Goal: Task Accomplishment & Management: Use online tool/utility

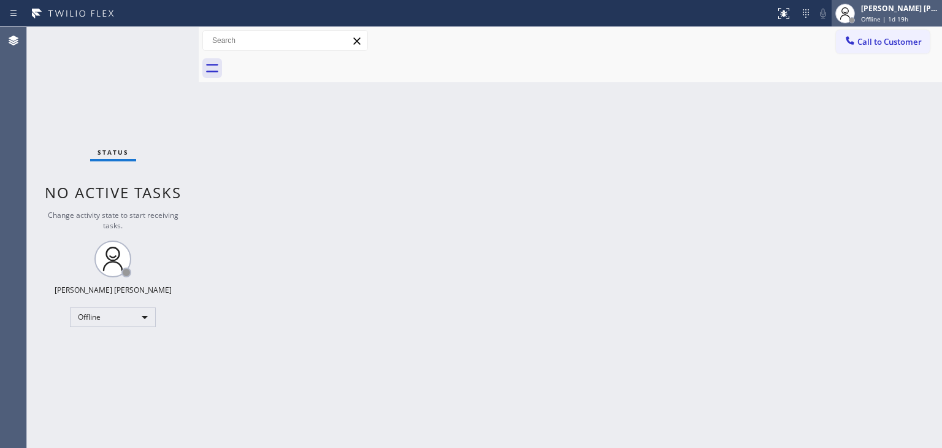
click at [903, 8] on div "[PERSON_NAME] [PERSON_NAME]" at bounding box center [899, 8] width 77 height 10
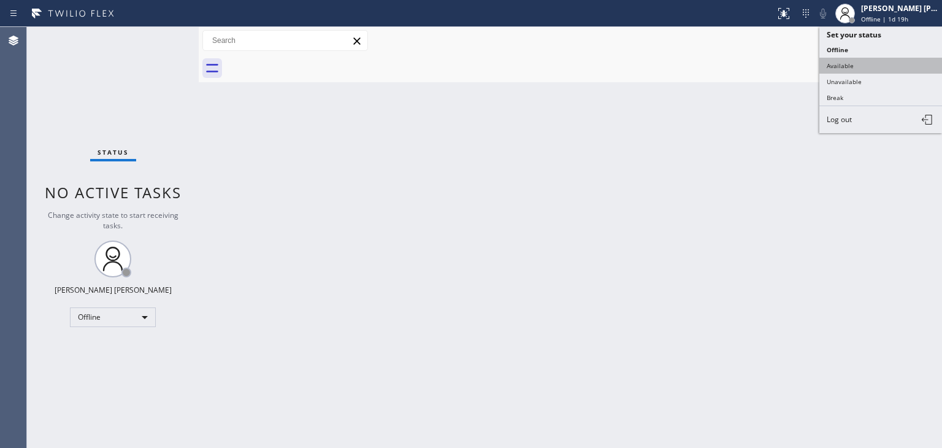
click at [875, 62] on button "Available" at bounding box center [880, 66] width 123 height 16
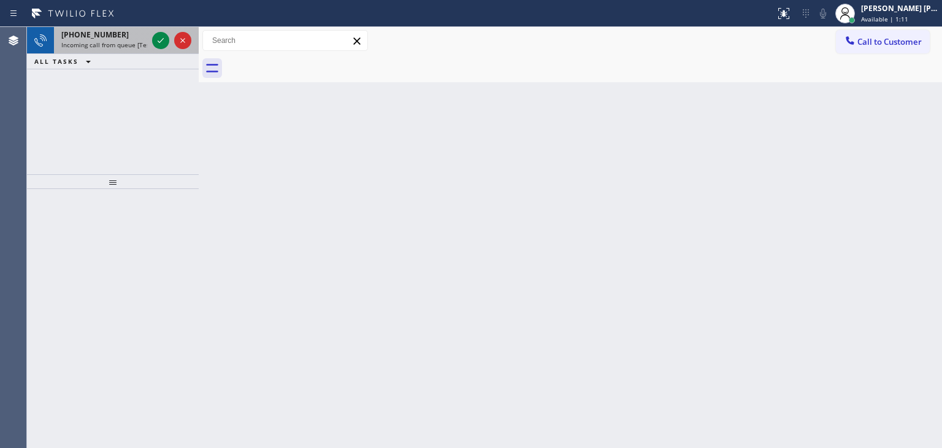
click at [162, 30] on div at bounding box center [172, 40] width 44 height 27
click at [161, 34] on icon at bounding box center [160, 40] width 15 height 15
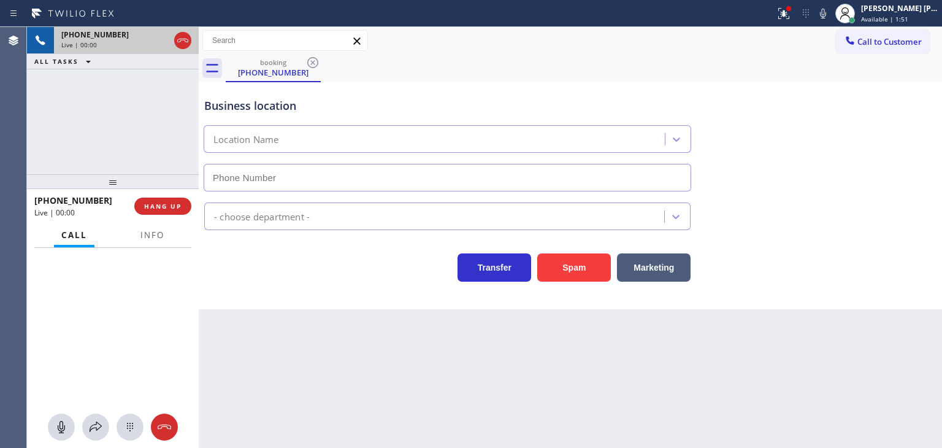
type input "[PHONE_NUMBER]"
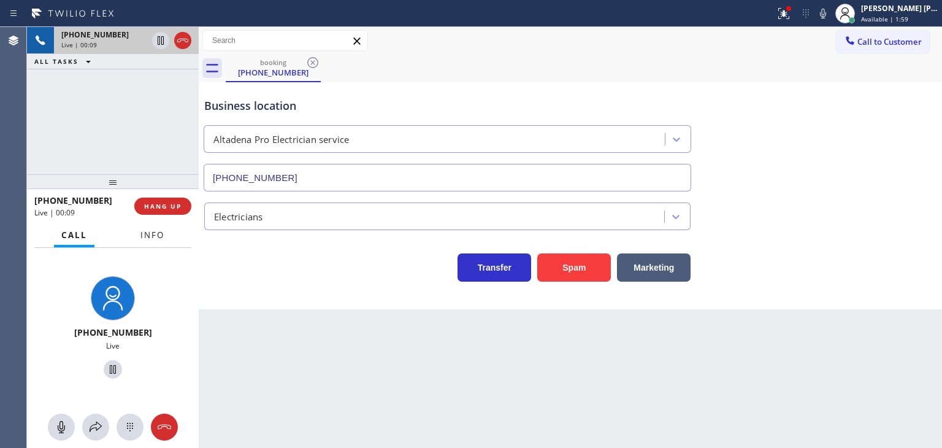
click at [151, 240] on button "Info" at bounding box center [152, 235] width 39 height 24
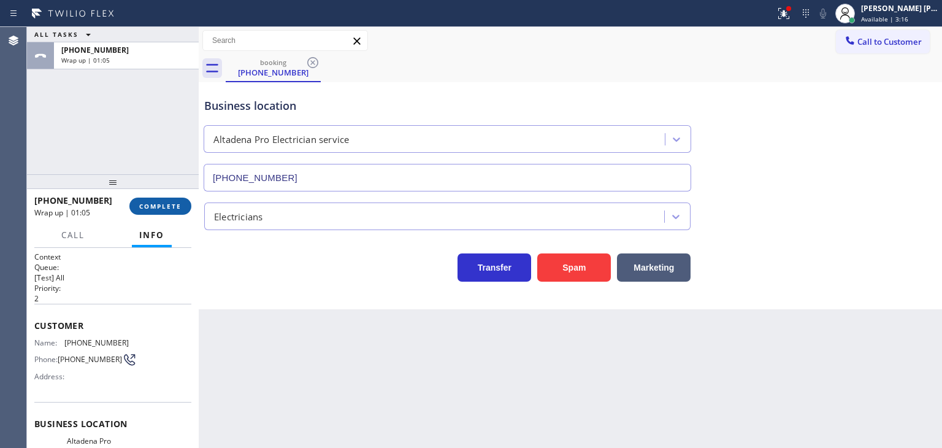
click at [164, 205] on span "COMPLETE" at bounding box center [160, 206] width 42 height 9
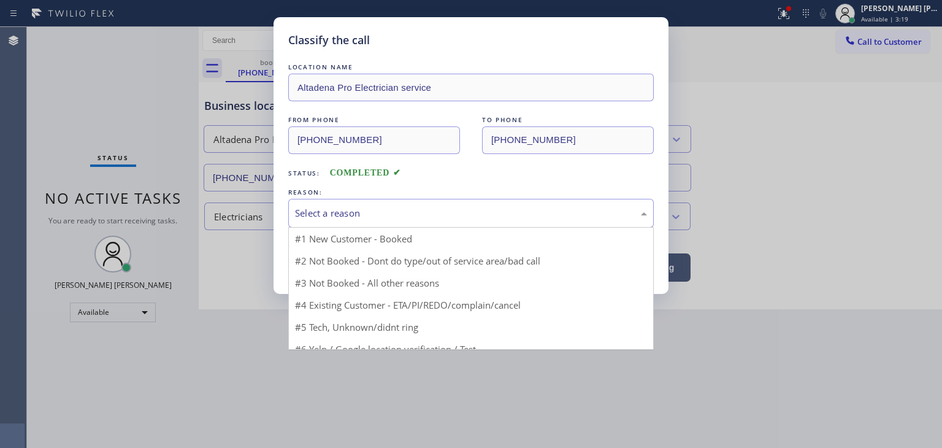
click at [377, 201] on div "Select a reason" at bounding box center [470, 213] width 365 height 29
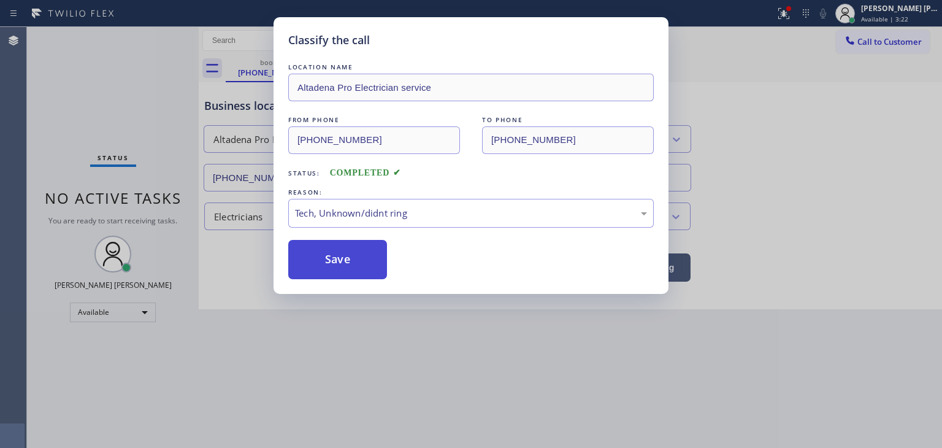
click at [352, 272] on button "Save" at bounding box center [337, 259] width 99 height 39
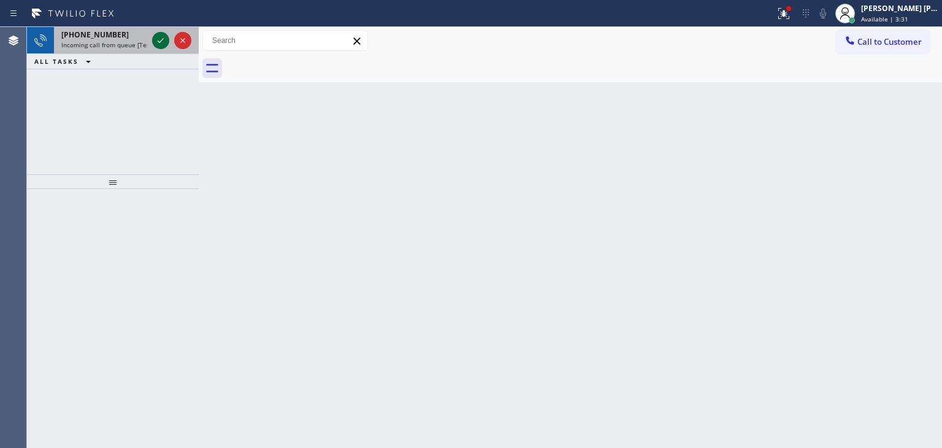
click at [155, 41] on icon at bounding box center [160, 40] width 15 height 15
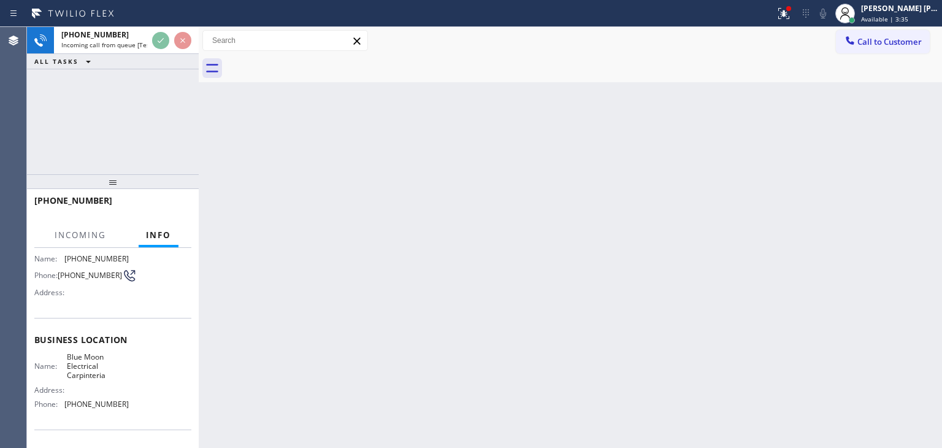
scroll to position [61, 0]
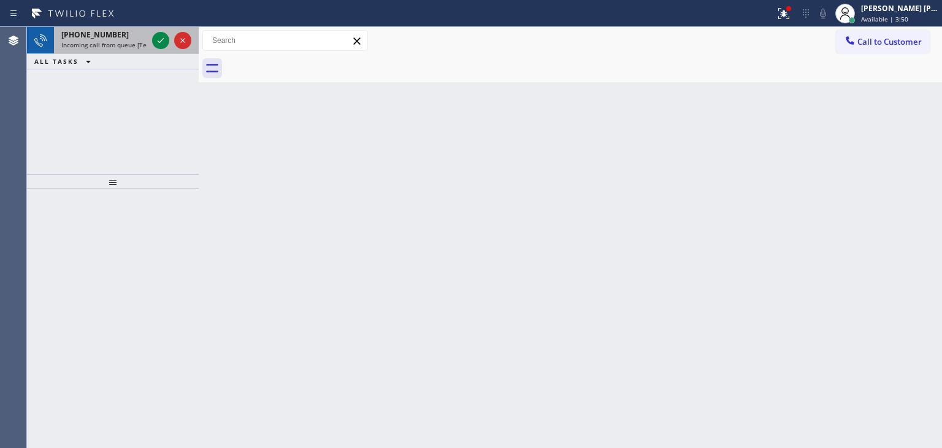
click at [167, 50] on div at bounding box center [172, 40] width 44 height 27
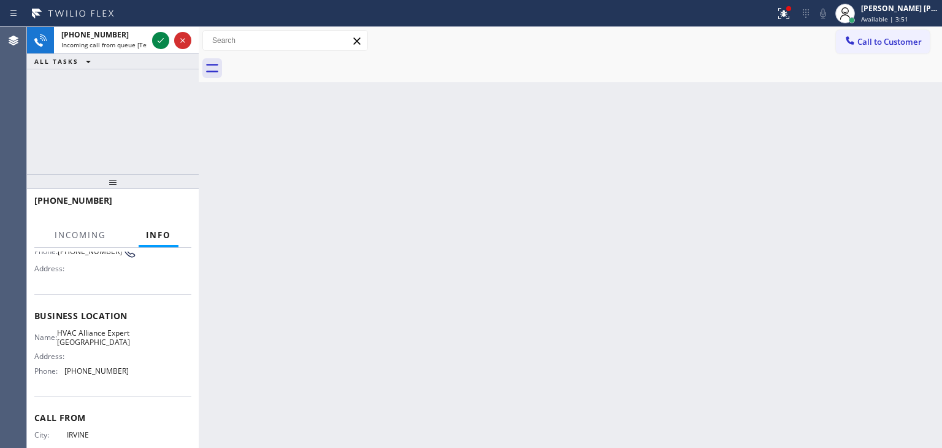
scroll to position [123, 0]
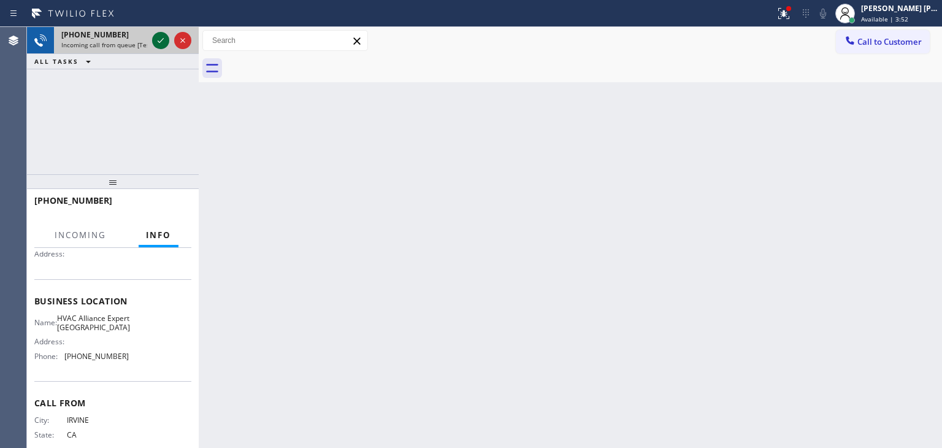
click at [155, 42] on icon at bounding box center [160, 40] width 15 height 15
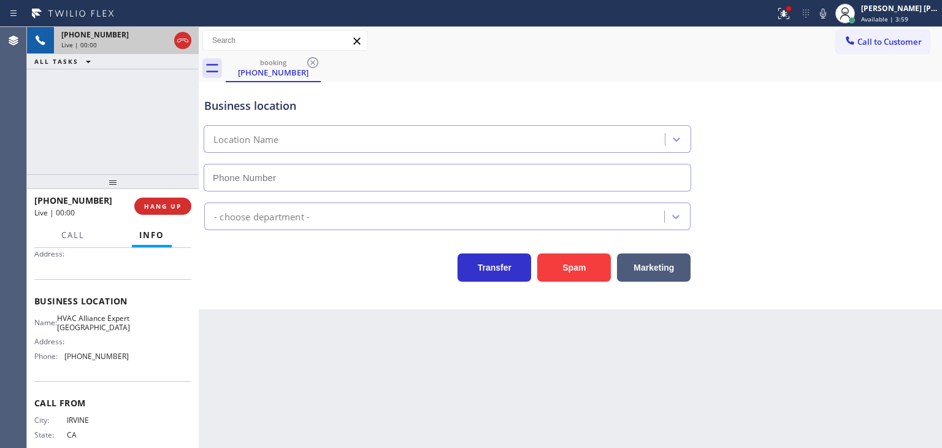
type input "[PHONE_NUMBER]"
click at [830, 15] on icon at bounding box center [823, 13] width 15 height 15
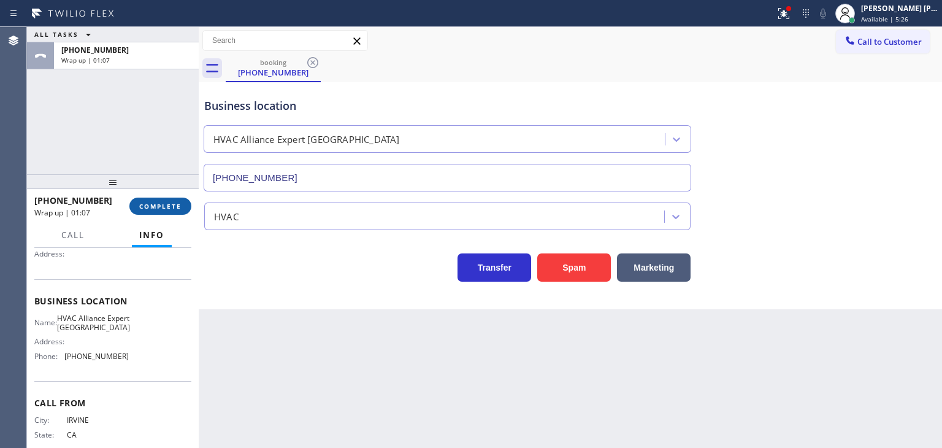
click at [164, 213] on button "COMPLETE" at bounding box center [160, 205] width 62 height 17
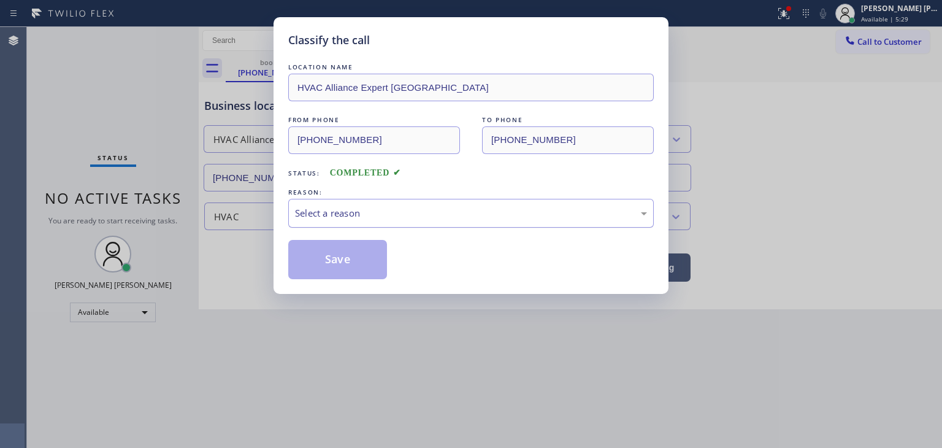
click at [325, 221] on div "Select a reason" at bounding box center [470, 213] width 365 height 29
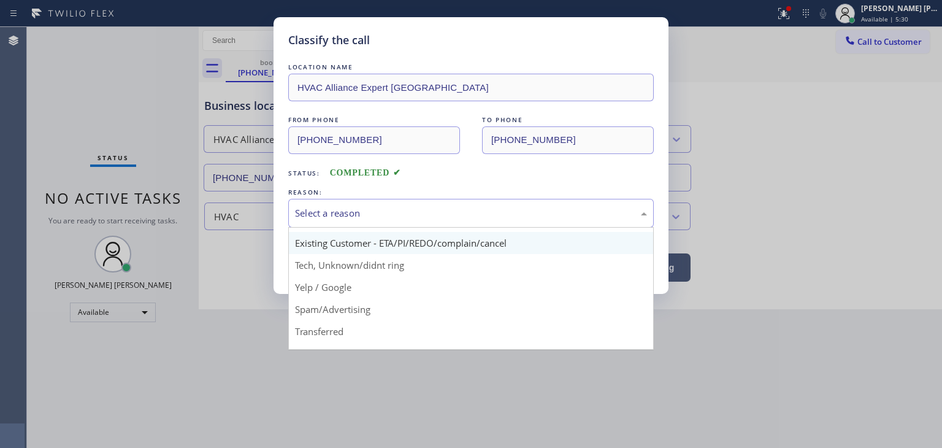
scroll to position [61, 0]
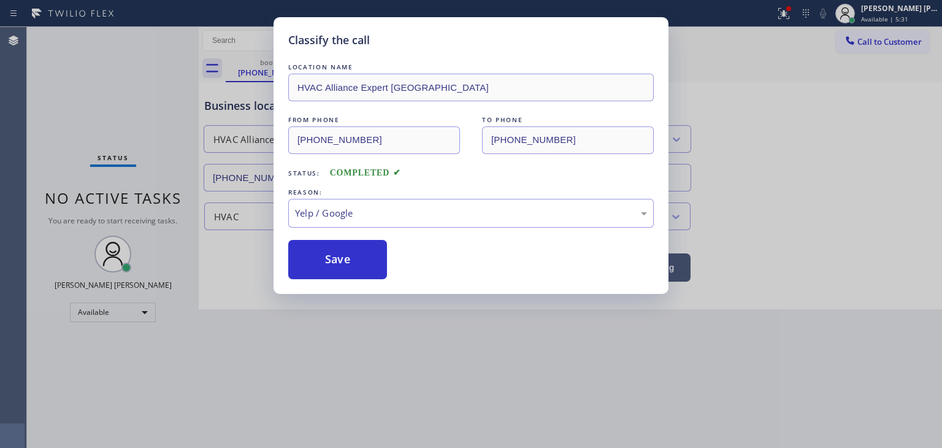
click at [346, 253] on button "Save" at bounding box center [337, 259] width 99 height 39
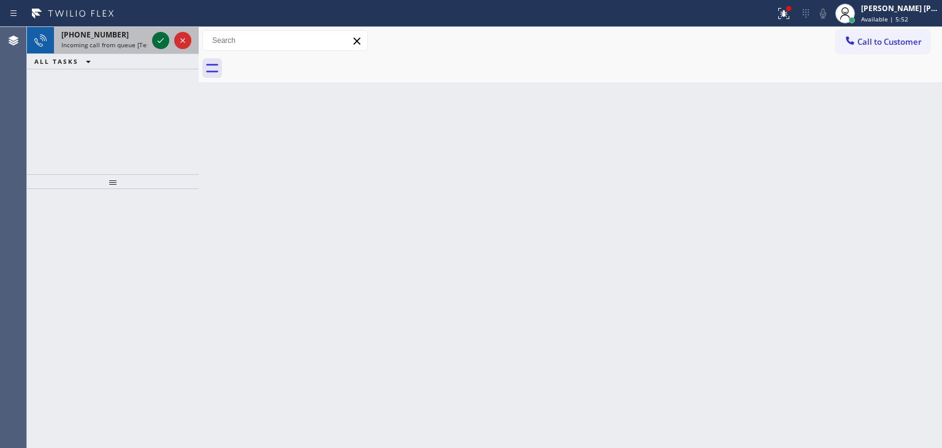
click at [159, 41] on icon at bounding box center [160, 40] width 15 height 15
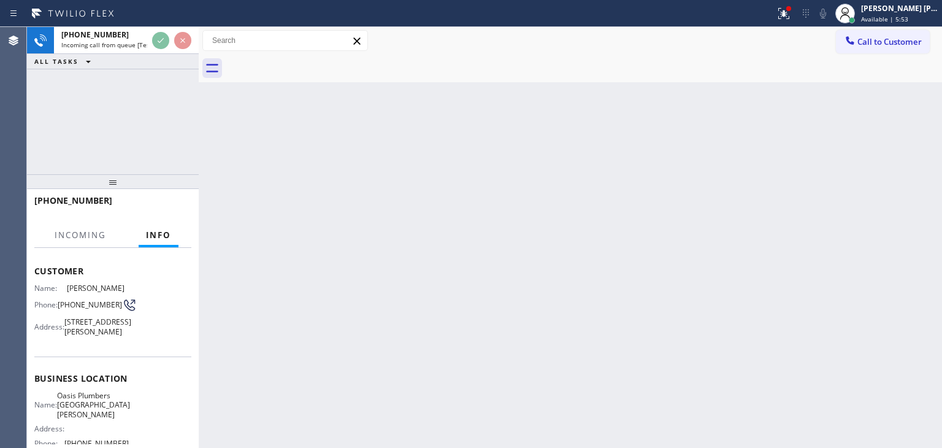
scroll to position [61, 0]
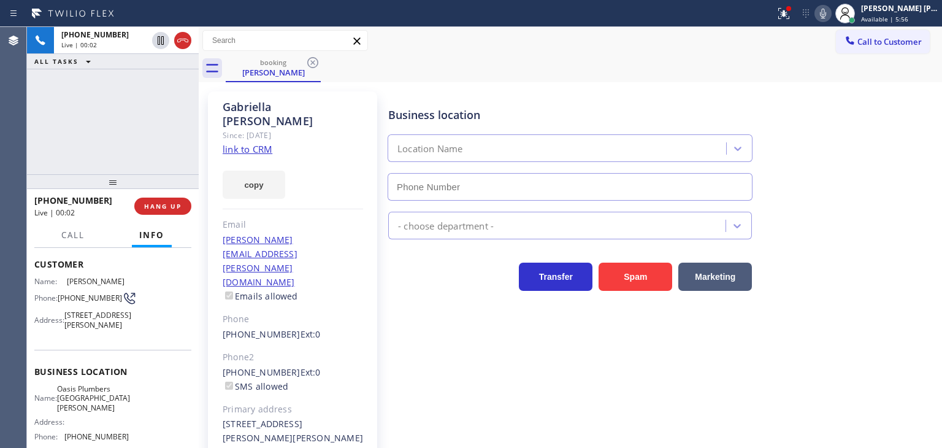
type input "[PHONE_NUMBER]"
click at [826, 16] on icon at bounding box center [823, 14] width 6 height 10
click at [253, 143] on link "link to CRM" at bounding box center [248, 149] width 50 height 12
click at [830, 15] on icon at bounding box center [823, 13] width 15 height 15
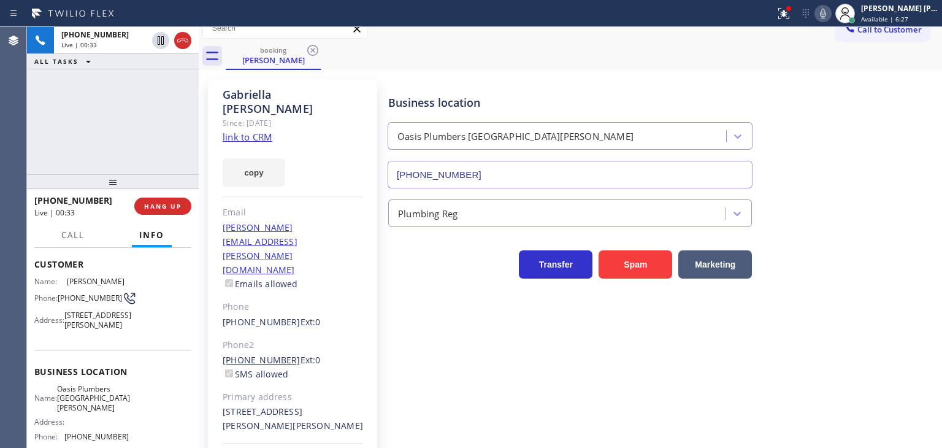
scroll to position [18, 0]
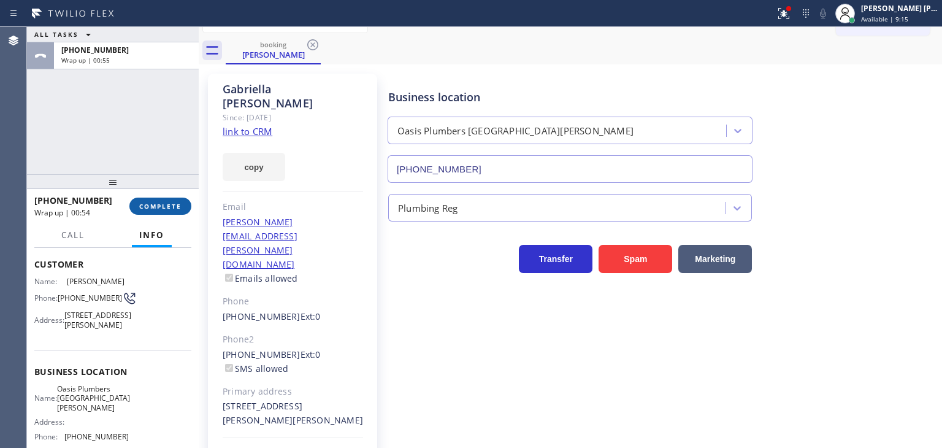
click at [174, 208] on span "COMPLETE" at bounding box center [160, 206] width 42 height 9
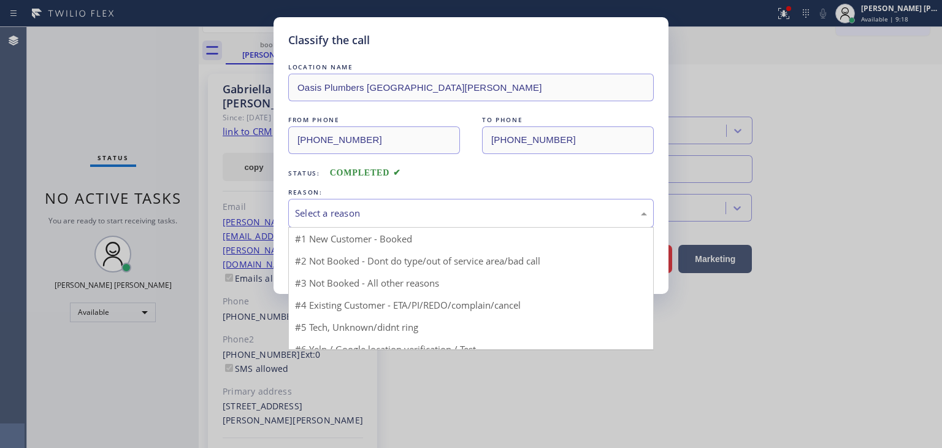
click at [346, 214] on div "Select a reason" at bounding box center [471, 213] width 352 height 14
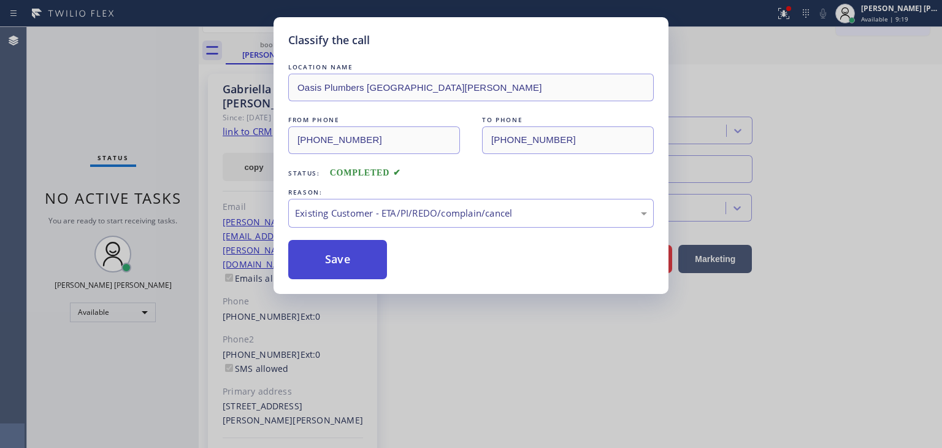
click at [343, 262] on button "Save" at bounding box center [337, 259] width 99 height 39
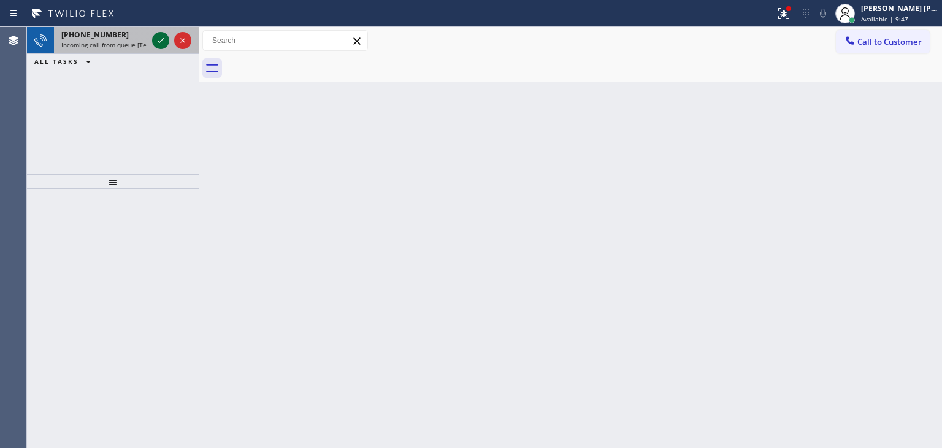
click at [164, 38] on icon at bounding box center [160, 40] width 15 height 15
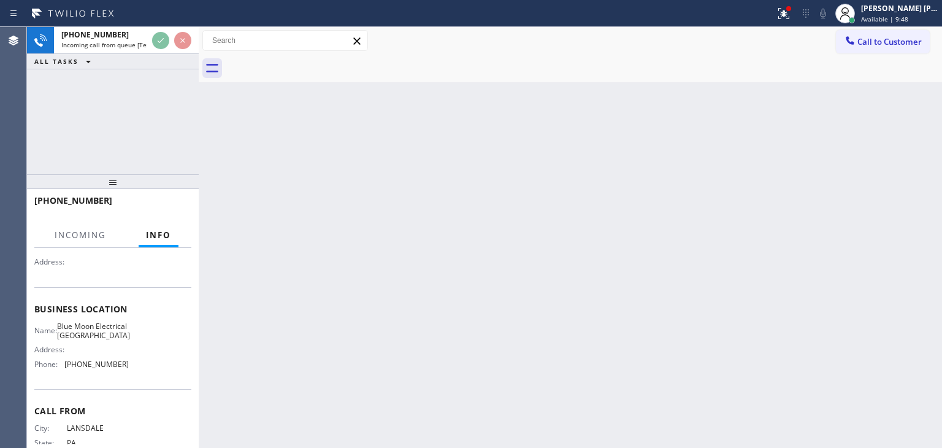
scroll to position [123, 0]
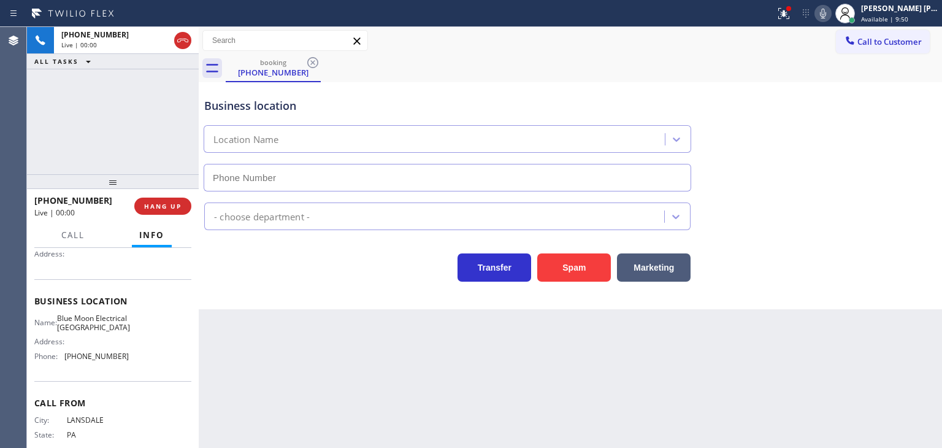
type input "[PHONE_NUMBER]"
click at [830, 17] on icon at bounding box center [823, 13] width 15 height 15
click at [830, 15] on icon at bounding box center [823, 13] width 15 height 15
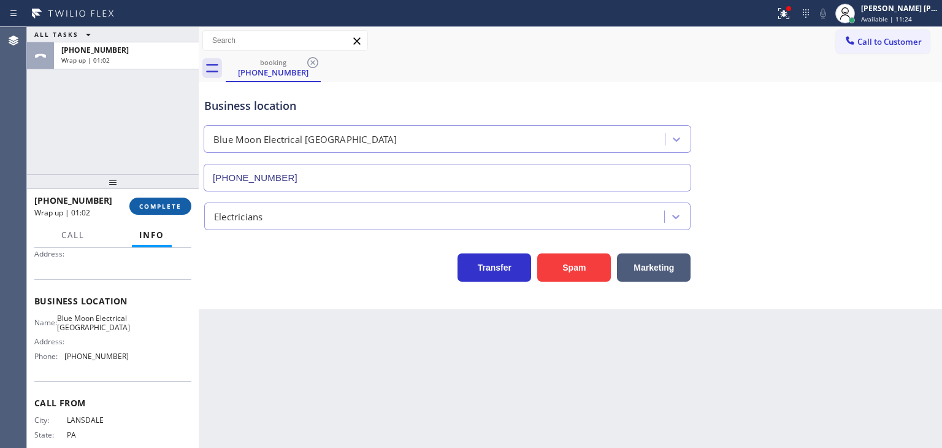
click at [158, 206] on span "COMPLETE" at bounding box center [160, 206] width 42 height 9
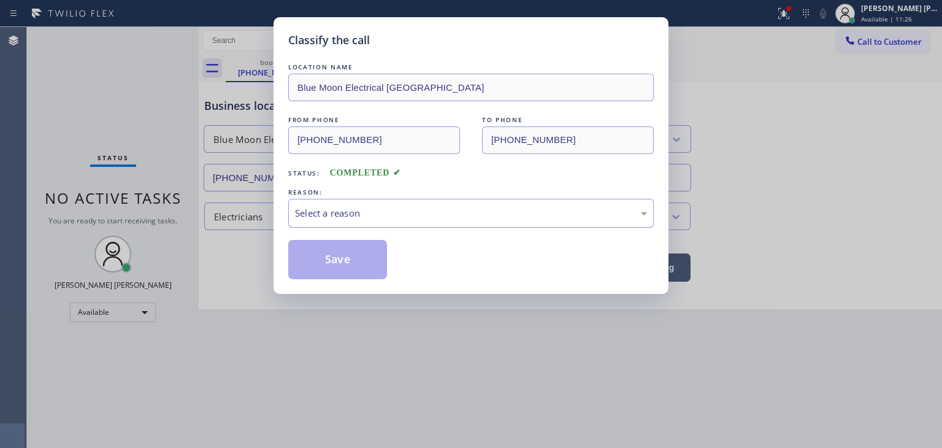
click at [370, 216] on div "Select a reason" at bounding box center [471, 213] width 352 height 14
click at [343, 266] on button "Save" at bounding box center [337, 259] width 99 height 39
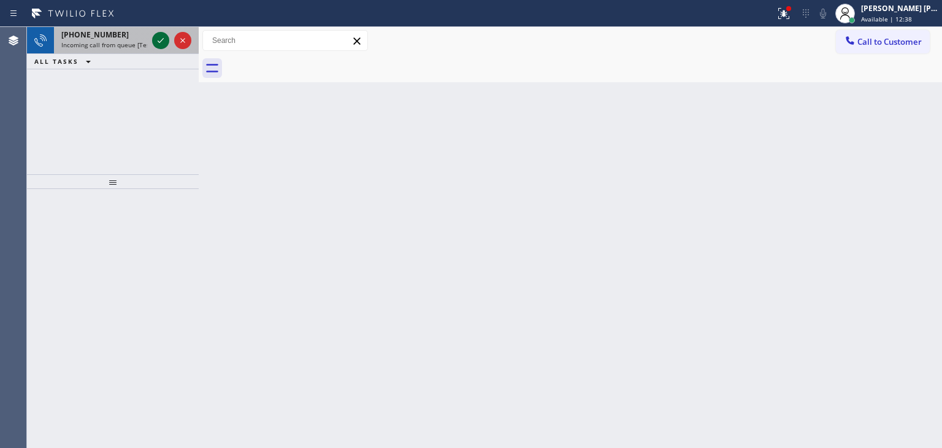
click at [153, 35] on icon at bounding box center [160, 40] width 15 height 15
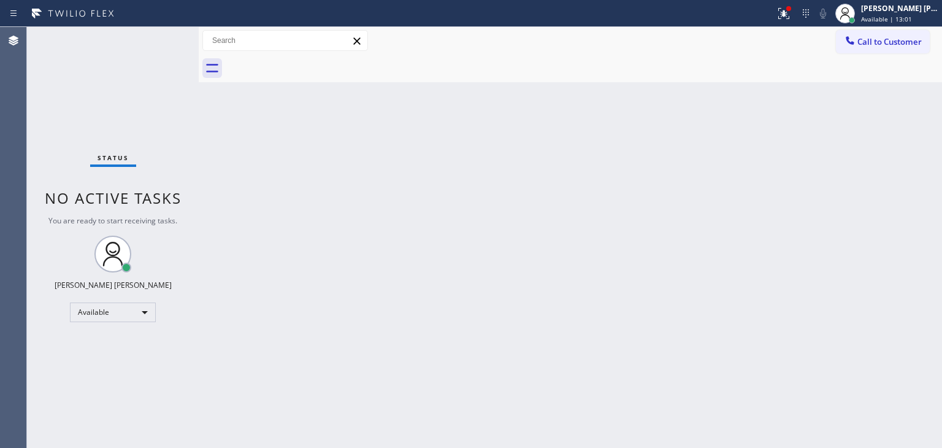
drag, startPoint x: 157, startPoint y: 42, endPoint x: 161, endPoint y: 31, distance: 11.3
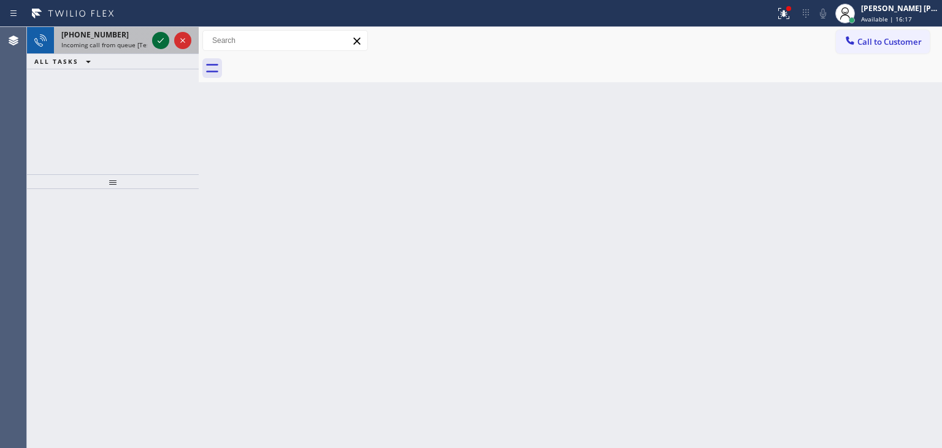
click at [159, 40] on icon at bounding box center [160, 40] width 15 height 15
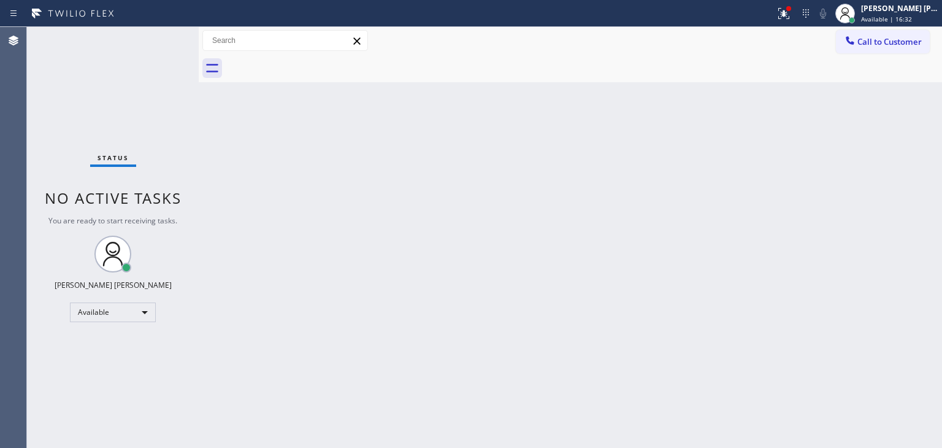
click at [156, 64] on div "Status No active tasks You are ready to start receiving tasks. [PERSON_NAME] [P…" at bounding box center [113, 237] width 172 height 421
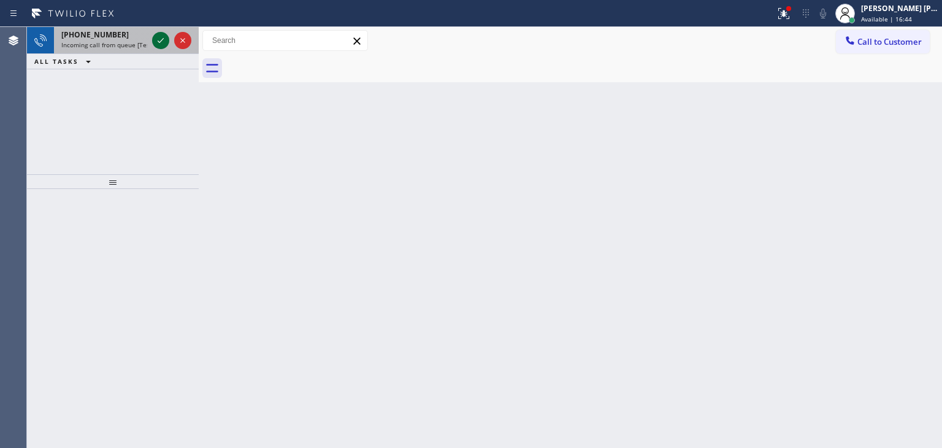
click at [158, 33] on icon at bounding box center [160, 40] width 15 height 15
click at [159, 36] on icon at bounding box center [160, 40] width 15 height 15
click at [156, 42] on icon at bounding box center [160, 40] width 15 height 15
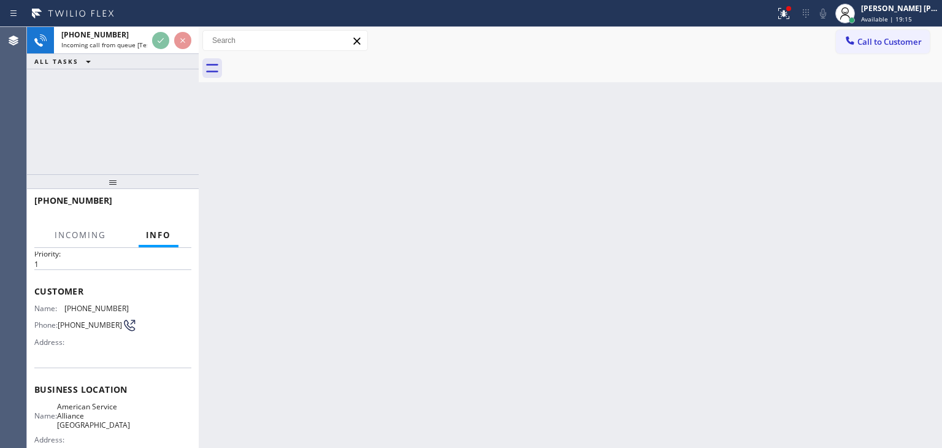
scroll to position [61, 0]
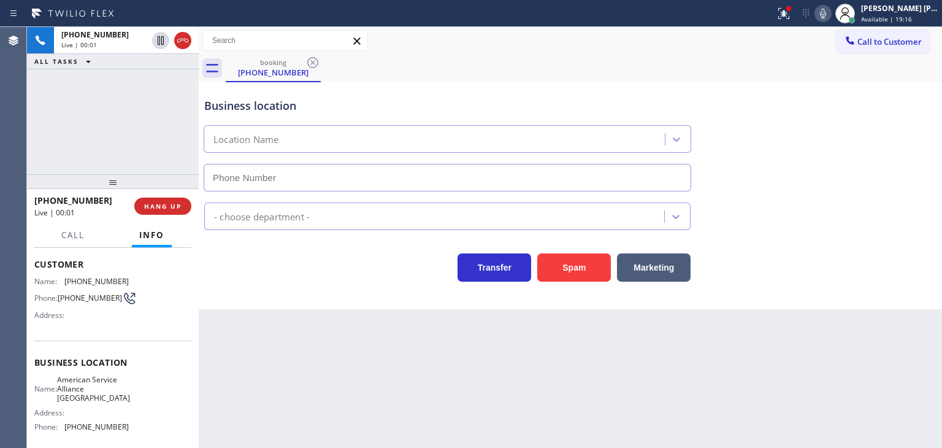
type input "[PHONE_NUMBER]"
click at [830, 18] on icon at bounding box center [823, 13] width 15 height 15
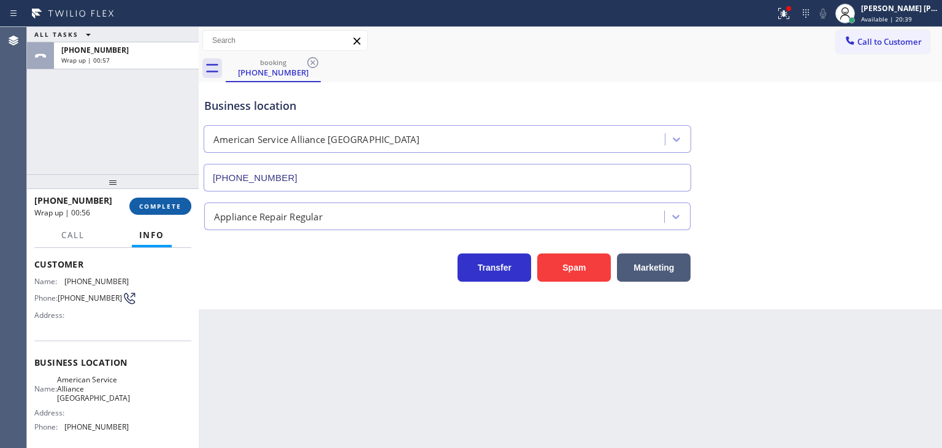
click at [157, 211] on button "COMPLETE" at bounding box center [160, 205] width 62 height 17
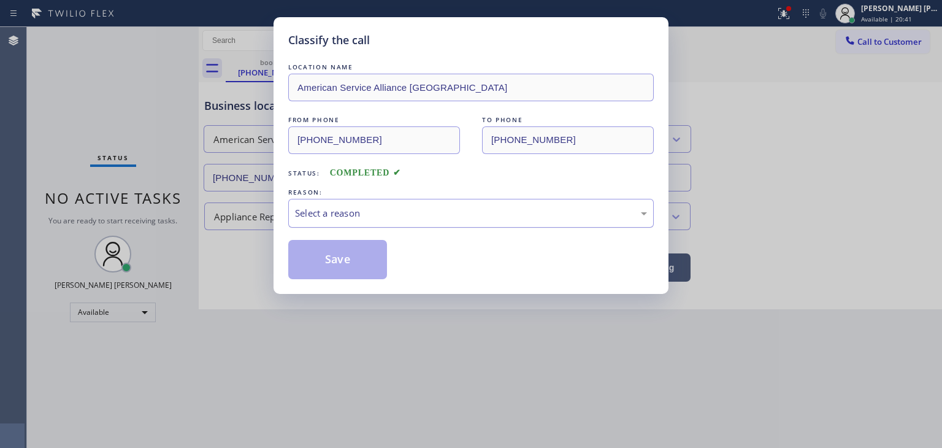
click at [350, 206] on div "Select a reason" at bounding box center [471, 213] width 352 height 14
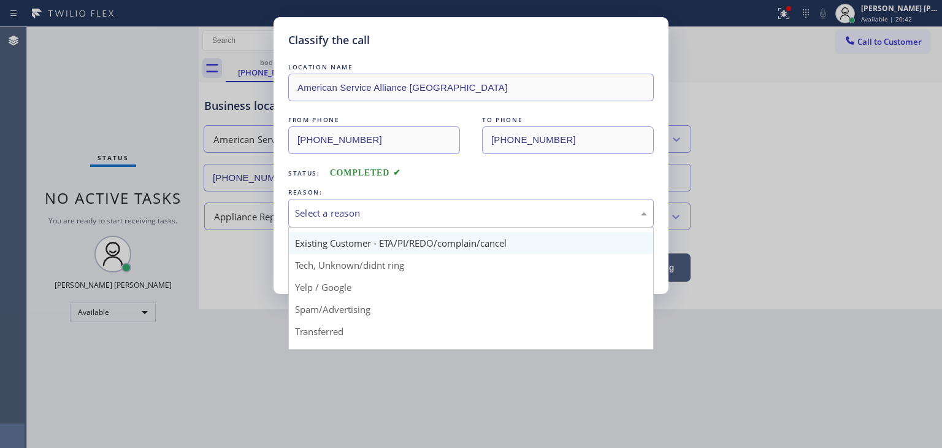
scroll to position [61, 0]
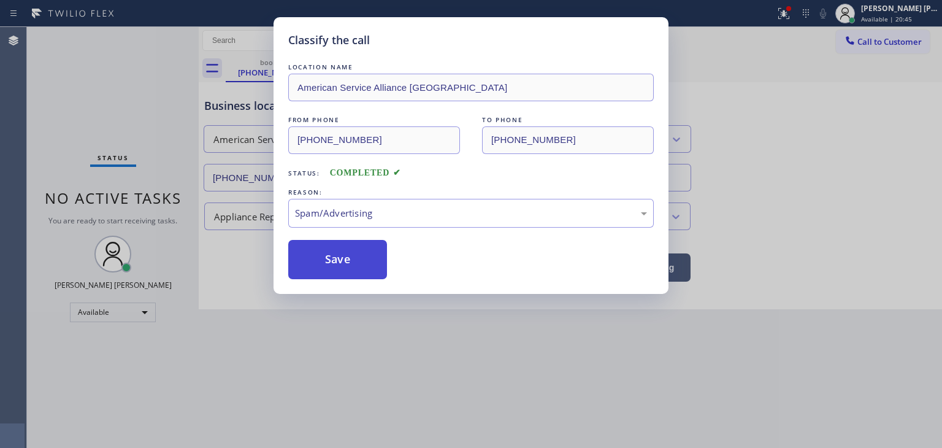
click at [337, 268] on button "Save" at bounding box center [337, 259] width 99 height 39
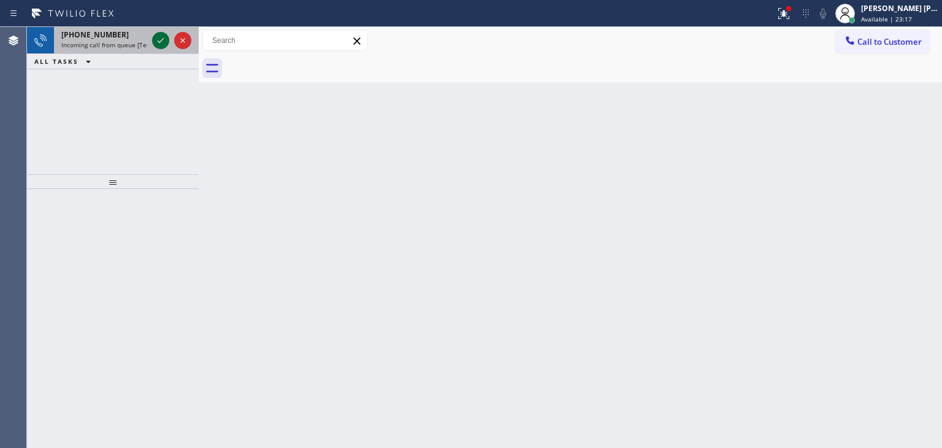
click at [162, 37] on icon at bounding box center [160, 40] width 15 height 15
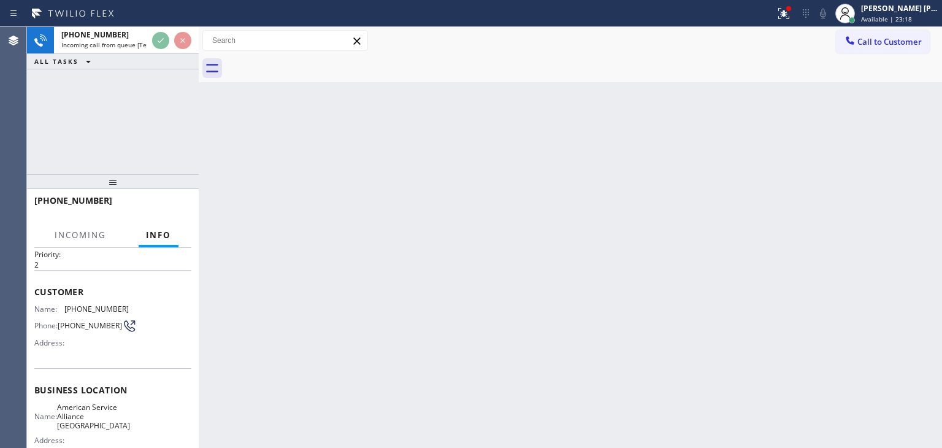
scroll to position [61, 0]
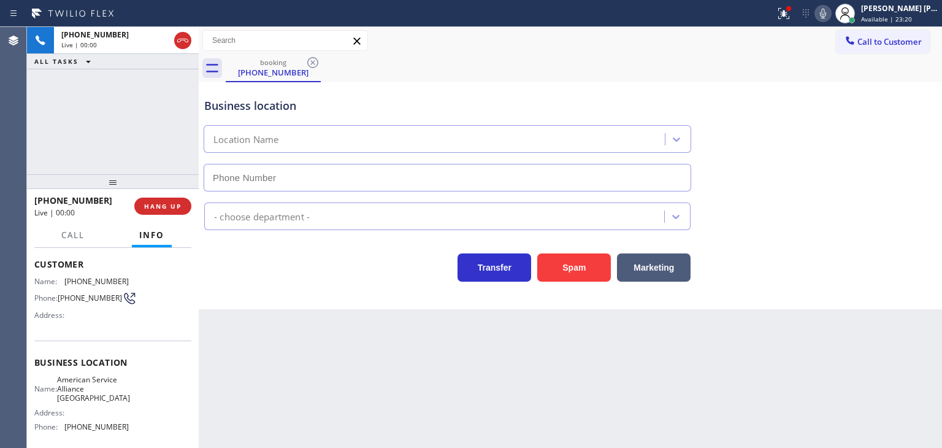
type input "[PHONE_NUMBER]"
click at [830, 10] on icon at bounding box center [823, 13] width 15 height 15
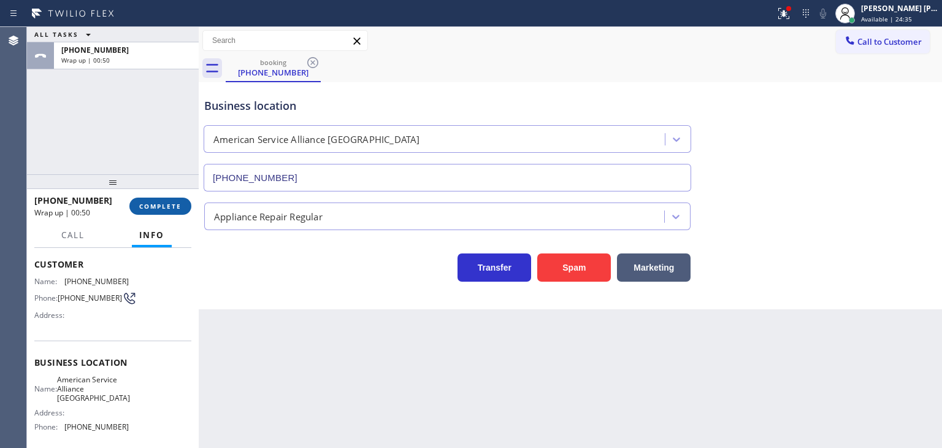
click at [166, 203] on span "COMPLETE" at bounding box center [160, 206] width 42 height 9
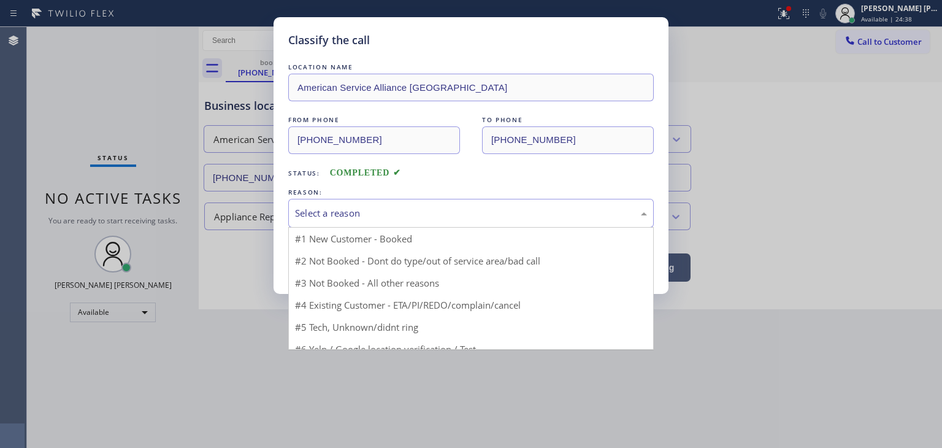
click at [310, 212] on div "Select a reason" at bounding box center [471, 213] width 352 height 14
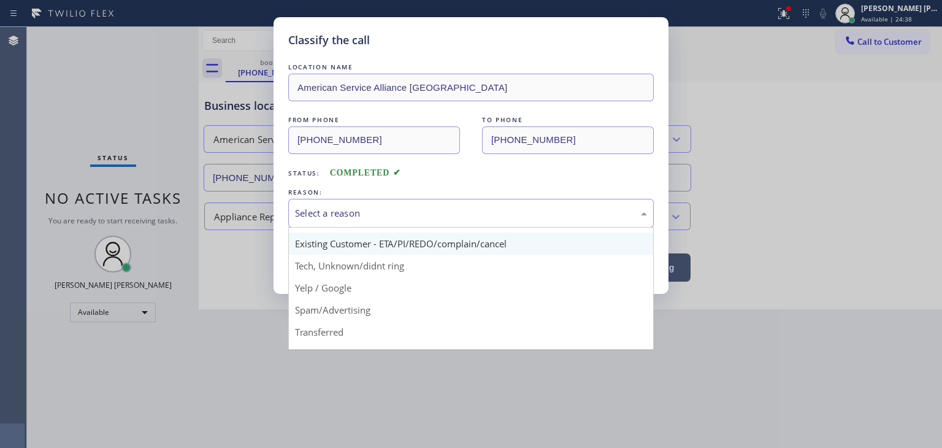
scroll to position [61, 0]
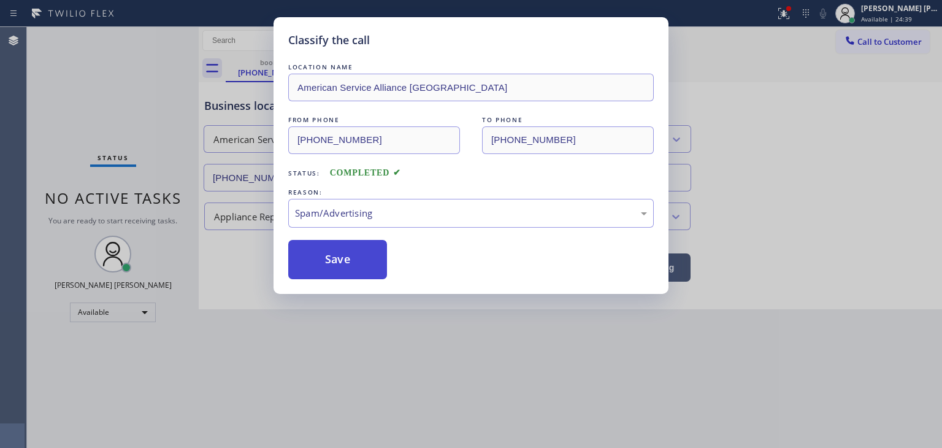
click at [334, 268] on button "Save" at bounding box center [337, 259] width 99 height 39
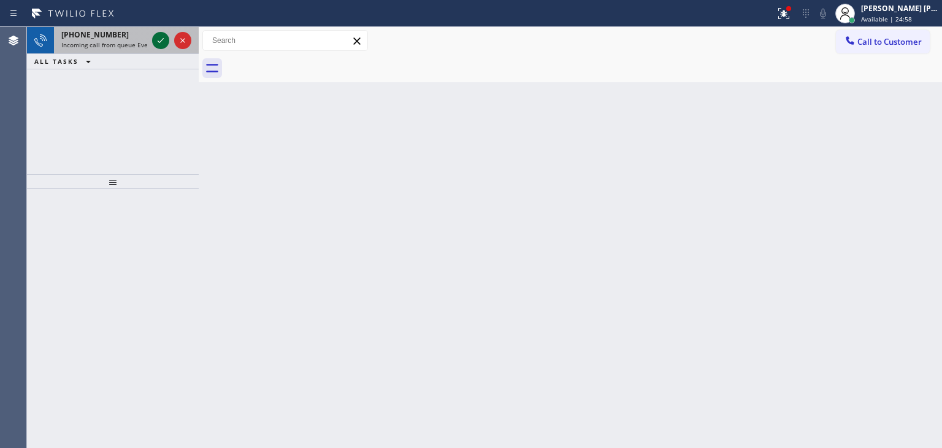
click at [164, 38] on icon at bounding box center [160, 40] width 15 height 15
click at [159, 41] on icon at bounding box center [160, 40] width 15 height 15
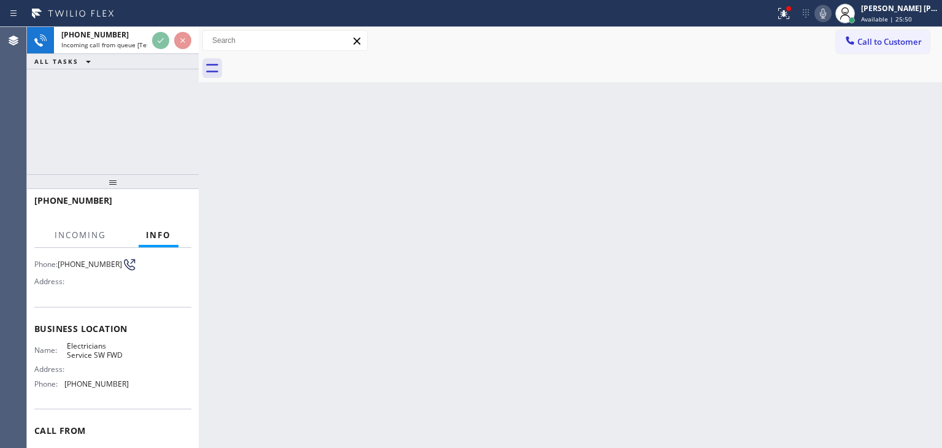
scroll to position [123, 0]
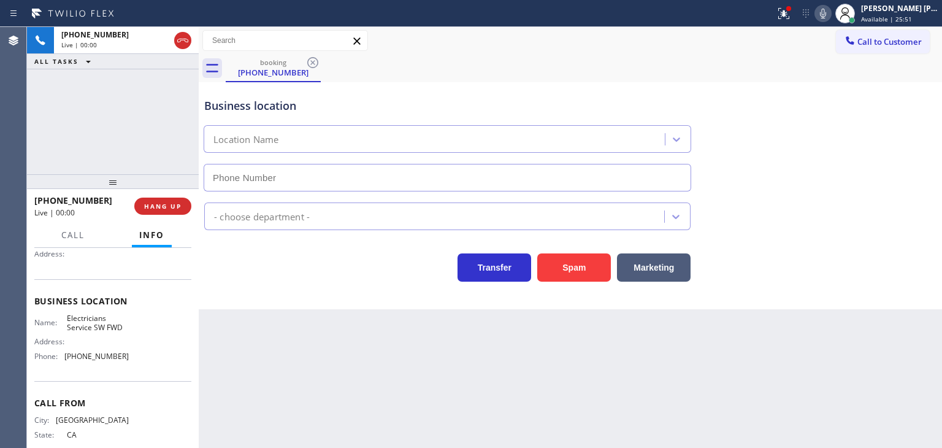
type input "[PHONE_NUMBER]"
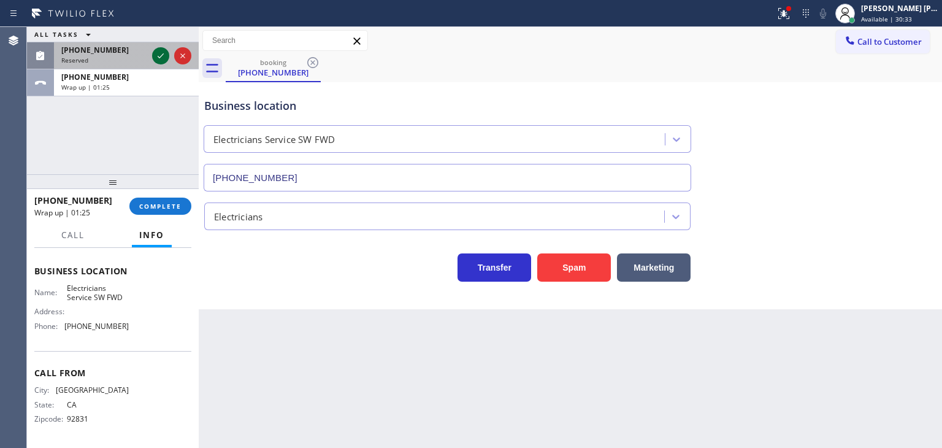
click at [159, 48] on icon at bounding box center [160, 55] width 15 height 15
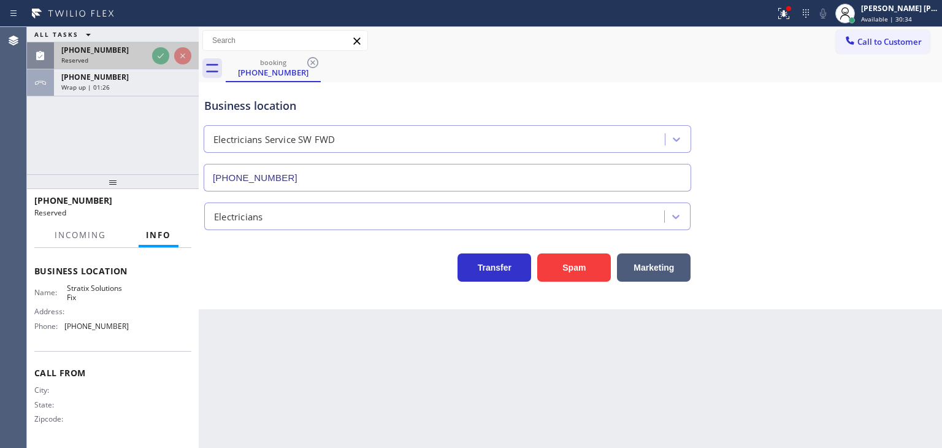
scroll to position [164, 0]
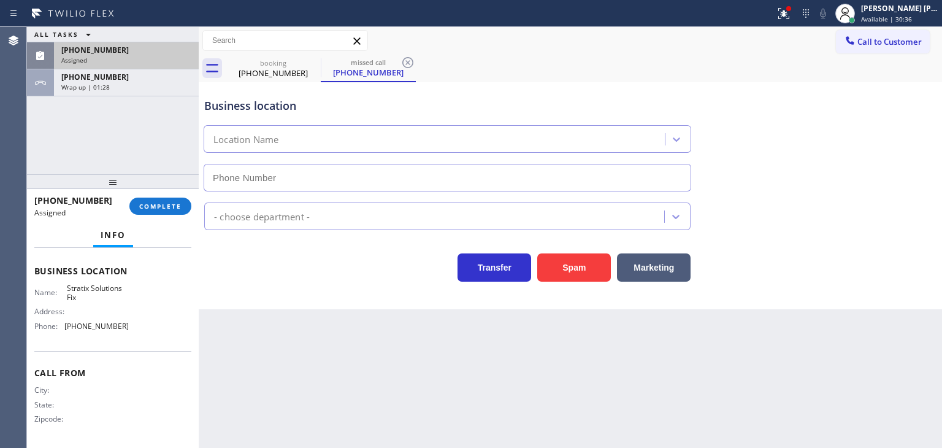
type input "[PHONE_NUMBER]"
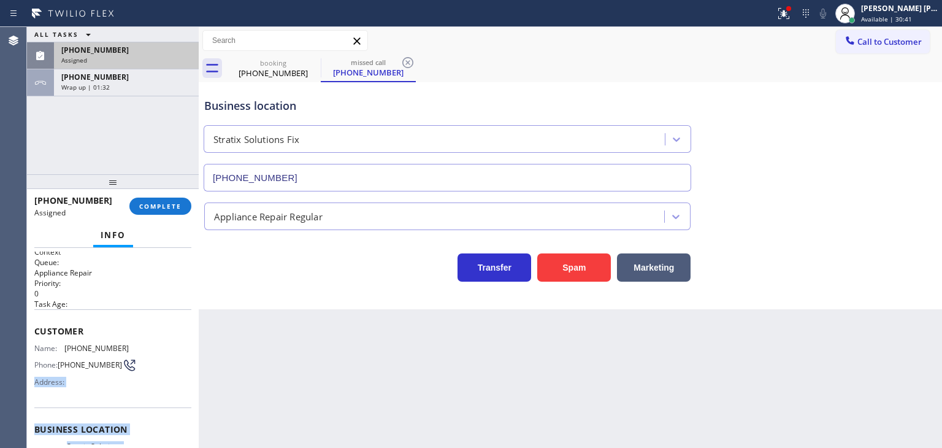
scroll to position [0, 0]
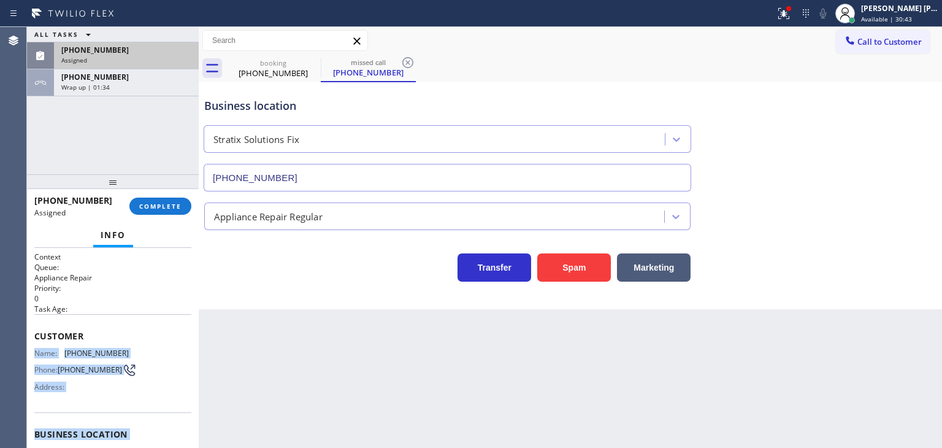
drag, startPoint x: 125, startPoint y: 393, endPoint x: 34, endPoint y: 345, distance: 102.6
click at [34, 345] on div "Context Queue: Appliance Repair Priority: 0 Task Age: Customer Name: [PHONE_NUM…" at bounding box center [112, 429] width 157 height 356
copy div "Name: [PHONE_NUMBER] Phone: [PHONE_NUMBER] Address: Business location Name: Str…"
click at [180, 199] on button "COMPLETE" at bounding box center [160, 205] width 62 height 17
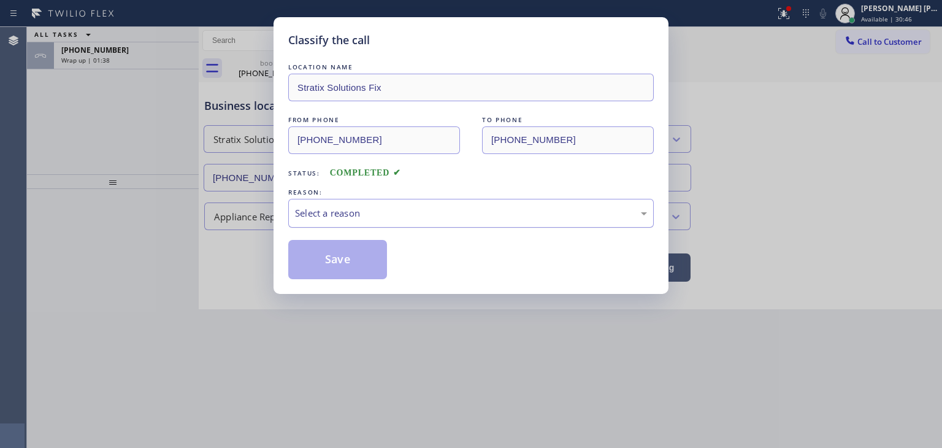
click at [349, 211] on div "Select a reason" at bounding box center [471, 213] width 352 height 14
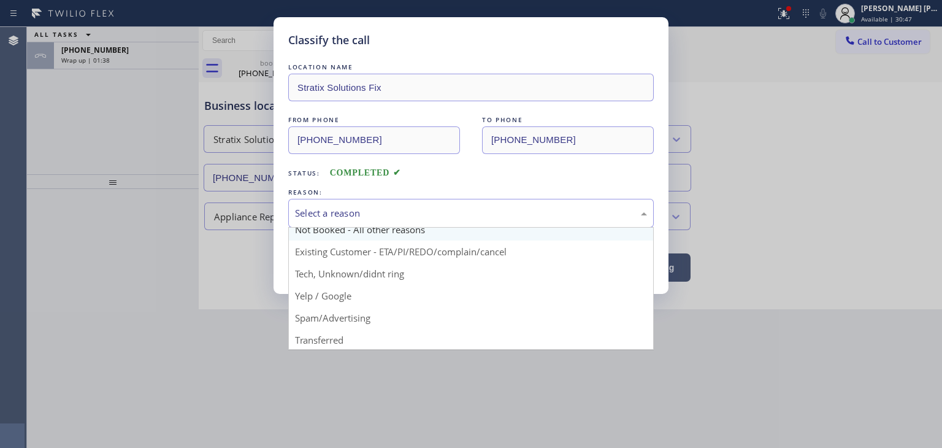
scroll to position [61, 0]
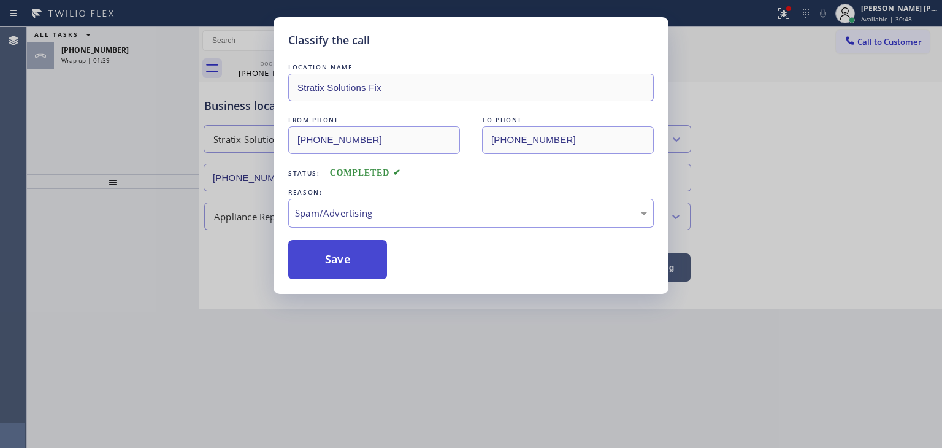
drag, startPoint x: 341, startPoint y: 262, endPoint x: 204, endPoint y: 196, distance: 152.8
click at [340, 261] on button "Save" at bounding box center [337, 259] width 99 height 39
click at [145, 57] on div "Wrap up | 01:40" at bounding box center [126, 60] width 130 height 9
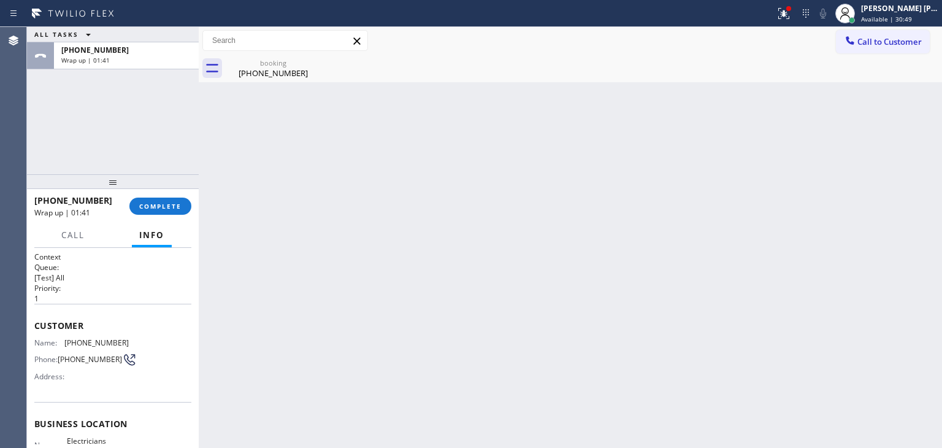
click at [145, 57] on div "Wrap up | 01:41" at bounding box center [126, 60] width 130 height 9
click at [167, 204] on span "COMPLETE" at bounding box center [160, 206] width 42 height 9
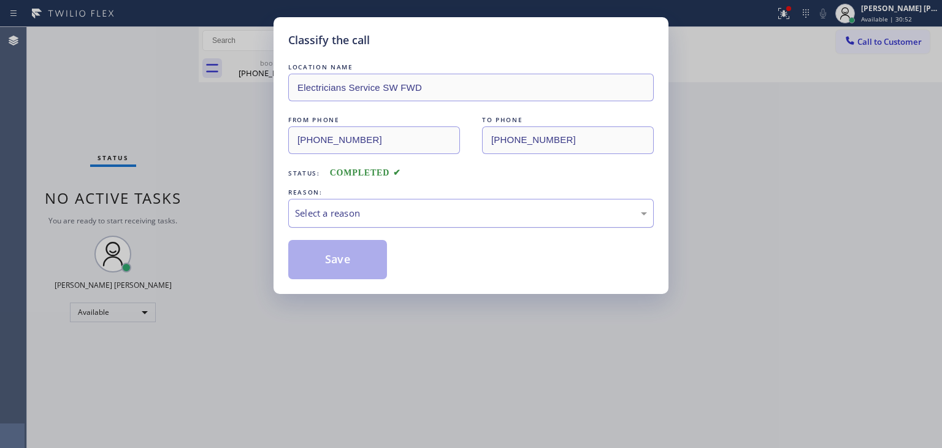
click at [364, 214] on div "Select a reason" at bounding box center [471, 213] width 352 height 14
click at [345, 258] on button "Save" at bounding box center [337, 259] width 99 height 39
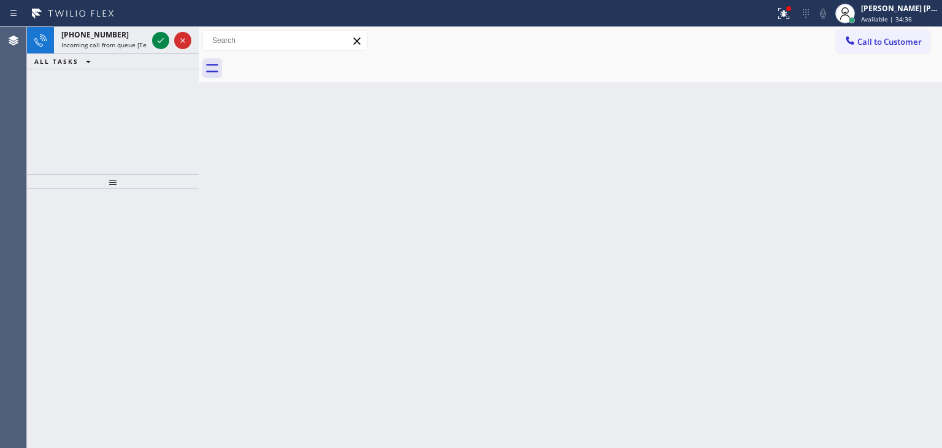
drag, startPoint x: 160, startPoint y: 42, endPoint x: 159, endPoint y: 112, distance: 69.9
click at [160, 42] on icon at bounding box center [161, 40] width 6 height 5
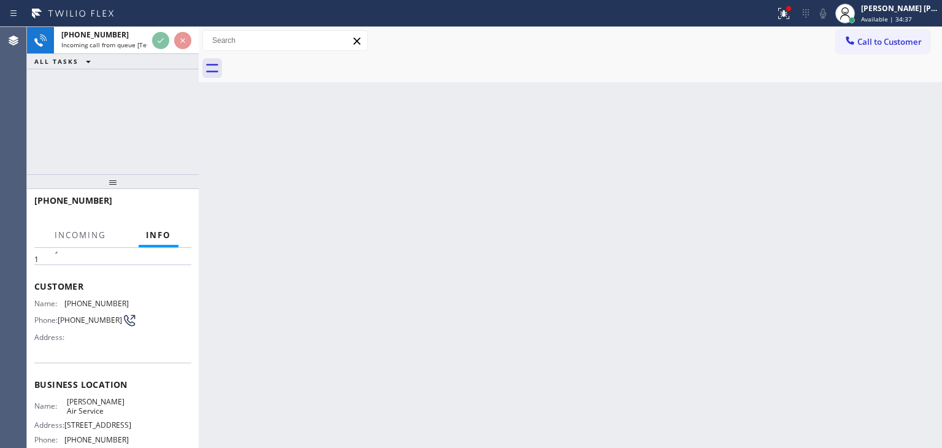
scroll to position [61, 0]
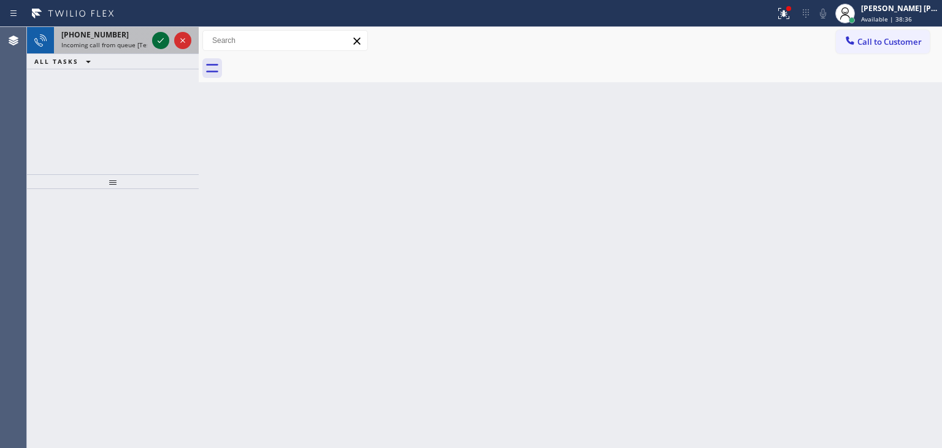
click at [159, 37] on icon at bounding box center [160, 40] width 15 height 15
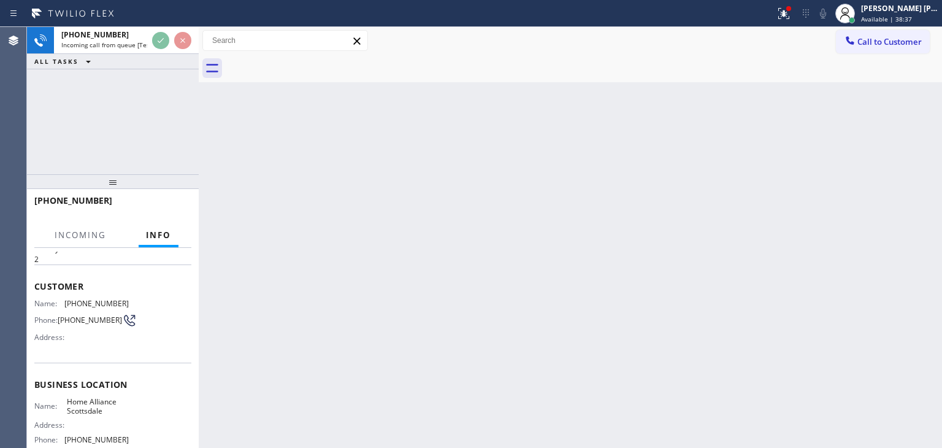
scroll to position [61, 0]
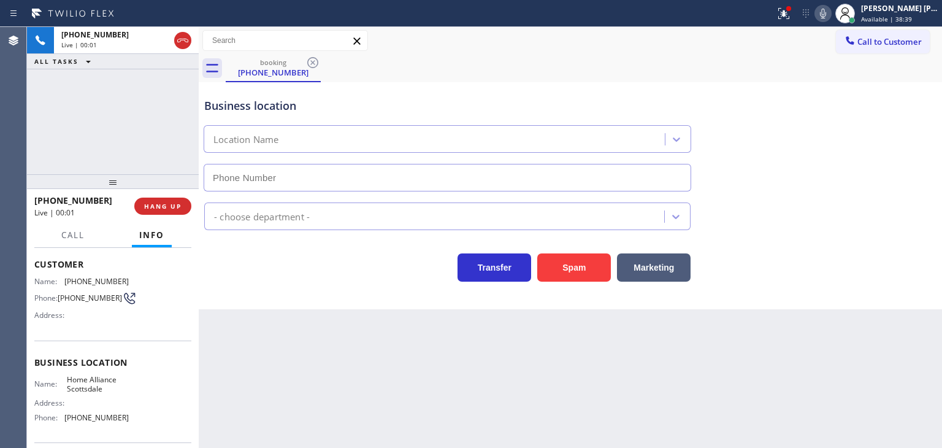
type input "[PHONE_NUMBER]"
click at [830, 17] on icon at bounding box center [823, 13] width 15 height 15
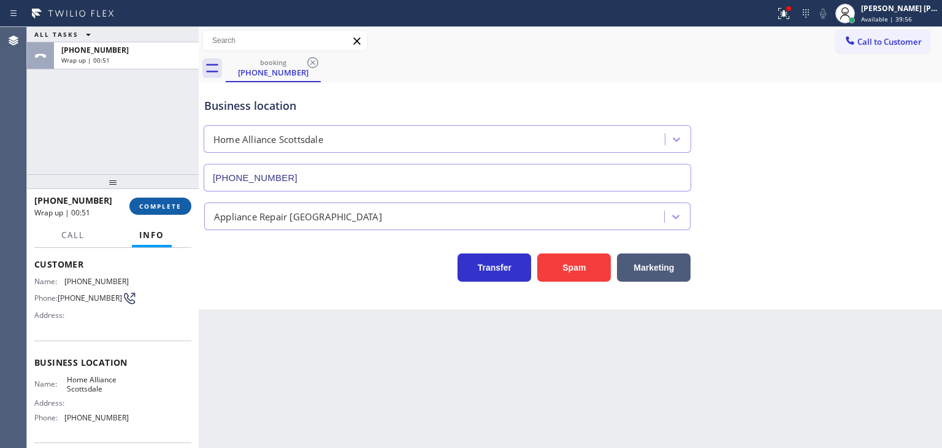
click at [153, 204] on span "COMPLETE" at bounding box center [160, 206] width 42 height 9
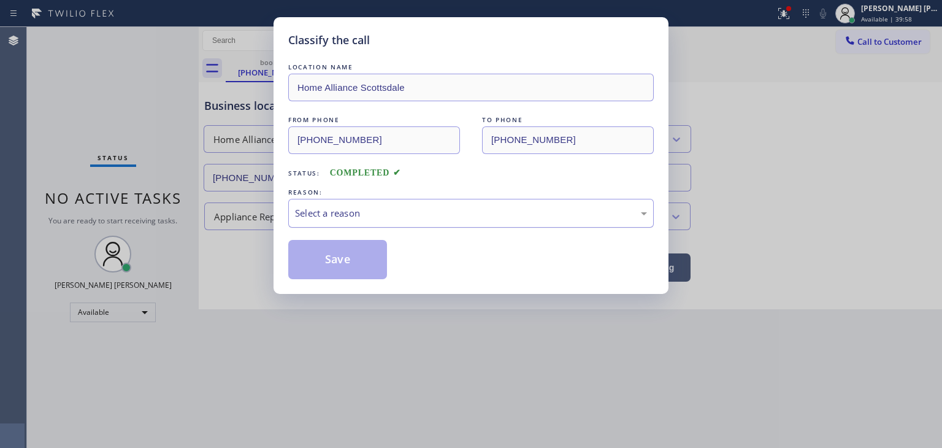
click at [324, 210] on div "Select a reason" at bounding box center [471, 213] width 352 height 14
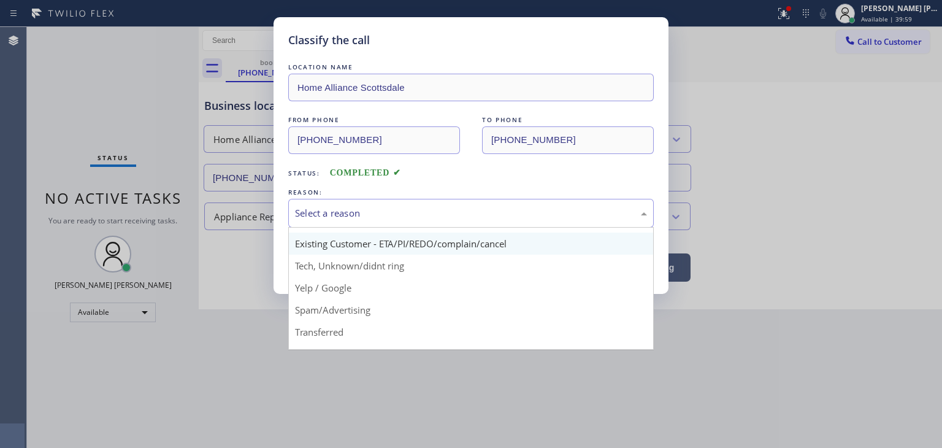
scroll to position [77, 0]
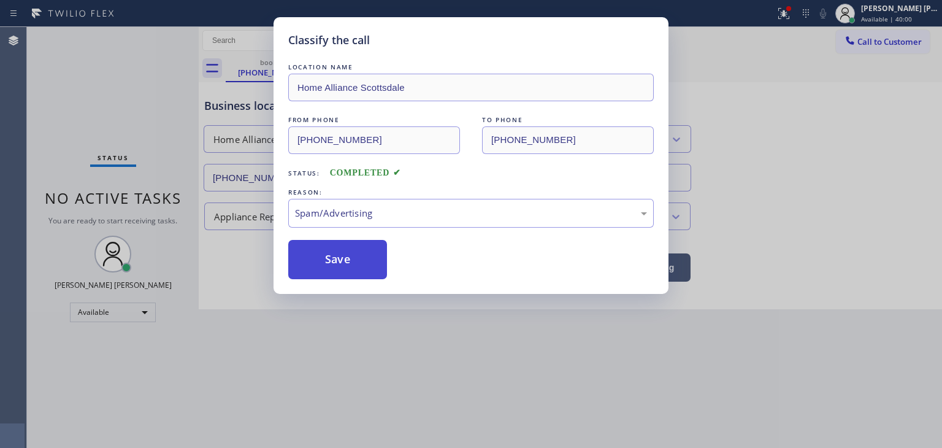
click at [348, 266] on button "Save" at bounding box center [337, 259] width 99 height 39
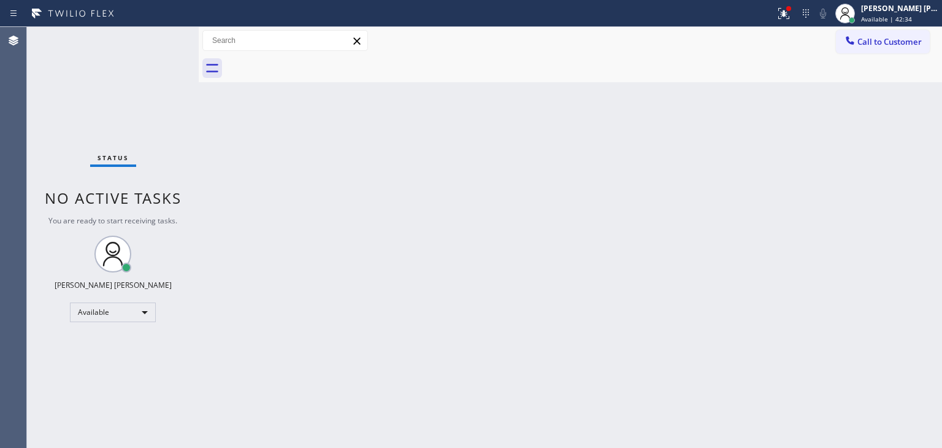
click at [164, 64] on div "Status No active tasks You are ready to start receiving tasks. [PERSON_NAME] [P…" at bounding box center [113, 237] width 172 height 421
click at [161, 44] on div "Status No active tasks You are ready to start receiving tasks. [PERSON_NAME] [P…" at bounding box center [113, 237] width 172 height 421
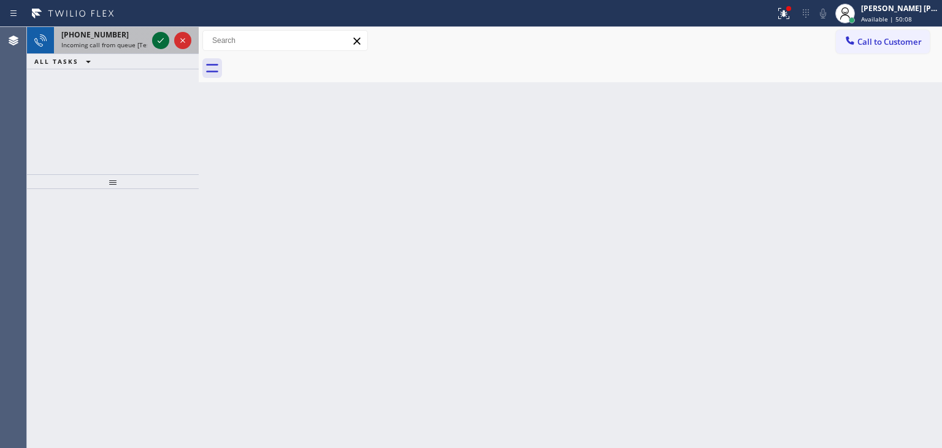
click at [158, 36] on icon at bounding box center [160, 40] width 15 height 15
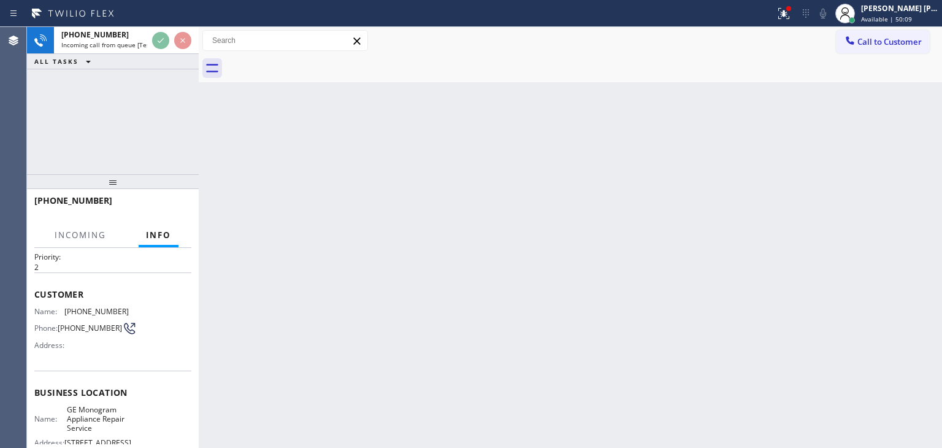
scroll to position [61, 0]
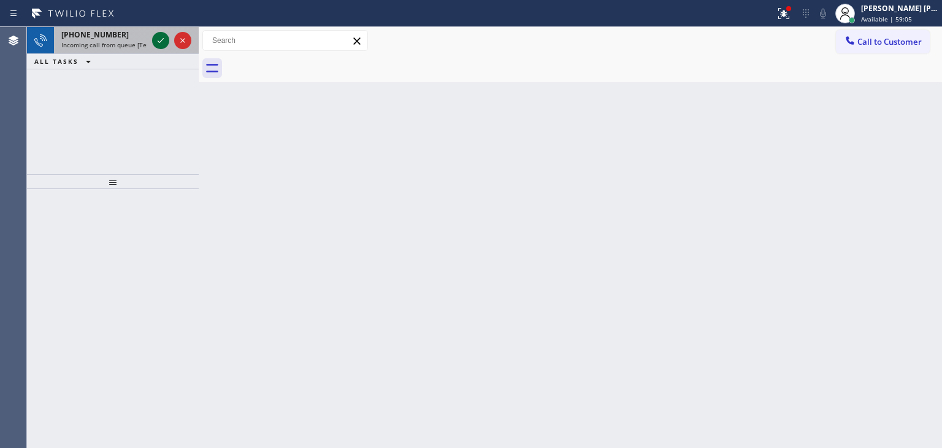
click at [158, 40] on icon at bounding box center [160, 40] width 15 height 15
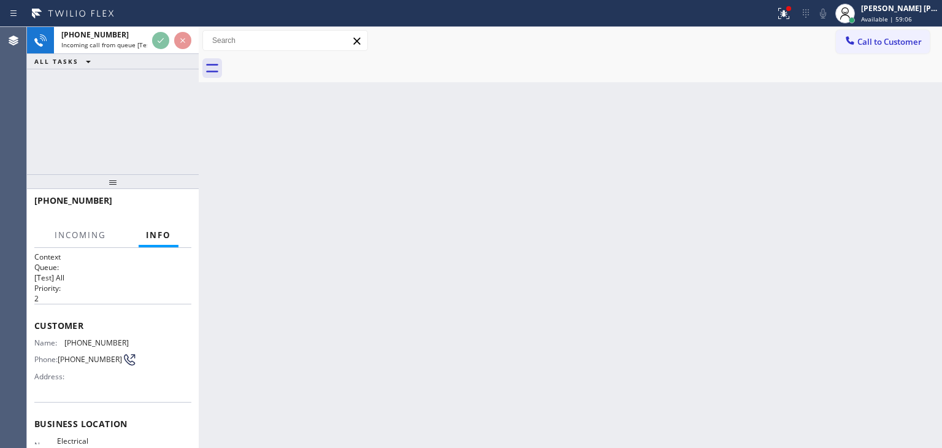
scroll to position [61, 0]
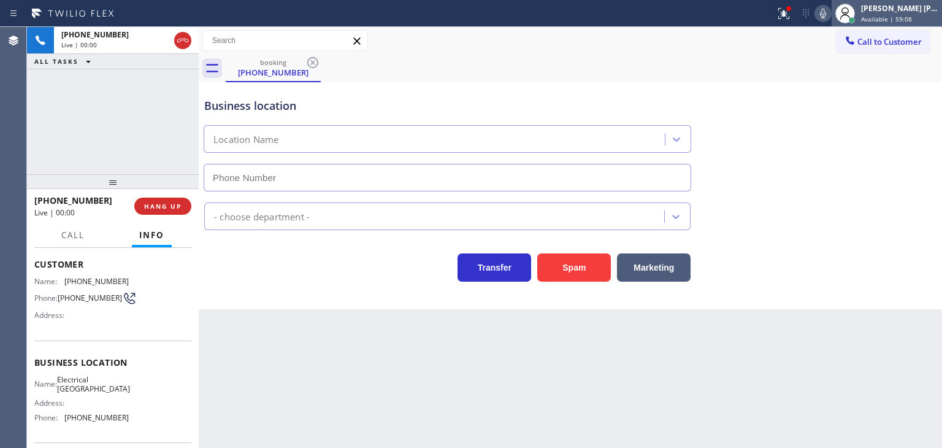
type input "[PHONE_NUMBER]"
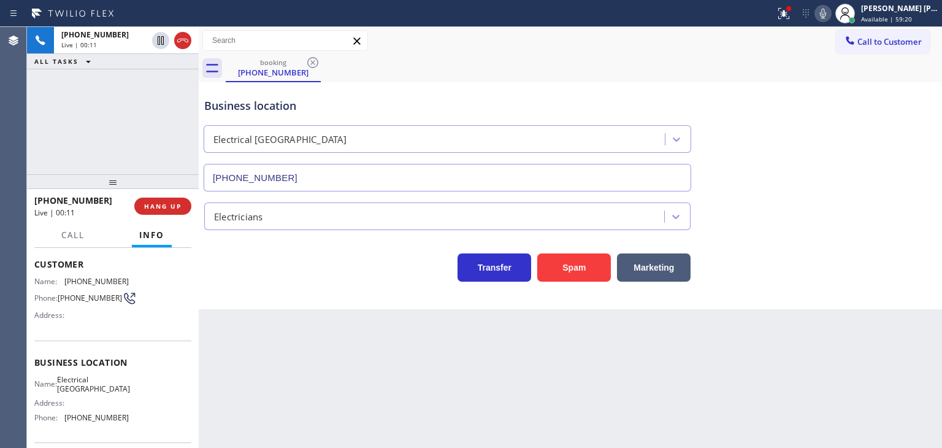
click at [925, 172] on div "Business location Electrical [GEOGRAPHIC_DATA] [PHONE_NUMBER]" at bounding box center [570, 135] width 737 height 111
drag, startPoint x: 925, startPoint y: 120, endPoint x: 705, endPoint y: 20, distance: 242.1
click at [925, 120] on div "Business location Electrical [GEOGRAPHIC_DATA] [PHONE_NUMBER]" at bounding box center [570, 135] width 737 height 111
click at [174, 208] on span "HANG UP" at bounding box center [162, 206] width 37 height 9
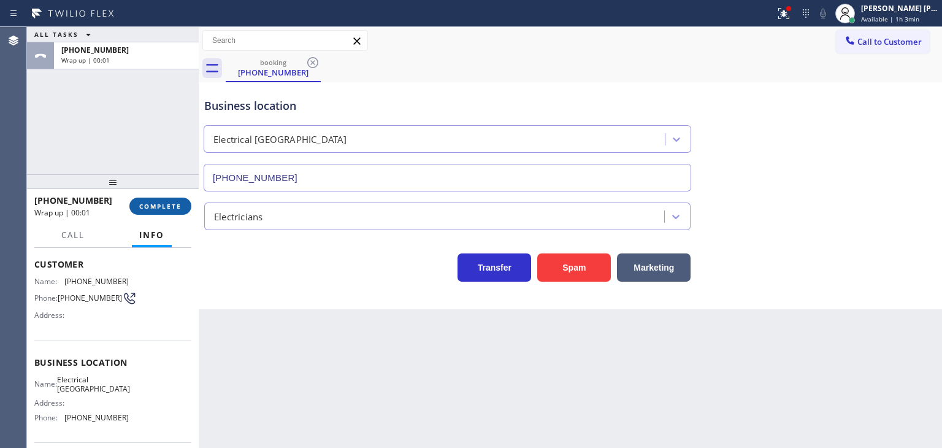
click at [174, 208] on span "COMPLETE" at bounding box center [160, 206] width 42 height 9
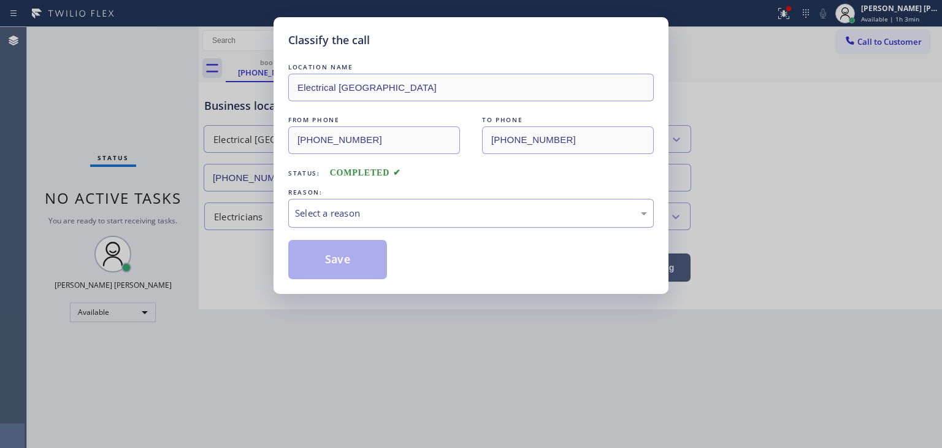
click at [313, 220] on div "Select a reason" at bounding box center [470, 213] width 365 height 29
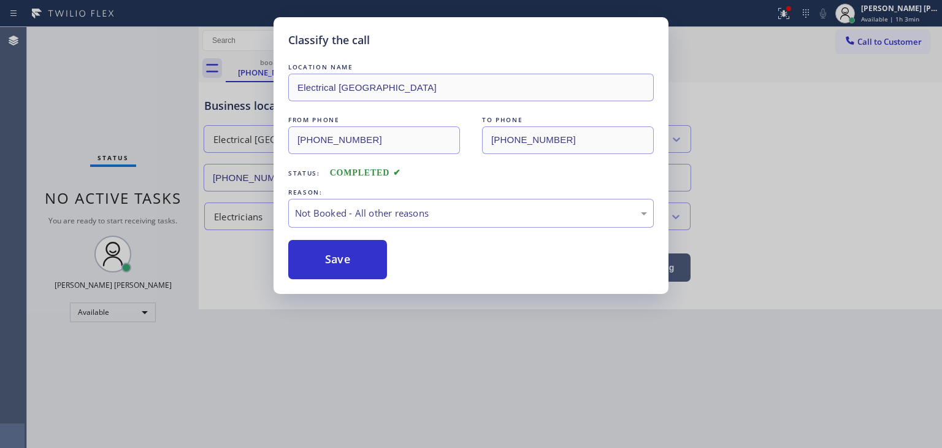
click at [326, 261] on button "Save" at bounding box center [337, 259] width 99 height 39
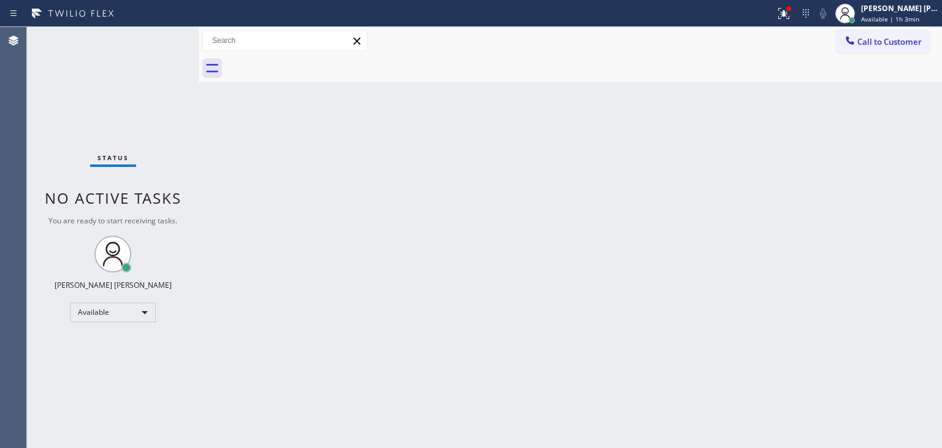
click at [159, 37] on div "Status No active tasks You are ready to start receiving tasks. [PERSON_NAME] [P…" at bounding box center [113, 237] width 172 height 421
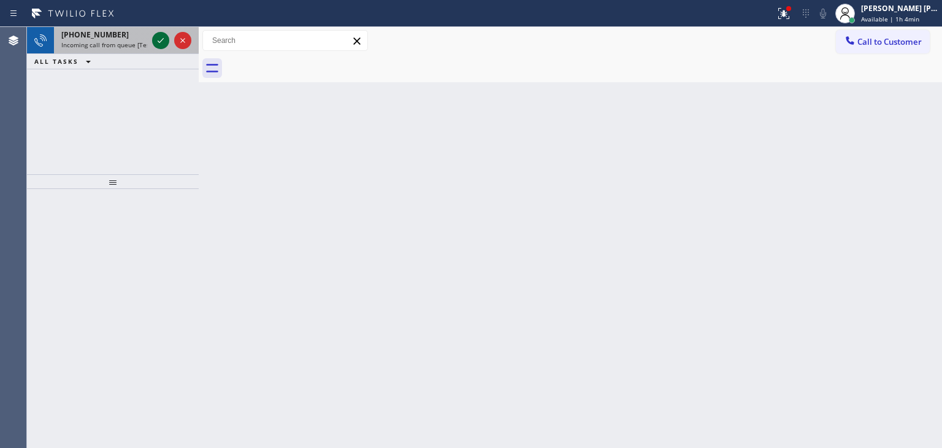
click at [159, 40] on icon at bounding box center [160, 40] width 15 height 15
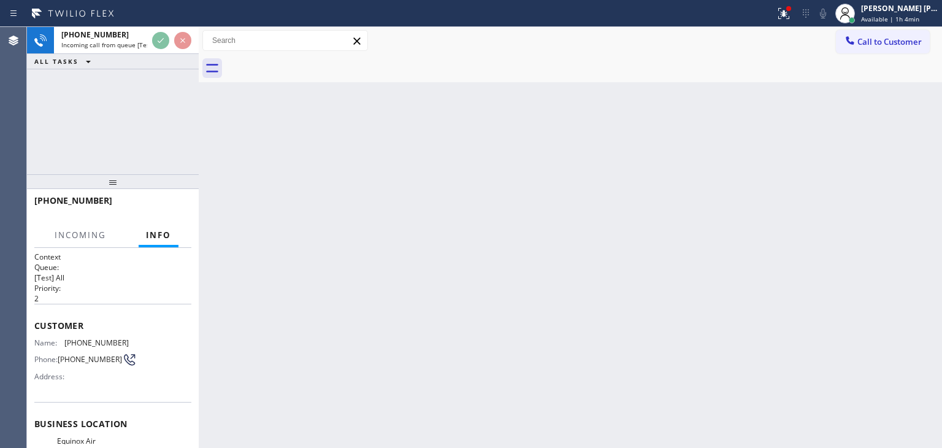
scroll to position [61, 0]
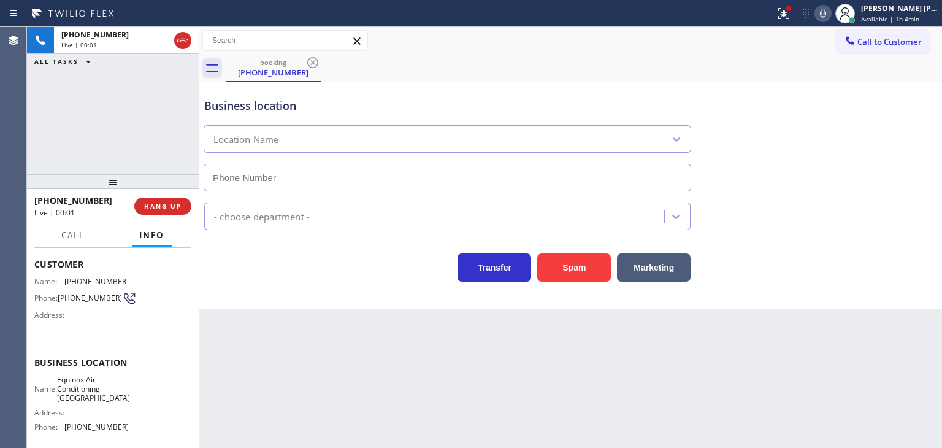
type input "[PHONE_NUMBER]"
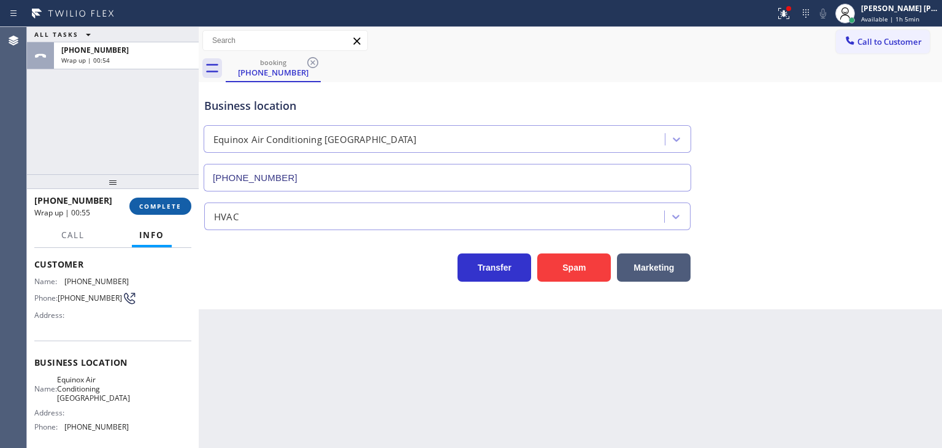
click at [177, 210] on span "COMPLETE" at bounding box center [160, 206] width 42 height 9
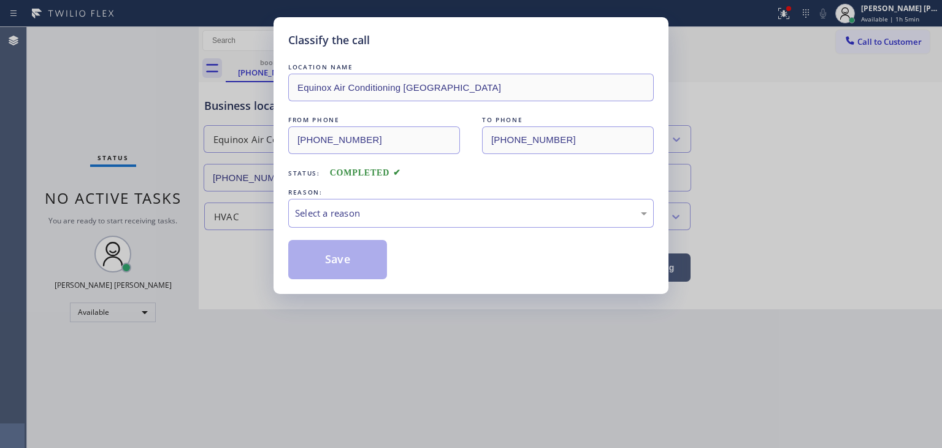
click at [390, 215] on div "Select a reason" at bounding box center [471, 213] width 352 height 14
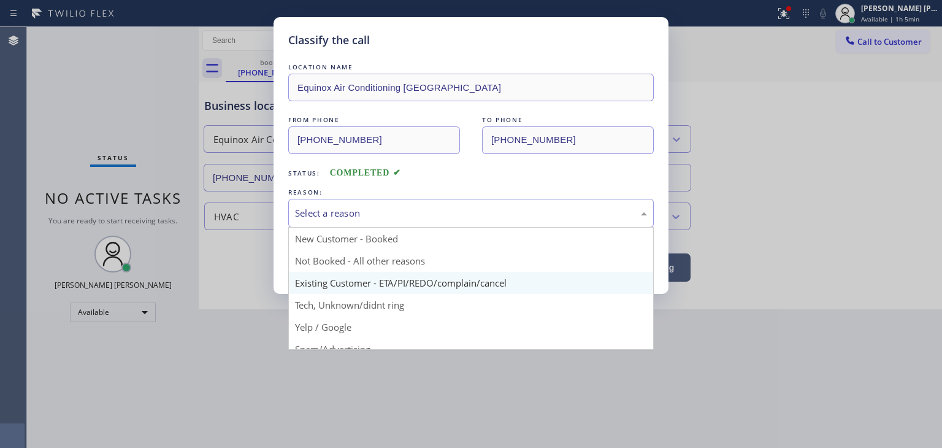
scroll to position [61, 0]
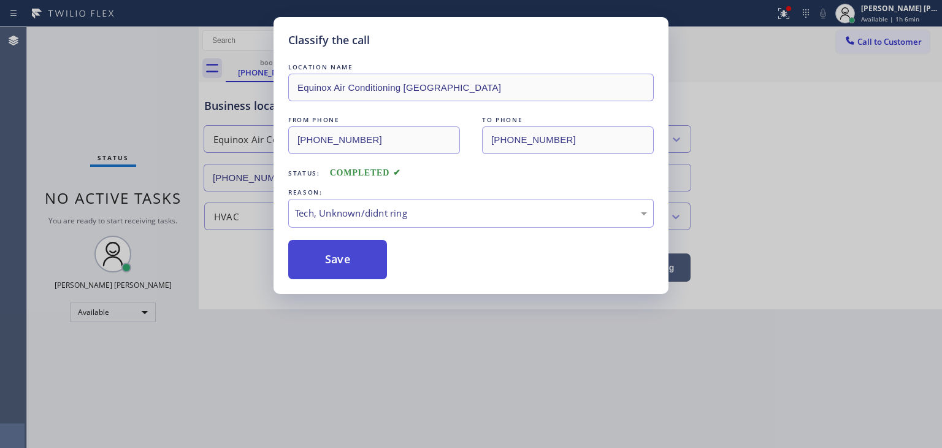
click at [338, 256] on button "Save" at bounding box center [337, 259] width 99 height 39
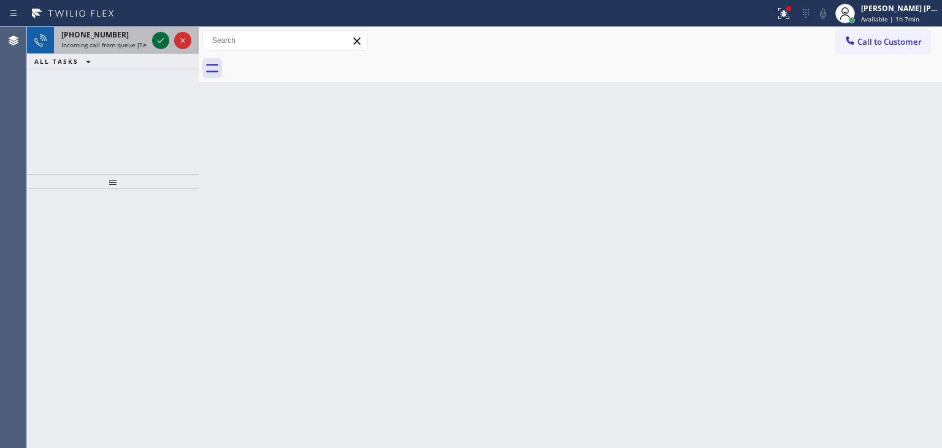
click at [155, 39] on icon at bounding box center [160, 40] width 15 height 15
click at [158, 40] on icon at bounding box center [160, 40] width 15 height 15
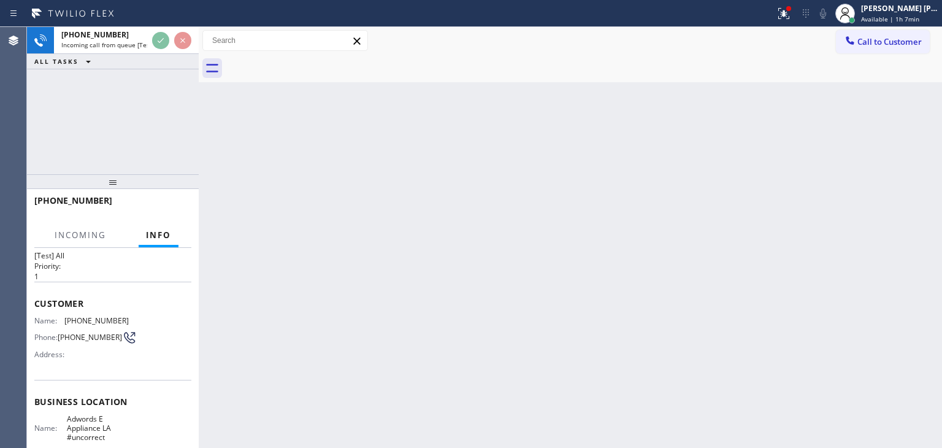
scroll to position [61, 0]
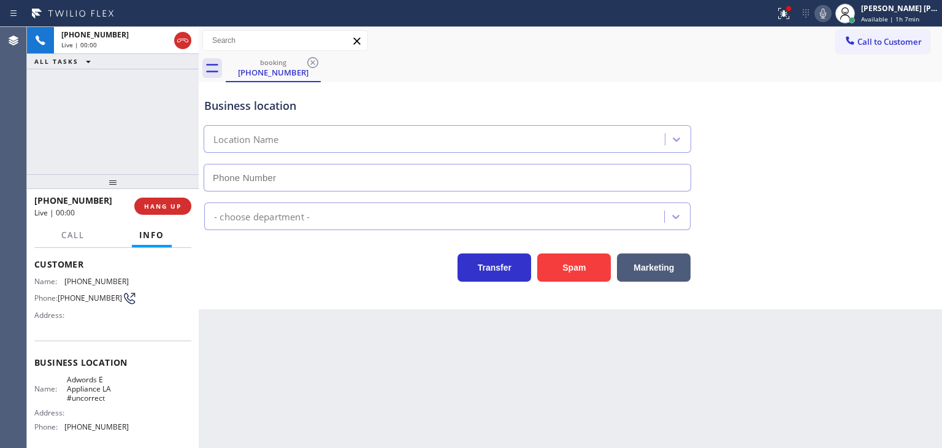
type input "[PHONE_NUMBER]"
click at [127, 428] on div "Name: Adwords E Appliance LA #uncorrect Address: Phone: [PHONE_NUMBER]" at bounding box center [112, 406] width 157 height 62
drag, startPoint x: 127, startPoint y: 428, endPoint x: 64, endPoint y: 427, distance: 63.2
click at [64, 427] on div "Name: Adwords E Appliance LA #uncorrect Address: Phone: [PHONE_NUMBER]" at bounding box center [112, 406] width 157 height 62
copy div "[PHONE_NUMBER]"
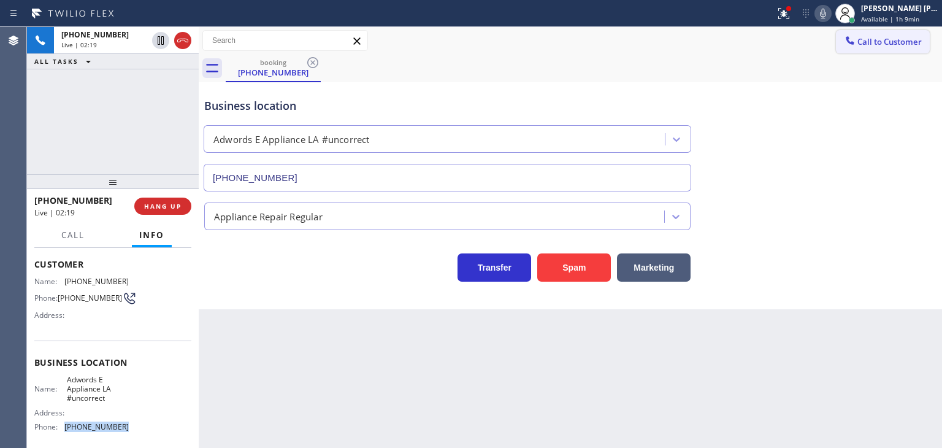
click at [908, 45] on span "Call to Customer" at bounding box center [889, 41] width 64 height 11
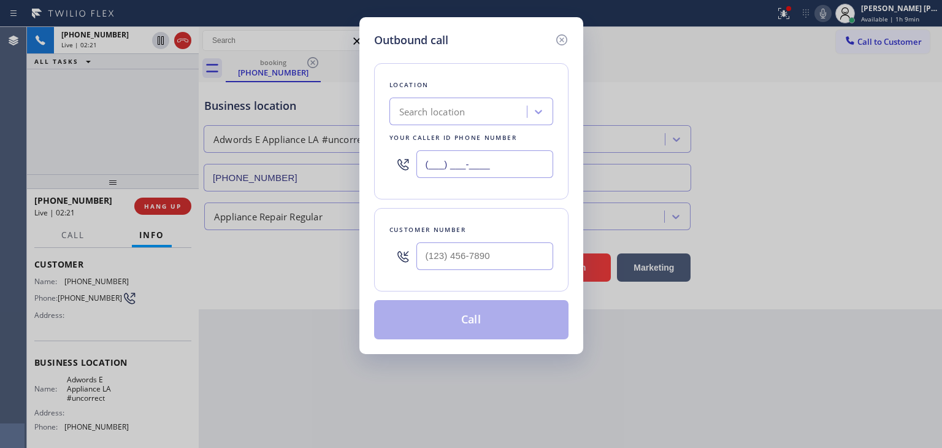
click at [459, 164] on input "(___) ___-____" at bounding box center [484, 164] width 137 height 28
paste input "424) 268-8035"
type input "[PHONE_NUMBER]"
click at [561, 41] on icon at bounding box center [561, 39] width 15 height 15
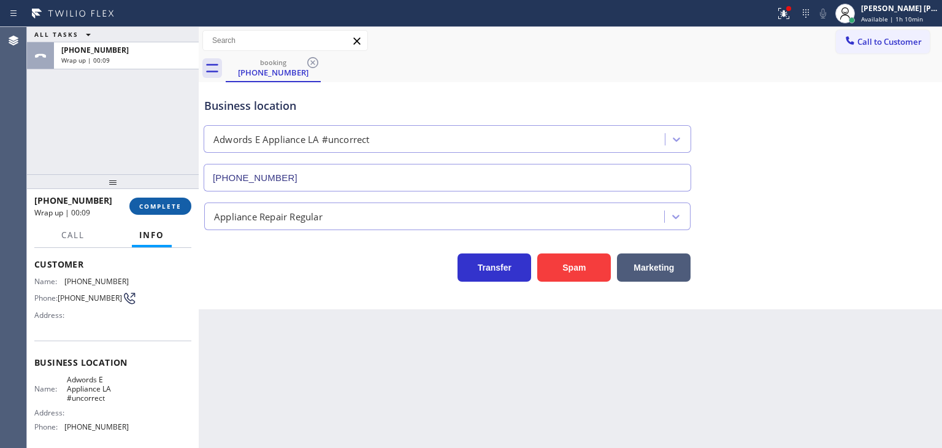
click at [150, 211] on button "COMPLETE" at bounding box center [160, 205] width 62 height 17
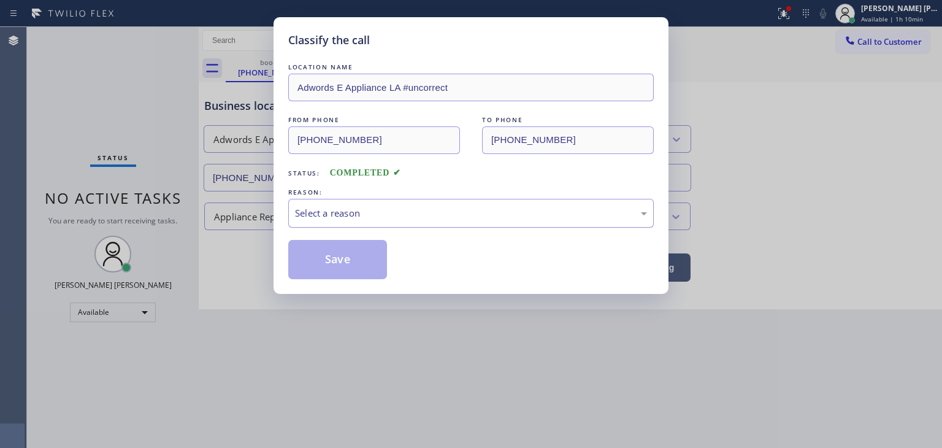
click at [319, 221] on div "Select a reason" at bounding box center [470, 213] width 365 height 29
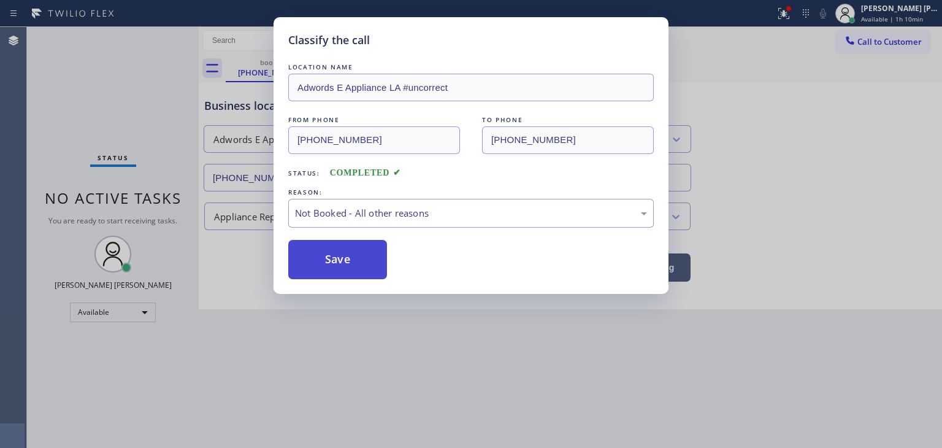
click at [329, 260] on button "Save" at bounding box center [337, 259] width 99 height 39
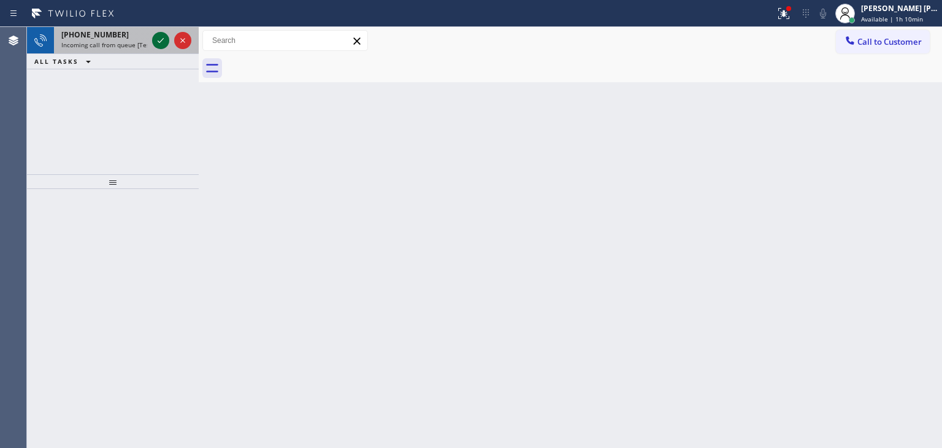
click at [163, 38] on icon at bounding box center [161, 40] width 6 height 5
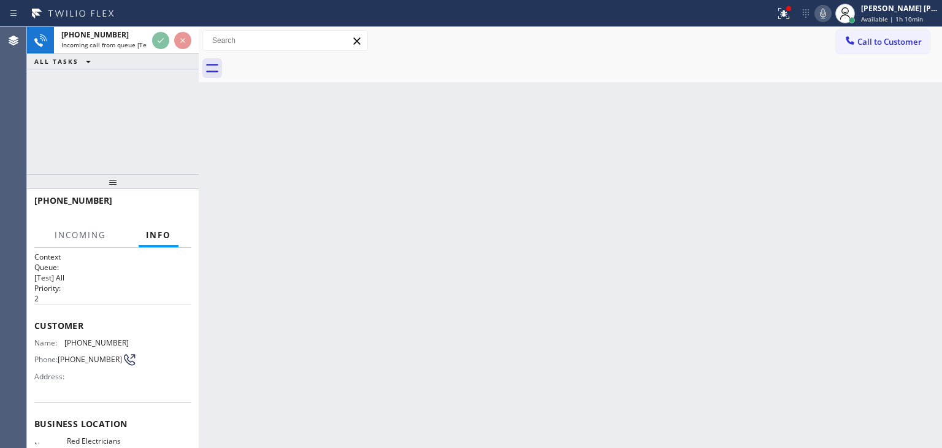
scroll to position [61, 0]
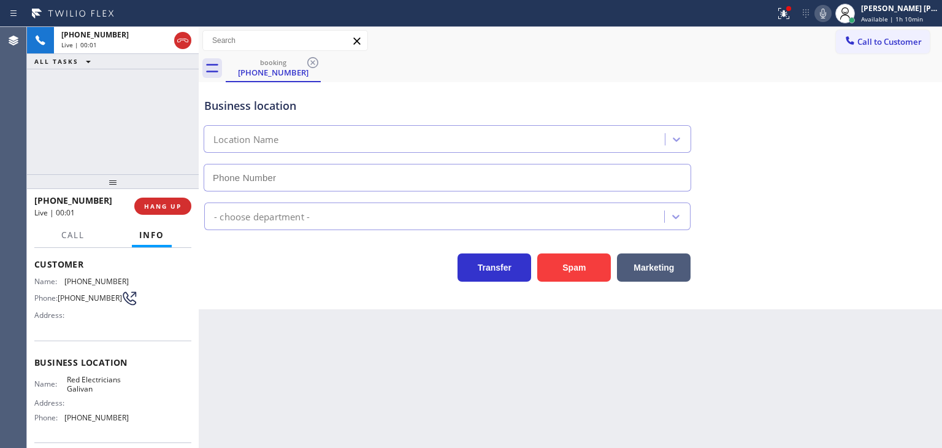
type input "[PHONE_NUMBER]"
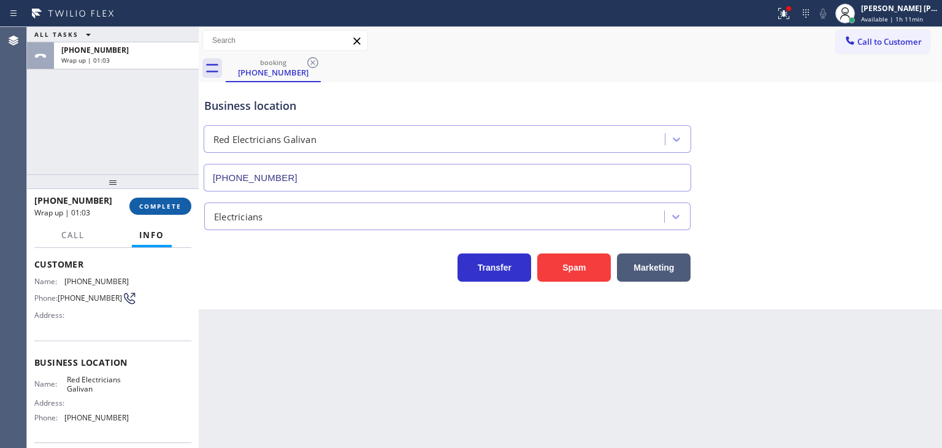
click at [162, 202] on span "COMPLETE" at bounding box center [160, 206] width 42 height 9
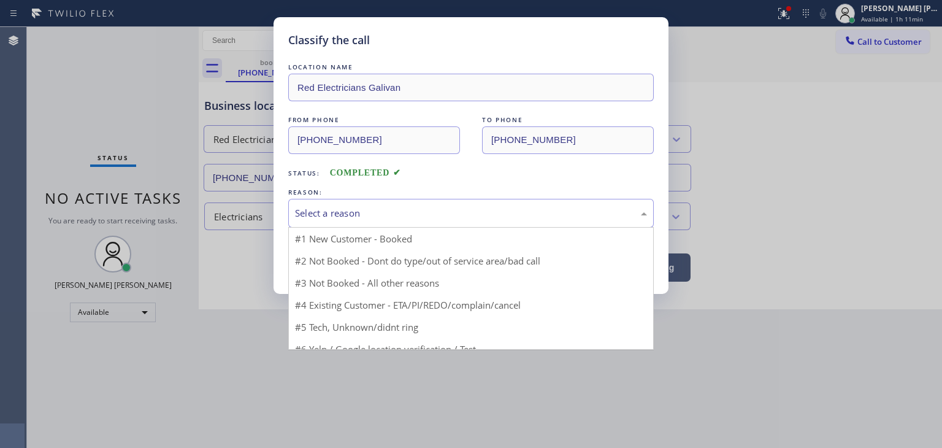
click at [340, 221] on div "Select a reason" at bounding box center [470, 213] width 365 height 29
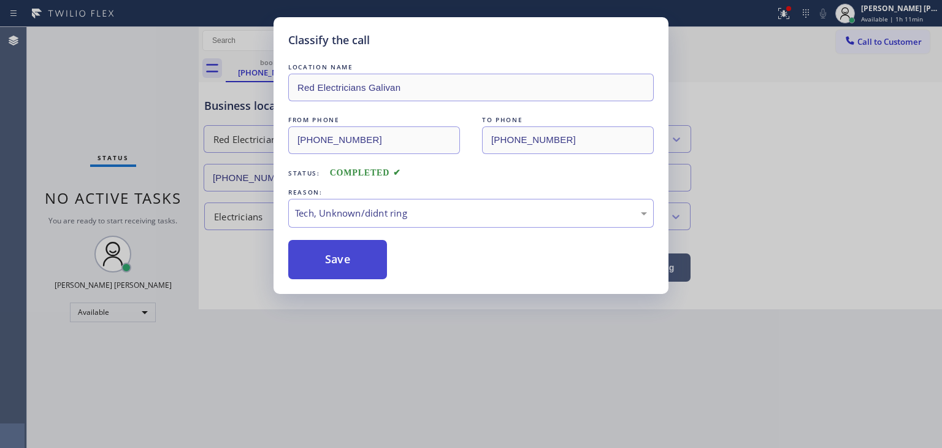
click at [331, 256] on button "Save" at bounding box center [337, 259] width 99 height 39
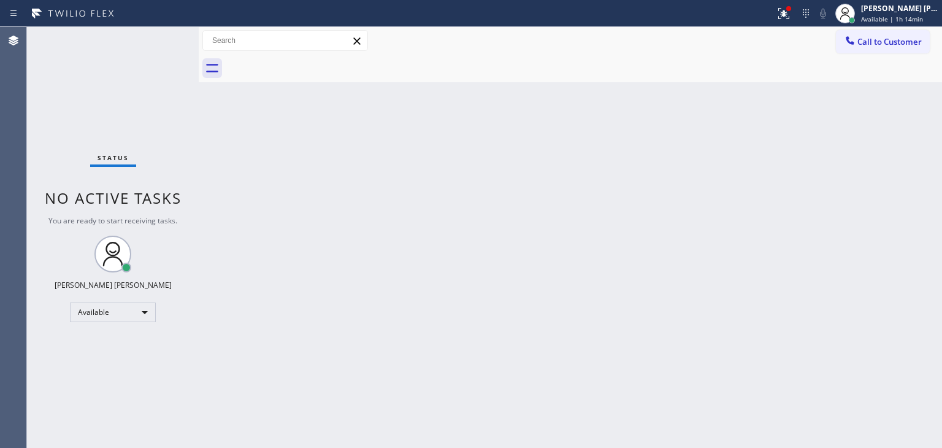
click at [162, 45] on div "Status No active tasks You are ready to start receiving tasks. [PERSON_NAME] [P…" at bounding box center [113, 237] width 172 height 421
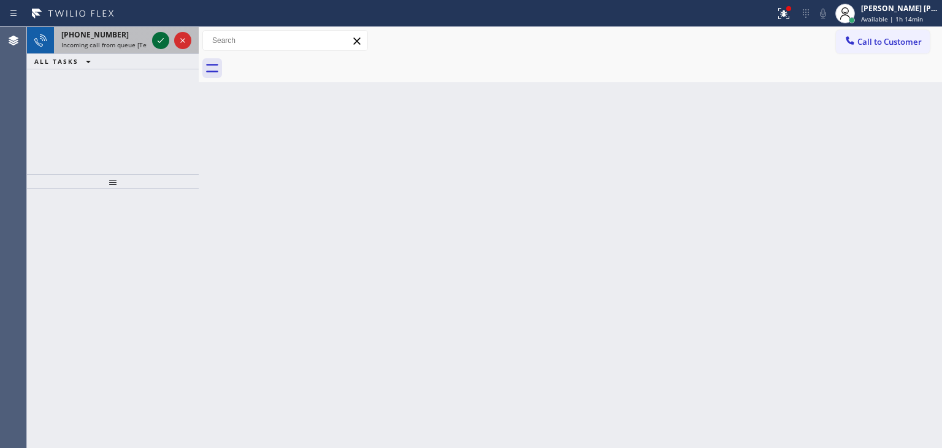
click at [160, 45] on icon at bounding box center [160, 40] width 15 height 15
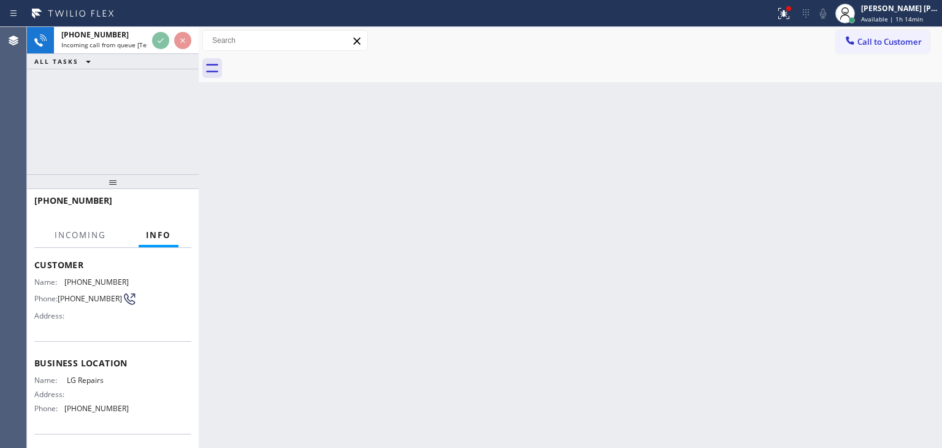
scroll to position [61, 0]
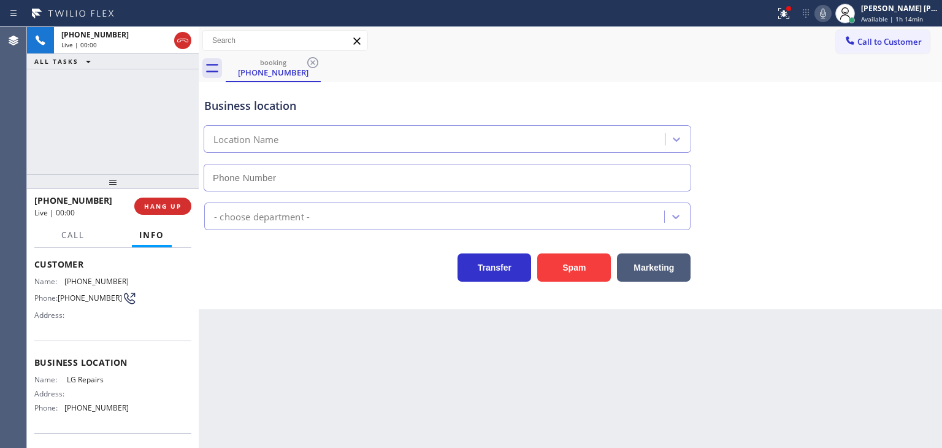
type input "[PHONE_NUMBER]"
drag, startPoint x: 101, startPoint y: 202, endPoint x: 45, endPoint y: 202, distance: 55.8
click at [45, 202] on div "[PHONE_NUMBER]" at bounding box center [79, 200] width 91 height 12
copy span "9178217230"
click at [830, 17] on icon at bounding box center [823, 13] width 15 height 15
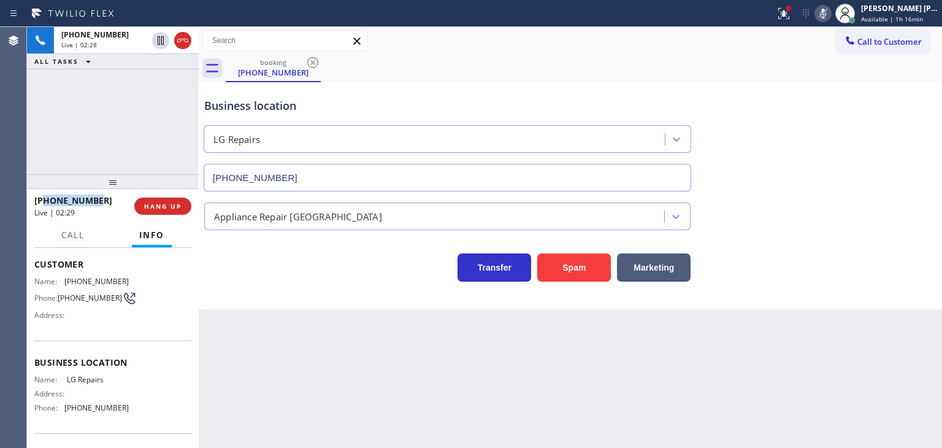
click at [830, 16] on icon at bounding box center [823, 13] width 15 height 15
drag, startPoint x: 129, startPoint y: 407, endPoint x: 67, endPoint y: 410, distance: 62.0
click at [67, 410] on div "Name: LG Repairs Address: Phone: [PHONE_NUMBER]" at bounding box center [112, 396] width 157 height 43
copy span "877) 748-5179"
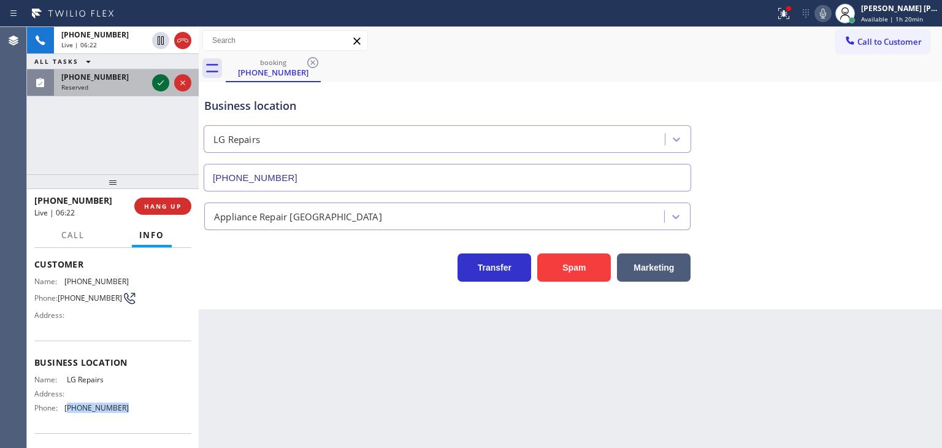
click at [159, 83] on icon at bounding box center [160, 82] width 15 height 15
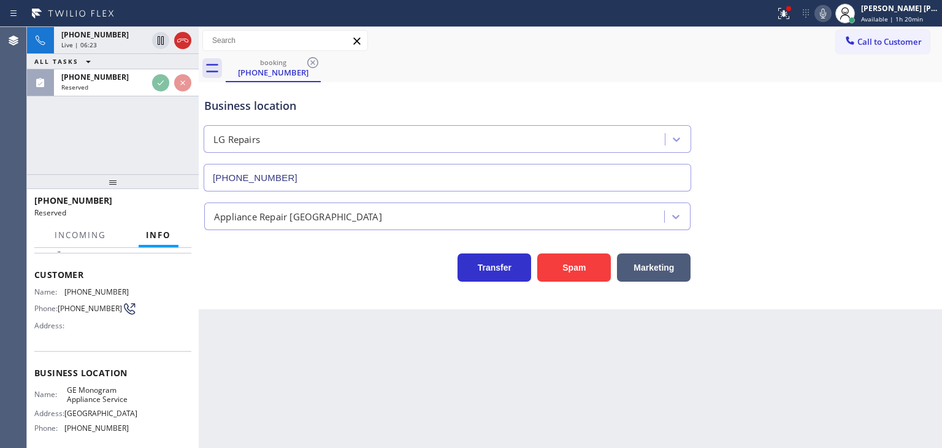
scroll to position [71, 0]
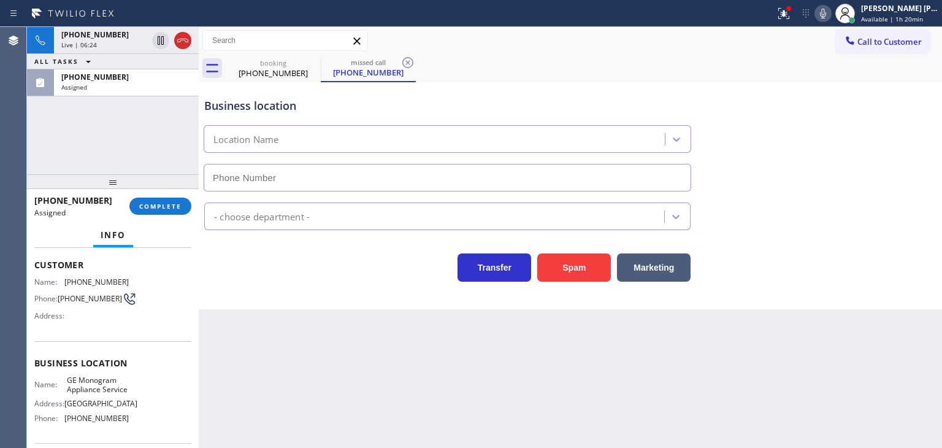
type input "[PHONE_NUMBER]"
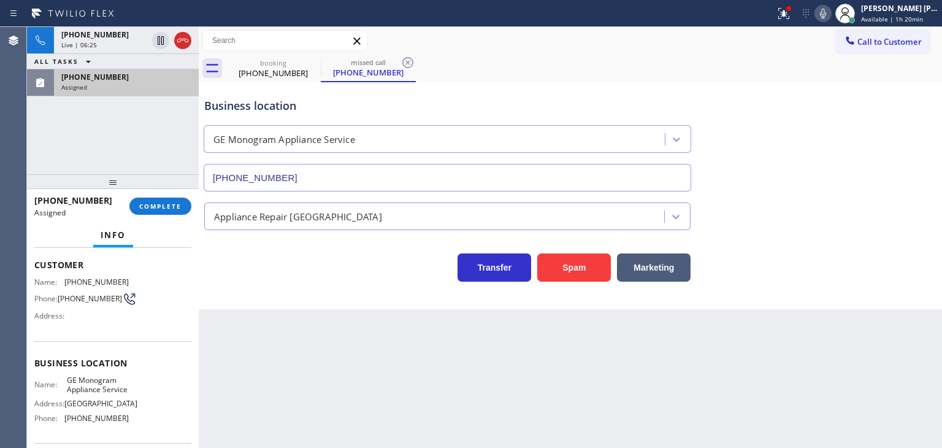
click at [124, 92] on div "[PHONE_NUMBER] Assigned" at bounding box center [124, 82] width 140 height 27
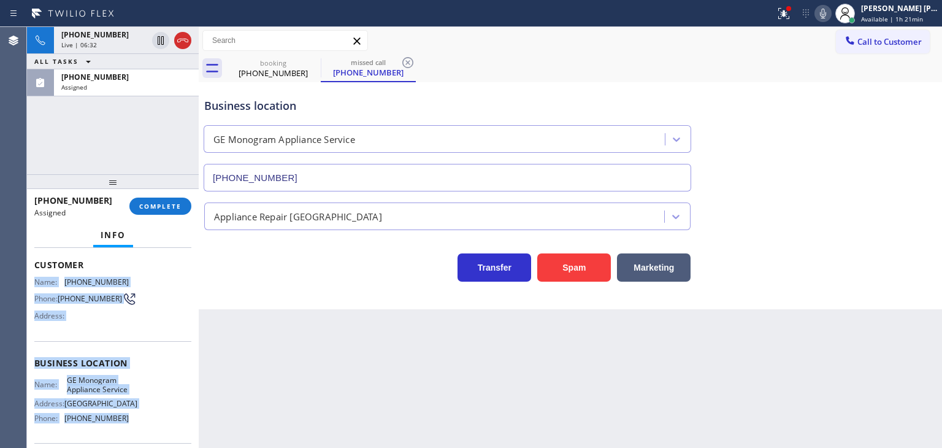
drag, startPoint x: 134, startPoint y: 381, endPoint x: 30, endPoint y: 280, distance: 144.8
click at [30, 280] on div "Context Queue: Appliance Repair High End Priority: 0 Task Age: Customer Name: […" at bounding box center [113, 348] width 172 height 200
copy div "Name: [PHONE_NUMBER] Phone: [PHONE_NUMBER] Address: Business location Name: GE …"
click at [128, 94] on div "[PHONE_NUMBER] Assigned" at bounding box center [124, 82] width 140 height 27
click at [830, 10] on icon at bounding box center [823, 13] width 15 height 15
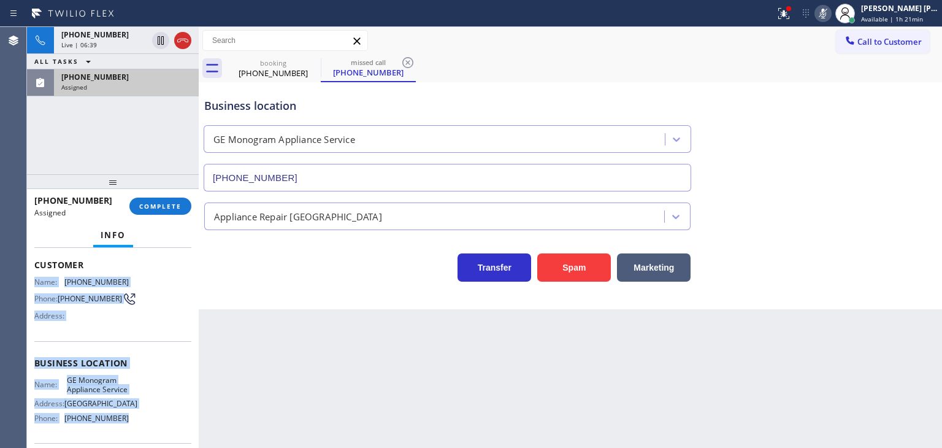
click at [115, 75] on div "[PHONE_NUMBER]" at bounding box center [126, 77] width 130 height 10
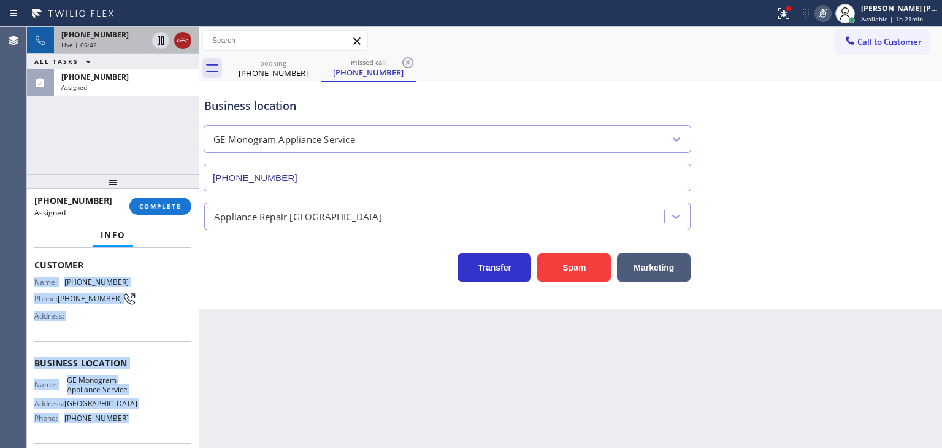
click at [189, 41] on icon at bounding box center [182, 40] width 15 height 15
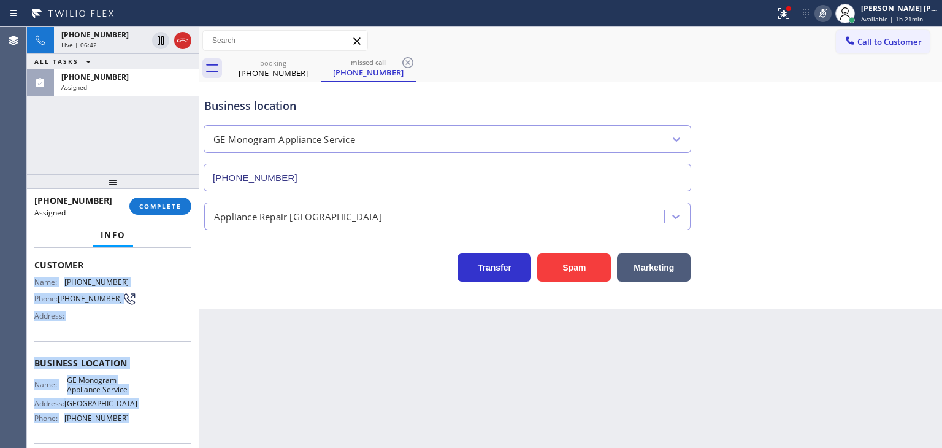
scroll to position [61, 0]
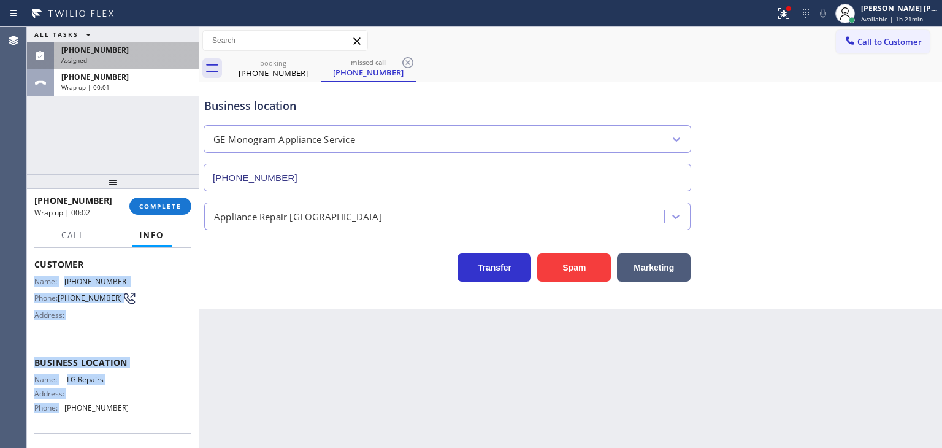
click at [142, 59] on div "Assigned" at bounding box center [126, 60] width 130 height 9
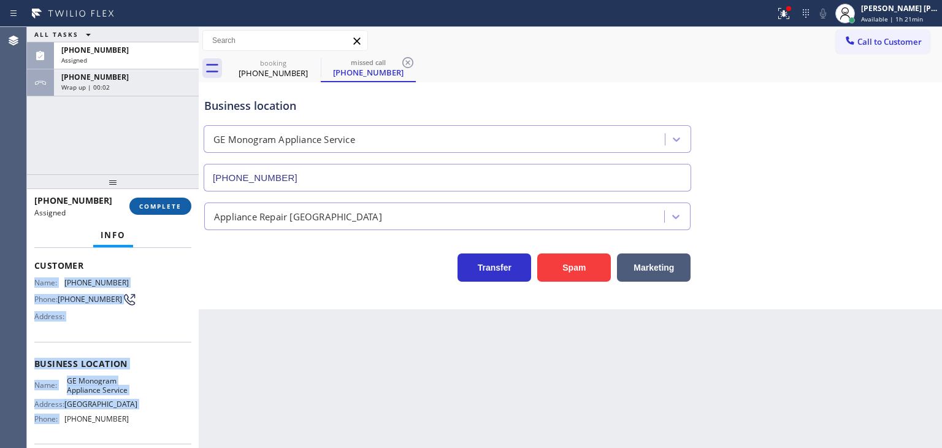
click at [164, 204] on span "COMPLETE" at bounding box center [160, 206] width 42 height 9
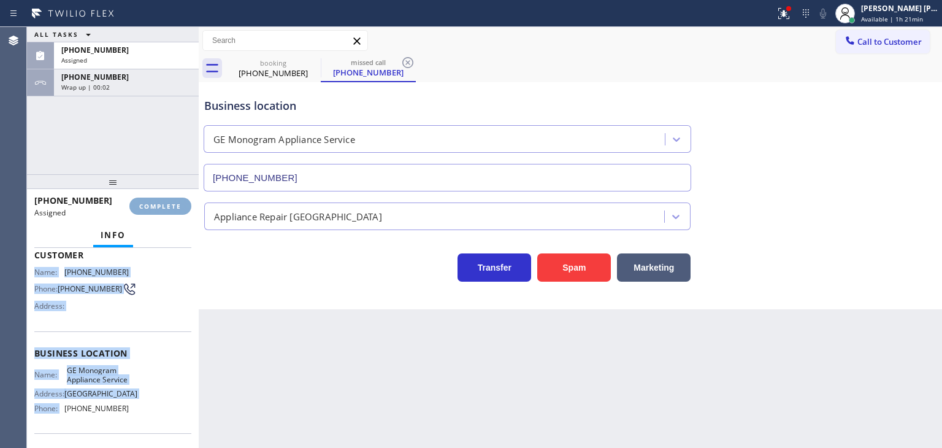
scroll to position [71, 0]
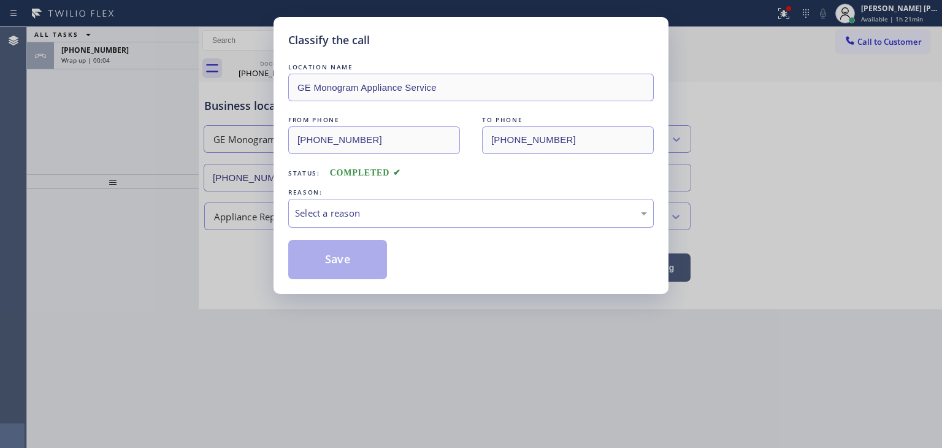
click at [323, 204] on div "Select a reason" at bounding box center [470, 213] width 365 height 29
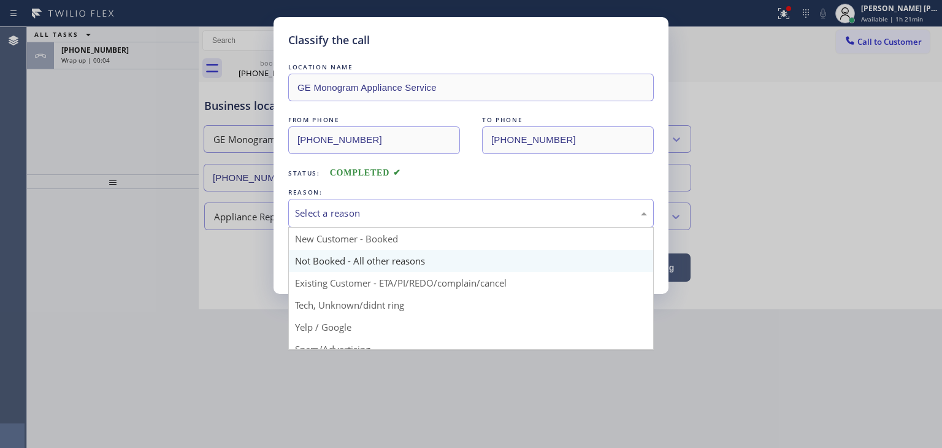
scroll to position [77, 0]
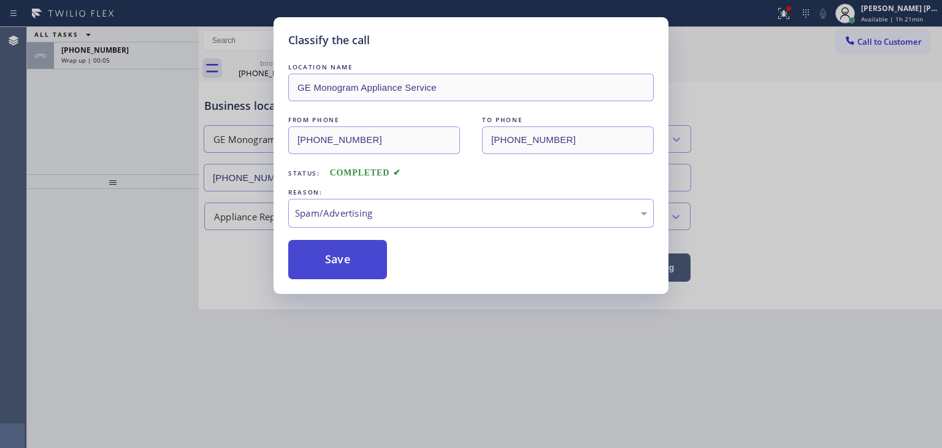
click at [356, 261] on button "Save" at bounding box center [337, 259] width 99 height 39
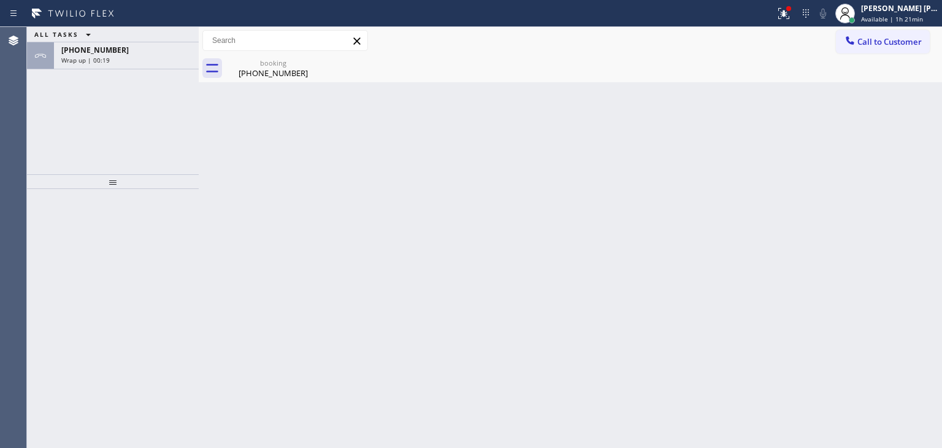
click at [118, 56] on div "Wrap up | 00:19" at bounding box center [126, 60] width 130 height 9
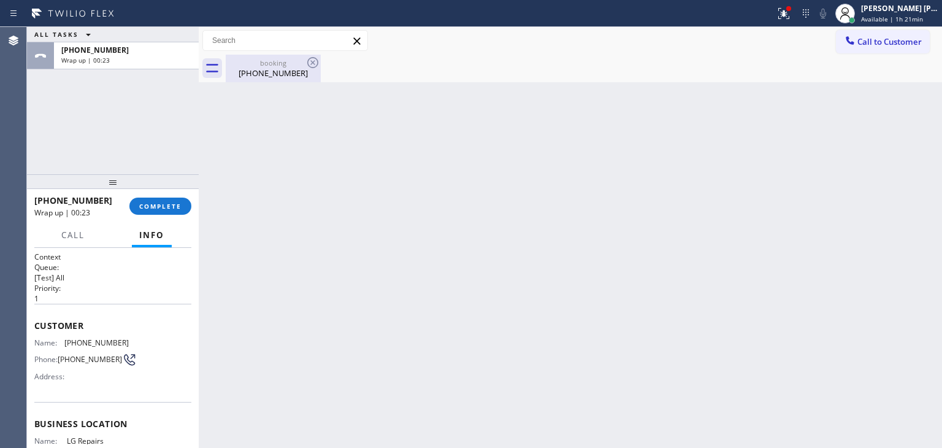
click at [279, 69] on div "[PHONE_NUMBER]" at bounding box center [273, 72] width 93 height 11
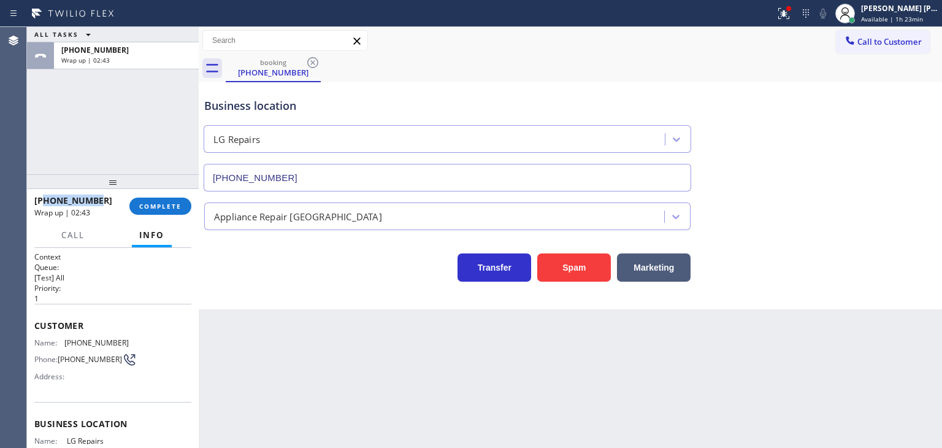
drag, startPoint x: 102, startPoint y: 197, endPoint x: 45, endPoint y: 199, distance: 57.0
click at [45, 199] on div "[PHONE_NUMBER]" at bounding box center [77, 200] width 86 height 12
copy span "9178217230"
click at [158, 211] on button "COMPLETE" at bounding box center [160, 205] width 62 height 17
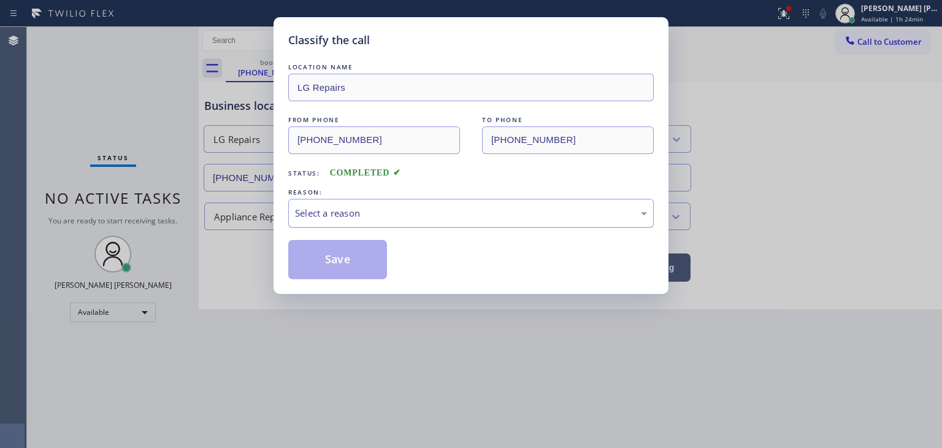
click at [338, 204] on div "Select a reason" at bounding box center [470, 213] width 365 height 29
click at [343, 250] on button "Save" at bounding box center [337, 259] width 99 height 39
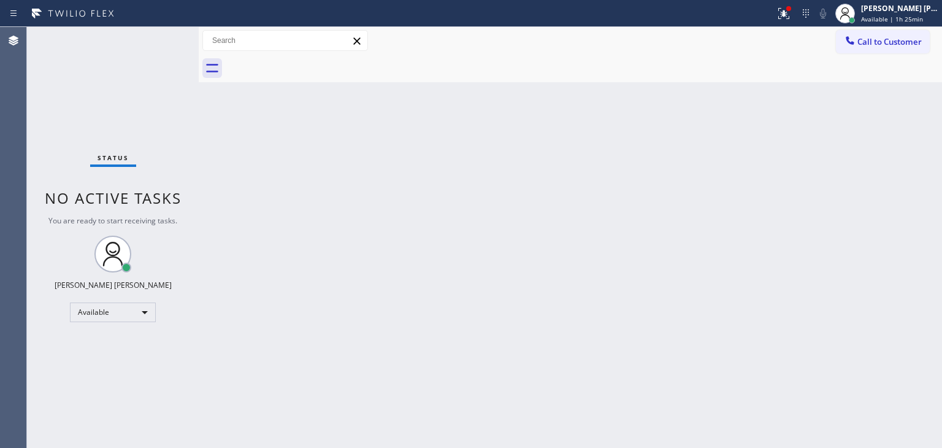
click at [161, 44] on div "Status No active tasks You are ready to start receiving tasks. [PERSON_NAME] [P…" at bounding box center [113, 237] width 172 height 421
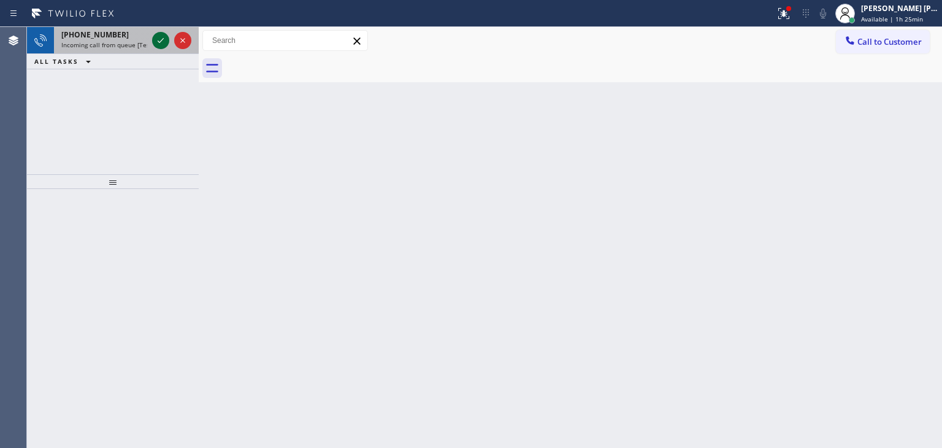
click at [161, 44] on icon at bounding box center [160, 40] width 15 height 15
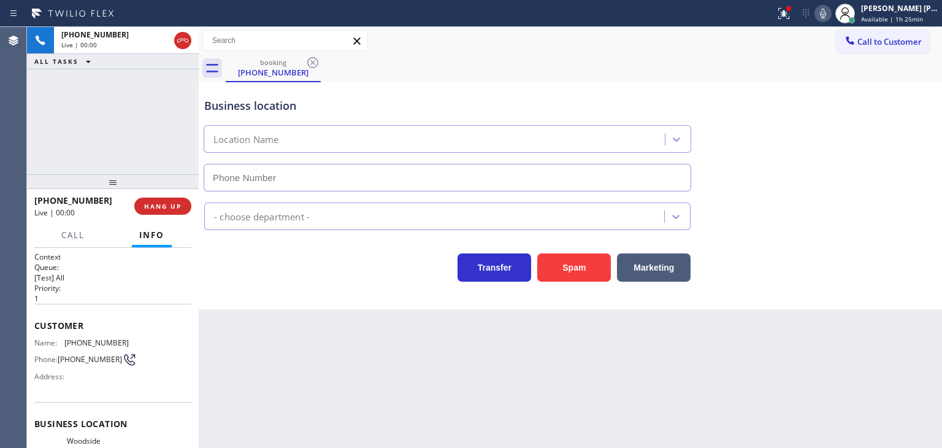
type input "[PHONE_NUMBER]"
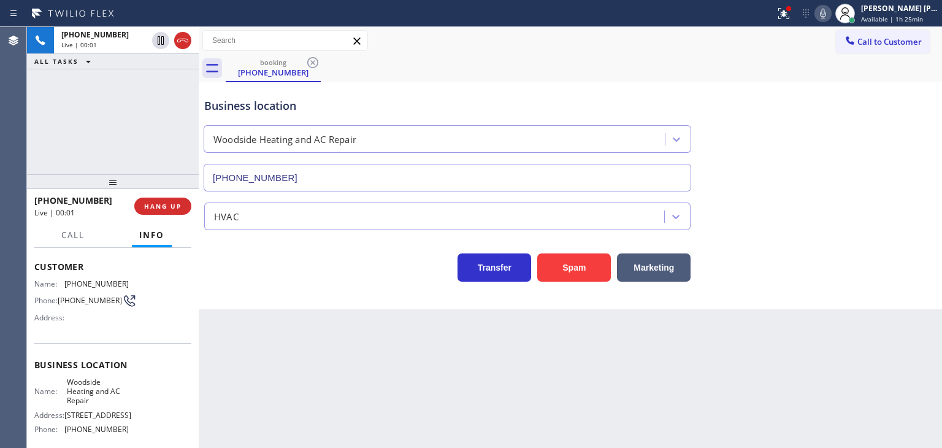
scroll to position [123, 0]
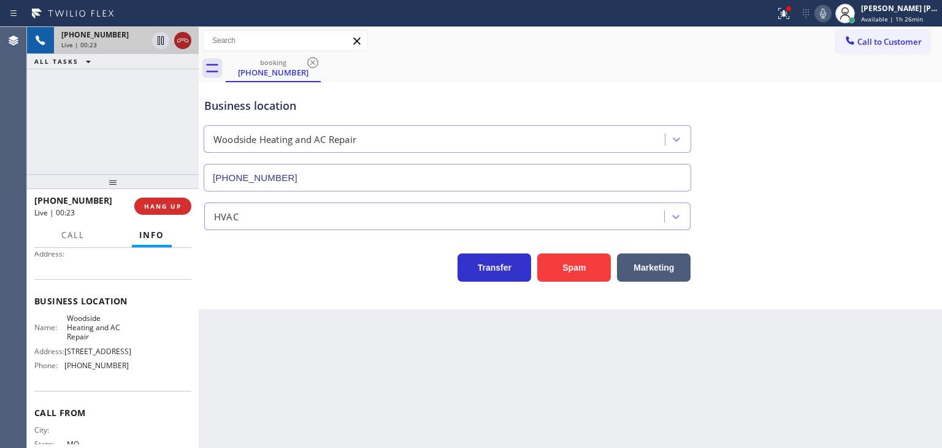
click at [185, 47] on icon at bounding box center [182, 40] width 15 height 15
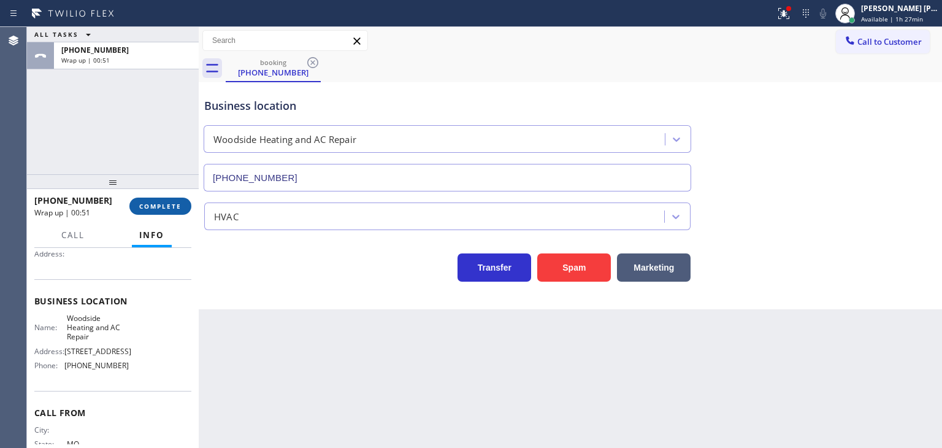
click at [174, 205] on span "COMPLETE" at bounding box center [160, 206] width 42 height 9
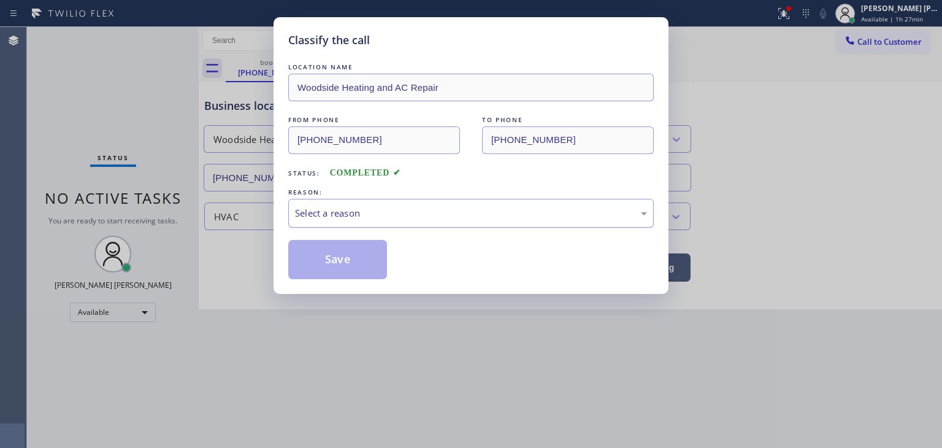
click at [332, 213] on div "Select a reason" at bounding box center [471, 213] width 352 height 14
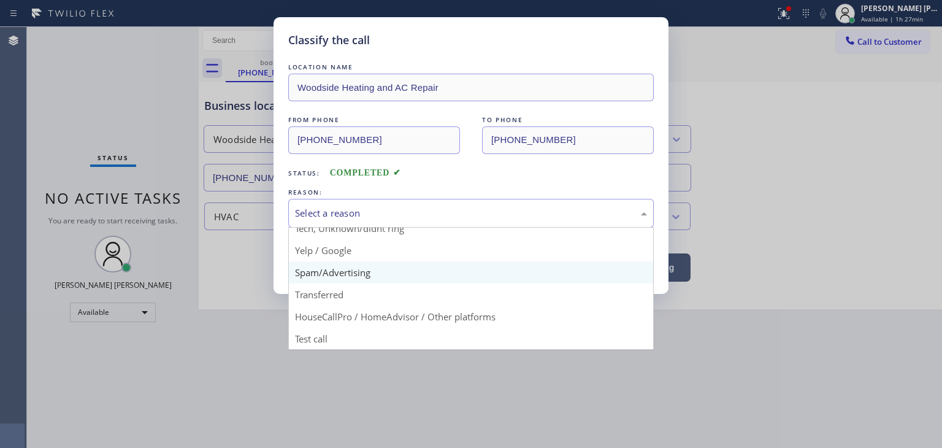
scroll to position [15, 0]
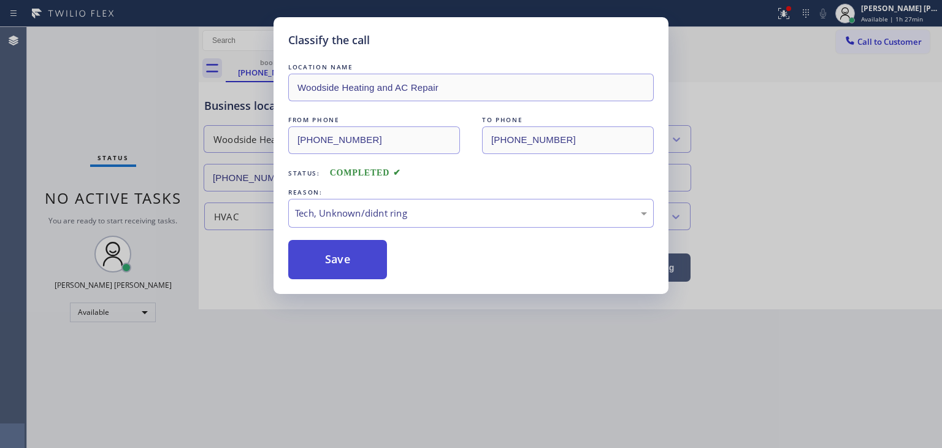
click at [338, 262] on button "Save" at bounding box center [337, 259] width 99 height 39
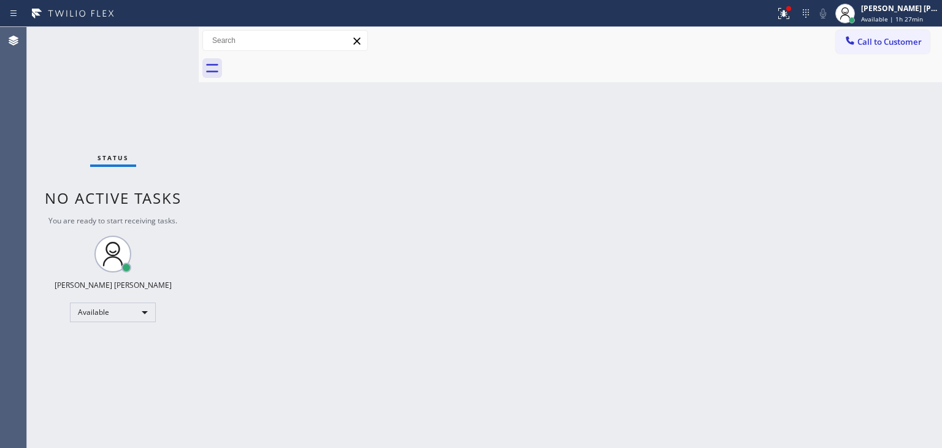
click at [159, 35] on div "Status No active tasks You are ready to start receiving tasks. [PERSON_NAME] [P…" at bounding box center [113, 237] width 172 height 421
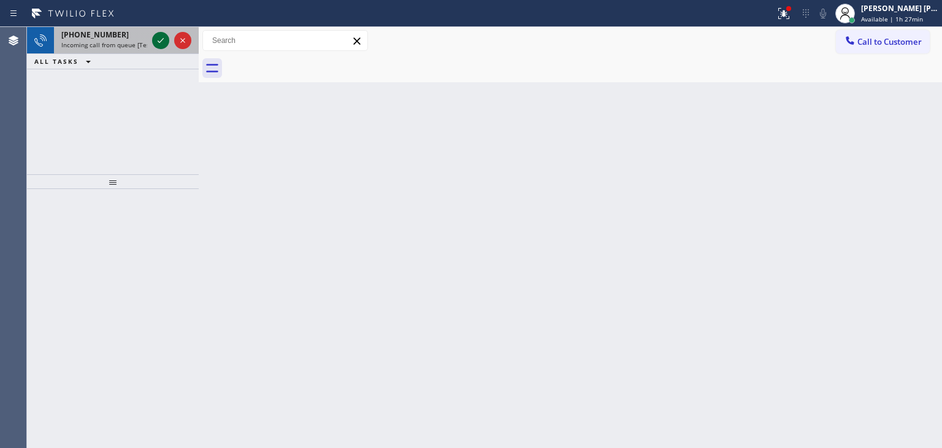
click at [163, 40] on icon at bounding box center [160, 40] width 15 height 15
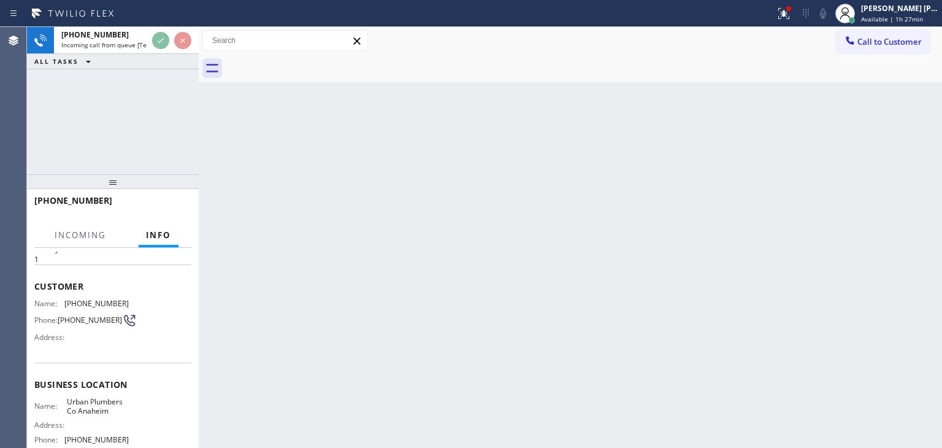
scroll to position [61, 0]
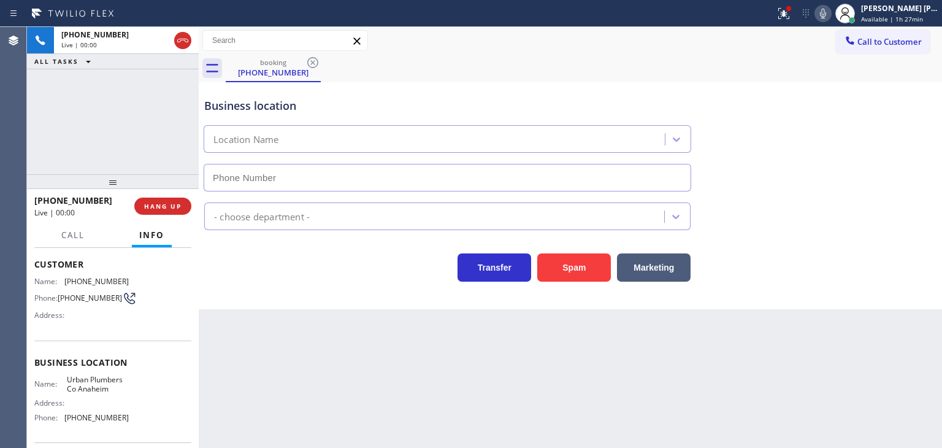
type input "[PHONE_NUMBER]"
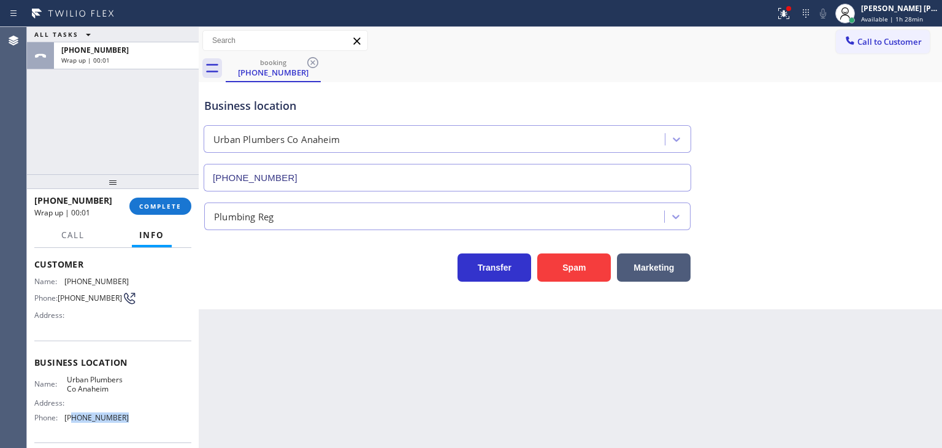
drag, startPoint x: 127, startPoint y: 422, endPoint x: 70, endPoint y: 420, distance: 57.1
click at [70, 420] on div "Name: Urban Plumbers Co Anaheim Address: Phone: [PHONE_NUMBER]" at bounding box center [112, 401] width 157 height 53
click at [170, 209] on span "COMPLETE" at bounding box center [160, 206] width 42 height 9
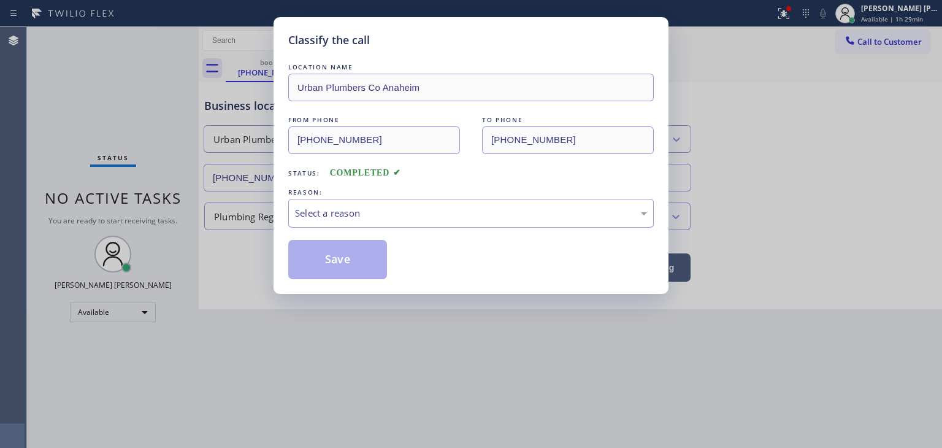
click at [354, 216] on div "Select a reason" at bounding box center [471, 213] width 352 height 14
click at [344, 259] on button "Save" at bounding box center [337, 259] width 99 height 39
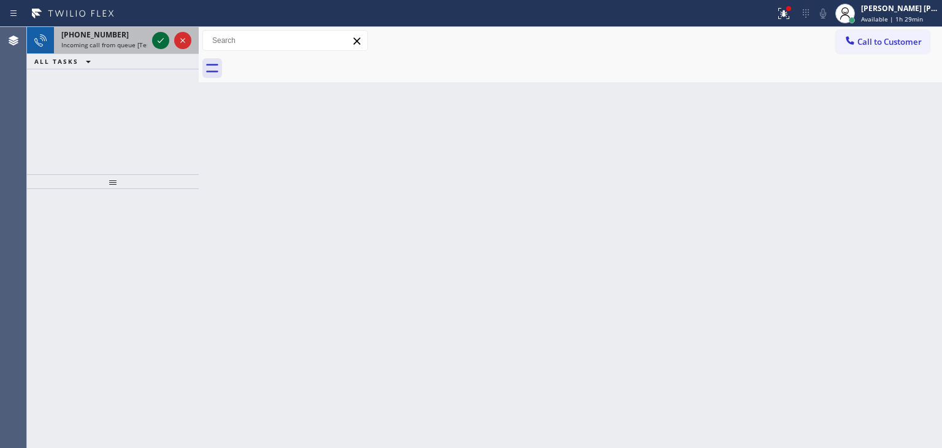
click at [162, 42] on icon at bounding box center [160, 40] width 15 height 15
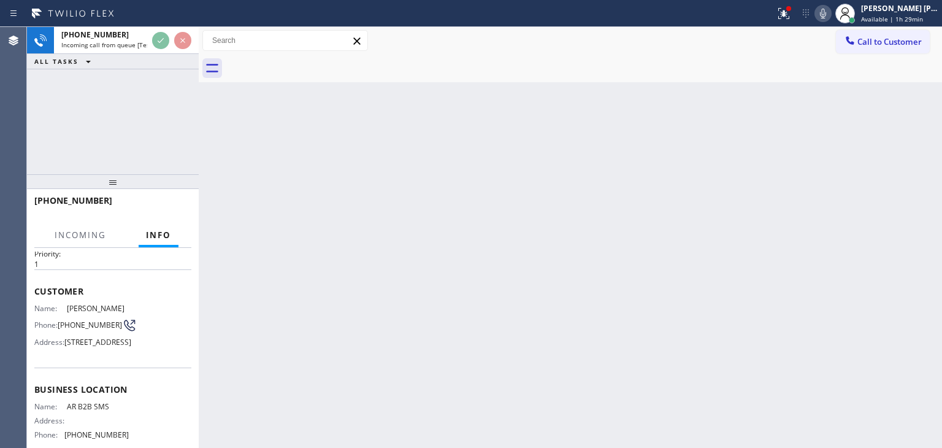
scroll to position [61, 0]
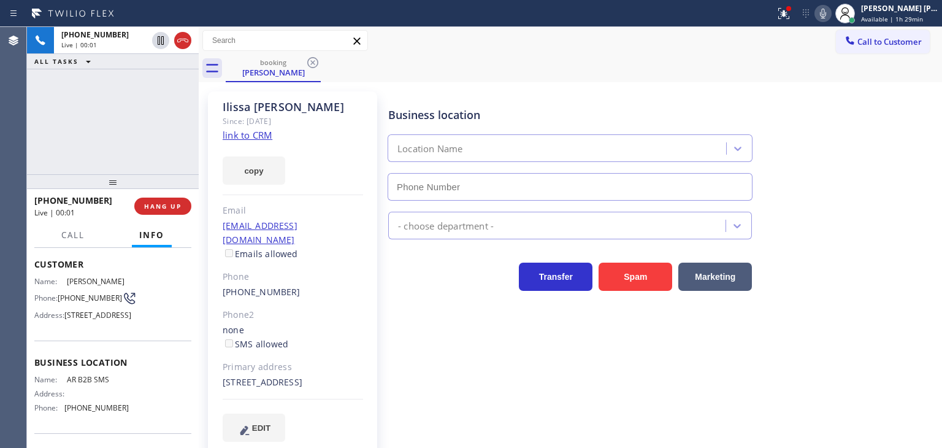
type input "[PHONE_NUMBER]"
click at [259, 137] on link "link to CRM" at bounding box center [248, 135] width 50 height 12
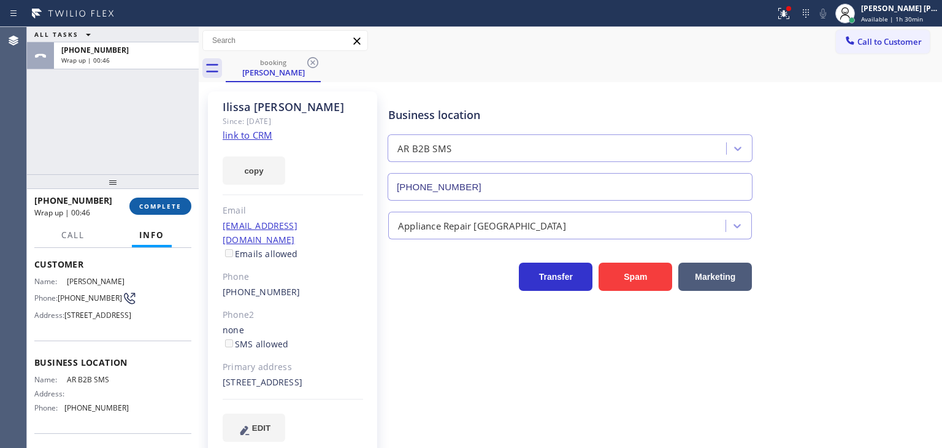
click at [166, 204] on span "COMPLETE" at bounding box center [160, 206] width 42 height 9
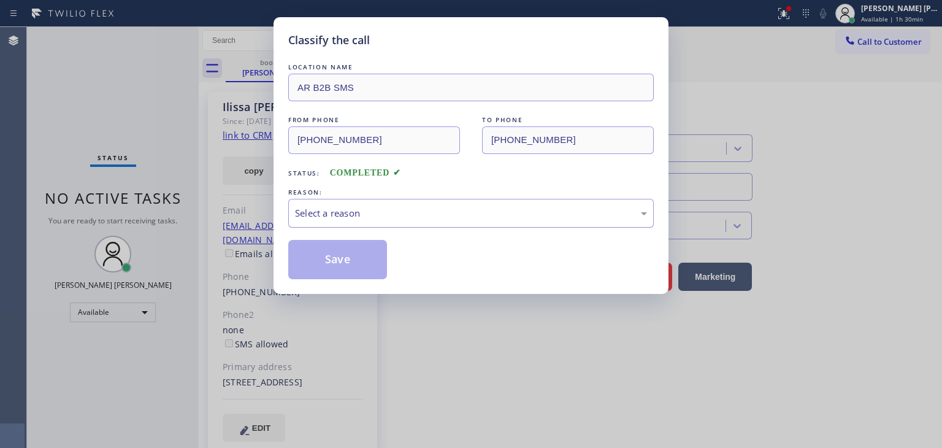
click at [361, 207] on div "Select a reason" at bounding box center [471, 213] width 352 height 14
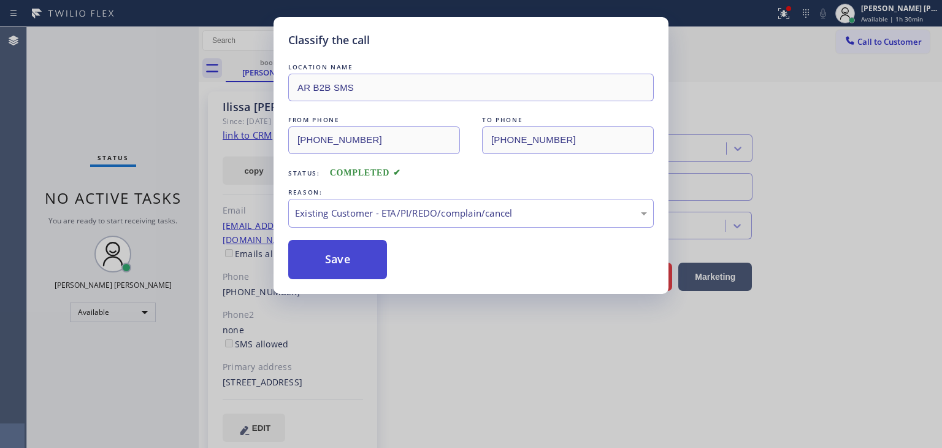
click at [341, 270] on button "Save" at bounding box center [337, 259] width 99 height 39
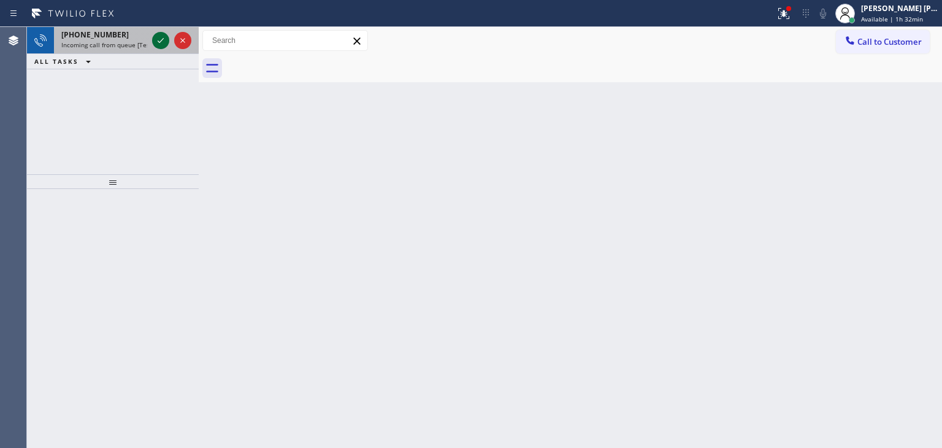
click at [162, 41] on icon at bounding box center [160, 40] width 15 height 15
click at [162, 40] on icon at bounding box center [161, 40] width 6 height 5
click at [159, 43] on icon at bounding box center [160, 40] width 15 height 15
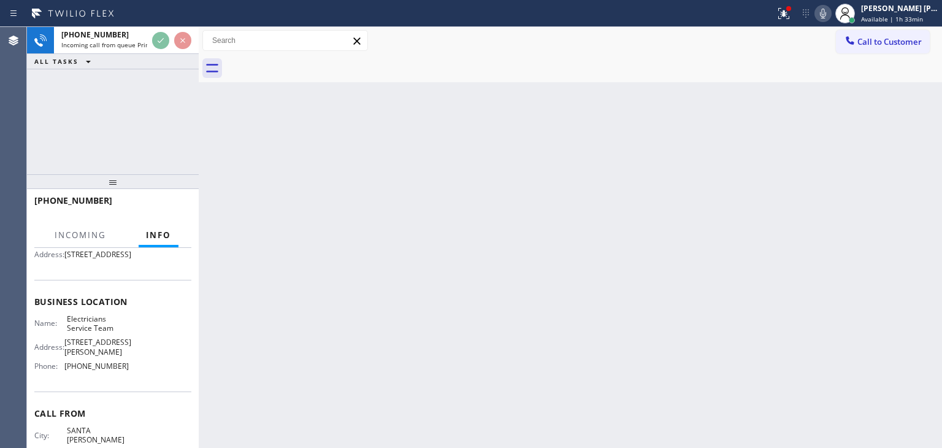
scroll to position [123, 0]
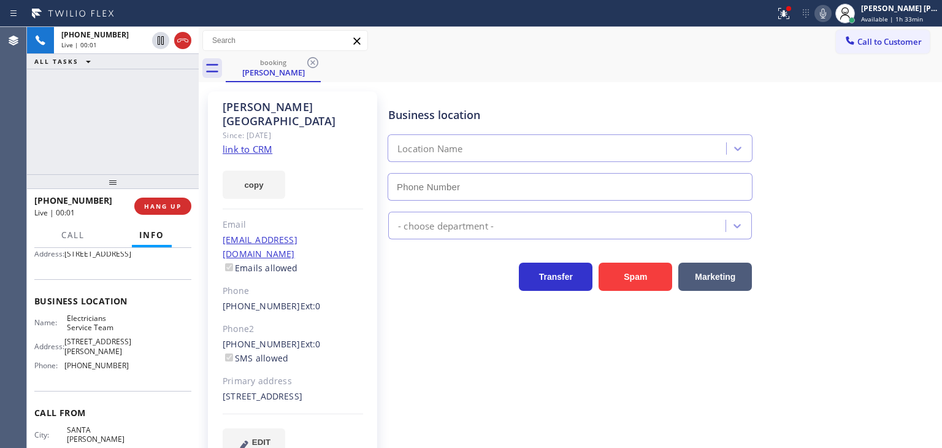
type input "[PHONE_NUMBER]"
click at [258, 143] on link "link to CRM" at bounding box center [248, 149] width 50 height 12
click at [826, 11] on icon at bounding box center [823, 14] width 6 height 10
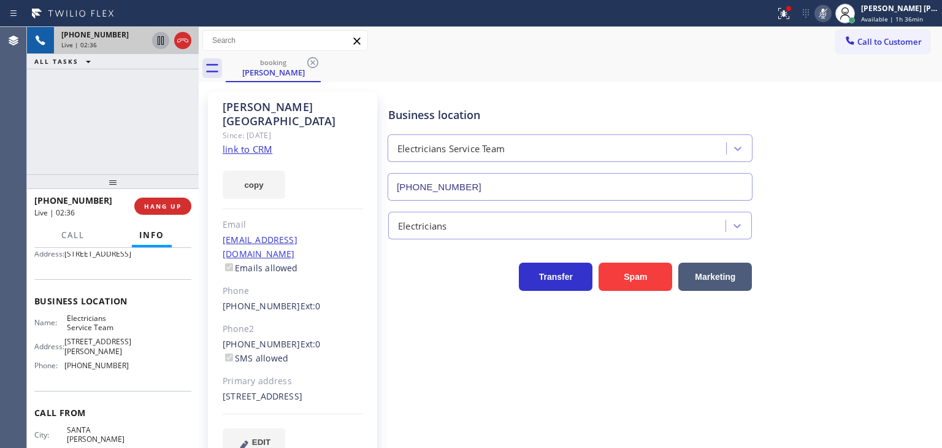
click at [161, 34] on icon at bounding box center [160, 40] width 15 height 15
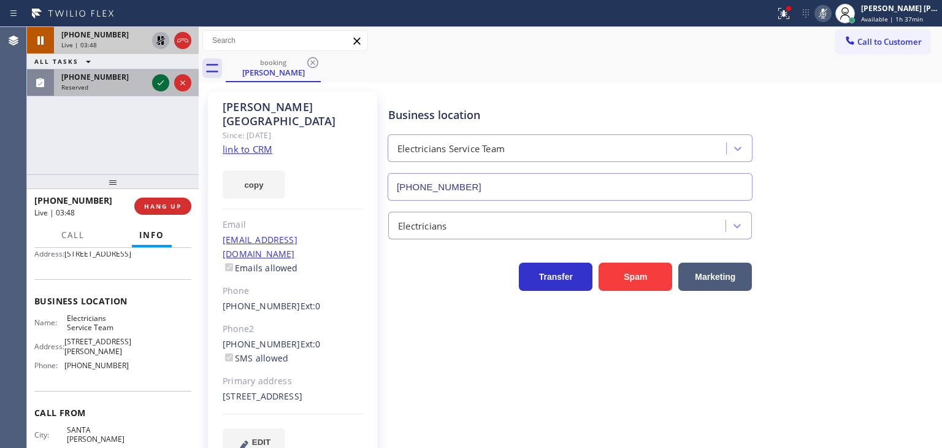
click at [162, 90] on icon at bounding box center [160, 82] width 15 height 15
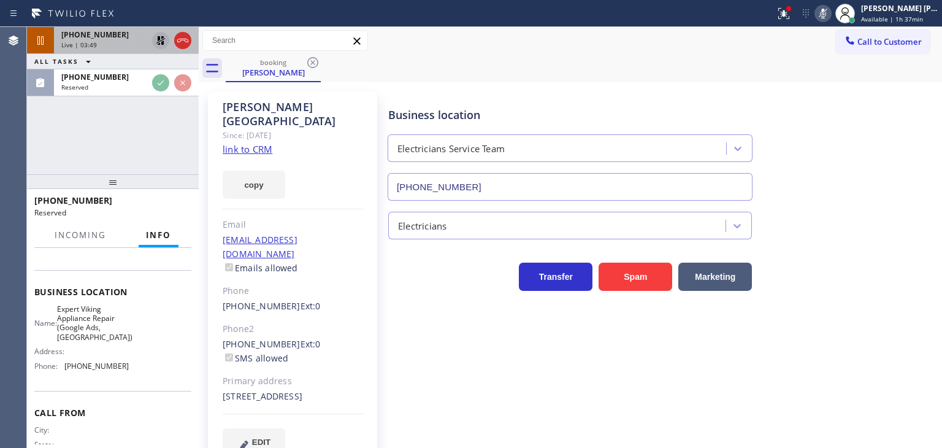
scroll to position [132, 0]
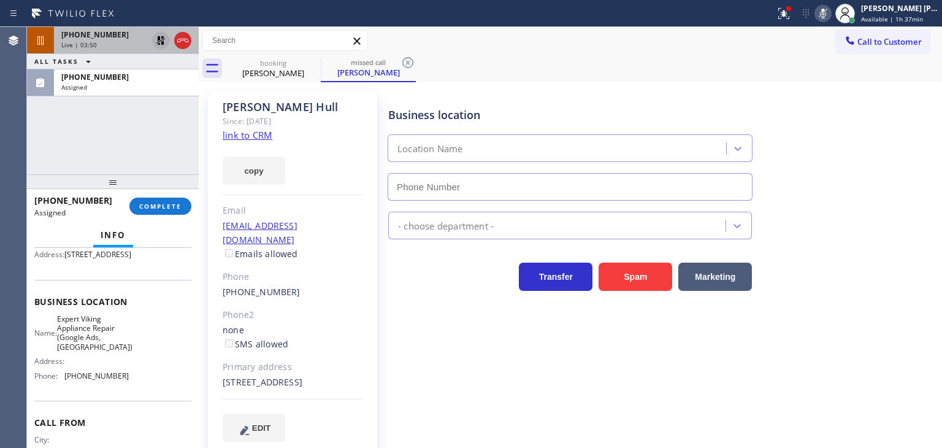
type input "[PHONE_NUMBER]"
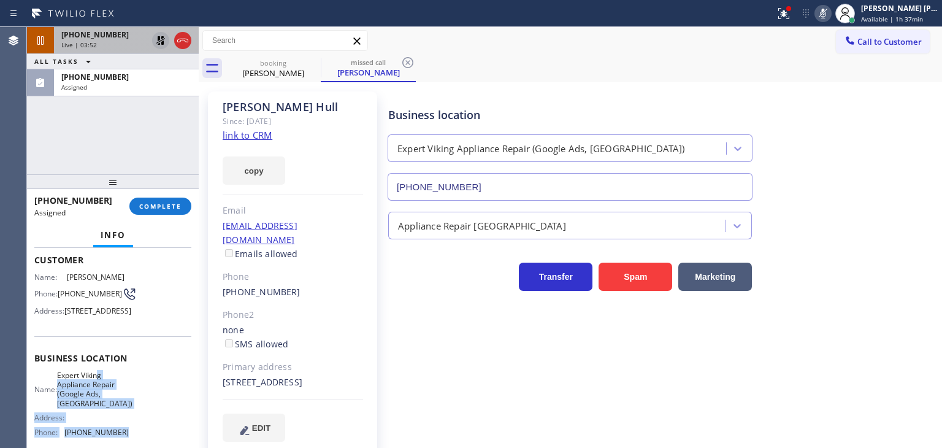
scroll to position [71, 0]
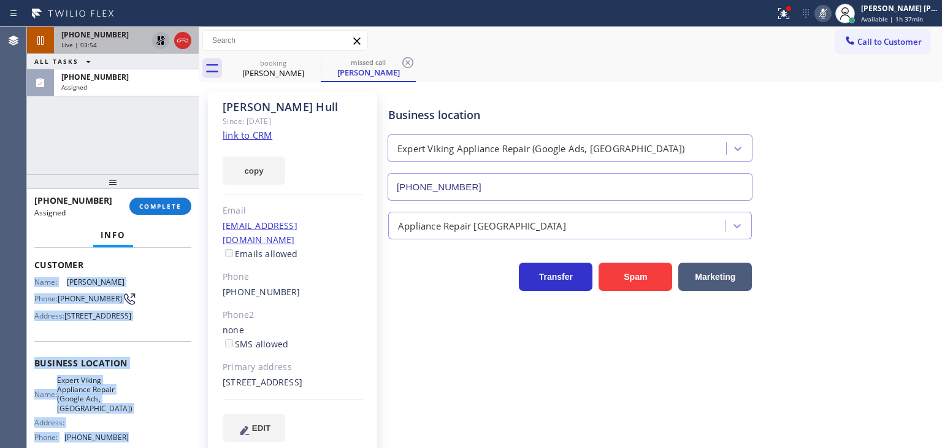
drag, startPoint x: 128, startPoint y: 407, endPoint x: 34, endPoint y: 271, distance: 165.0
click at [34, 271] on div "Context Queue: Appliance Repair High End Priority: 0 Task Age: Customer Name: […" at bounding box center [112, 367] width 157 height 375
copy div "Name: [PERSON_NAME] Phone: [PHONE_NUMBER] Address: [STREET_ADDRESS] Business lo…"
click at [103, 72] on span "[PHONE_NUMBER]" at bounding box center [94, 77] width 67 height 10
click at [162, 208] on span "COMPLETE" at bounding box center [160, 206] width 42 height 9
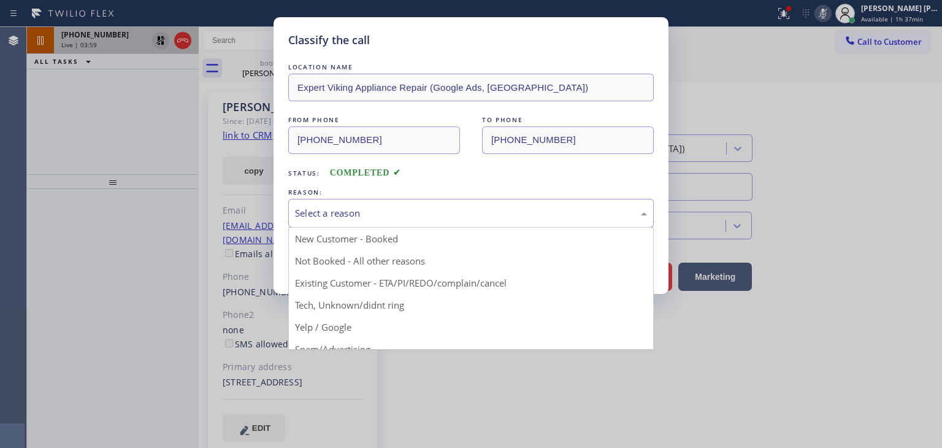
click at [309, 219] on div "Select a reason" at bounding box center [471, 213] width 352 height 14
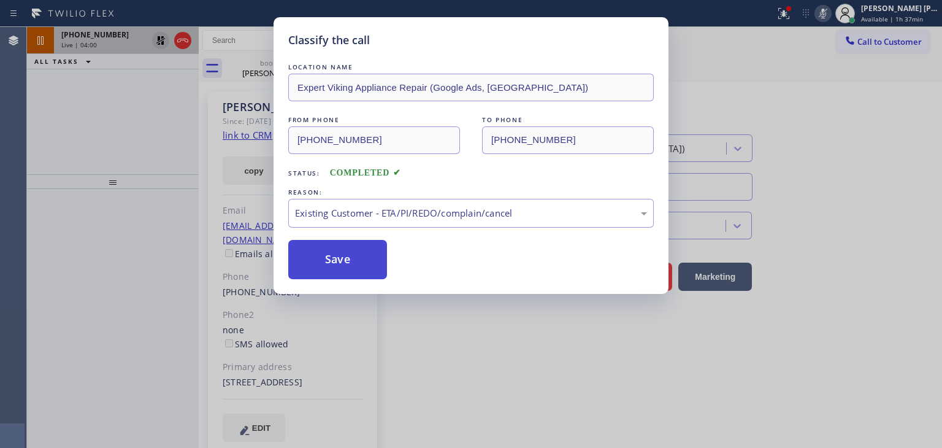
click at [316, 268] on button "Save" at bounding box center [337, 259] width 99 height 39
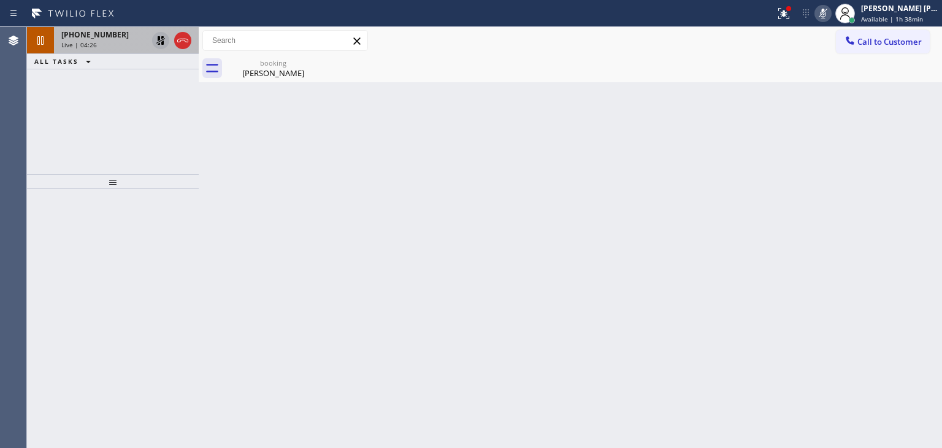
click at [830, 11] on icon at bounding box center [823, 13] width 15 height 15
click at [163, 40] on icon at bounding box center [160, 40] width 15 height 15
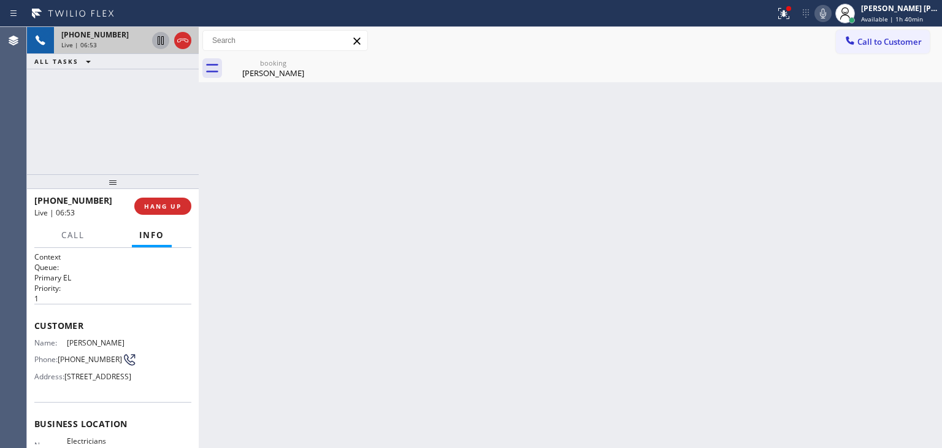
click at [895, 160] on div "Back to Dashboard Change Sender ID Customers Technicians Select a contact Outbo…" at bounding box center [570, 237] width 743 height 421
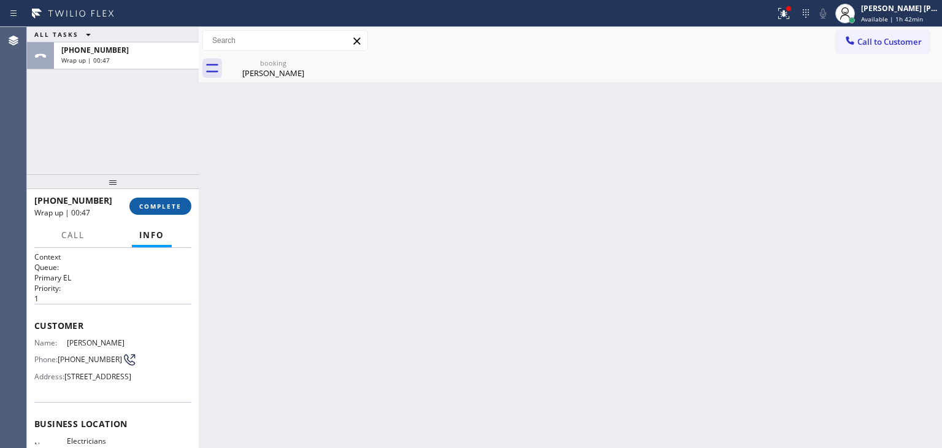
click at [164, 204] on span "COMPLETE" at bounding box center [160, 206] width 42 height 9
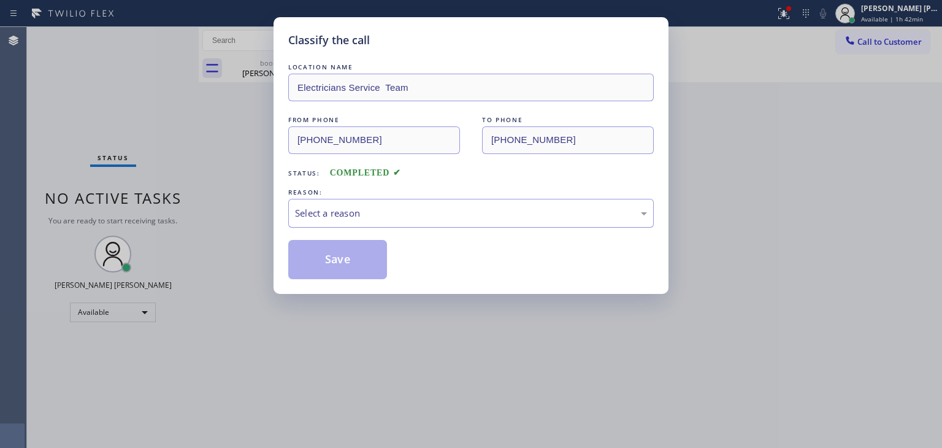
click at [364, 212] on div "Select a reason" at bounding box center [471, 213] width 352 height 14
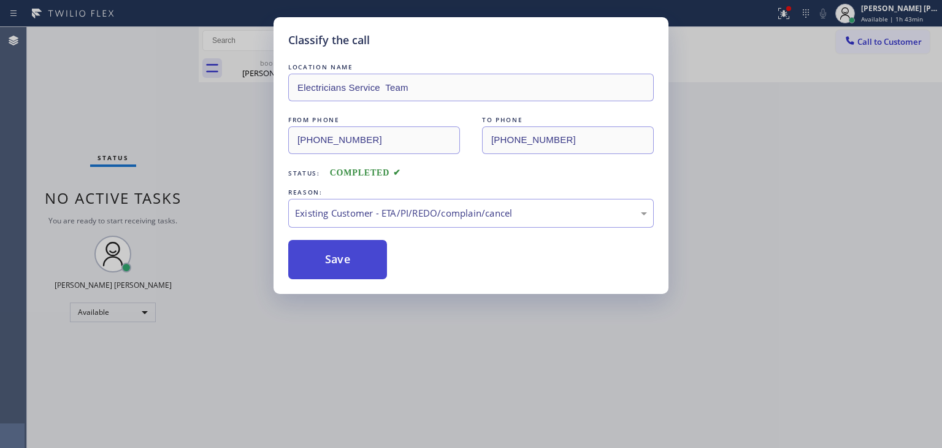
click at [338, 261] on button "Save" at bounding box center [337, 259] width 99 height 39
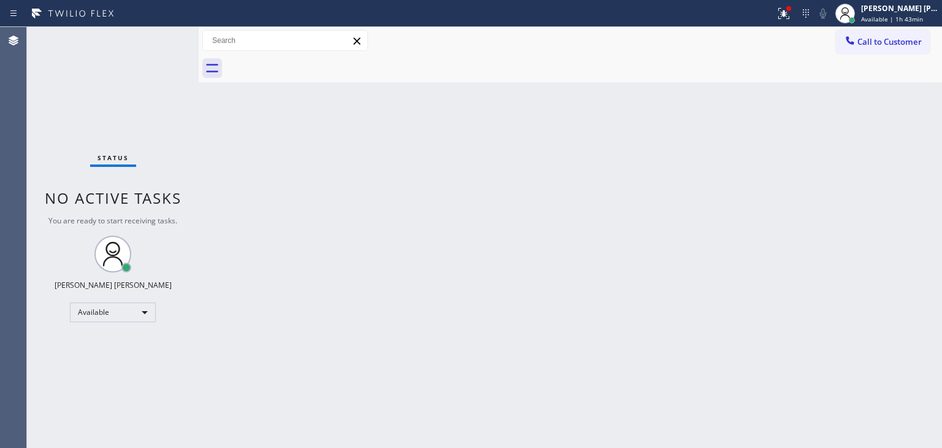
click at [160, 45] on div "Status No active tasks You are ready to start receiving tasks. [PERSON_NAME] [P…" at bounding box center [113, 237] width 172 height 421
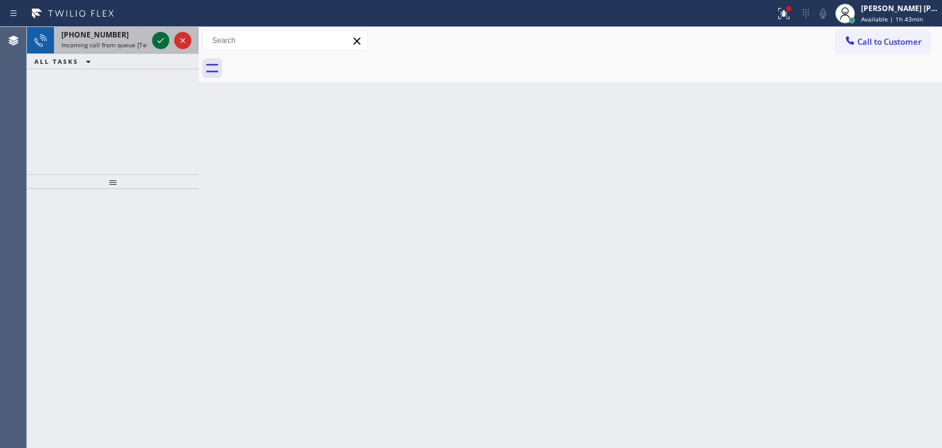
click at [162, 42] on icon at bounding box center [160, 40] width 15 height 15
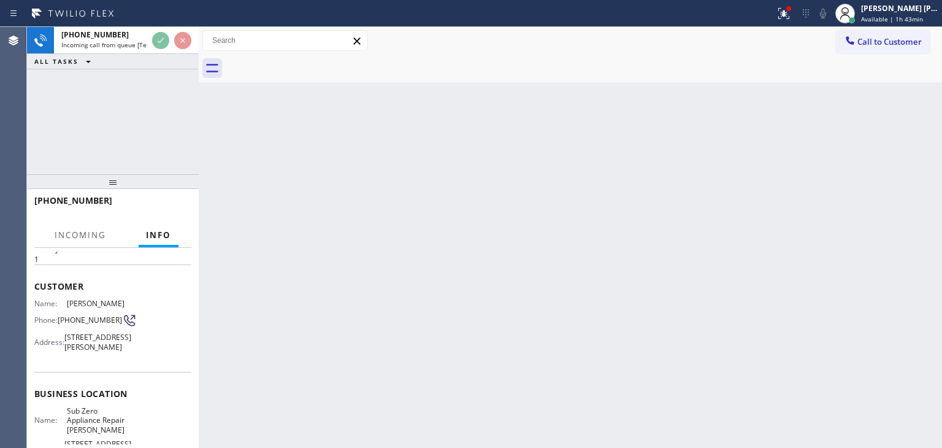
scroll to position [61, 0]
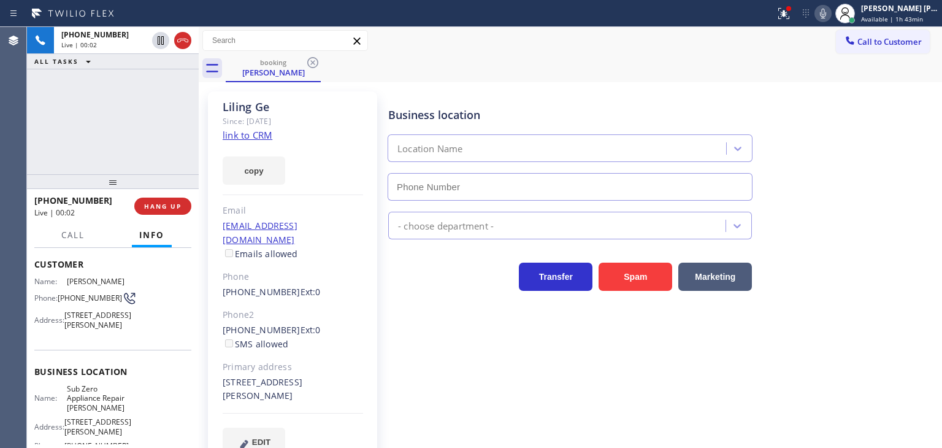
type input "[PHONE_NUMBER]"
click at [244, 136] on link "link to CRM" at bounding box center [248, 135] width 50 height 12
click at [830, 18] on icon at bounding box center [823, 13] width 15 height 15
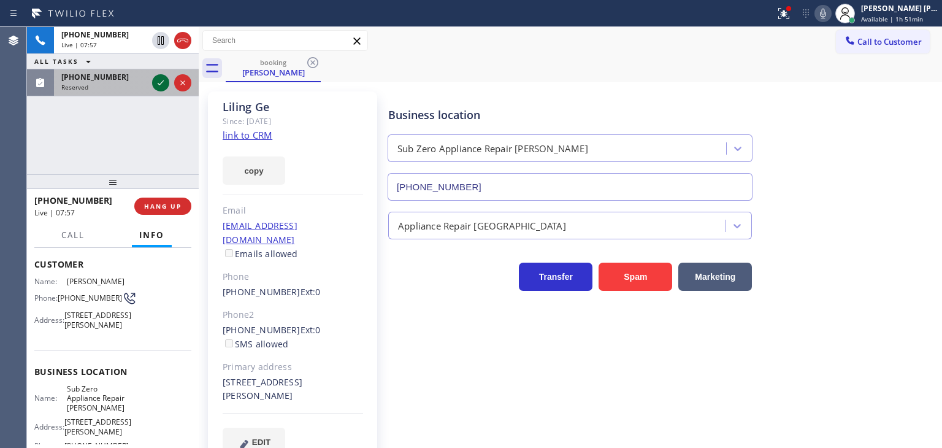
click at [156, 83] on icon at bounding box center [160, 82] width 15 height 15
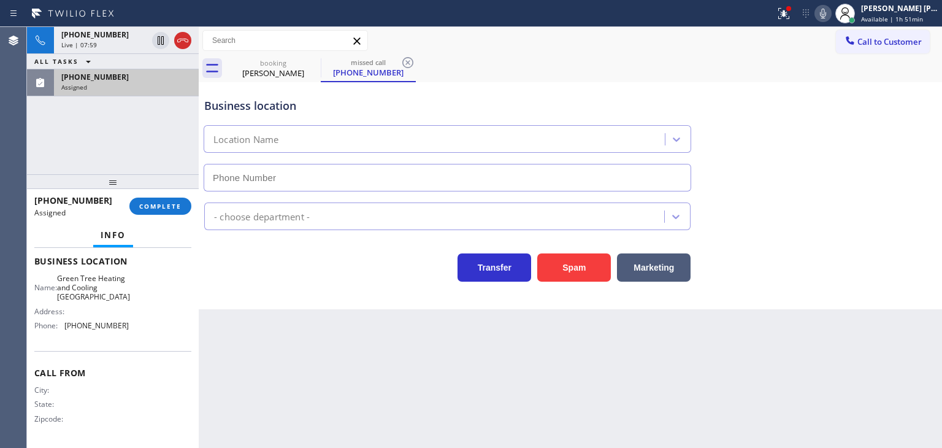
scroll to position [121, 0]
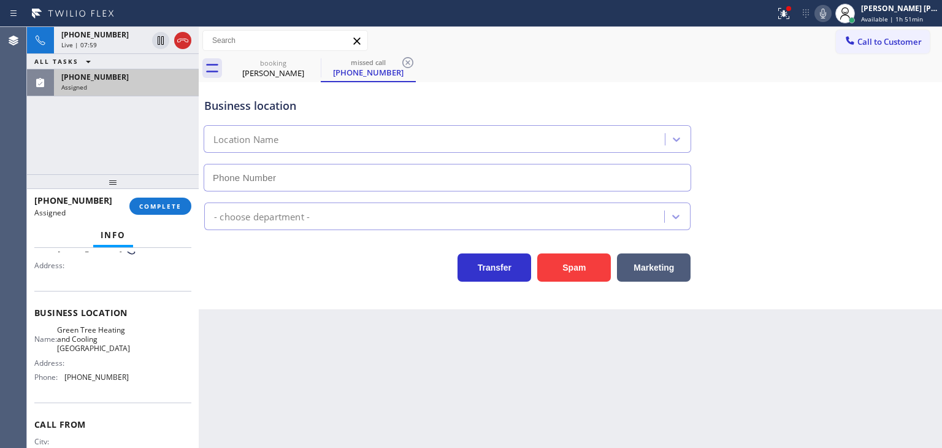
type input "[PHONE_NUMBER]"
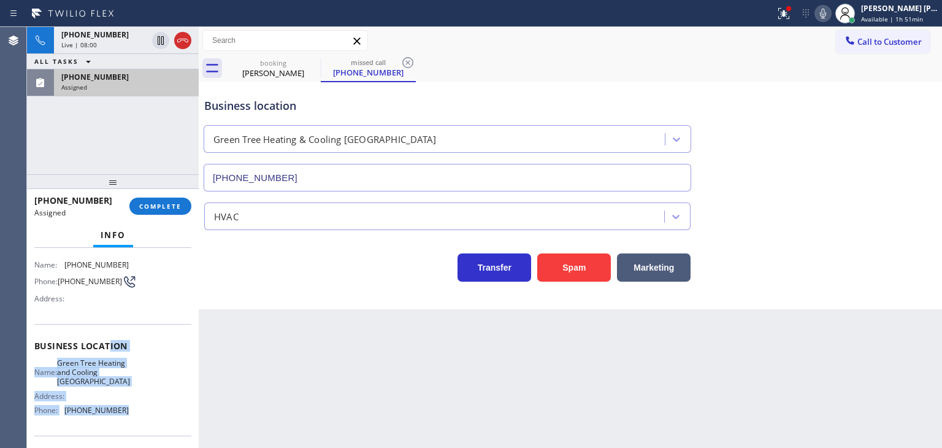
scroll to position [0, 0]
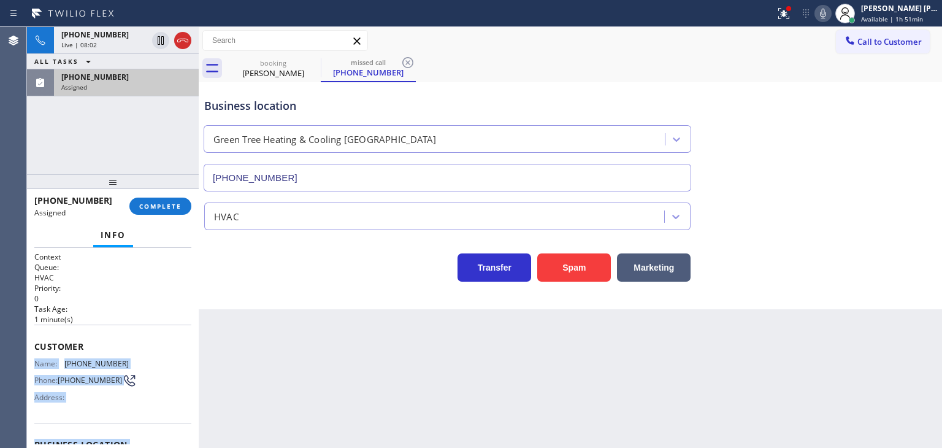
drag, startPoint x: 128, startPoint y: 391, endPoint x: 34, endPoint y: 361, distance: 97.7
click at [34, 361] on div "Context Queue: HVAC Priority: 0 Task Age: [DEMOGRAPHIC_DATA] minute(s) Customer…" at bounding box center [112, 439] width 157 height 376
copy div "Name: [PHONE_NUMBER] Phone: [PHONE_NUMBER] Address: Business location Name: Gre…"
click at [148, 210] on span "COMPLETE" at bounding box center [160, 206] width 42 height 9
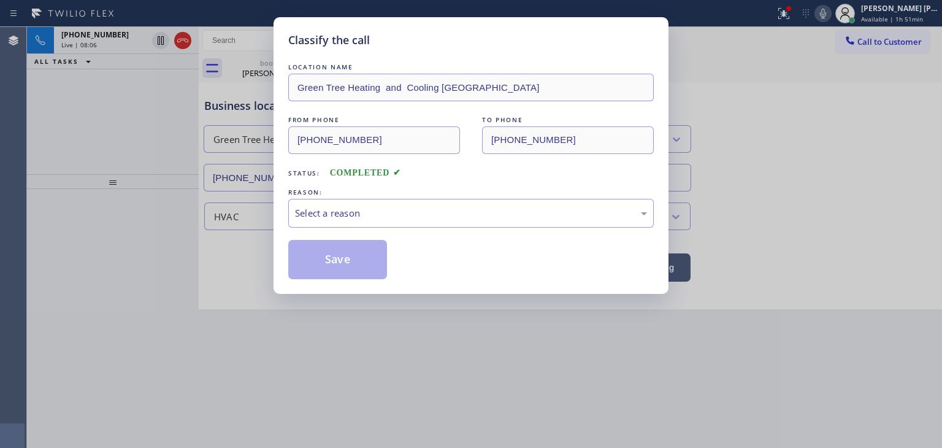
click at [361, 210] on div "Select a reason" at bounding box center [471, 213] width 352 height 14
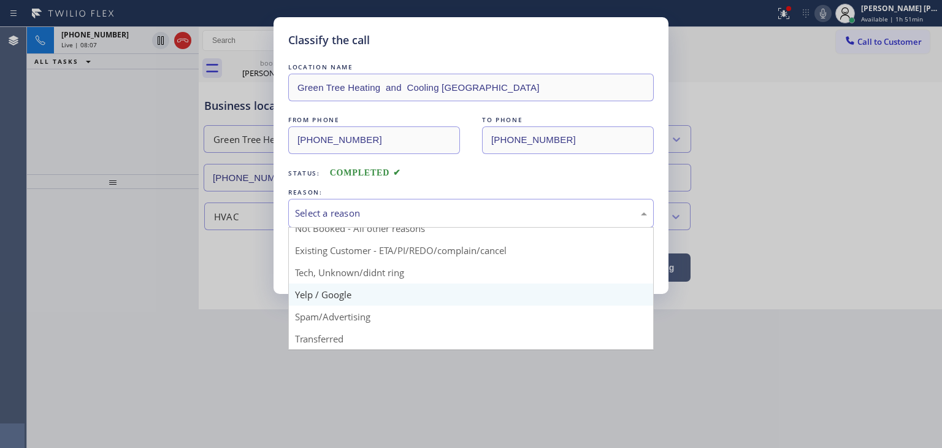
scroll to position [10, 0]
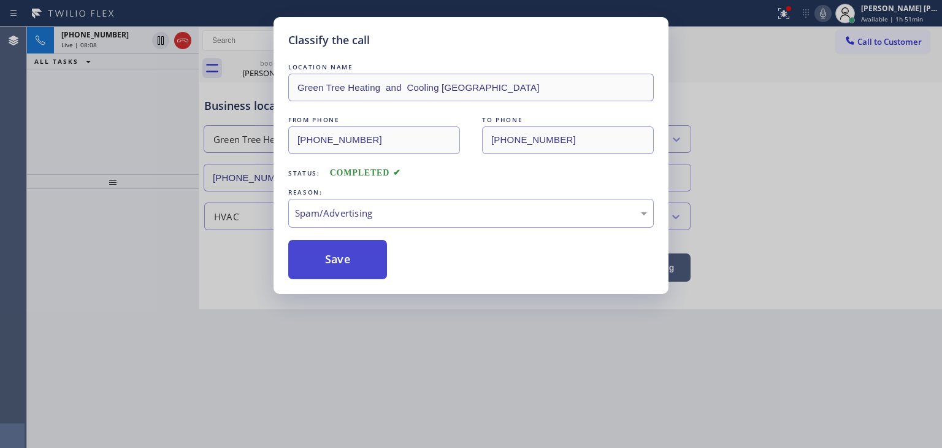
click at [338, 257] on button "Save" at bounding box center [337, 259] width 99 height 39
type input "[PHONE_NUMBER]"
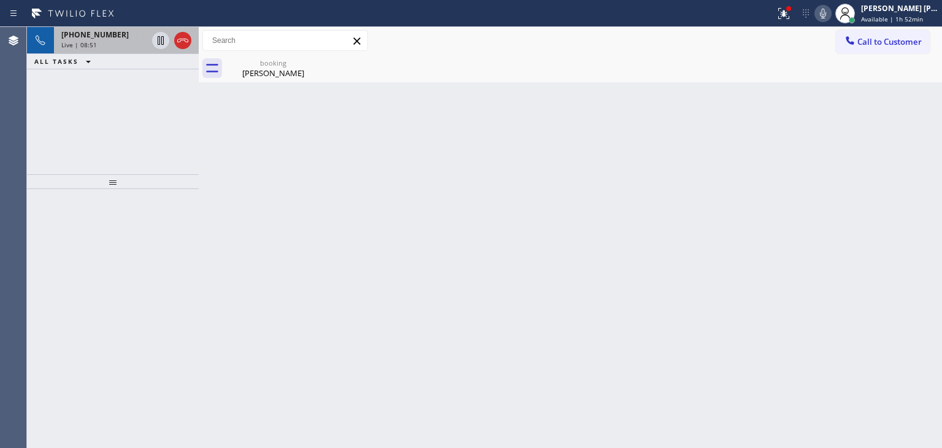
click at [94, 40] on span "Live | 08:51" at bounding box center [79, 44] width 36 height 9
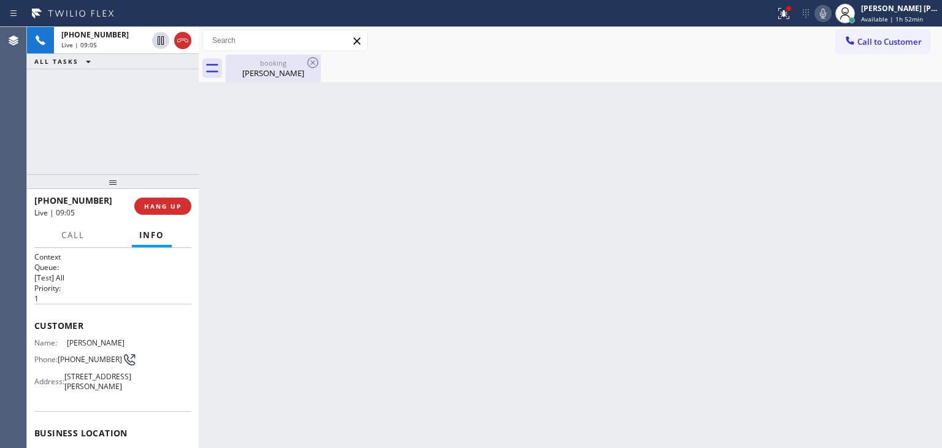
click at [267, 67] on div "[PERSON_NAME]" at bounding box center [273, 72] width 93 height 11
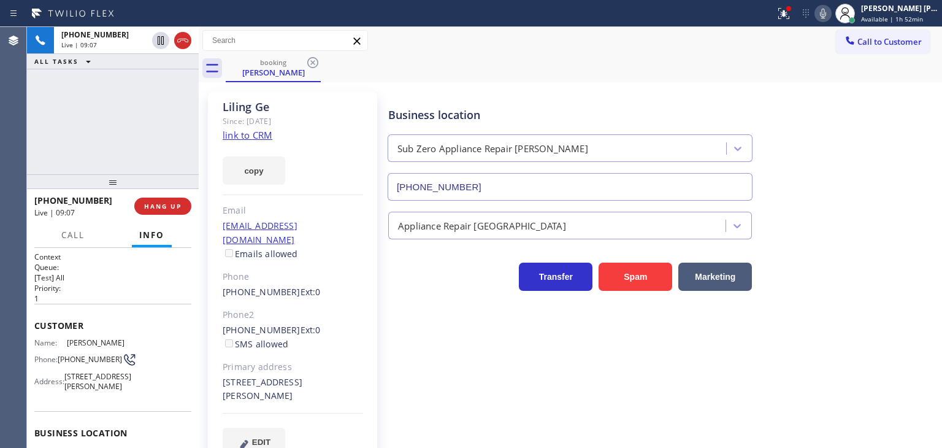
click at [262, 132] on link "link to CRM" at bounding box center [248, 135] width 50 height 12
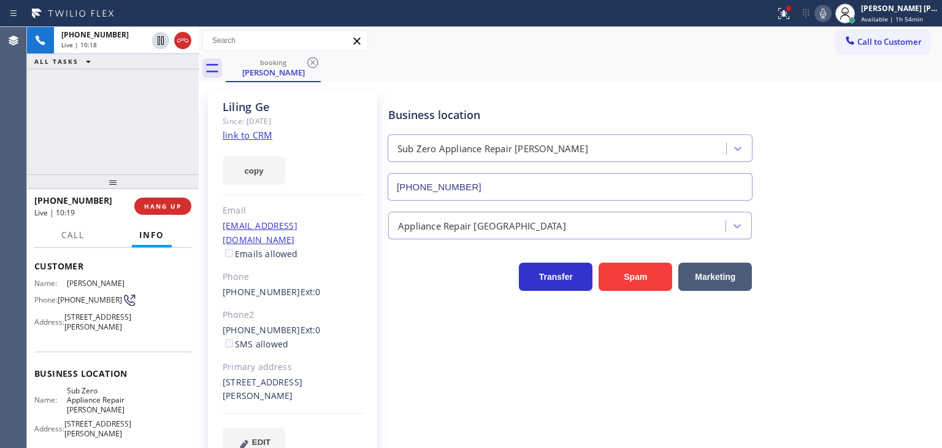
scroll to position [123, 0]
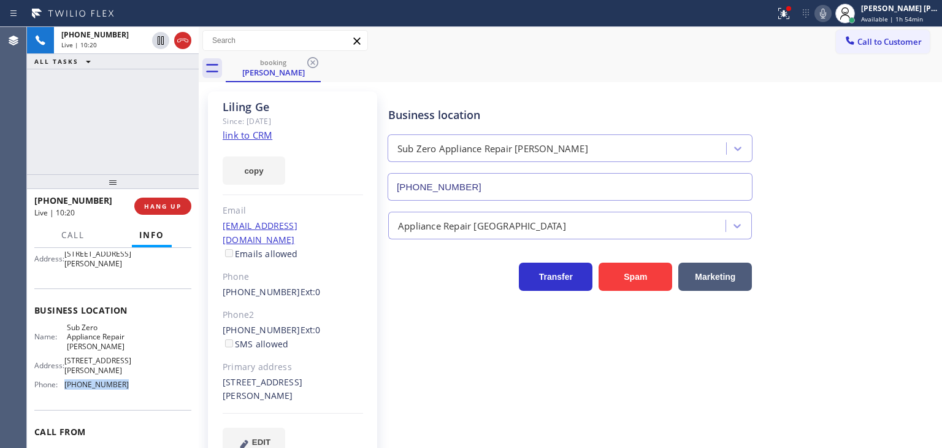
drag, startPoint x: 128, startPoint y: 397, endPoint x: 66, endPoint y: 394, distance: 62.0
click at [66, 394] on div "Name: Sub Zero Appliance Repair [PERSON_NAME] Address: [STREET_ADDRESS][GEOGRAP…" at bounding box center [112, 359] width 157 height 72
copy span "[PHONE_NUMBER]"
click at [830, 17] on icon at bounding box center [823, 13] width 15 height 15
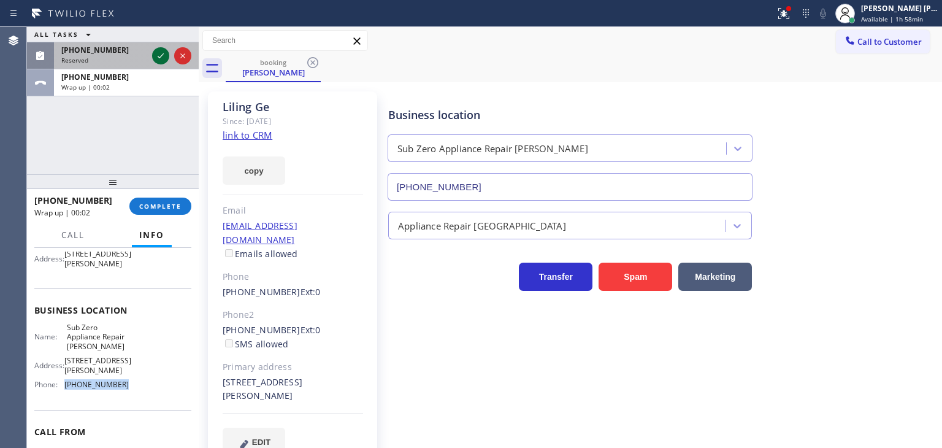
click at [158, 55] on icon at bounding box center [160, 55] width 15 height 15
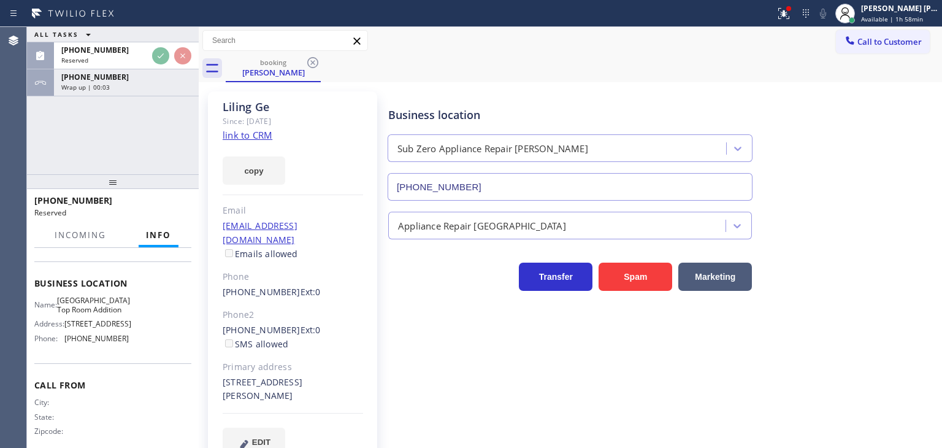
scroll to position [112, 0]
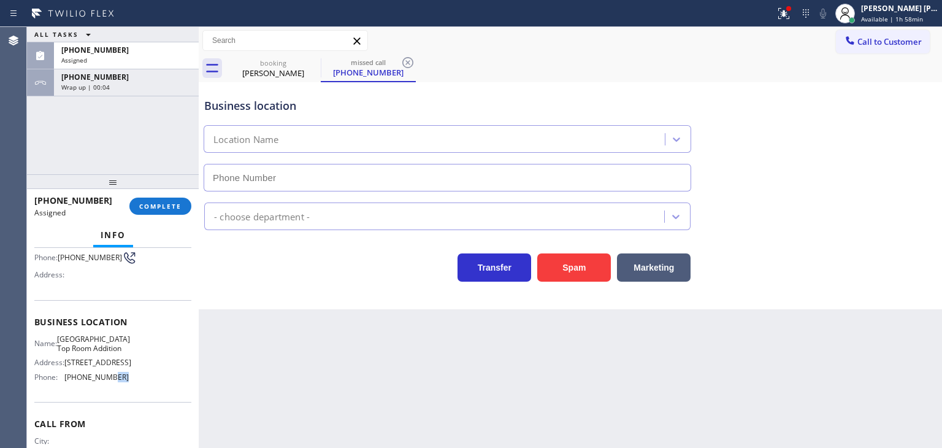
type input "[PHONE_NUMBER]"
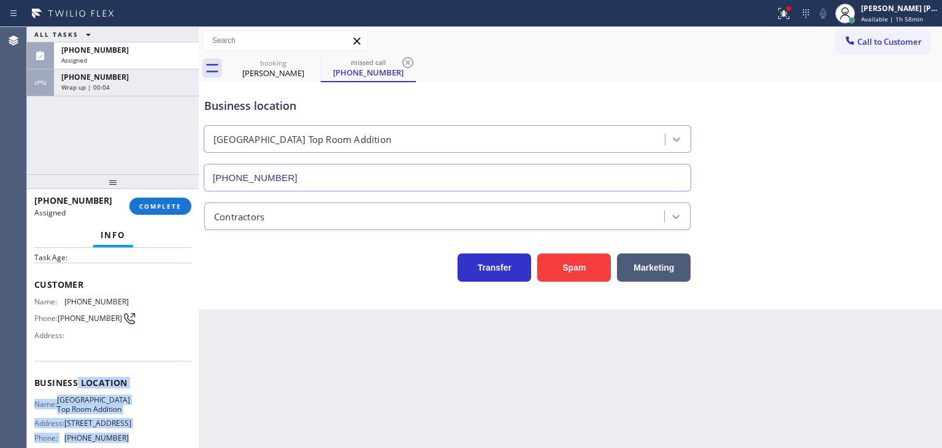
scroll to position [51, 0]
drag, startPoint x: 120, startPoint y: 393, endPoint x: 40, endPoint y: 304, distance: 119.4
click at [40, 304] on div "Context Queue: Contractors Priority: 0 Task Age: Customer Name: [PHONE_NUMBER] …" at bounding box center [112, 379] width 157 height 356
click at [40, 304] on div "Name: [PHONE_NUMBER] Phone: [PHONE_NUMBER] Address:" at bounding box center [81, 321] width 94 height 48
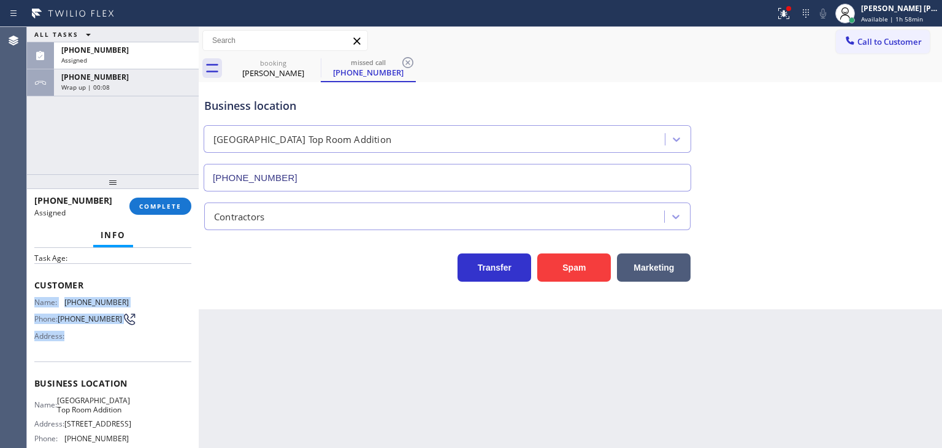
scroll to position [112, 0]
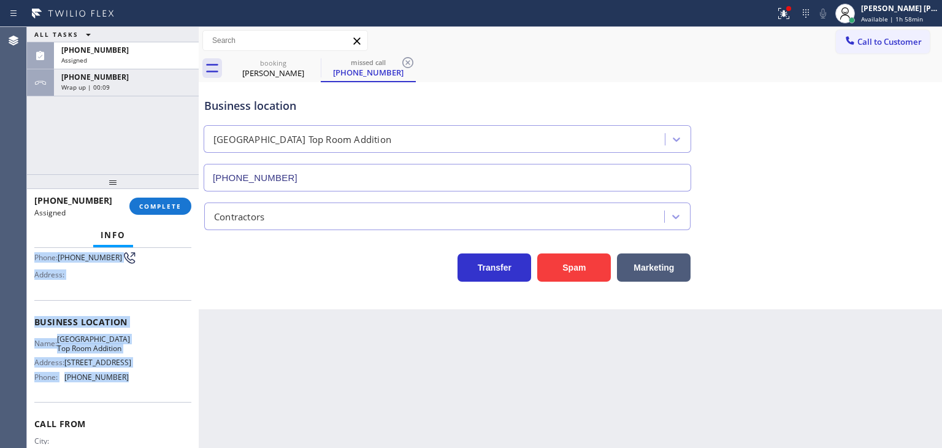
drag, startPoint x: 34, startPoint y: 297, endPoint x: 118, endPoint y: 396, distance: 128.8
click at [118, 396] on div "Context Queue: Contractors Priority: 0 Task Age: Customer Name: [PHONE_NUMBER] …" at bounding box center [112, 317] width 157 height 356
copy div "Name: [PHONE_NUMBER] Phone: [PHONE_NUMBER] Address: Business location Name: [GE…"
click at [169, 204] on span "COMPLETE" at bounding box center [160, 206] width 42 height 9
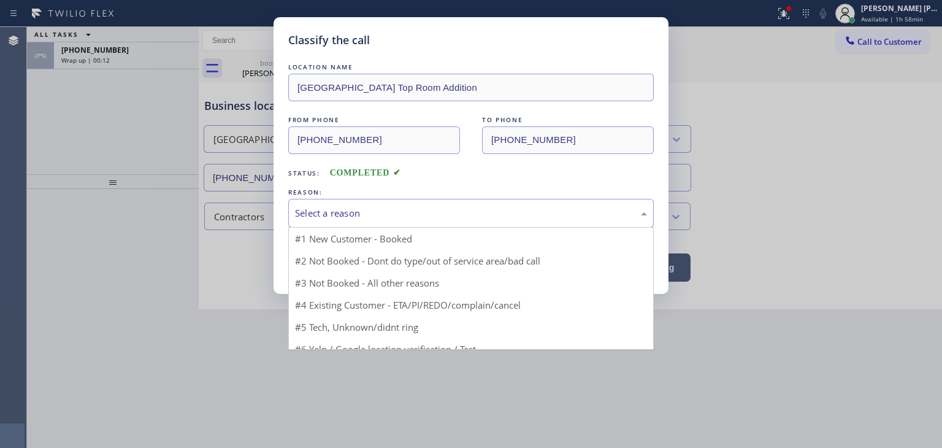
click at [346, 210] on div "Select a reason" at bounding box center [471, 213] width 352 height 14
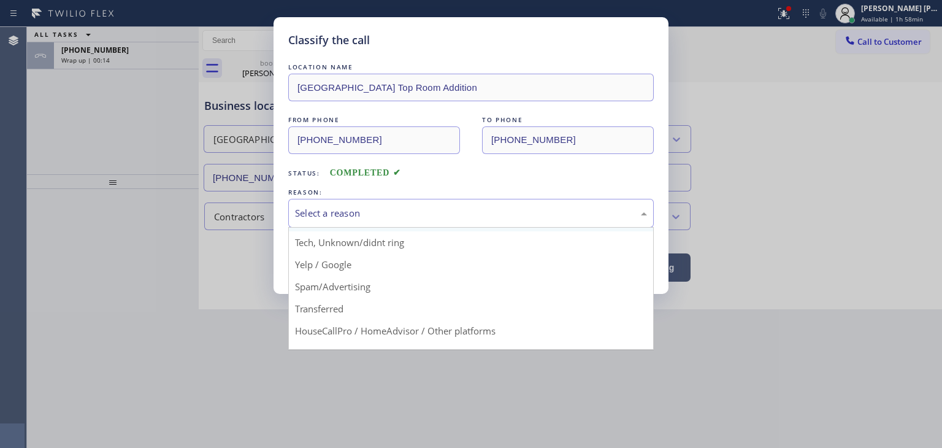
scroll to position [77, 0]
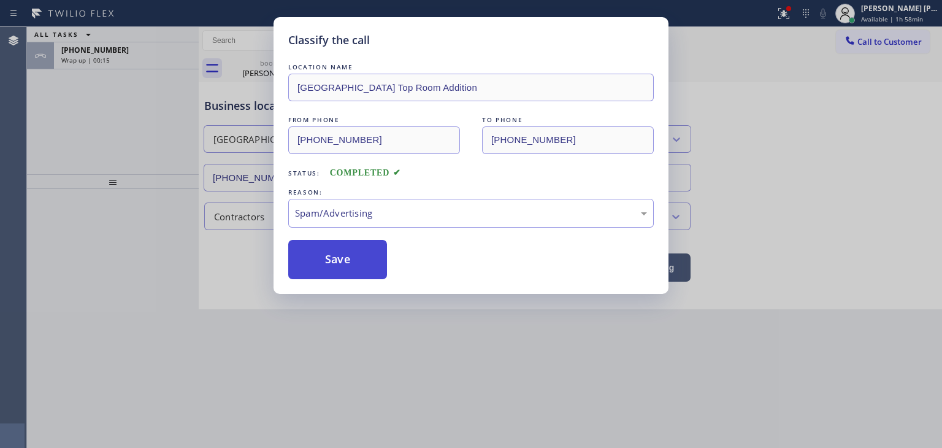
click at [348, 267] on button "Save" at bounding box center [337, 259] width 99 height 39
type input "[PHONE_NUMBER]"
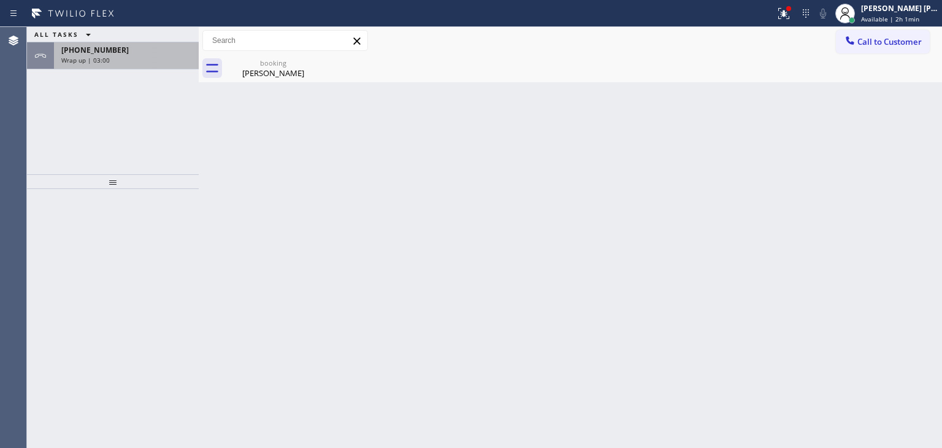
click at [121, 54] on div "[PHONE_NUMBER]" at bounding box center [126, 50] width 130 height 10
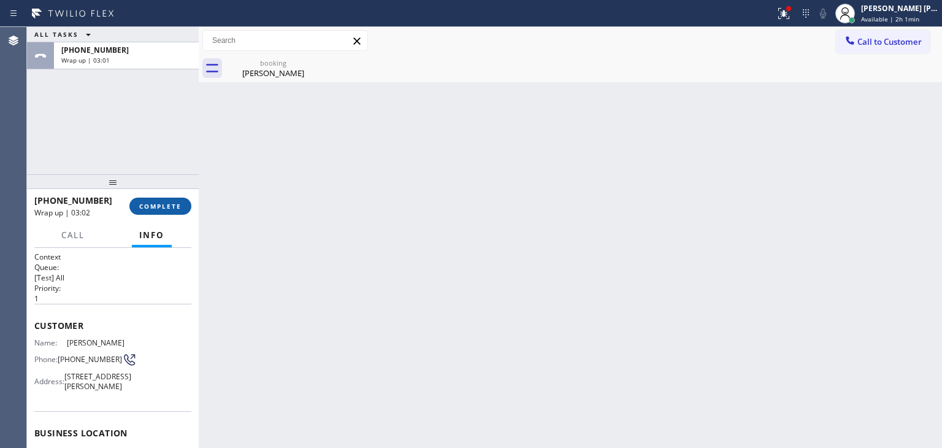
click at [162, 209] on span "COMPLETE" at bounding box center [160, 206] width 42 height 9
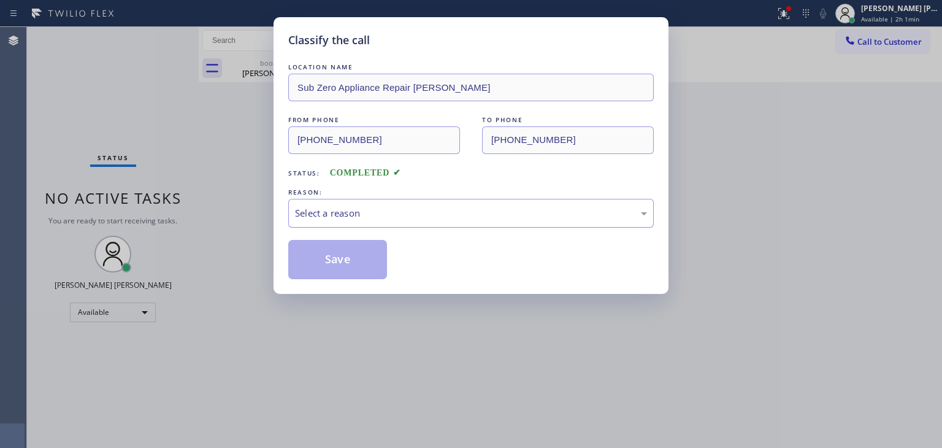
click at [316, 206] on div "Select a reason" at bounding box center [471, 213] width 352 height 14
click at [323, 253] on button "Save" at bounding box center [337, 259] width 99 height 39
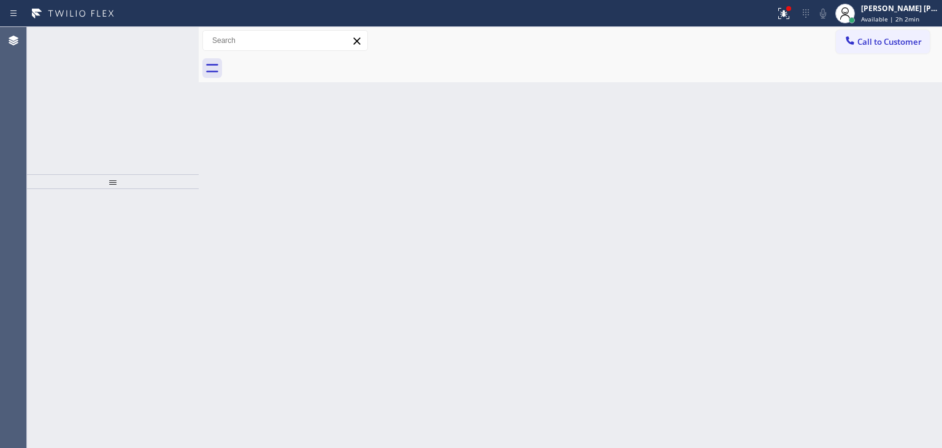
click at [160, 38] on icon at bounding box center [160, 40] width 15 height 15
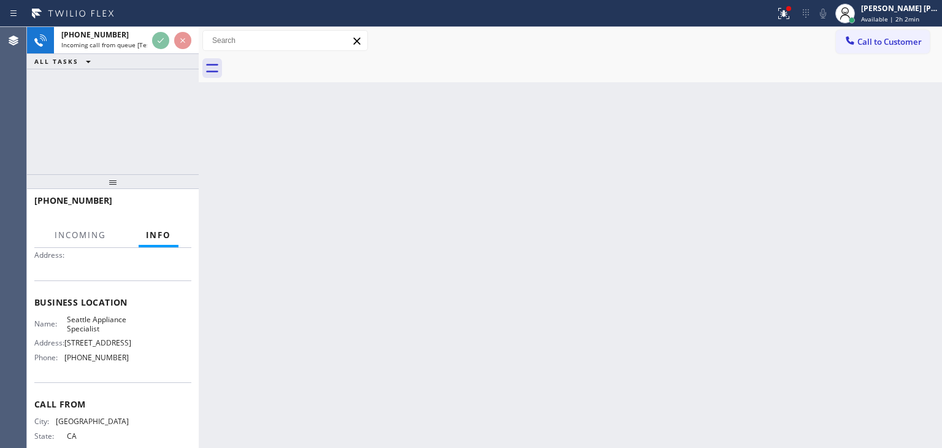
scroll to position [123, 0]
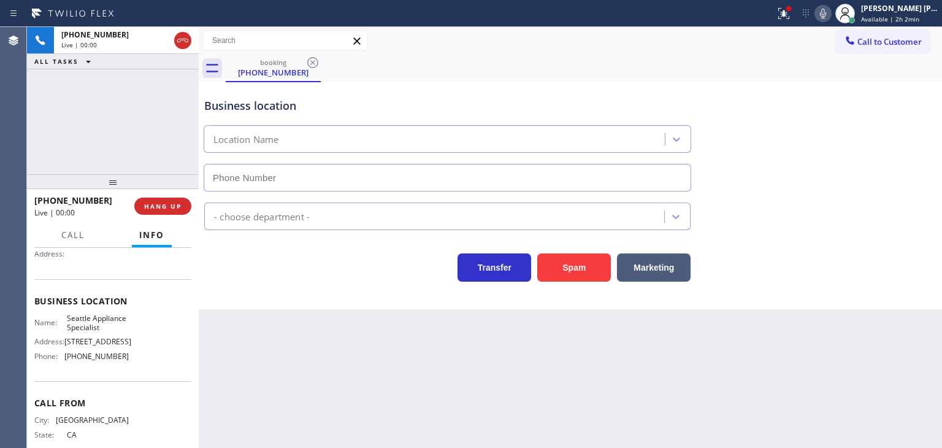
type input "[PHONE_NUMBER]"
click at [830, 6] on icon at bounding box center [823, 13] width 15 height 15
click at [830, 12] on icon at bounding box center [823, 13] width 15 height 15
drag, startPoint x: 109, startPoint y: 202, endPoint x: 46, endPoint y: 200, distance: 63.2
click at [46, 200] on div "[PHONE_NUMBER]" at bounding box center [79, 200] width 91 height 12
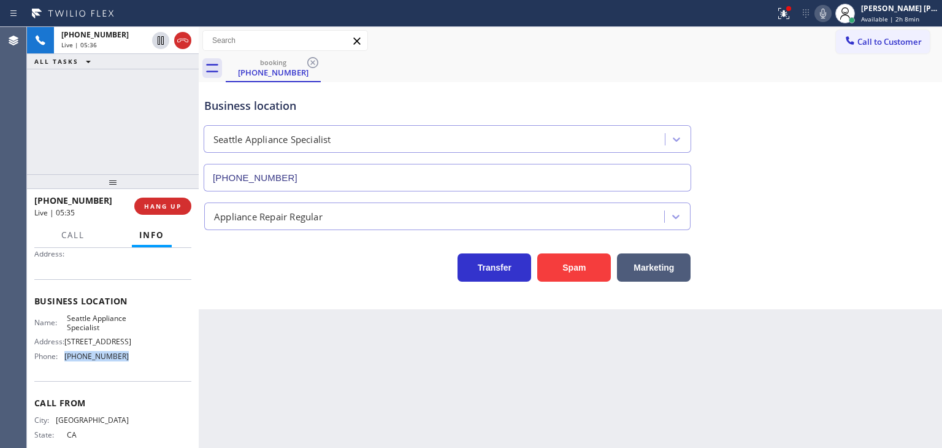
drag, startPoint x: 128, startPoint y: 369, endPoint x: 64, endPoint y: 366, distance: 63.8
click at [64, 366] on div "Name: Seattle Appliance Specialist Address: [STREET_ADDRESS] Phone: [PHONE_NUMB…" at bounding box center [112, 339] width 157 height 53
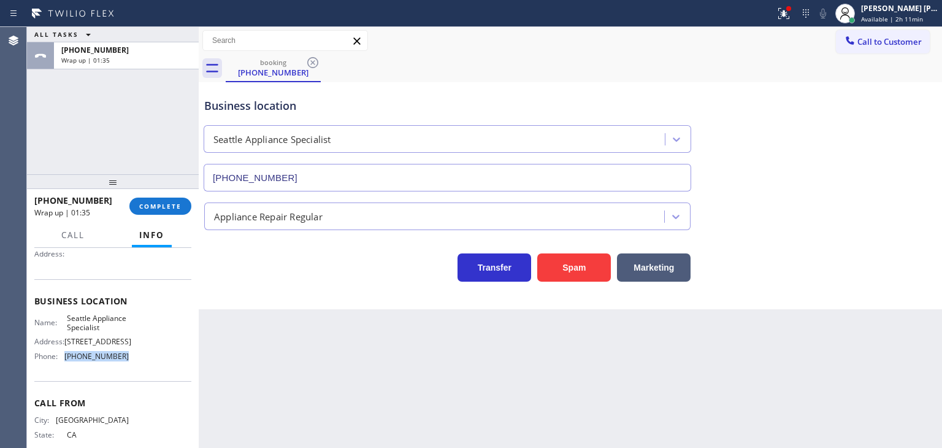
scroll to position [172, 0]
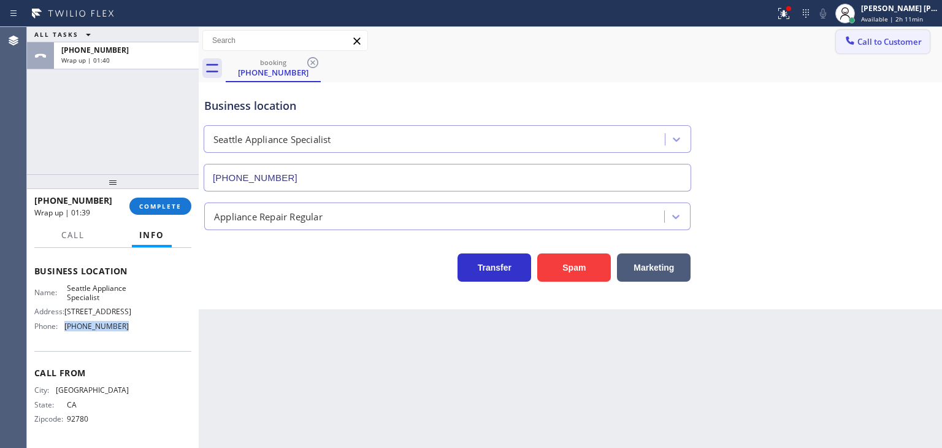
click at [898, 46] on span "Call to Customer" at bounding box center [889, 41] width 64 height 11
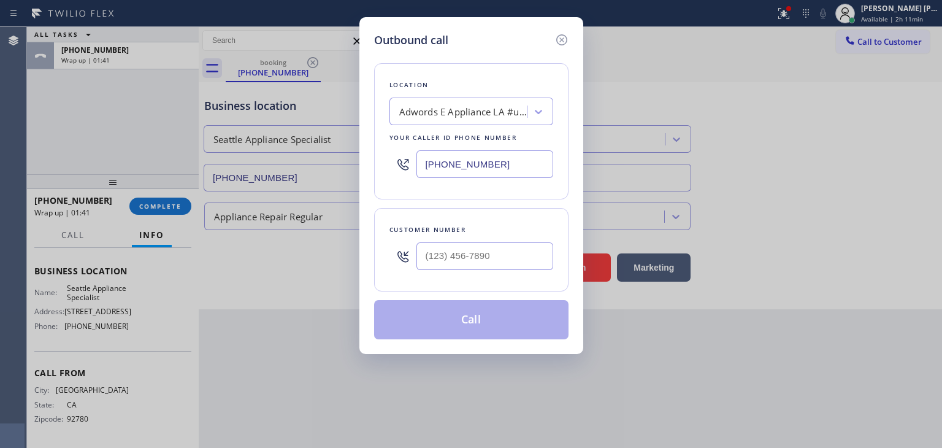
drag, startPoint x: 397, startPoint y: 170, endPoint x: 349, endPoint y: 162, distance: 48.5
click at [355, 170] on div "Outbound call Location Adwords E Appliance LA #uncorrect Your caller id phone n…" at bounding box center [471, 224] width 942 height 448
paste input "206) 445-7361"
type input "[PHONE_NUMBER]"
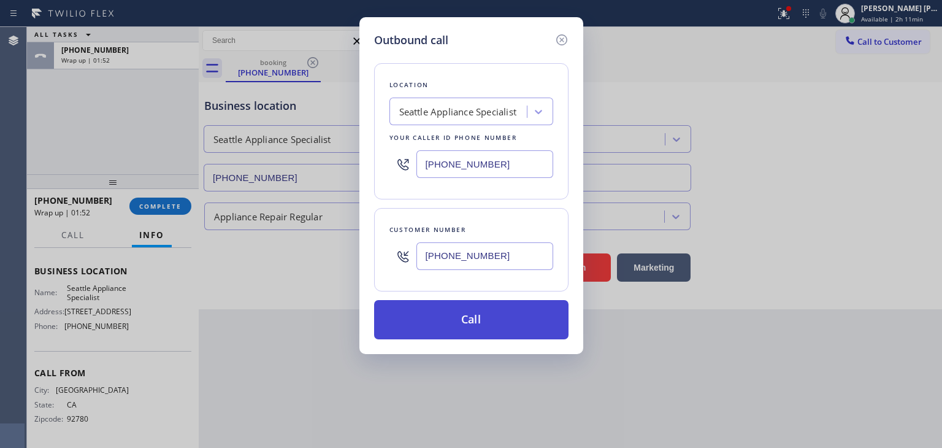
type input "[PHONE_NUMBER]"
click at [443, 325] on button "Call" at bounding box center [471, 319] width 194 height 39
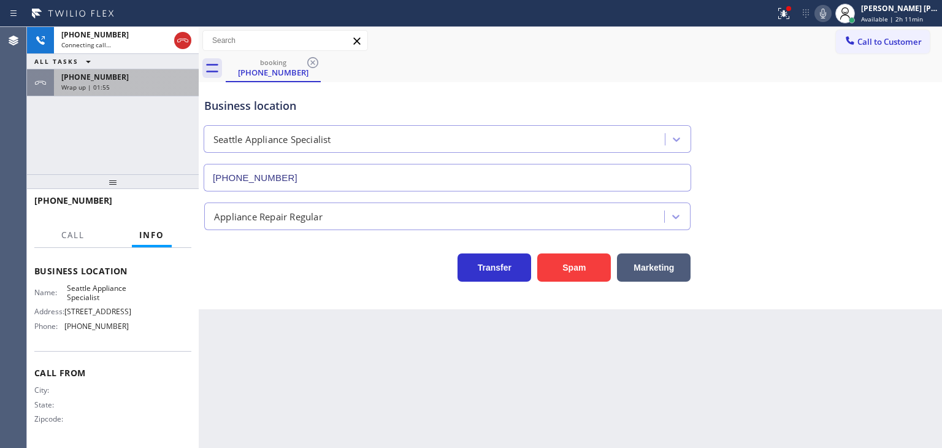
click at [148, 83] on div "Wrap up | 01:55" at bounding box center [126, 87] width 130 height 9
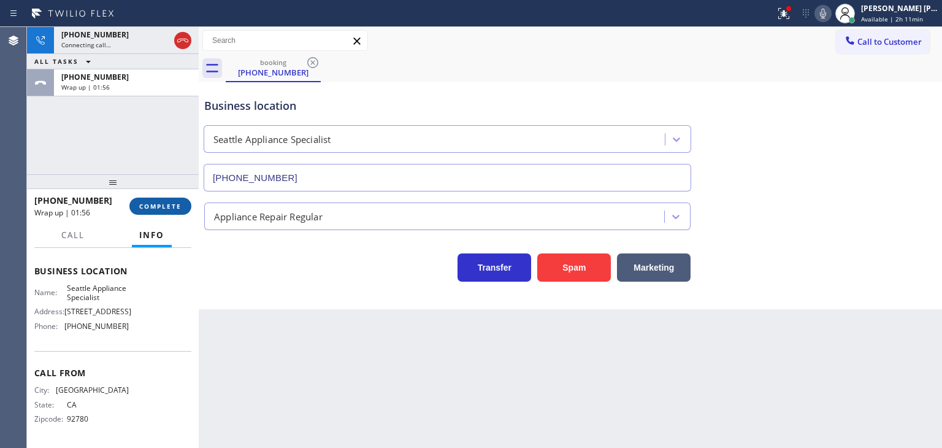
click at [167, 199] on button "COMPLETE" at bounding box center [160, 205] width 62 height 17
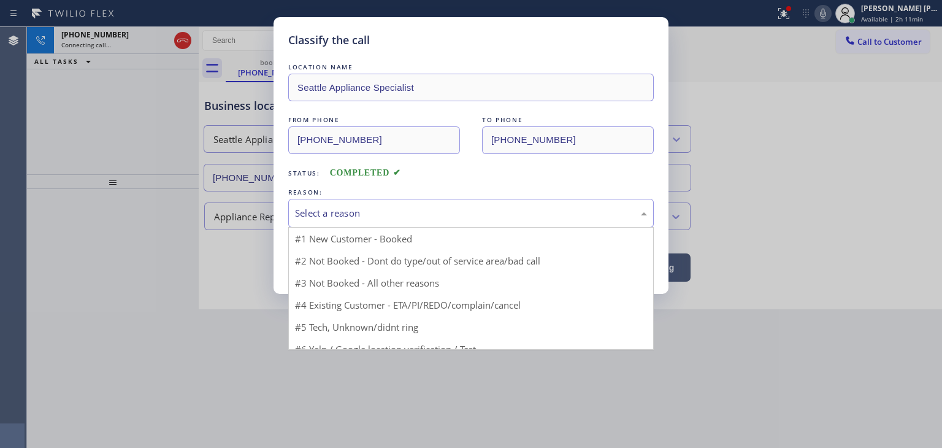
click at [309, 213] on div "Select a reason" at bounding box center [471, 213] width 352 height 14
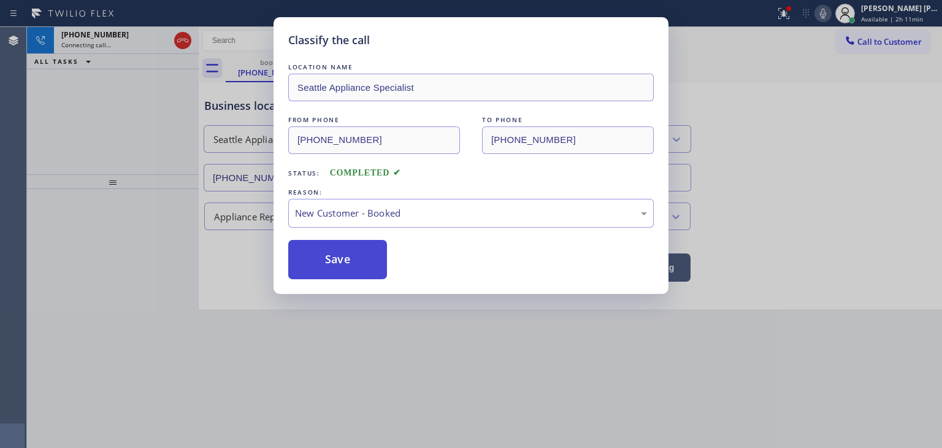
click at [340, 269] on button "Save" at bounding box center [337, 259] width 99 height 39
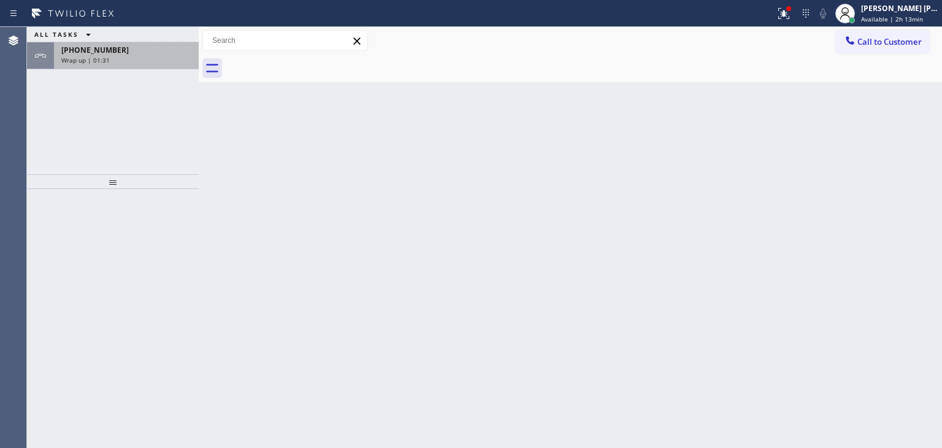
click at [170, 58] on div "Wrap up | 01:31" at bounding box center [126, 60] width 130 height 9
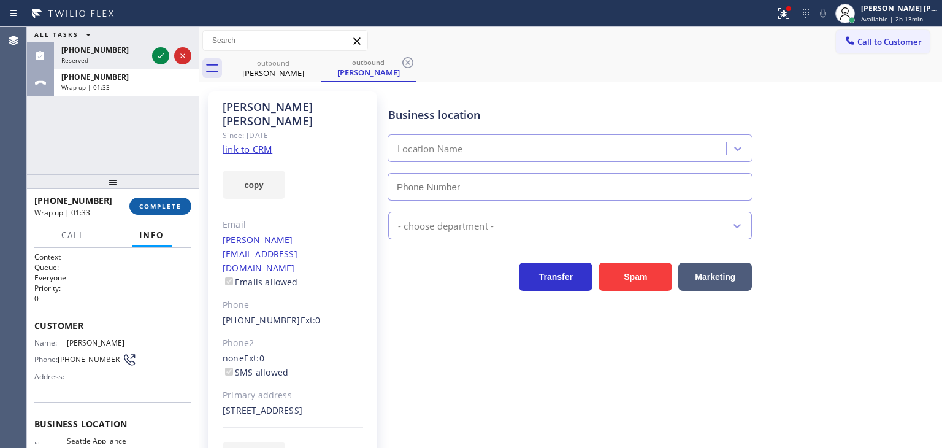
click at [162, 207] on span "COMPLETE" at bounding box center [160, 206] width 42 height 9
type input "[PHONE_NUMBER]"
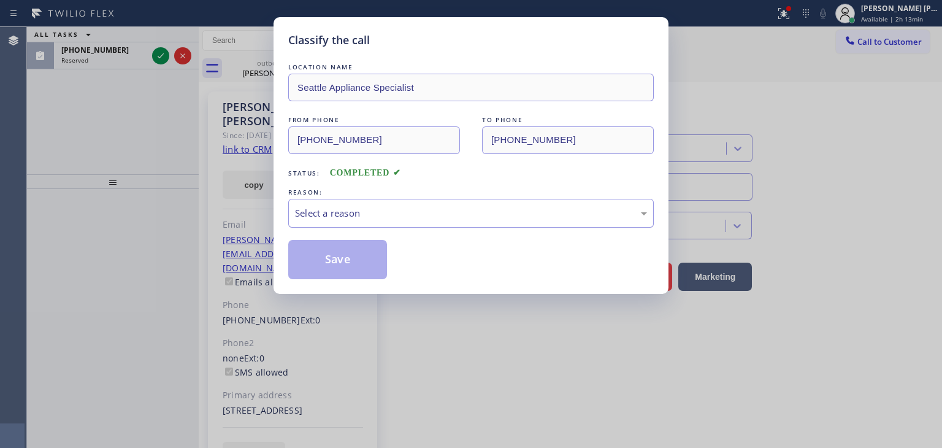
click at [340, 212] on div "Select a reason" at bounding box center [471, 213] width 352 height 14
click at [338, 260] on button "Save" at bounding box center [337, 259] width 99 height 39
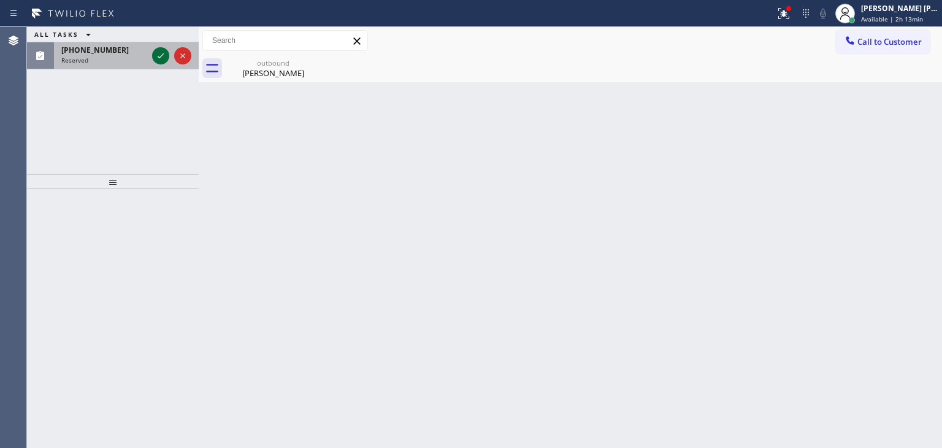
click at [161, 50] on icon at bounding box center [160, 55] width 15 height 15
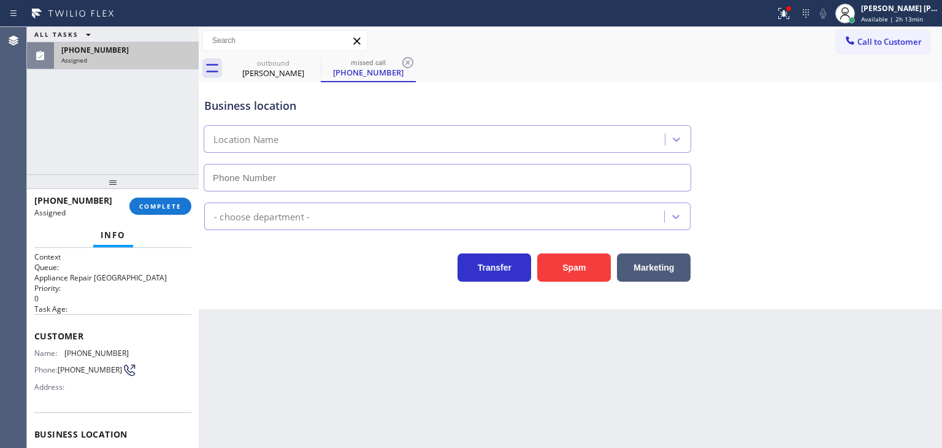
scroll to position [123, 0]
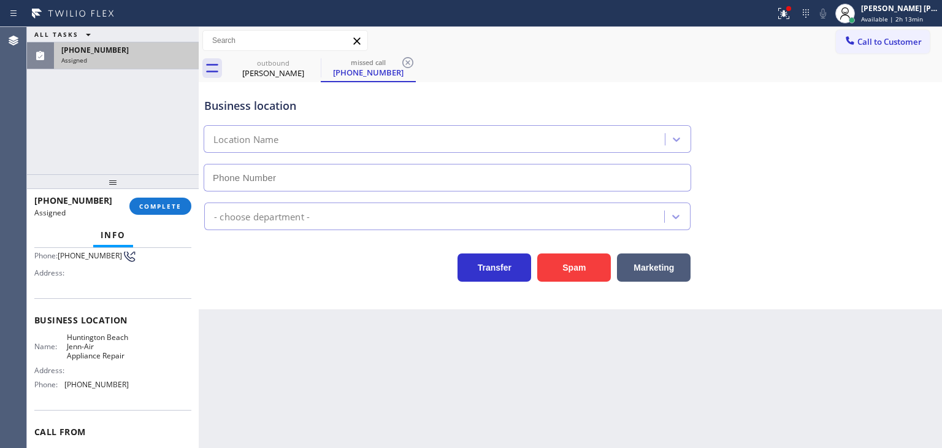
type input "[PHONE_NUMBER]"
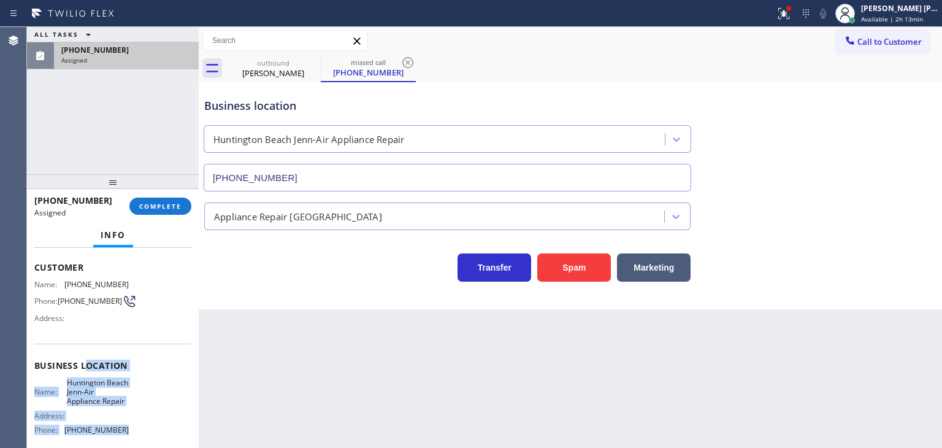
scroll to position [61, 0]
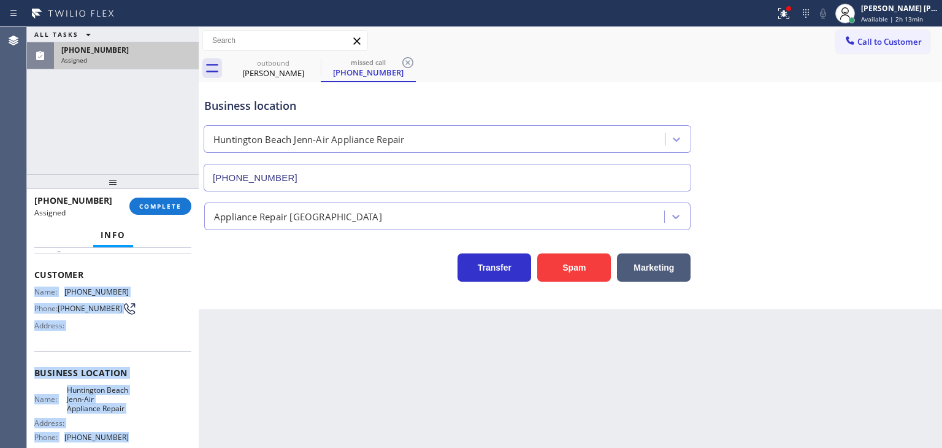
drag, startPoint x: 135, startPoint y: 378, endPoint x: 31, endPoint y: 285, distance: 139.4
click at [31, 285] on div "Context Queue: Appliance Repair High End Priority: 0 Task Age: Customer Name: […" at bounding box center [113, 348] width 172 height 200
click at [911, 9] on div "[PERSON_NAME] [PERSON_NAME]" at bounding box center [899, 8] width 77 height 10
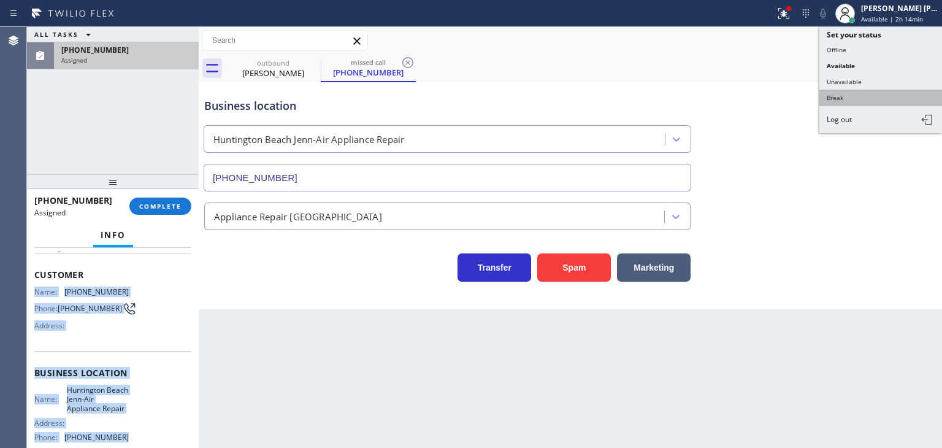
click at [854, 96] on button "Break" at bounding box center [880, 98] width 123 height 16
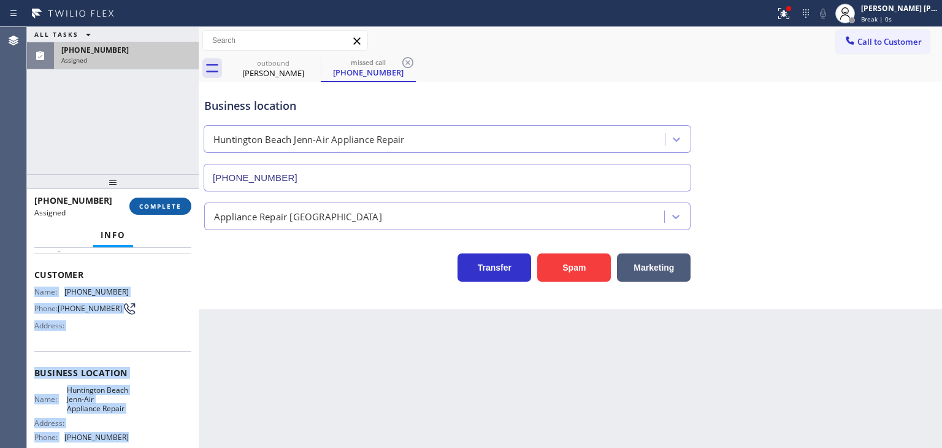
click at [157, 213] on button "COMPLETE" at bounding box center [160, 205] width 62 height 17
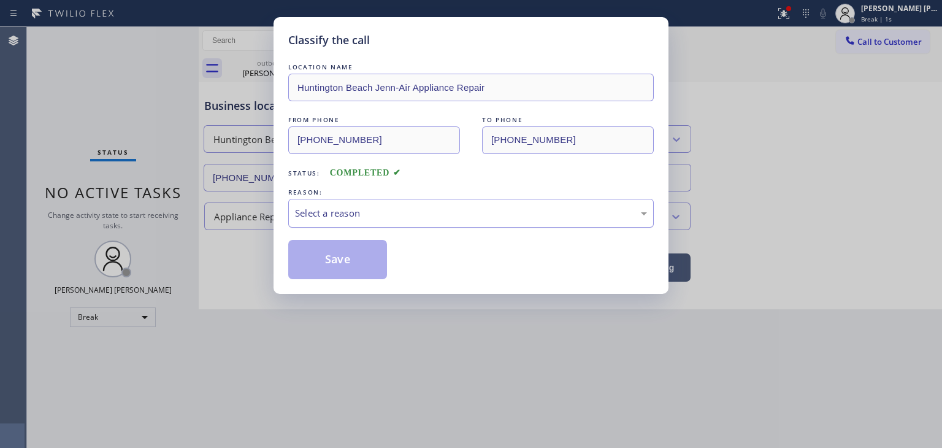
click at [359, 209] on div "Select a reason" at bounding box center [471, 213] width 352 height 14
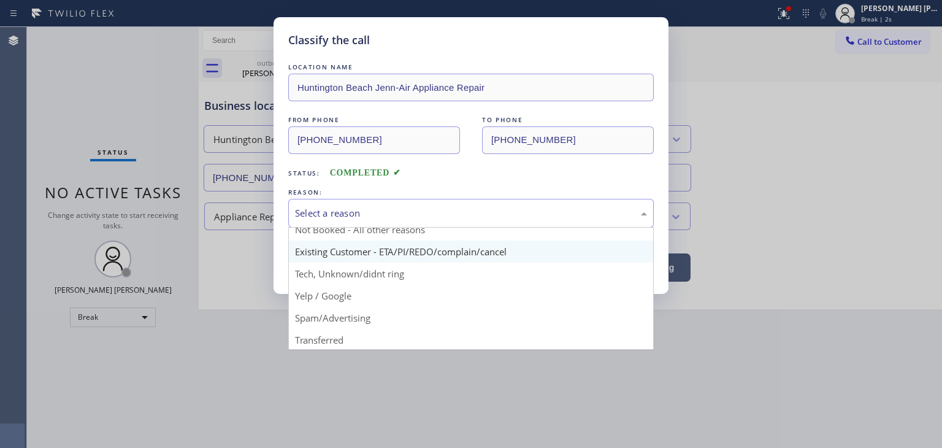
scroll to position [61, 0]
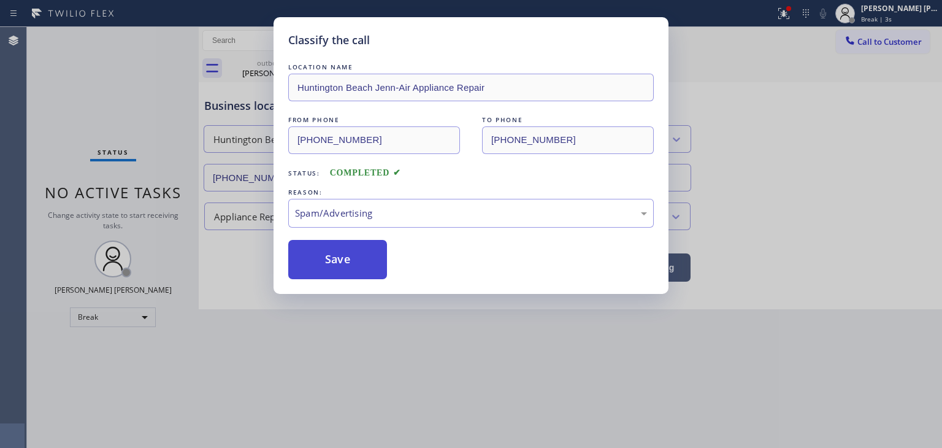
click at [353, 259] on button "Save" at bounding box center [337, 259] width 99 height 39
type input "[PHONE_NUMBER]"
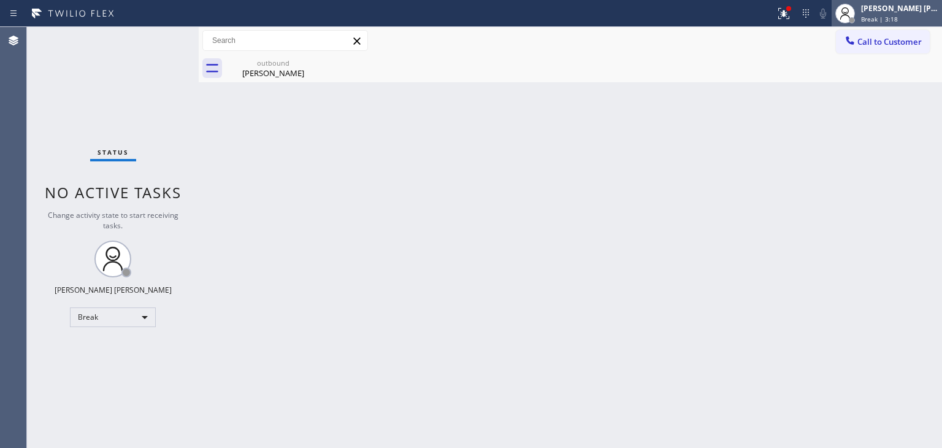
click at [898, 15] on span "Break | 3:18" at bounding box center [879, 19] width 37 height 9
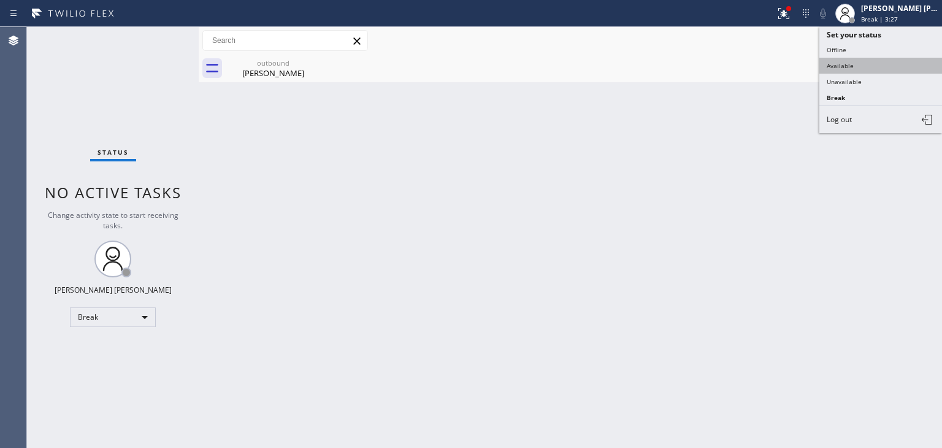
click at [880, 58] on button "Available" at bounding box center [880, 66] width 123 height 16
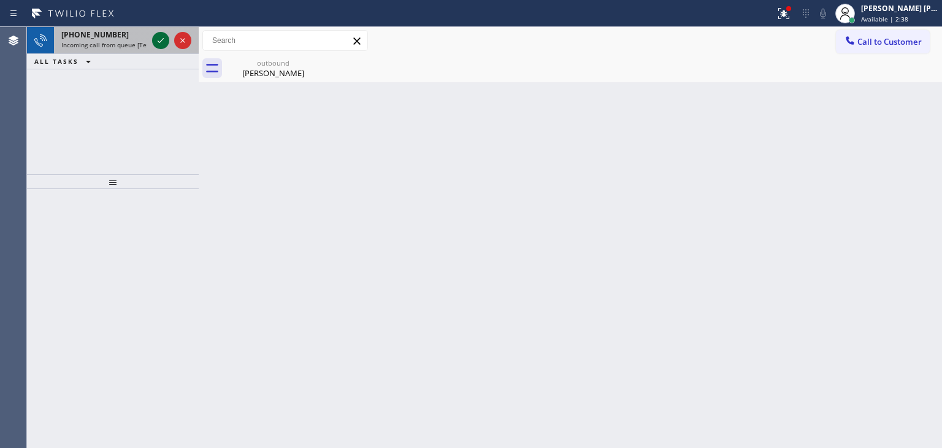
click at [162, 45] on icon at bounding box center [160, 40] width 15 height 15
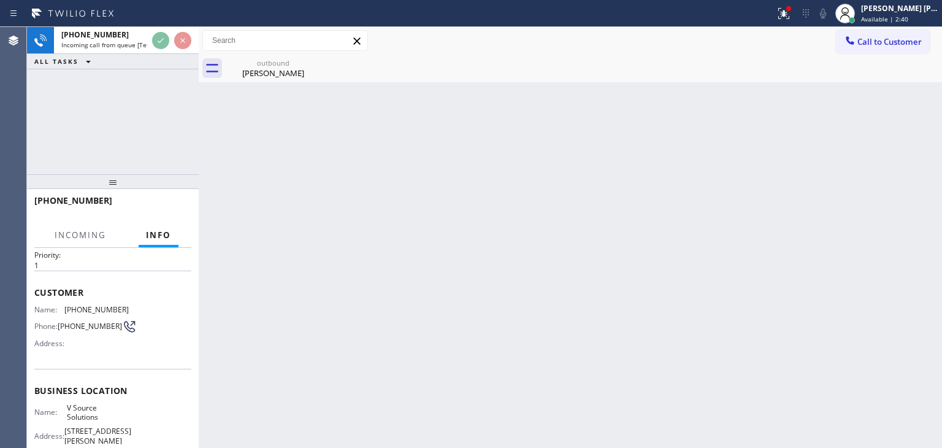
scroll to position [123, 0]
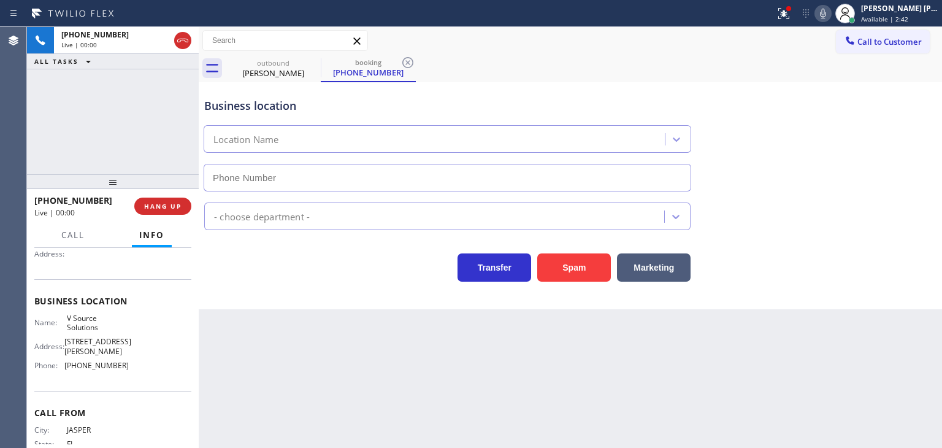
type input "[PHONE_NUMBER]"
click at [826, 18] on icon at bounding box center [823, 14] width 6 height 10
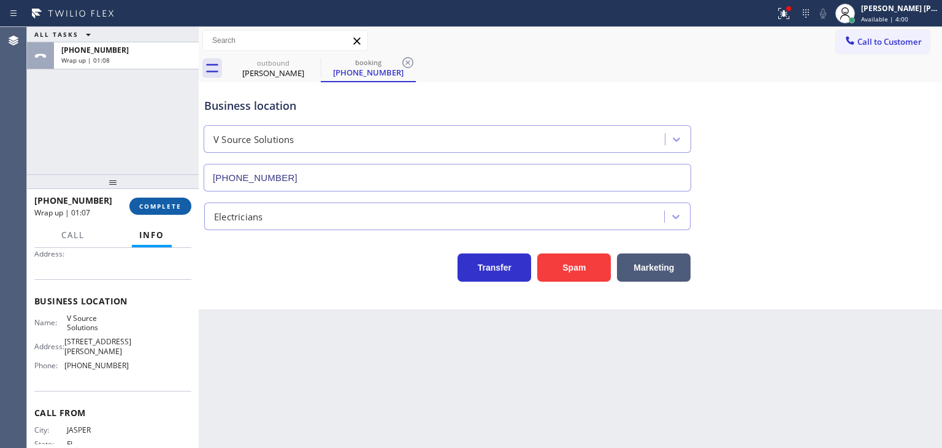
click at [172, 209] on span "COMPLETE" at bounding box center [160, 206] width 42 height 9
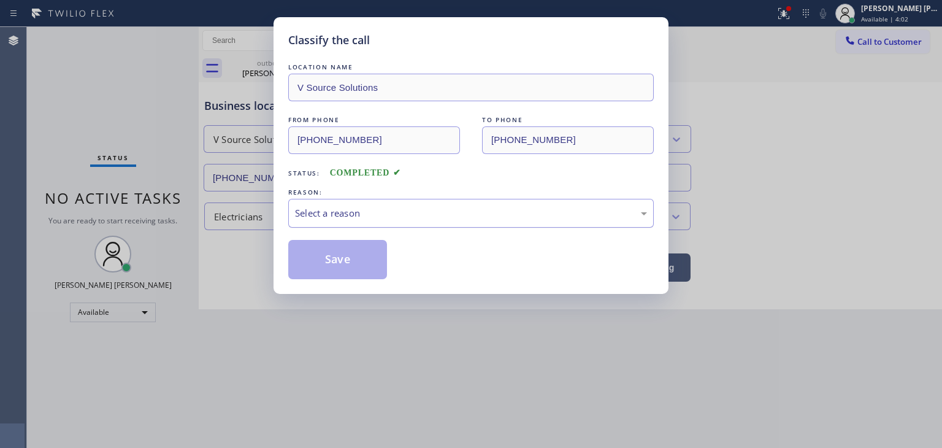
click at [326, 206] on div "Select a reason" at bounding box center [471, 213] width 352 height 14
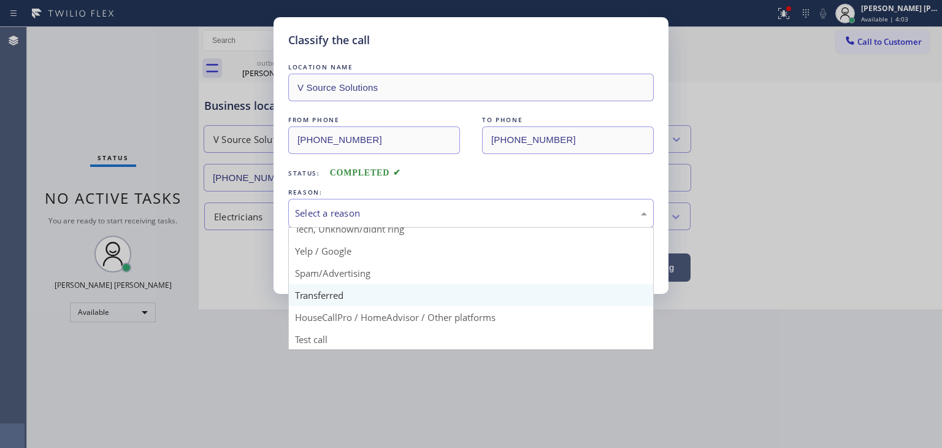
scroll to position [77, 0]
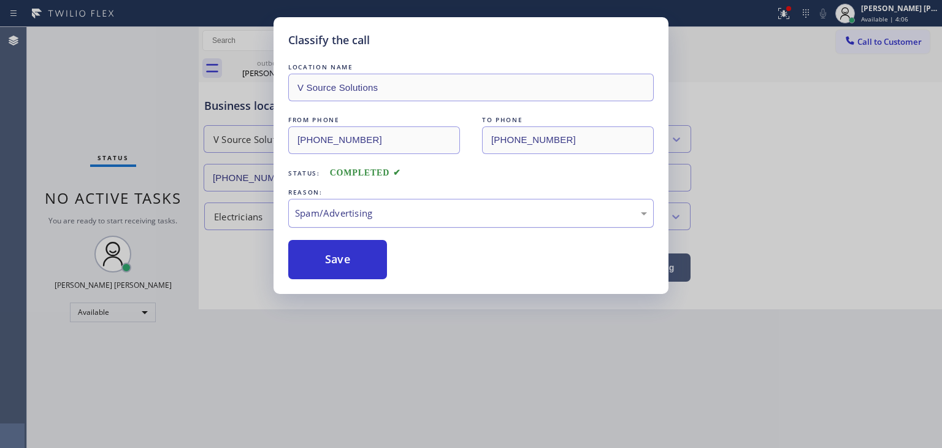
click at [354, 223] on div "Spam/Advertising" at bounding box center [470, 213] width 365 height 29
click at [353, 270] on button "Save" at bounding box center [337, 259] width 99 height 39
type input "[PHONE_NUMBER]"
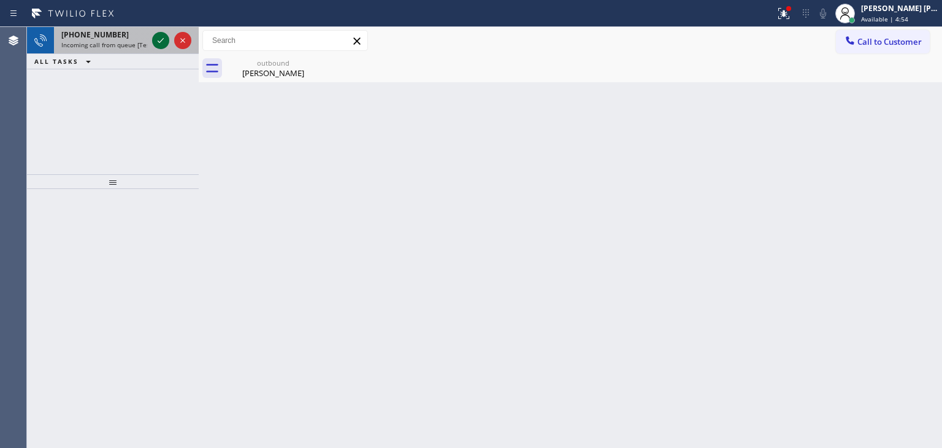
click at [162, 40] on icon at bounding box center [160, 40] width 15 height 15
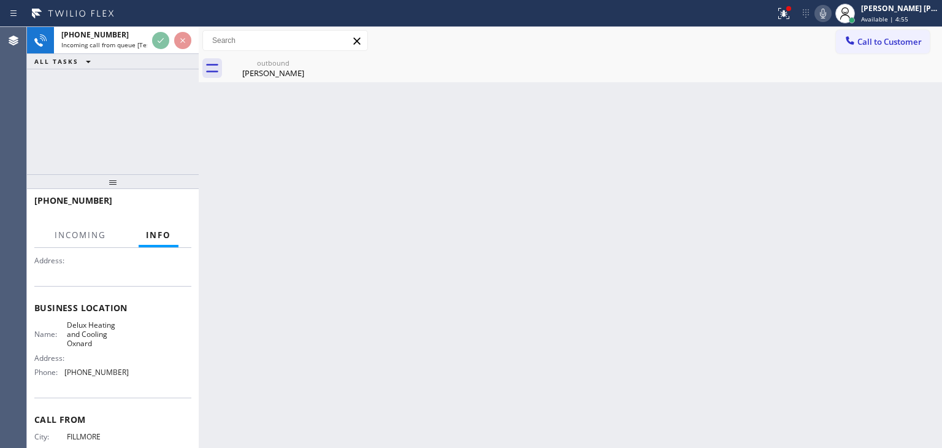
scroll to position [123, 0]
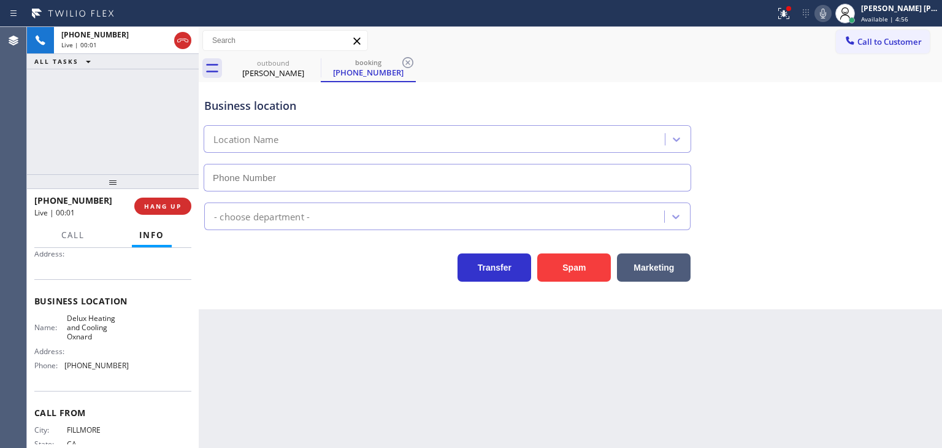
type input "[PHONE_NUMBER]"
click at [826, 14] on icon at bounding box center [823, 14] width 6 height 10
click at [830, 18] on icon at bounding box center [823, 13] width 15 height 15
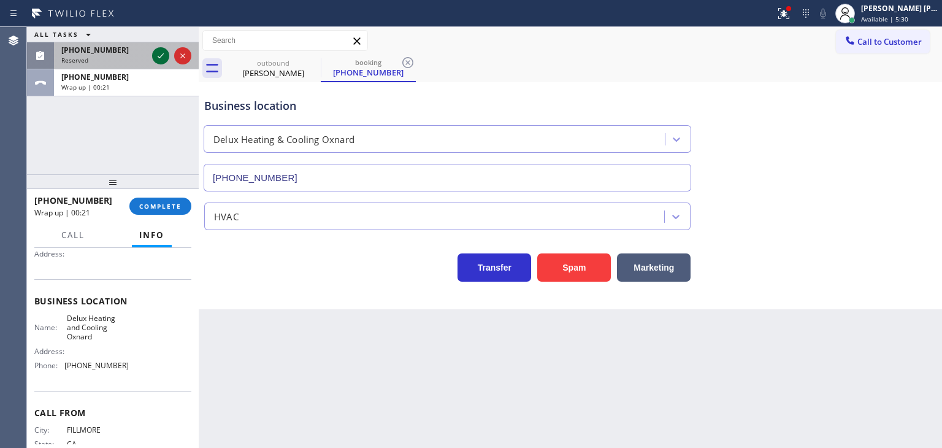
click at [162, 59] on icon at bounding box center [160, 55] width 15 height 15
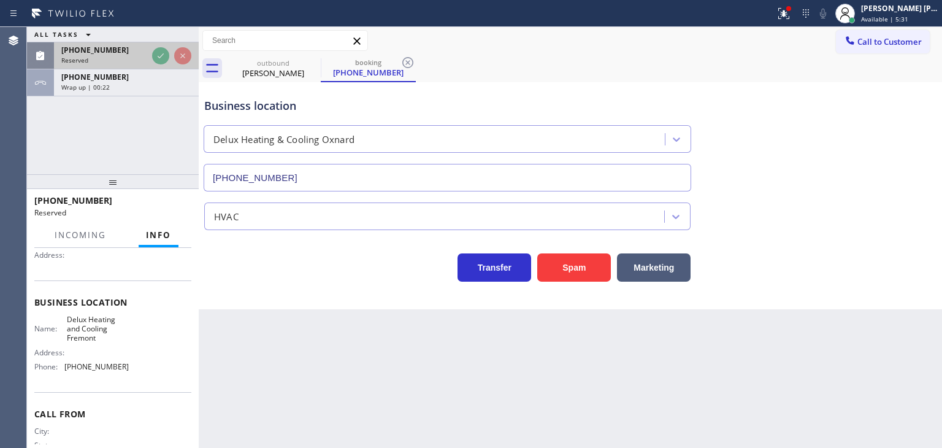
scroll to position [132, 0]
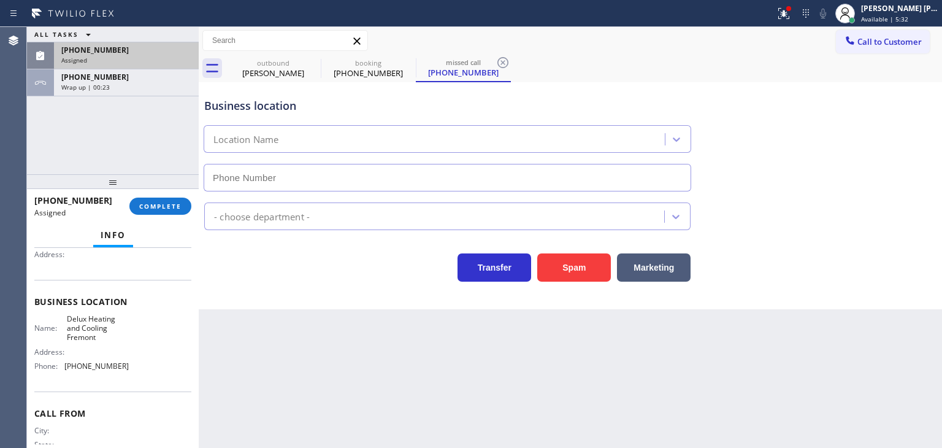
type input "[PHONE_NUMBER]"
click at [121, 65] on div "[PHONE_NUMBER] Assigned" at bounding box center [124, 55] width 140 height 27
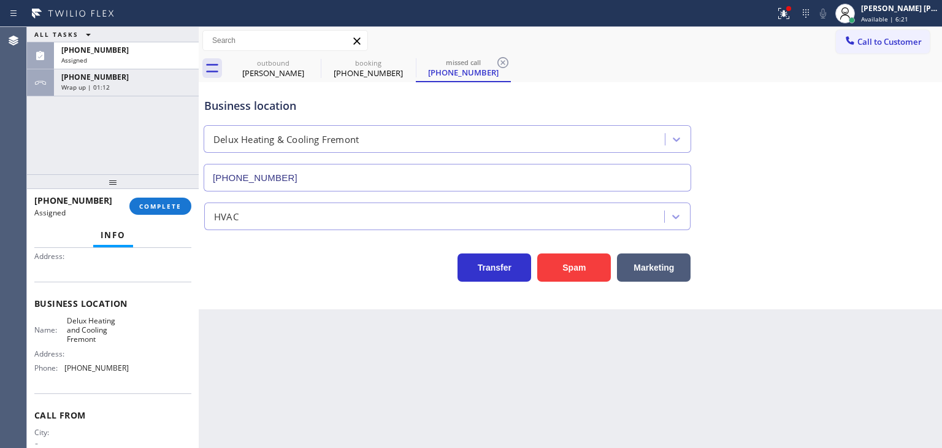
scroll to position [50, 0]
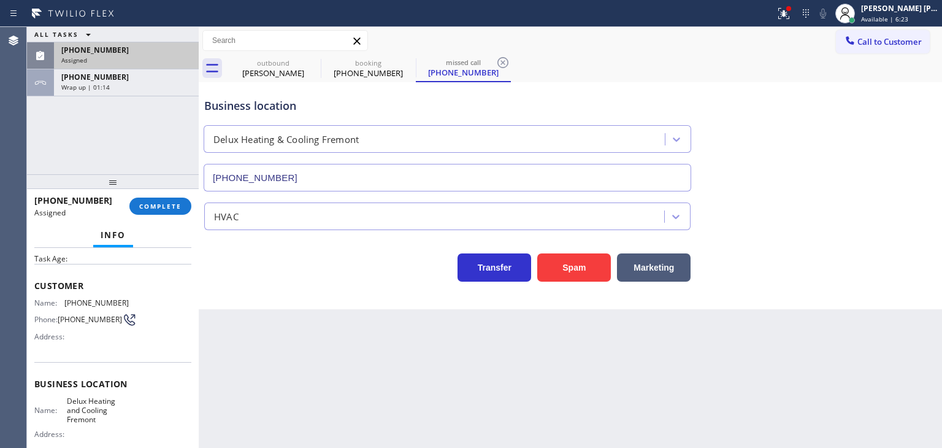
click at [100, 55] on div "[PHONE_NUMBER] Assigned" at bounding box center [124, 55] width 140 height 27
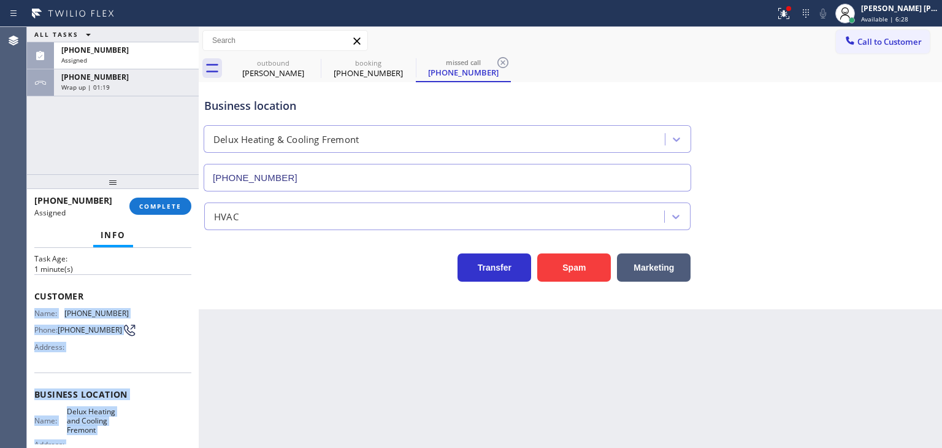
drag, startPoint x: 135, startPoint y: 390, endPoint x: 36, endPoint y: 307, distance: 128.8
click at [36, 307] on div "Context Queue: HVAC Priority: 0 Task Age: [DEMOGRAPHIC_DATA] minute(s) Customer…" at bounding box center [112, 389] width 157 height 376
click at [169, 205] on span "COMPLETE" at bounding box center [160, 206] width 42 height 9
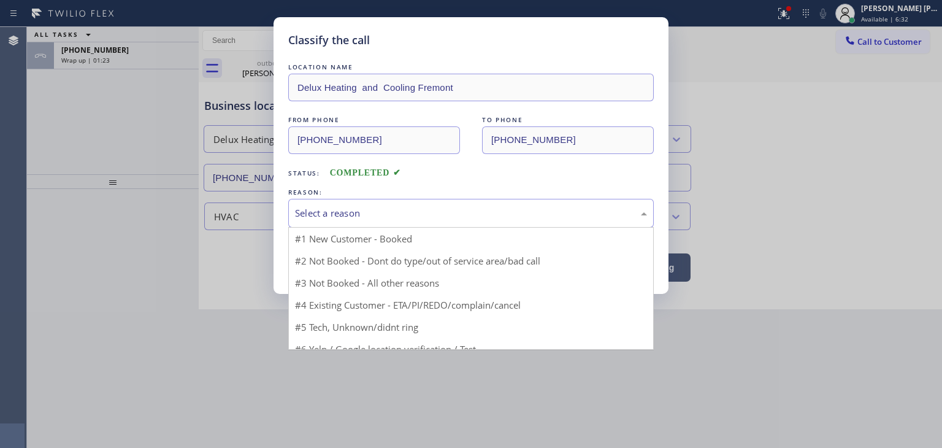
click at [332, 201] on div "Select a reason" at bounding box center [470, 213] width 365 height 29
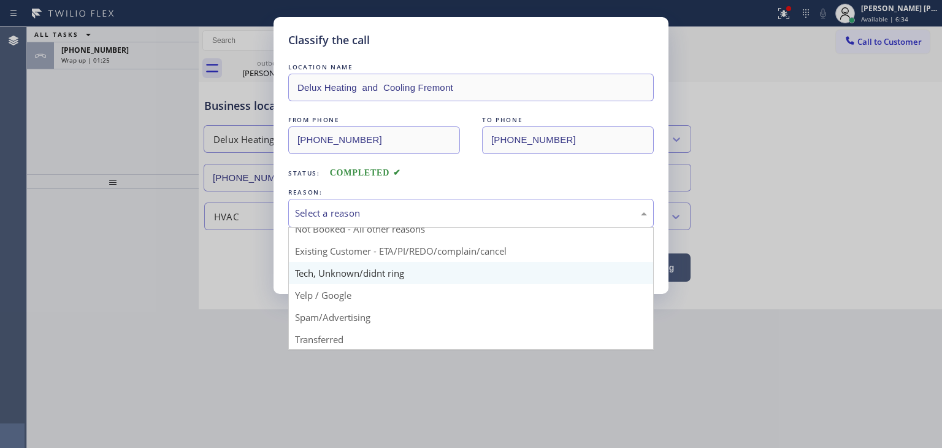
scroll to position [61, 0]
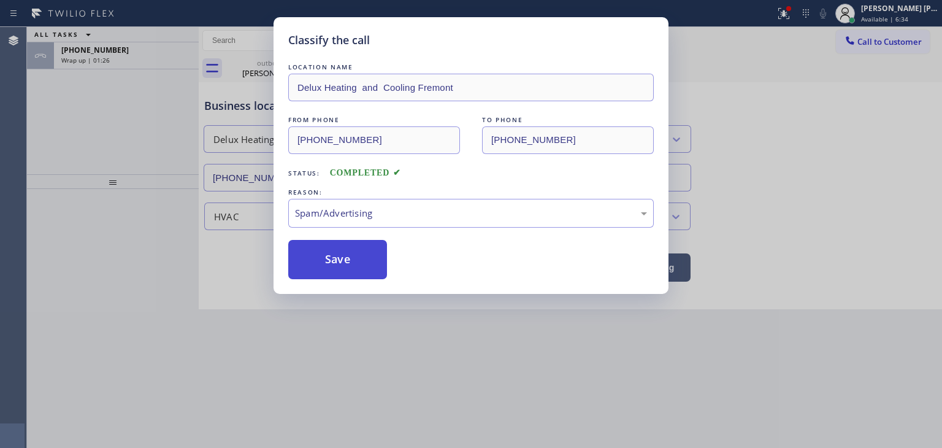
click at [342, 262] on button "Save" at bounding box center [337, 259] width 99 height 39
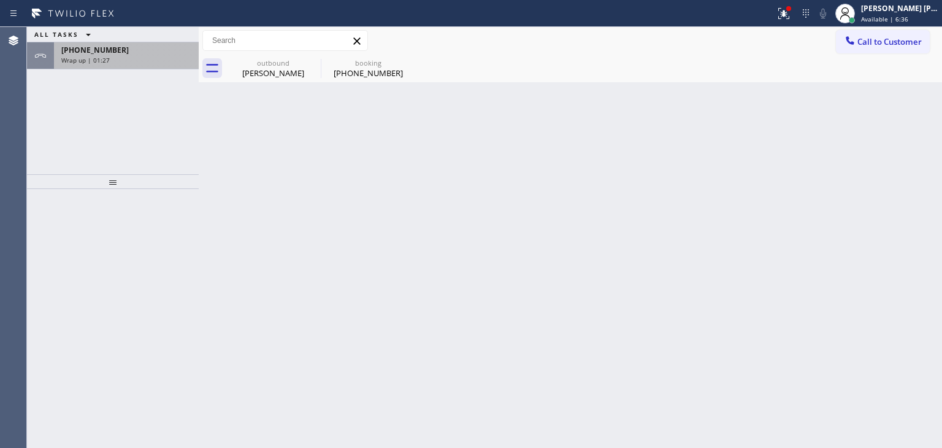
click at [125, 60] on div "Wrap up | 01:27" at bounding box center [126, 60] width 130 height 9
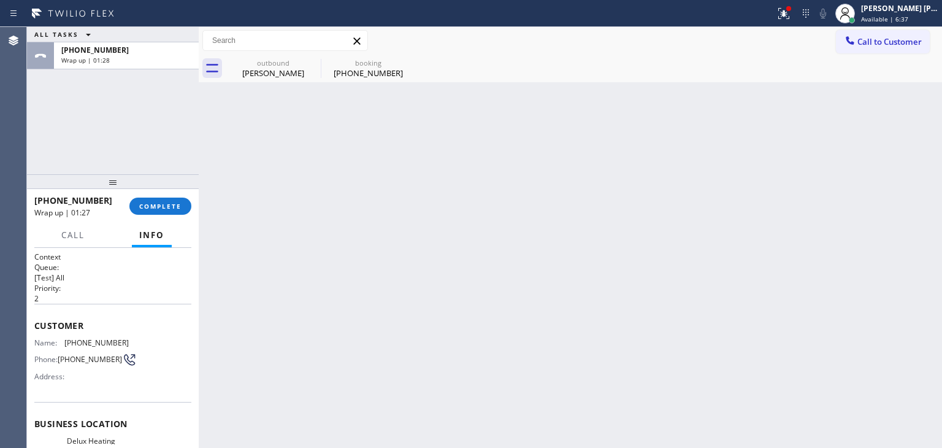
scroll to position [61, 0]
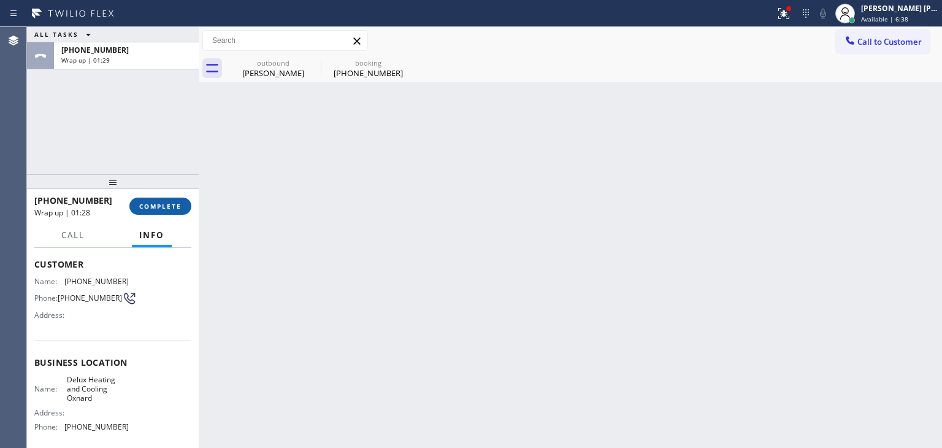
click at [142, 203] on span "COMPLETE" at bounding box center [160, 206] width 42 height 9
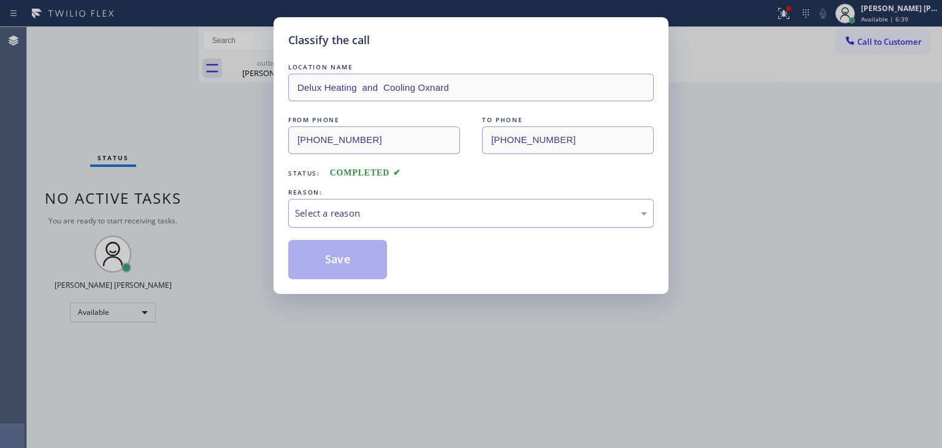
click at [321, 215] on div "Select a reason" at bounding box center [471, 213] width 352 height 14
click at [349, 261] on button "Save" at bounding box center [337, 259] width 99 height 39
type input "[PHONE_NUMBER]"
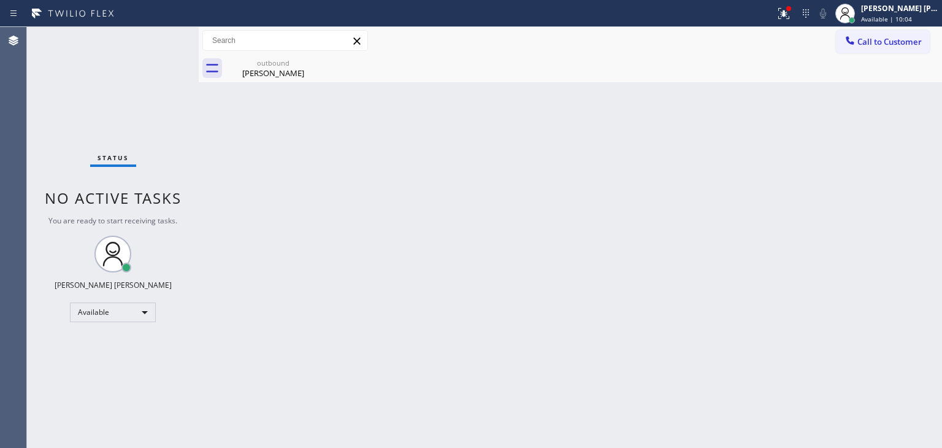
click at [162, 40] on div "Status No active tasks You are ready to start receiving tasks. [PERSON_NAME] [P…" at bounding box center [113, 237] width 172 height 421
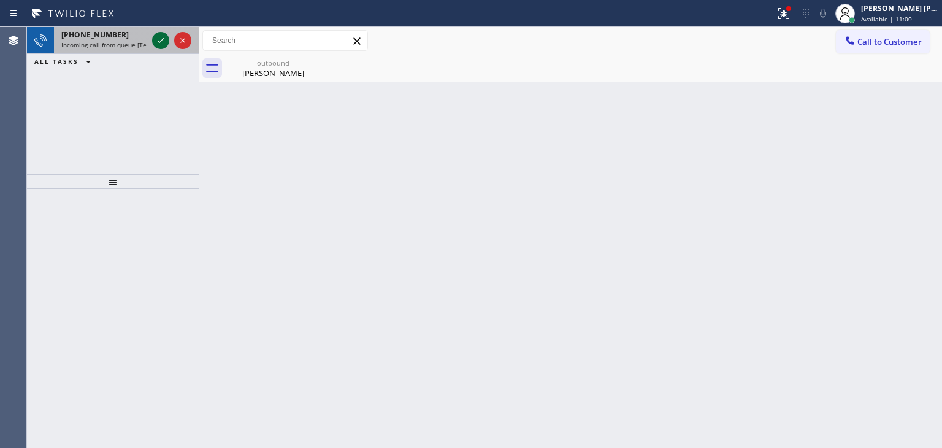
click at [156, 44] on icon at bounding box center [160, 40] width 15 height 15
click at [161, 42] on icon at bounding box center [160, 40] width 15 height 15
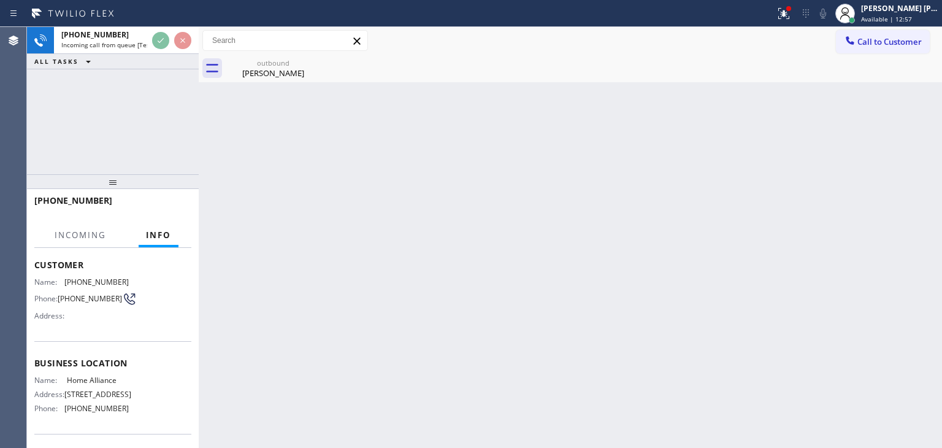
scroll to position [61, 0]
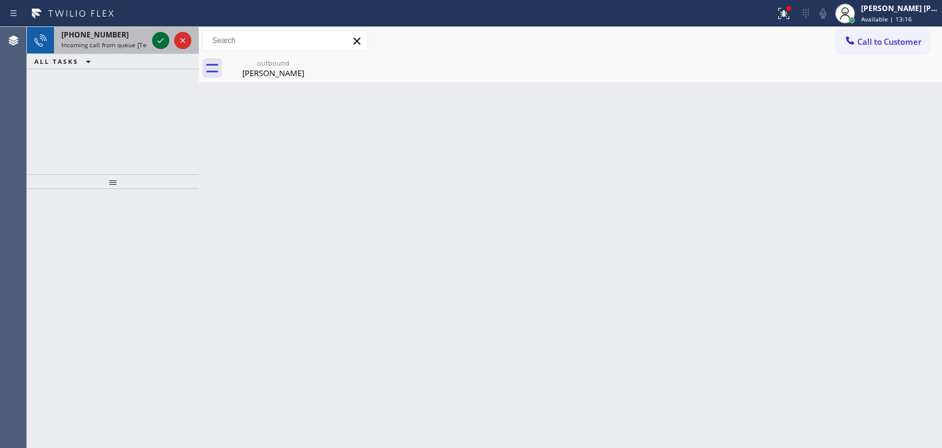
click at [157, 45] on icon at bounding box center [160, 40] width 15 height 15
click at [157, 44] on icon at bounding box center [160, 40] width 15 height 15
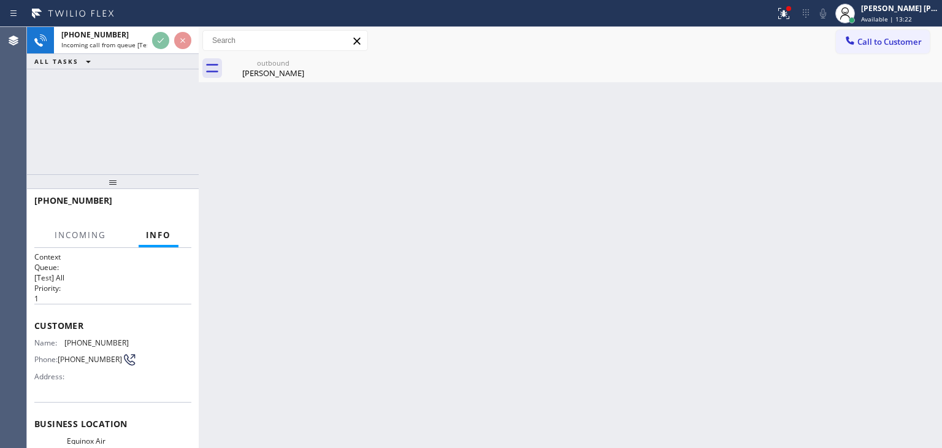
scroll to position [61, 0]
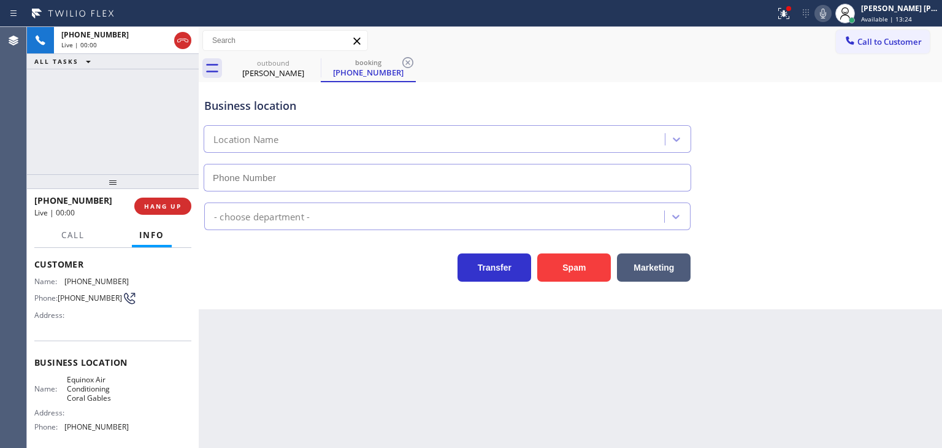
type input "[PHONE_NUMBER]"
click at [830, 13] on icon at bounding box center [823, 13] width 15 height 15
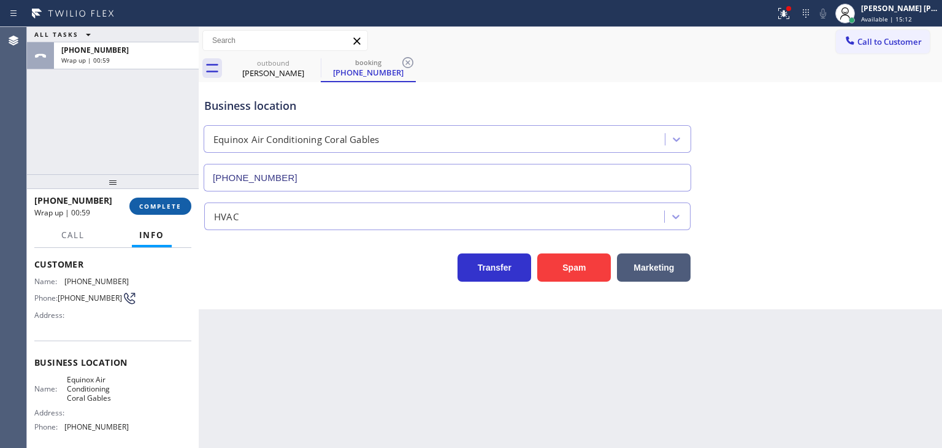
click at [177, 204] on span "COMPLETE" at bounding box center [160, 206] width 42 height 9
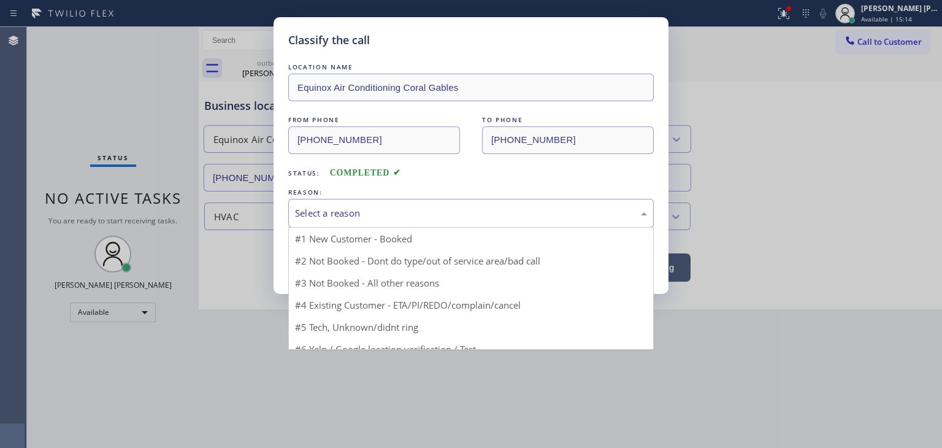
click at [345, 221] on div "Select a reason" at bounding box center [470, 213] width 365 height 29
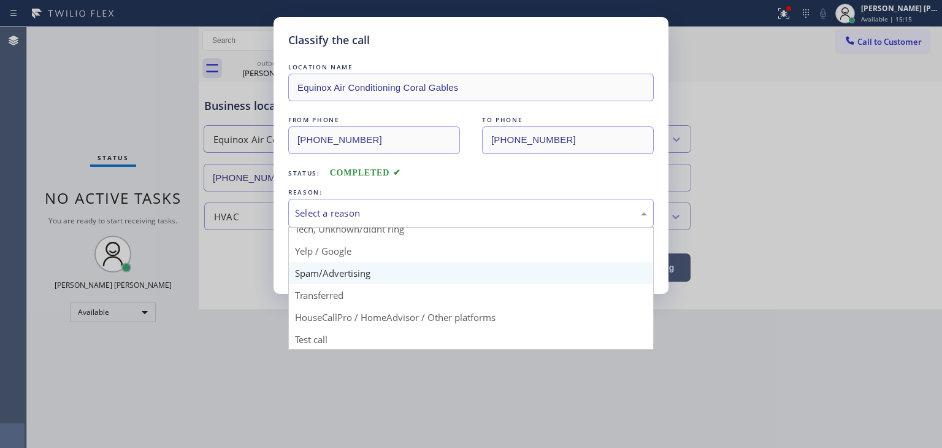
scroll to position [77, 0]
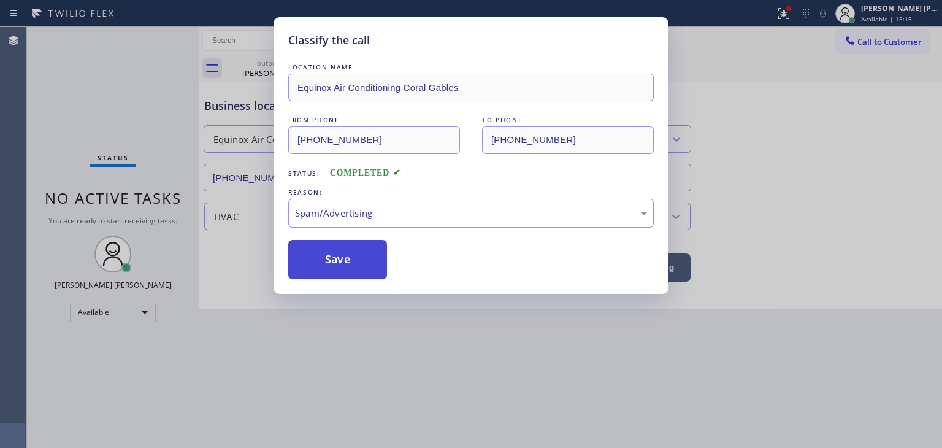
click at [323, 267] on button "Save" at bounding box center [337, 259] width 99 height 39
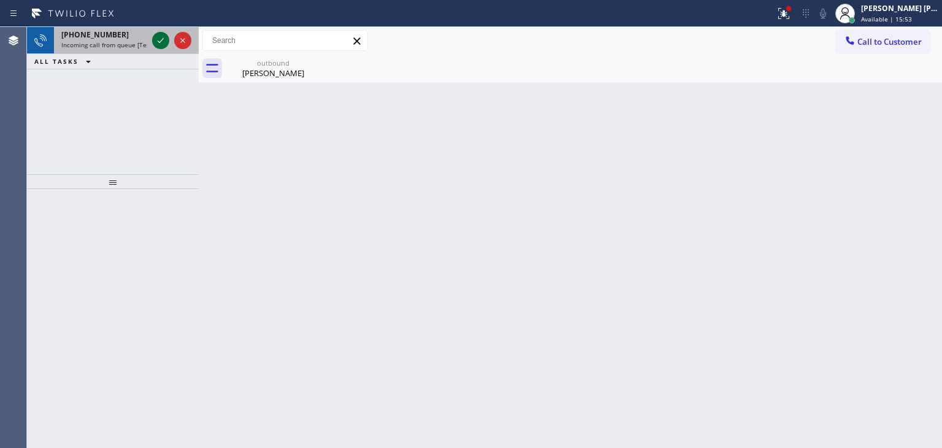
click at [163, 37] on icon at bounding box center [160, 40] width 15 height 15
click at [162, 39] on icon at bounding box center [160, 40] width 15 height 15
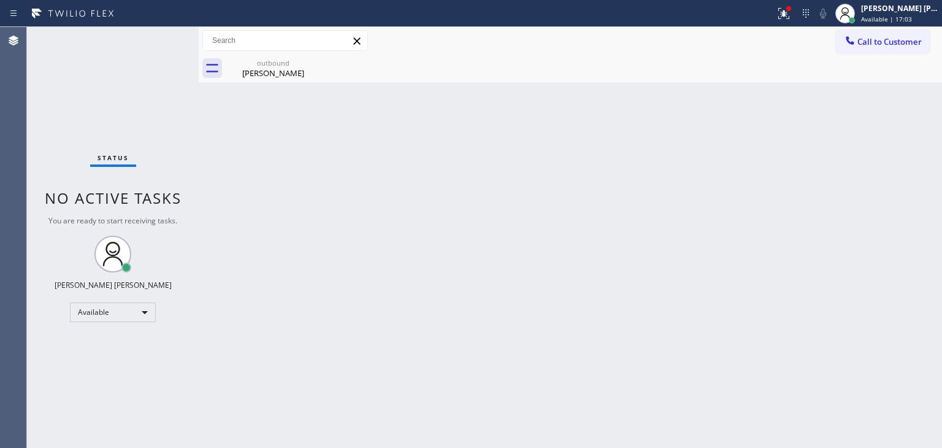
click at [161, 37] on div "Status No active tasks You are ready to start receiving tasks. [PERSON_NAME] [P…" at bounding box center [113, 237] width 172 height 421
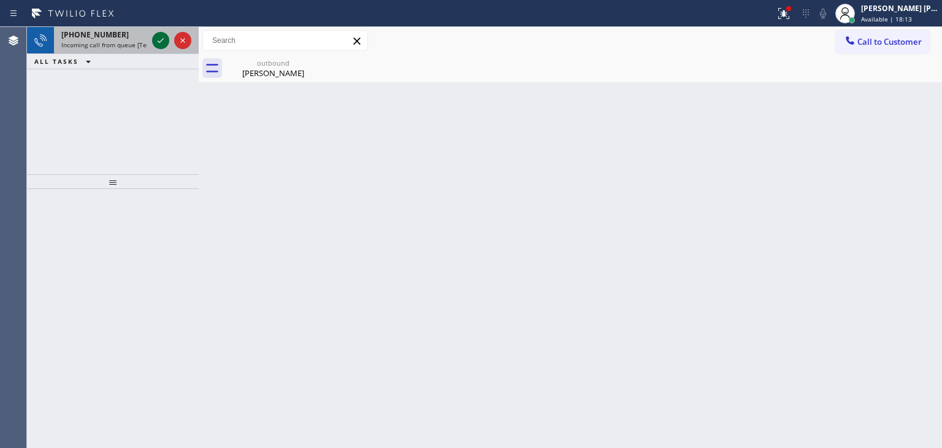
click at [156, 42] on icon at bounding box center [160, 40] width 15 height 15
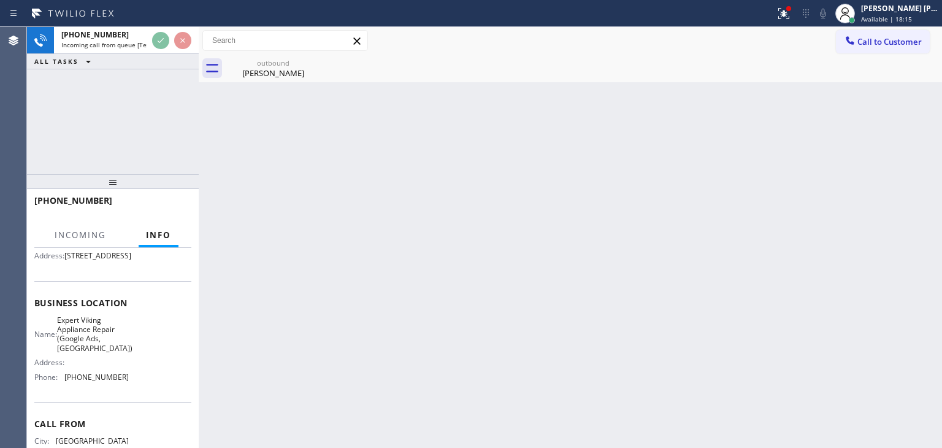
scroll to position [123, 0]
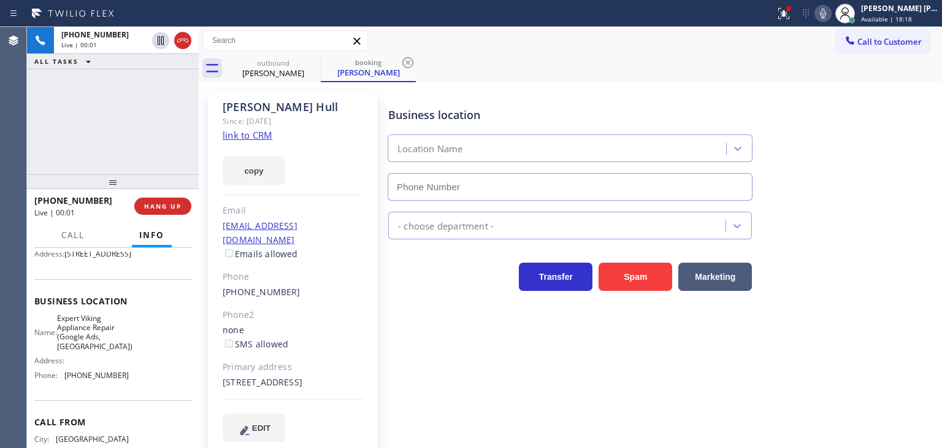
type input "[PHONE_NUMBER]"
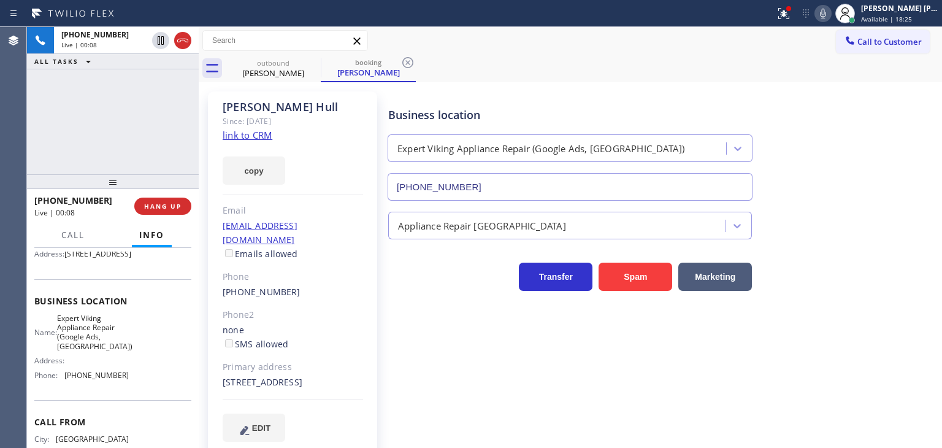
click at [830, 18] on icon at bounding box center [823, 13] width 15 height 15
click at [830, 17] on icon at bounding box center [823, 13] width 15 height 15
click at [243, 136] on link "link to CRM" at bounding box center [248, 135] width 50 height 12
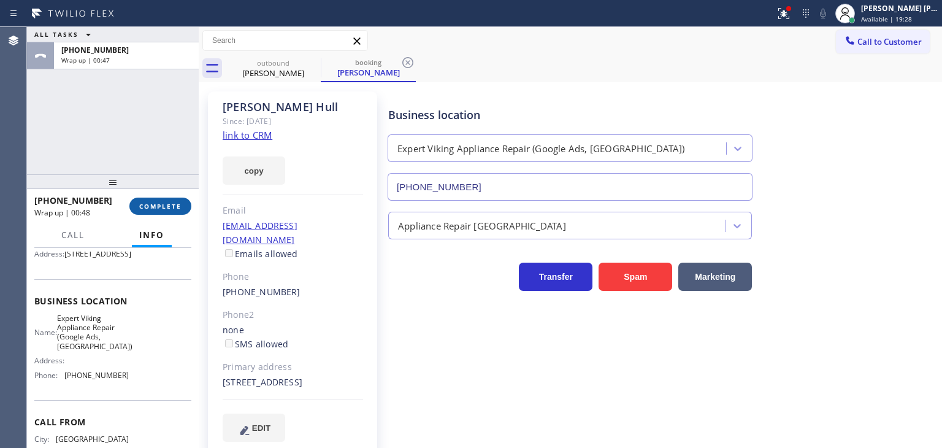
click at [140, 204] on span "COMPLETE" at bounding box center [160, 206] width 42 height 9
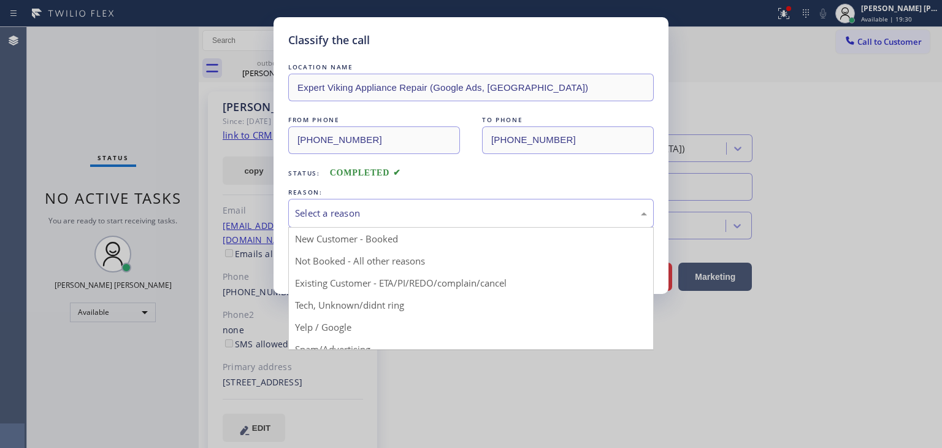
click at [364, 217] on div "Select a reason" at bounding box center [471, 213] width 352 height 14
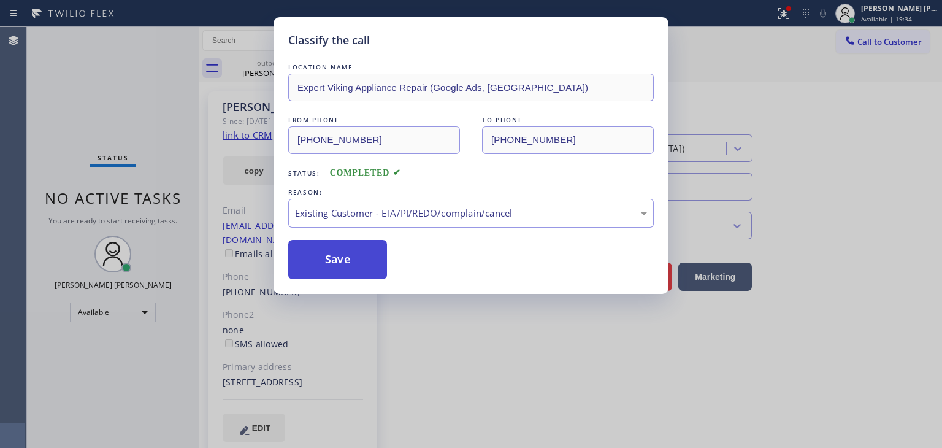
click at [340, 259] on button "Save" at bounding box center [337, 259] width 99 height 39
type input "[PHONE_NUMBER]"
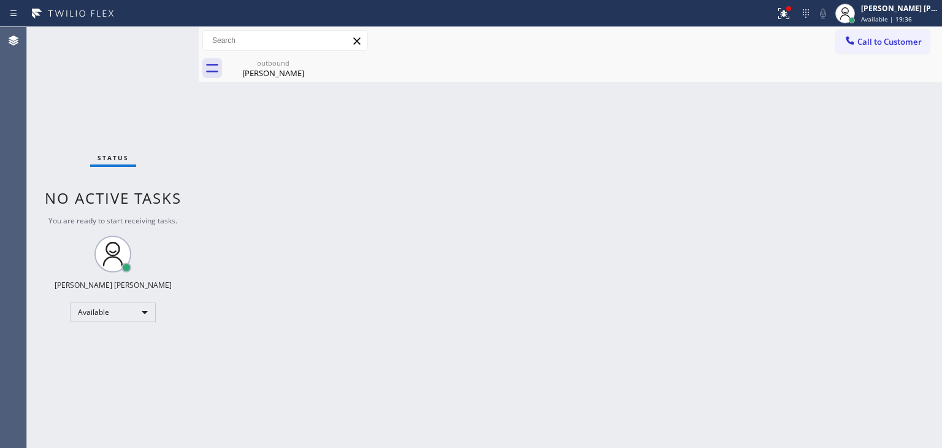
click at [153, 32] on div "Status No active tasks You are ready to start receiving tasks. [PERSON_NAME] [P…" at bounding box center [113, 237] width 172 height 421
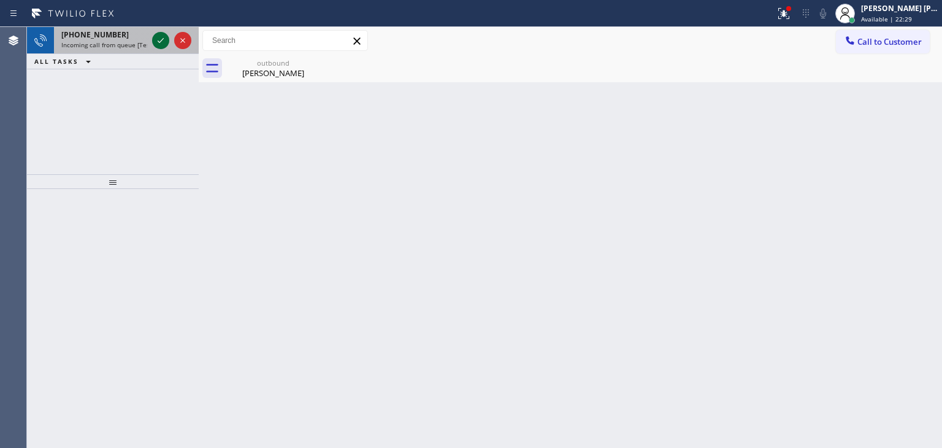
click at [157, 42] on icon at bounding box center [160, 40] width 15 height 15
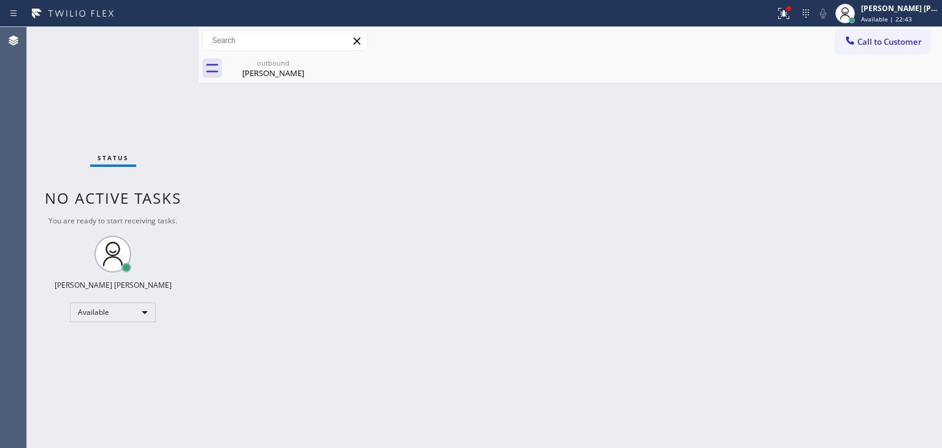
click at [135, 110] on div "Status No active tasks You are ready to start receiving tasks. [PERSON_NAME] [P…" at bounding box center [113, 237] width 172 height 421
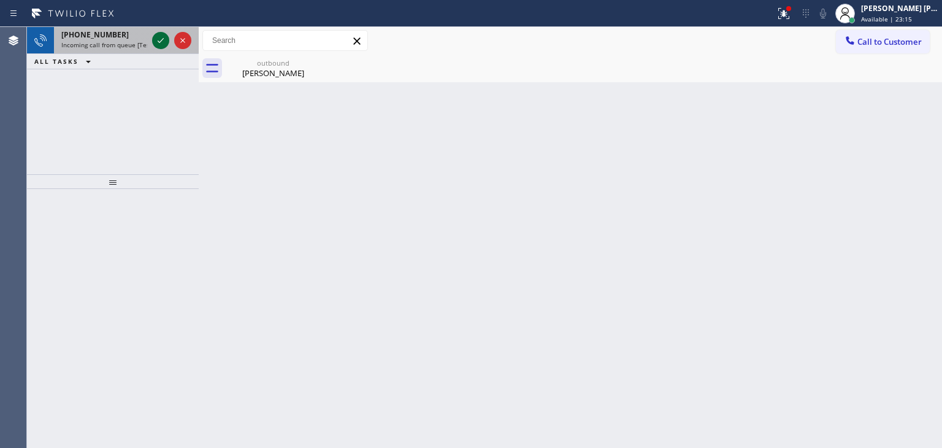
click at [158, 45] on icon at bounding box center [160, 40] width 15 height 15
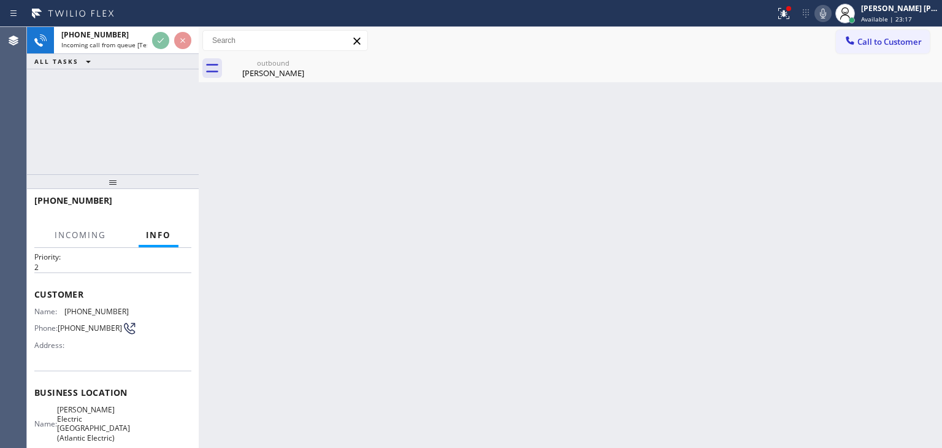
scroll to position [61, 0]
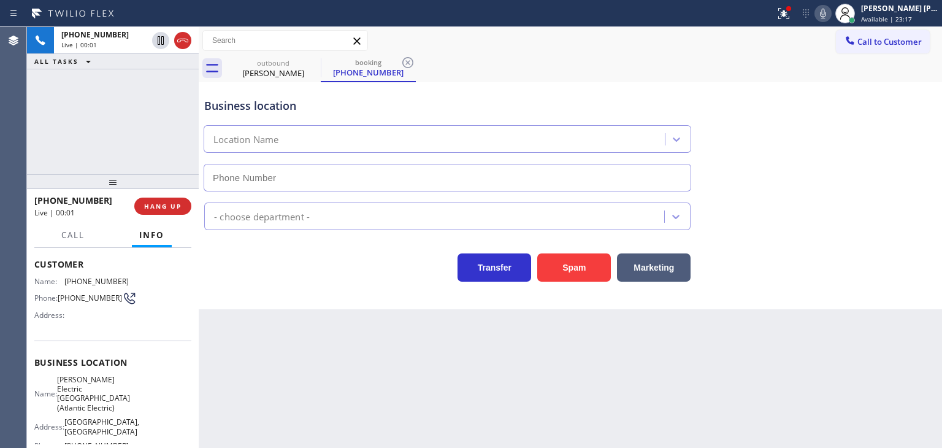
type input "[PHONE_NUMBER]"
click at [830, 13] on icon at bounding box center [823, 13] width 15 height 15
click at [826, 14] on icon at bounding box center [823, 14] width 6 height 10
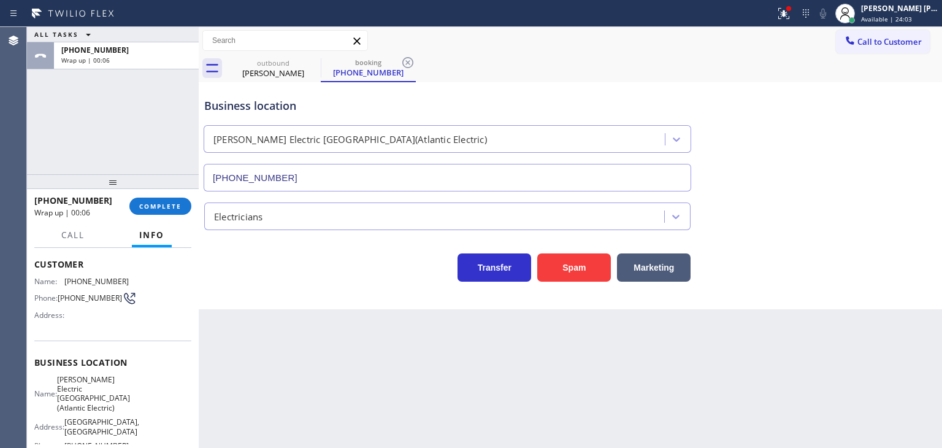
click at [235, 279] on div "Transfer Spam Marketing" at bounding box center [447, 264] width 491 height 34
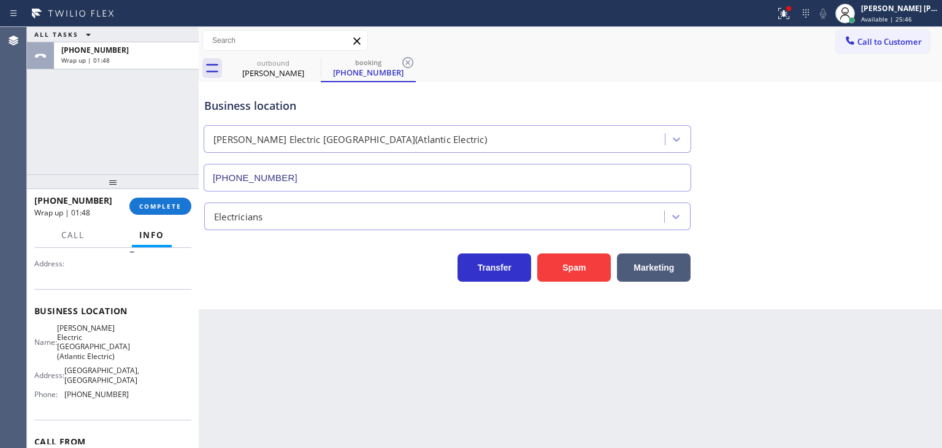
scroll to position [140, 0]
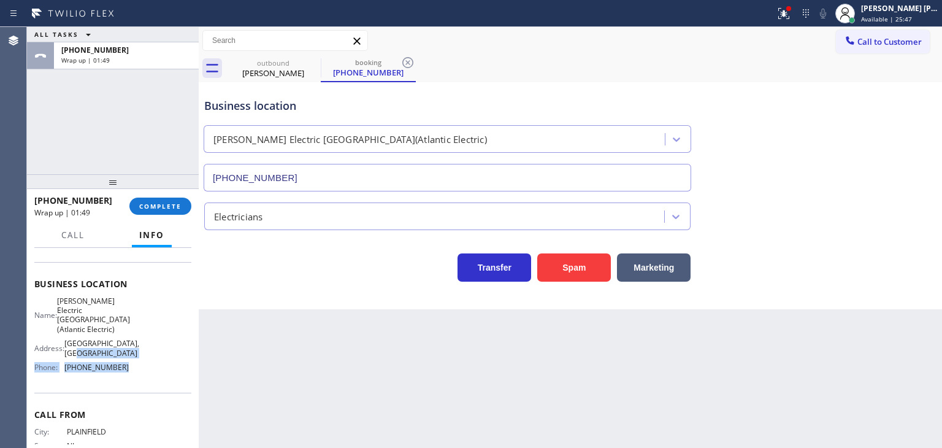
drag, startPoint x: 119, startPoint y: 386, endPoint x: 66, endPoint y: 367, distance: 56.1
click at [68, 368] on div "Name: [PERSON_NAME] Electric [GEOGRAPHIC_DATA](Atlantic Electric) Address: [GEO…" at bounding box center [81, 336] width 94 height 81
click at [153, 207] on span "COMPLETE" at bounding box center [160, 206] width 42 height 9
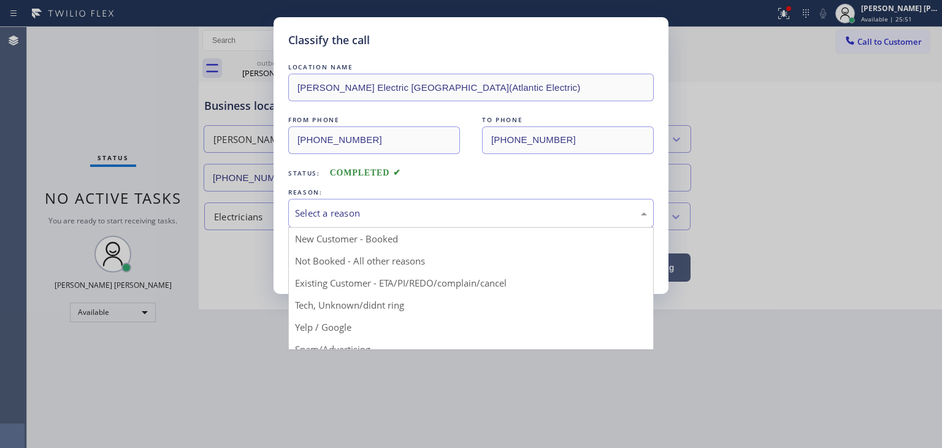
click at [342, 213] on div "Select a reason" at bounding box center [471, 213] width 352 height 14
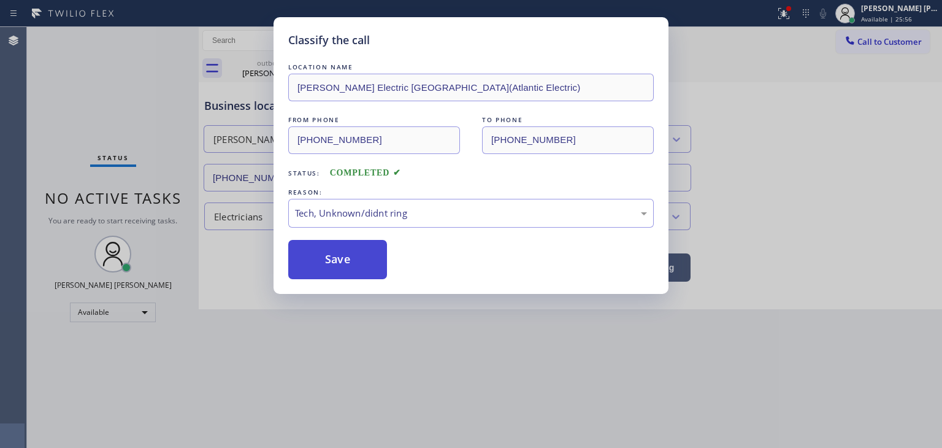
click at [344, 266] on button "Save" at bounding box center [337, 259] width 99 height 39
type input "[PHONE_NUMBER]"
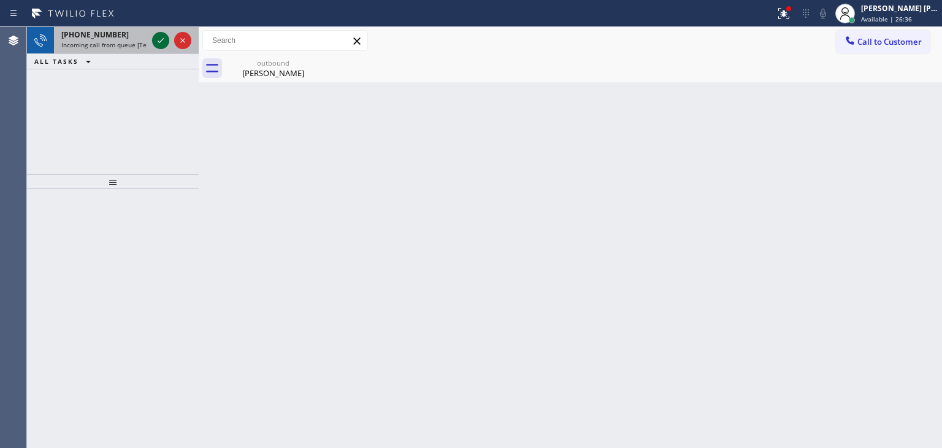
click at [159, 44] on icon at bounding box center [160, 40] width 15 height 15
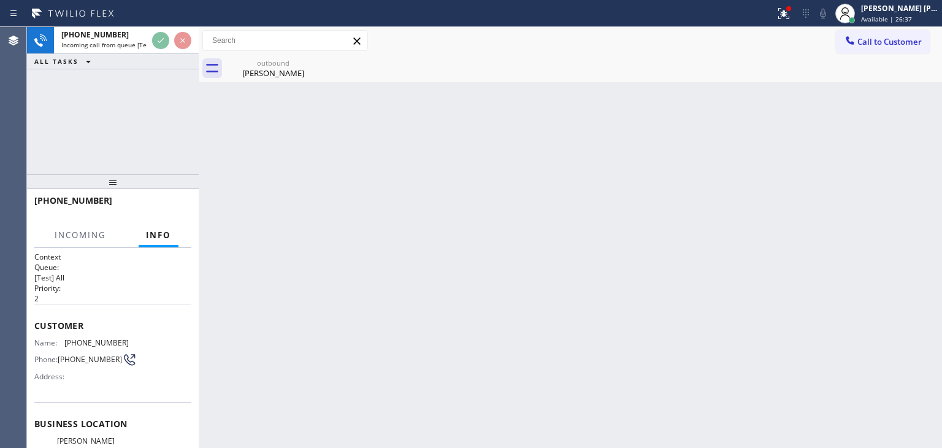
scroll to position [61, 0]
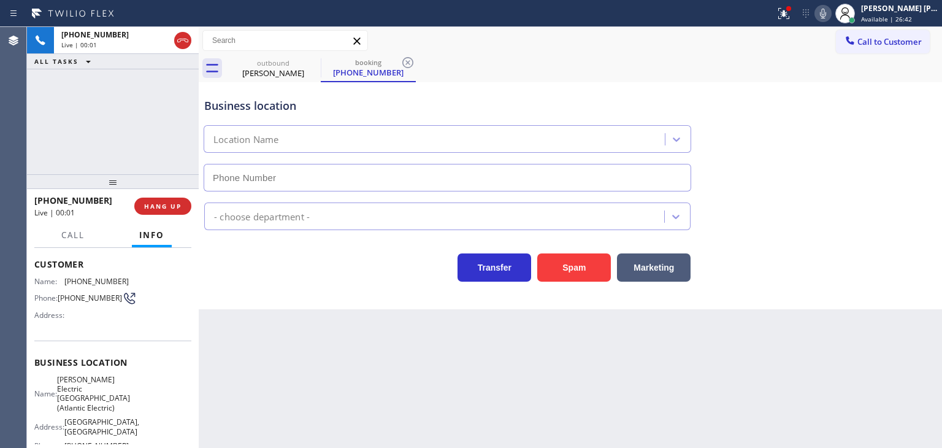
type input "[PHONE_NUMBER]"
click at [142, 123] on div "[PHONE_NUMBER] Live | 00:12 ALL TASKS ALL TASKS ACTIVE TASKS TASKS IN WRAP UP" at bounding box center [113, 100] width 172 height 147
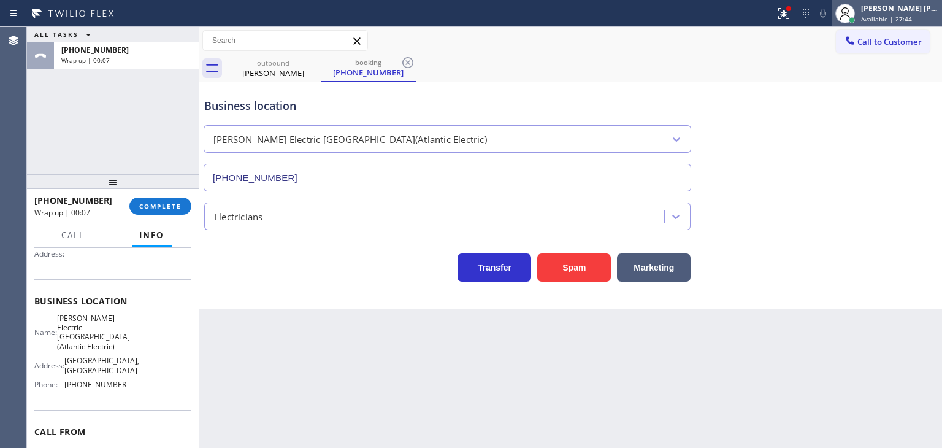
click at [896, 15] on span "Available | 27:44" at bounding box center [886, 19] width 51 height 9
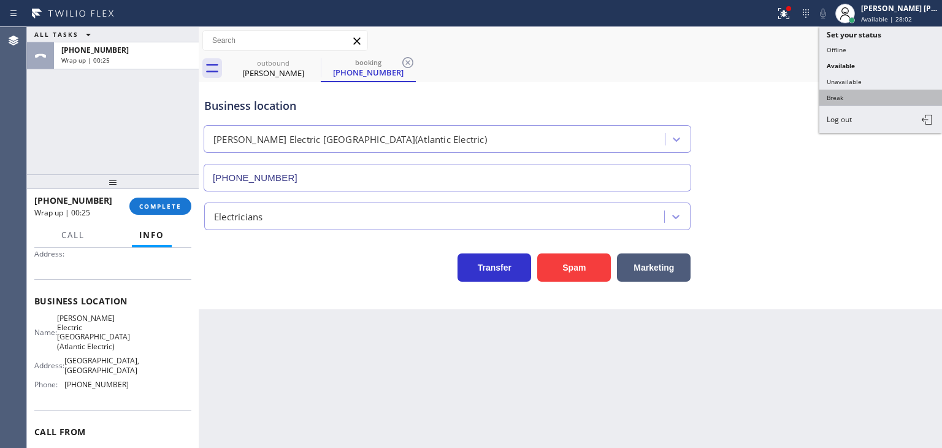
click at [858, 96] on button "Break" at bounding box center [880, 98] width 123 height 16
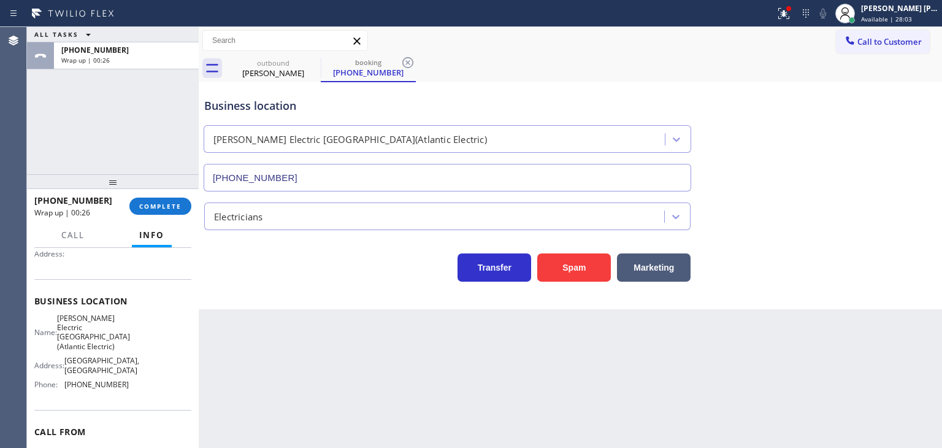
click at [132, 214] on div "[PHONE_NUMBER] Wrap up | 00:26 COMPLETE" at bounding box center [112, 206] width 157 height 32
click at [147, 211] on button "COMPLETE" at bounding box center [160, 205] width 62 height 17
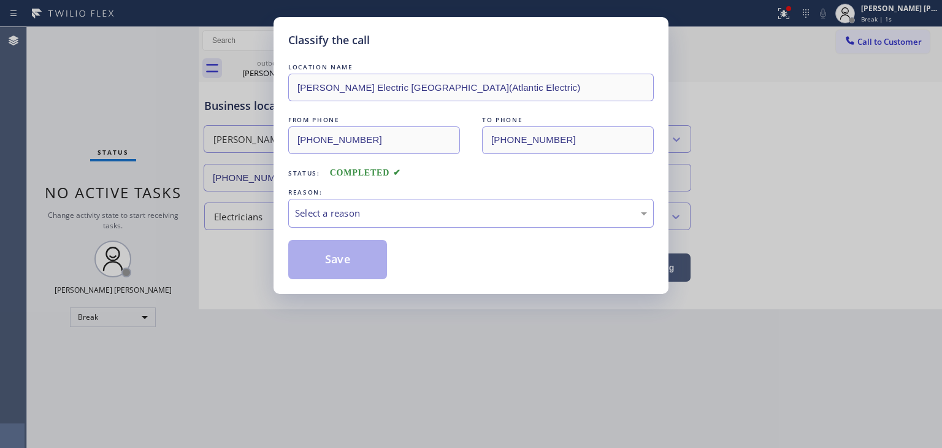
click at [378, 199] on div "Select a reason" at bounding box center [470, 213] width 365 height 29
click at [351, 269] on button "Save" at bounding box center [337, 259] width 99 height 39
type input "[PHONE_NUMBER]"
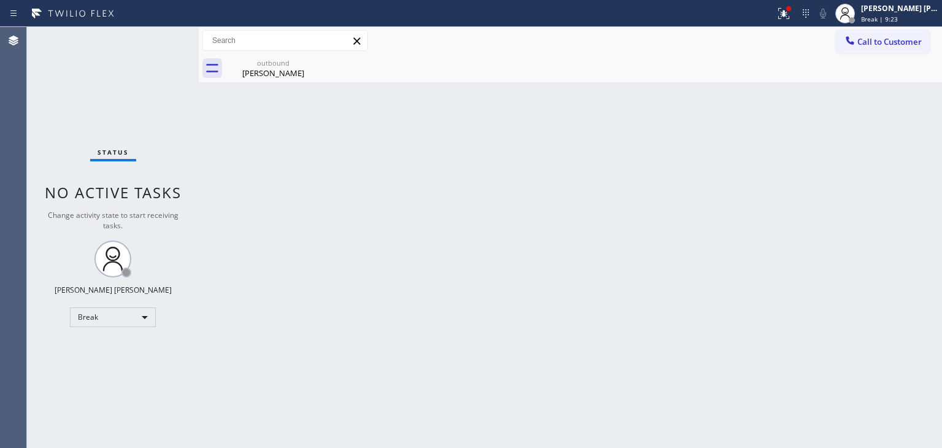
click at [137, 52] on div "Status No active tasks Change activity state to start receiving tasks. [PERSON_…" at bounding box center [113, 237] width 172 height 421
click at [901, 15] on span "Break | 14:48" at bounding box center [881, 19] width 40 height 9
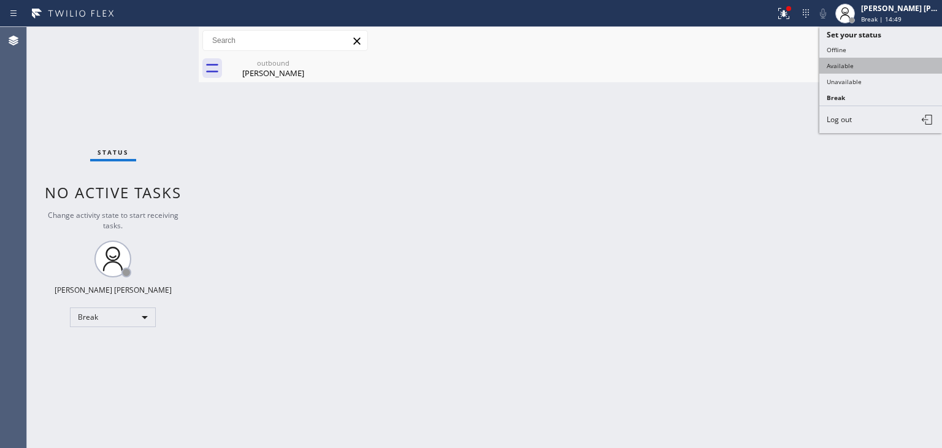
click at [861, 62] on button "Available" at bounding box center [880, 66] width 123 height 16
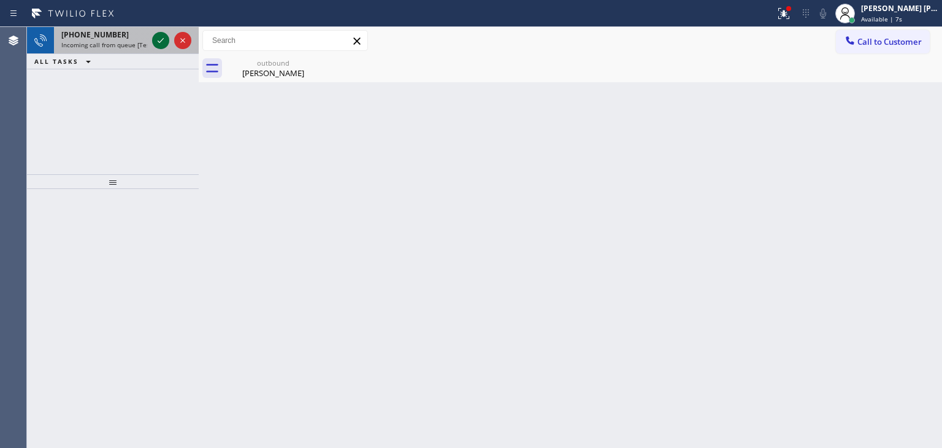
click at [164, 44] on icon at bounding box center [160, 40] width 15 height 15
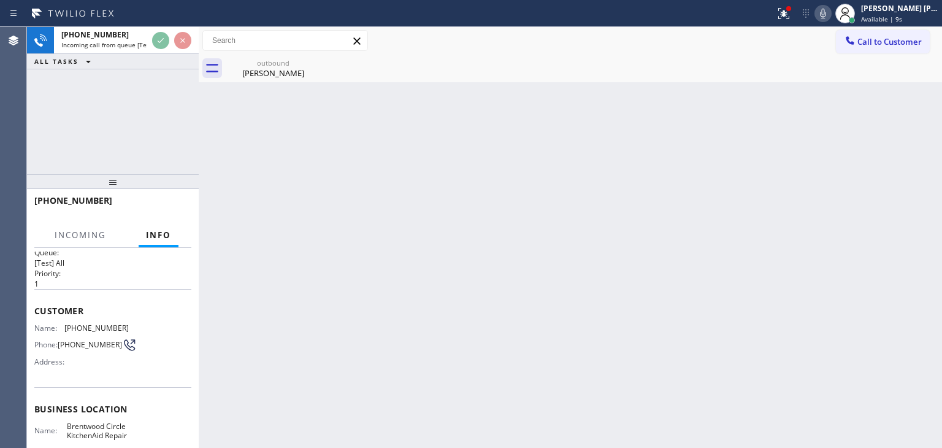
scroll to position [61, 0]
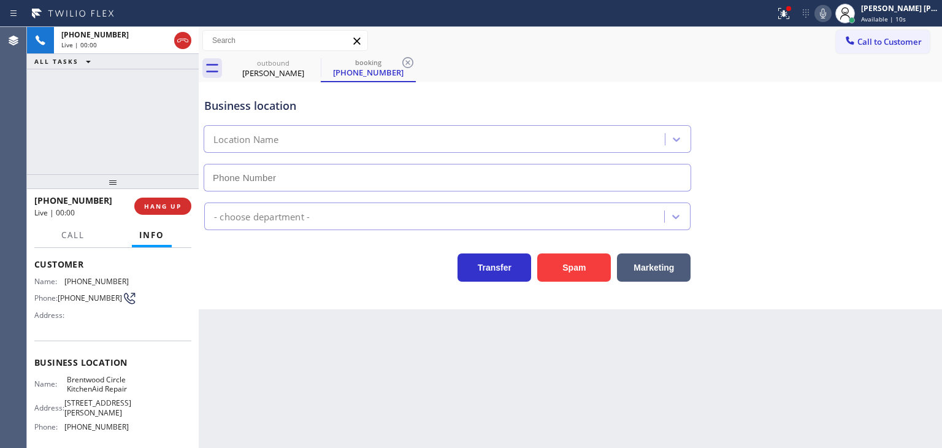
type input "[PHONE_NUMBER]"
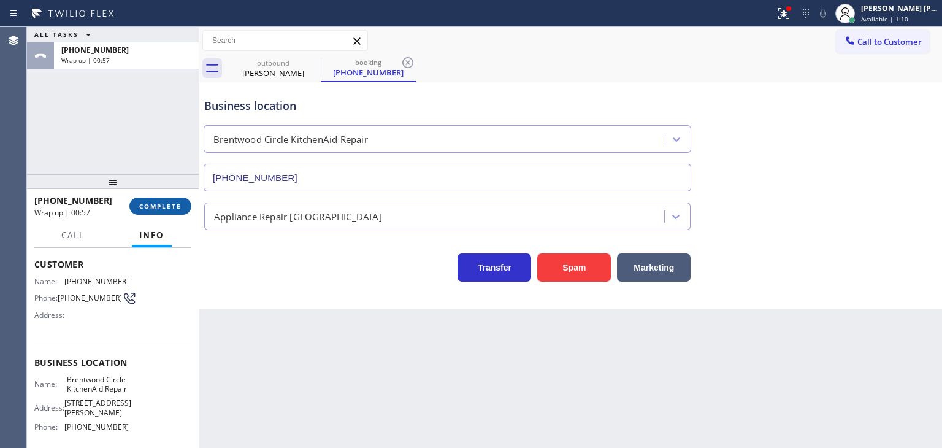
click at [150, 206] on span "COMPLETE" at bounding box center [160, 206] width 42 height 9
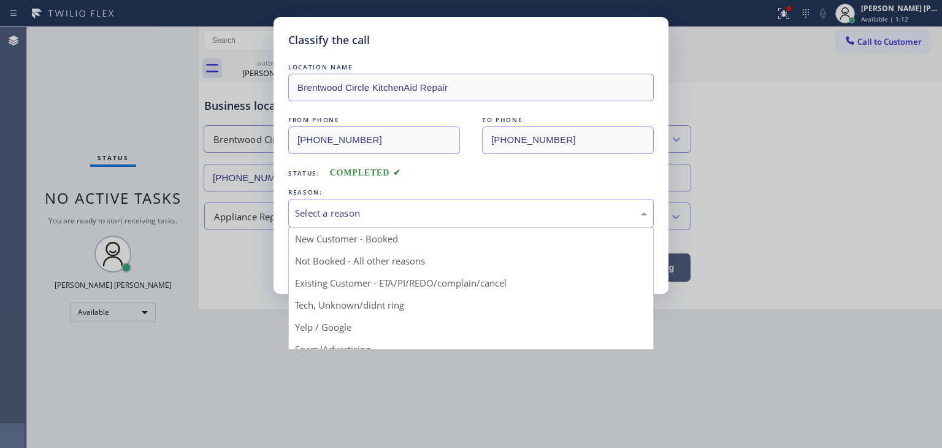
click at [354, 215] on div "Select a reason" at bounding box center [471, 213] width 352 height 14
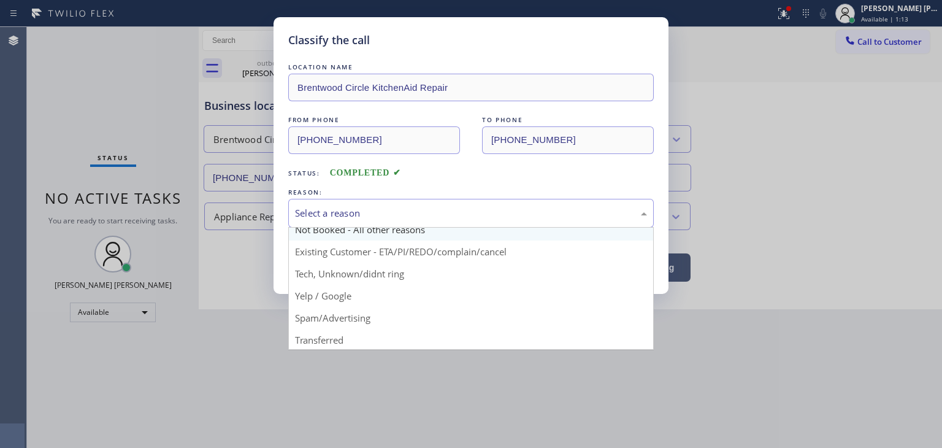
scroll to position [61, 0]
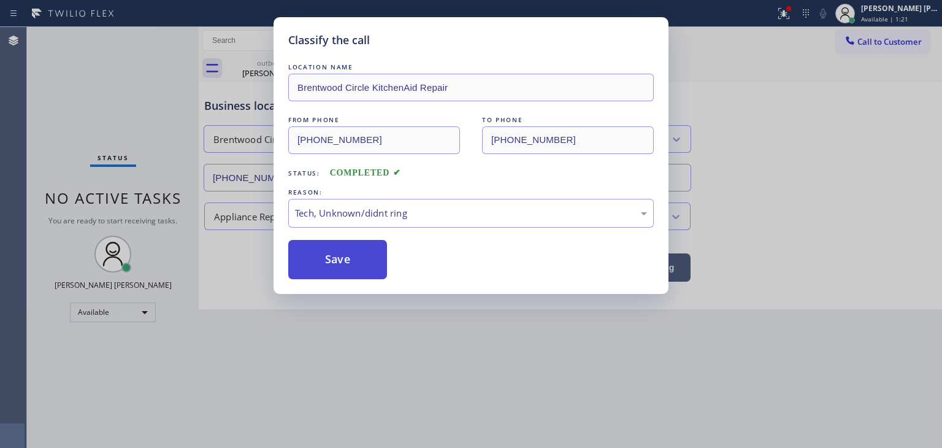
click at [350, 258] on button "Save" at bounding box center [337, 259] width 99 height 39
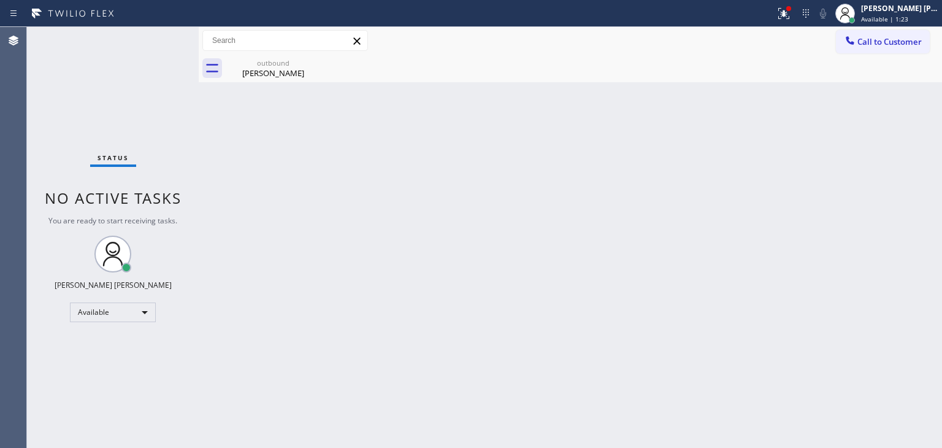
click at [152, 34] on div "Status No active tasks You are ready to start receiving tasks. [PERSON_NAME] [P…" at bounding box center [113, 237] width 172 height 421
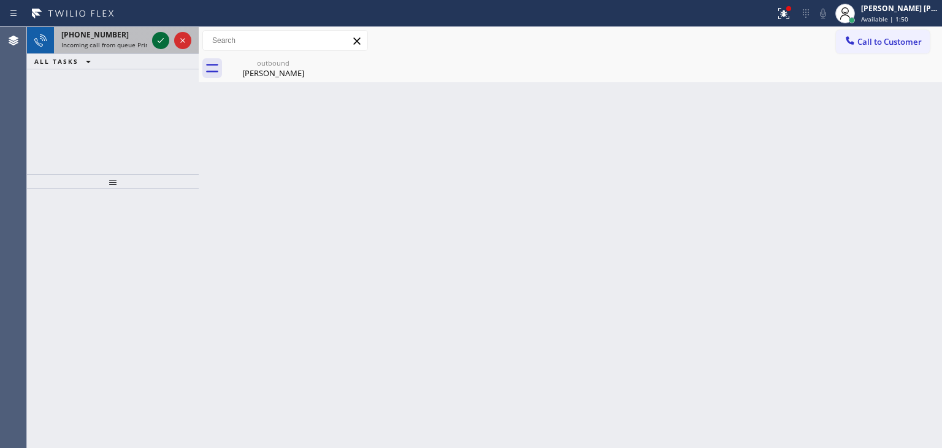
click at [162, 45] on icon at bounding box center [160, 40] width 15 height 15
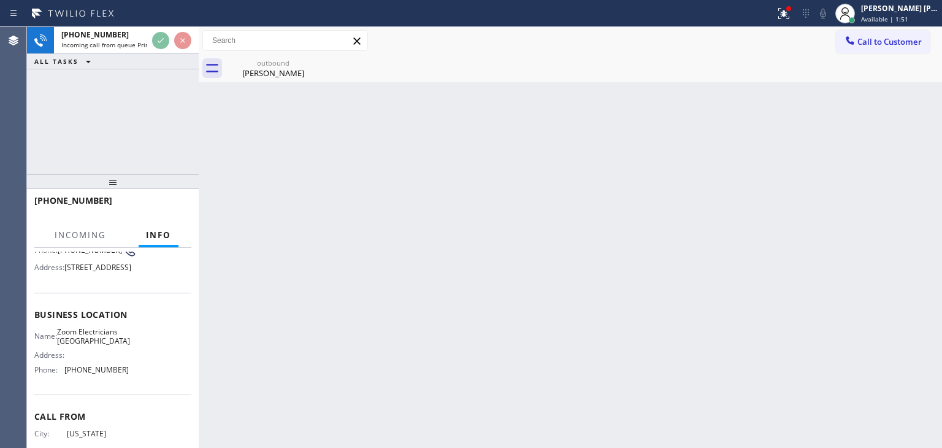
scroll to position [123, 0]
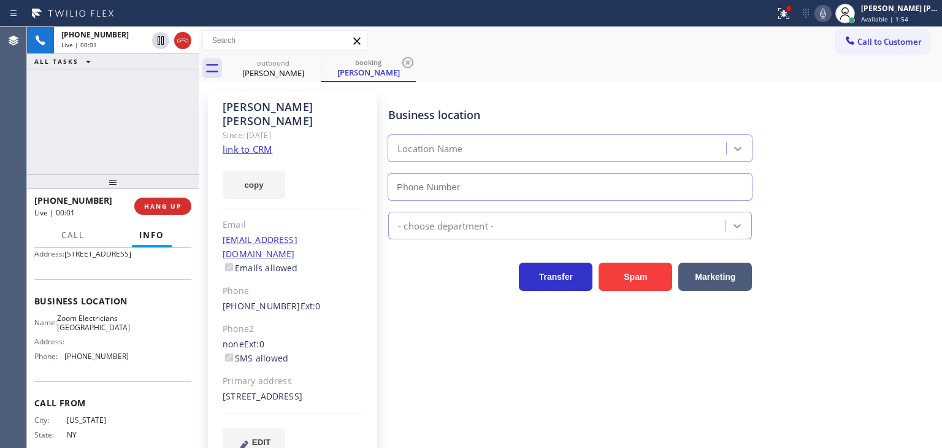
type input "[PHONE_NUMBER]"
click at [260, 143] on link "link to CRM" at bounding box center [248, 149] width 50 height 12
drag, startPoint x: 824, startPoint y: 391, endPoint x: 814, endPoint y: 373, distance: 19.5
click at [824, 391] on div "Business location Zoom Electricians [GEOGRAPHIC_DATA] [PHONE_NUMBER] Electricia…" at bounding box center [662, 273] width 553 height 358
click at [826, 15] on icon at bounding box center [823, 14] width 6 height 10
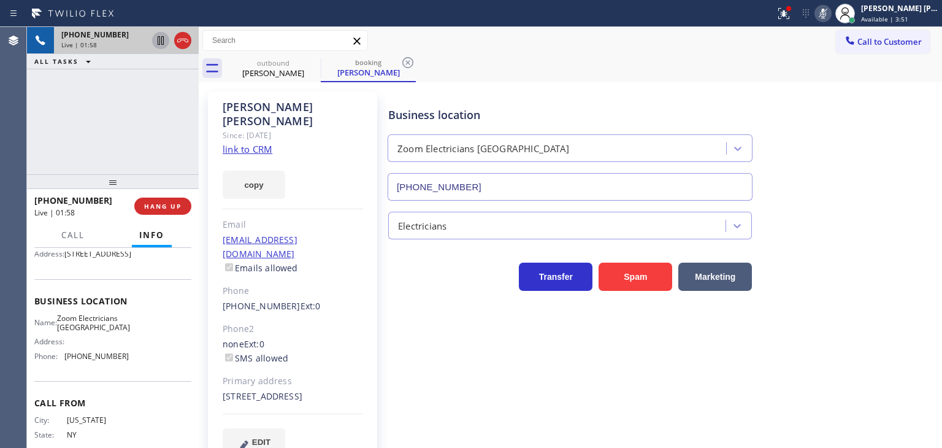
click at [159, 40] on icon at bounding box center [160, 40] width 15 height 15
click at [830, 18] on icon at bounding box center [823, 13] width 15 height 15
click at [164, 32] on div at bounding box center [172, 40] width 44 height 27
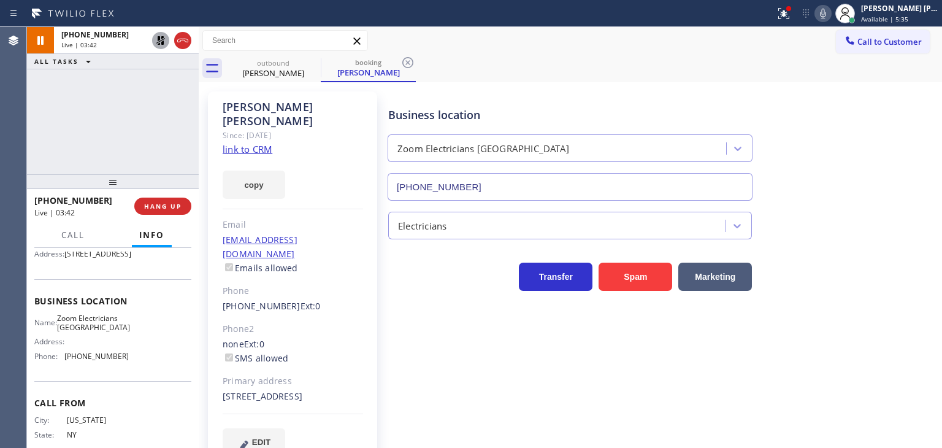
click at [160, 40] on icon at bounding box center [160, 40] width 9 height 9
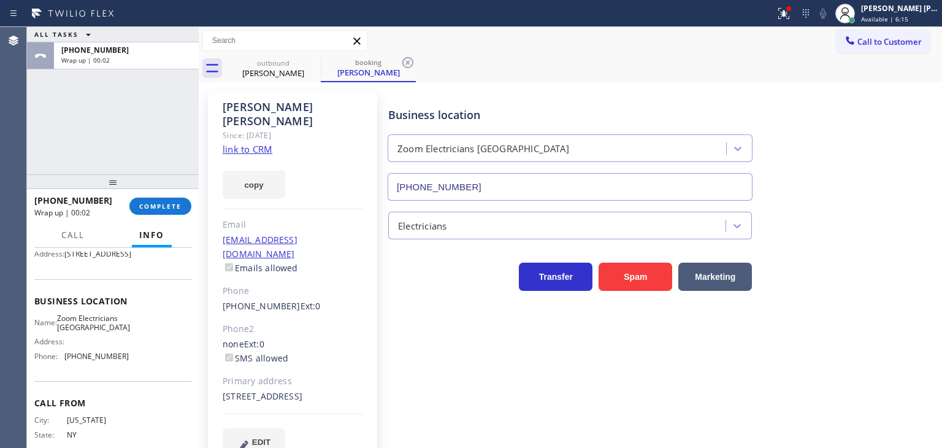
click at [576, 79] on div "outbound [PERSON_NAME] booking [PERSON_NAME]" at bounding box center [584, 69] width 716 height 28
click at [170, 204] on span "COMPLETE" at bounding box center [160, 206] width 42 height 9
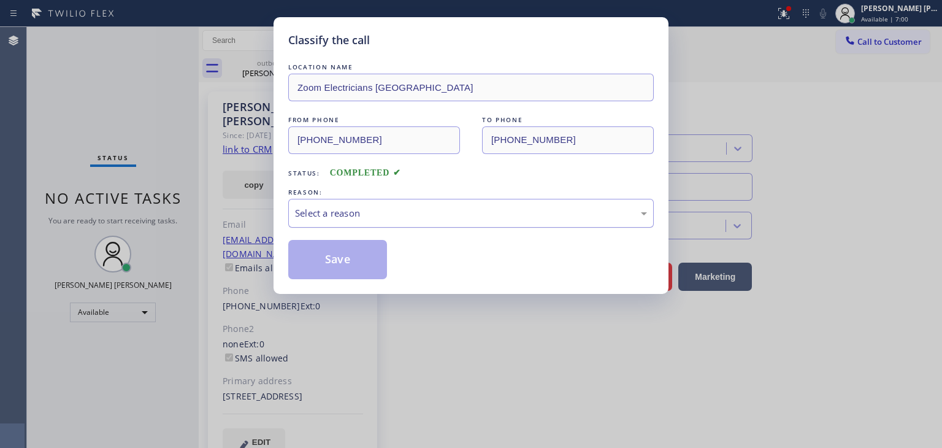
click at [337, 218] on div "Select a reason" at bounding box center [471, 213] width 352 height 14
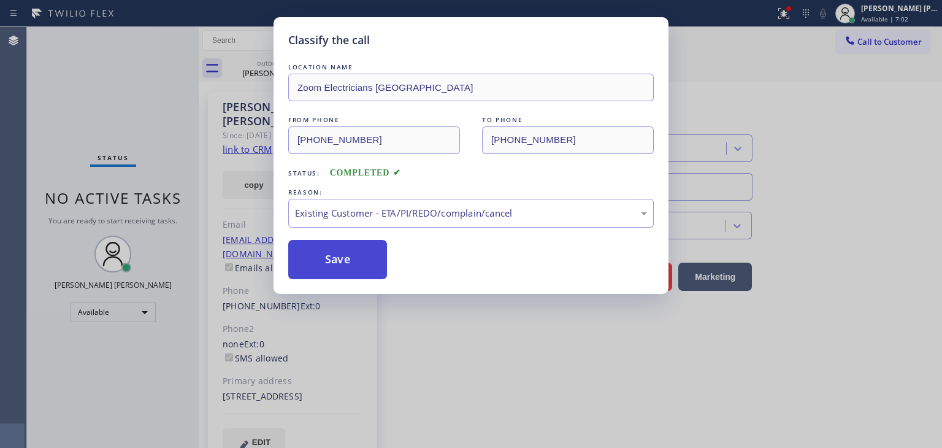
click at [349, 265] on button "Save" at bounding box center [337, 259] width 99 height 39
type input "[PHONE_NUMBER]"
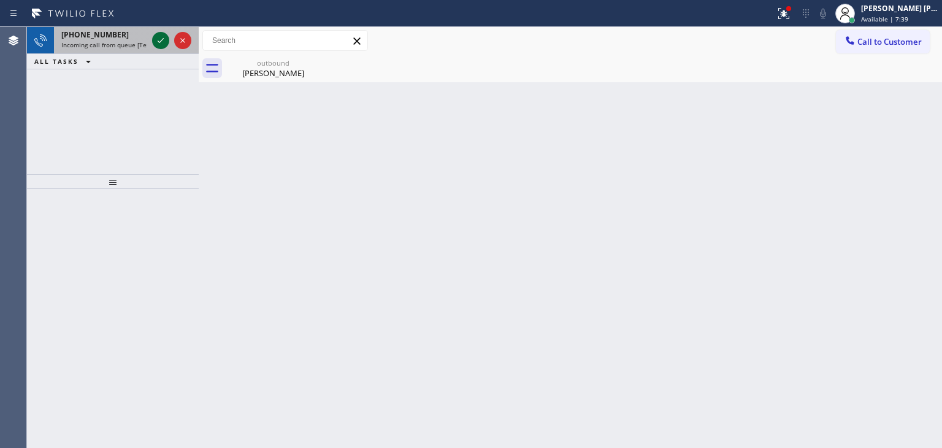
click at [157, 38] on icon at bounding box center [160, 40] width 15 height 15
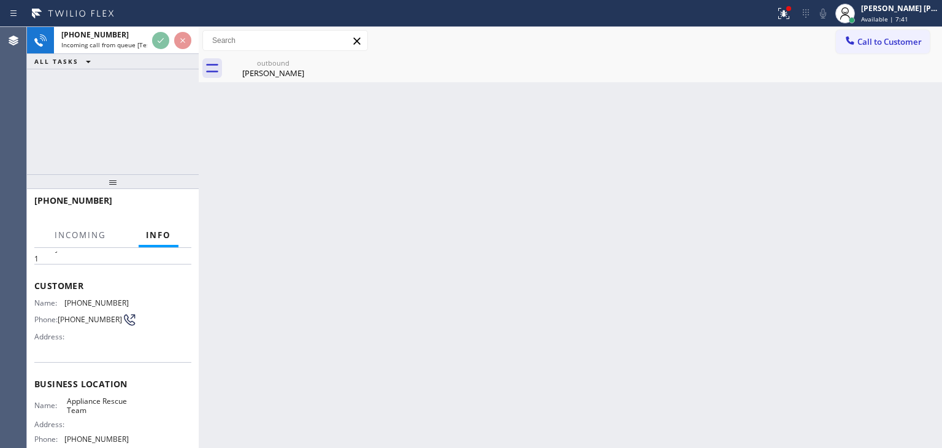
scroll to position [61, 0]
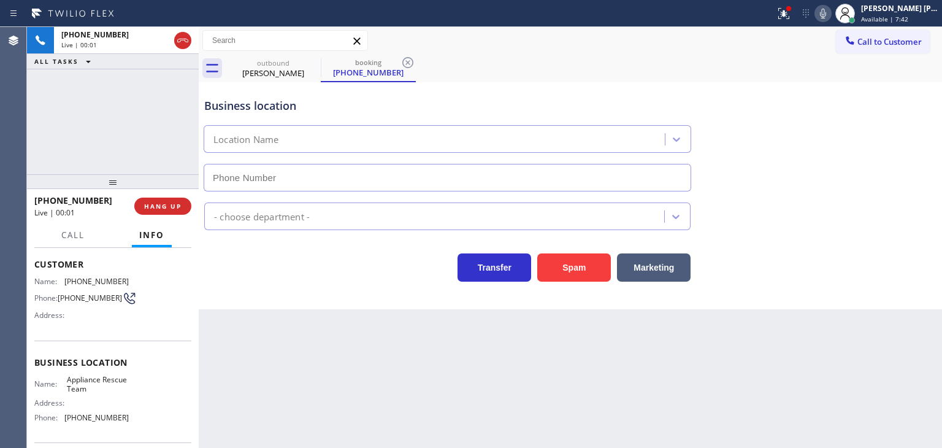
type input "[PHONE_NUMBER]"
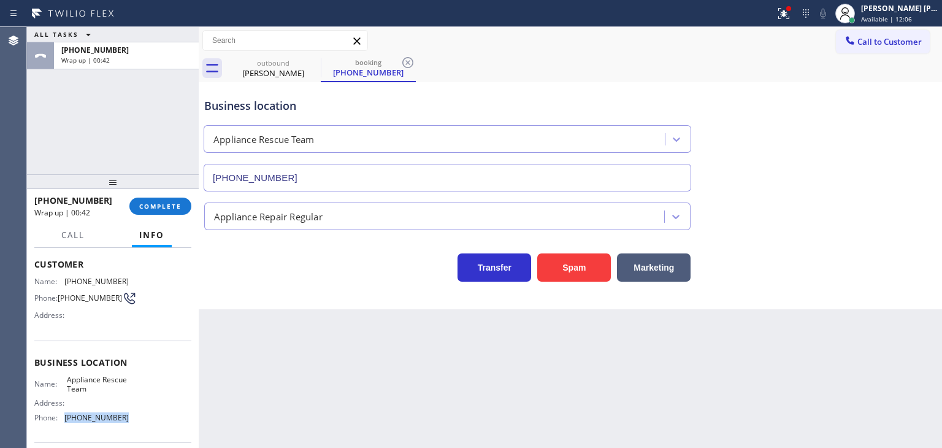
drag, startPoint x: 123, startPoint y: 420, endPoint x: 58, endPoint y: 417, distance: 65.1
click at [58, 417] on div "Name: Appliance Rescue Team Address: Phone: [PHONE_NUMBER]" at bounding box center [112, 401] width 157 height 53
click at [880, 42] on span "Call to Customer" at bounding box center [889, 41] width 64 height 11
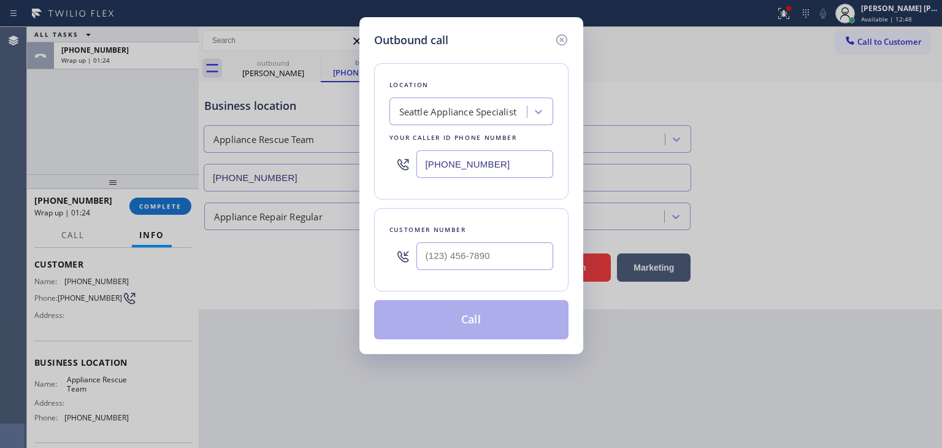
drag, startPoint x: 524, startPoint y: 165, endPoint x: 410, endPoint y: 180, distance: 115.6
click at [410, 180] on div "[PHONE_NUMBER]" at bounding box center [471, 164] width 164 height 40
paste input "737) 234-2095"
type input "[PHONE_NUMBER]"
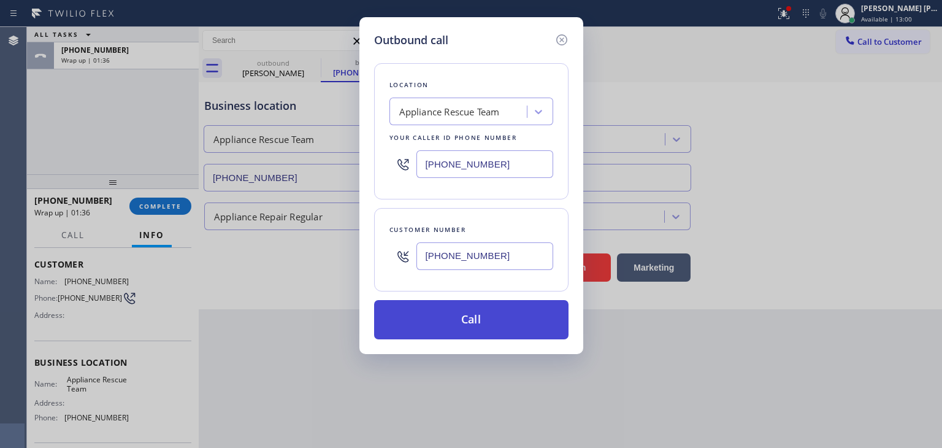
type input "[PHONE_NUMBER]"
click at [483, 329] on button "Call" at bounding box center [471, 319] width 194 height 39
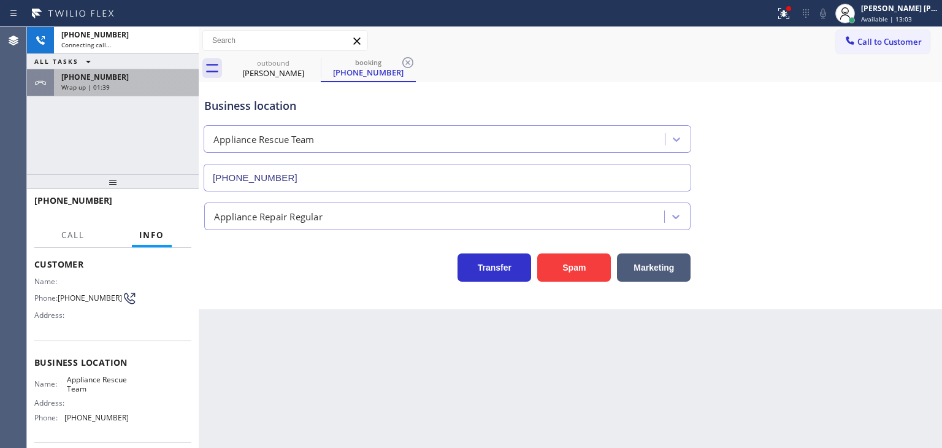
click at [129, 76] on div "[PHONE_NUMBER]" at bounding box center [126, 77] width 130 height 10
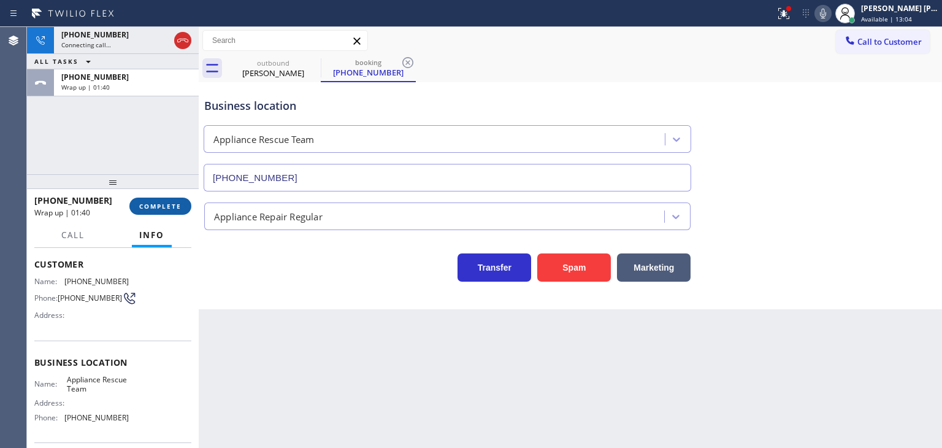
click at [154, 208] on span "COMPLETE" at bounding box center [160, 206] width 42 height 9
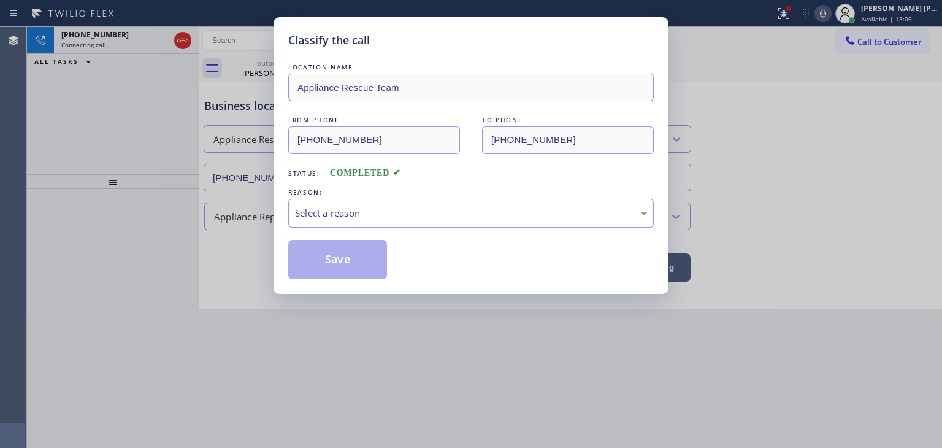
click at [375, 213] on div "Select a reason" at bounding box center [471, 213] width 352 height 14
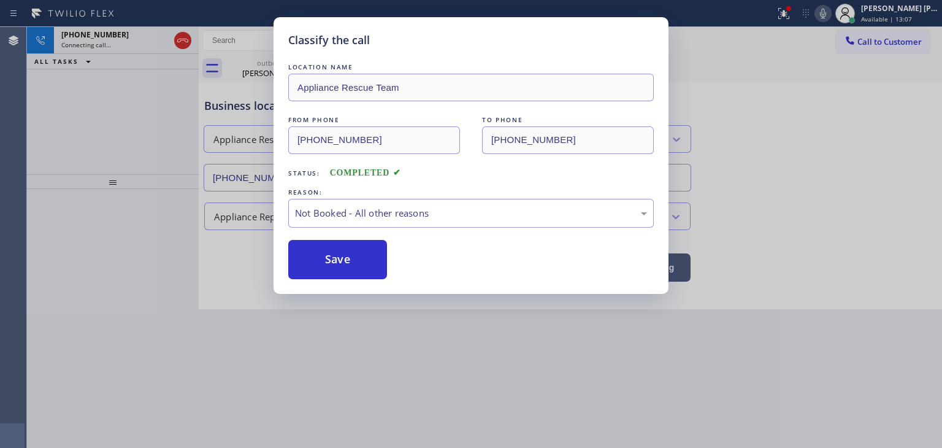
click at [343, 263] on button "Save" at bounding box center [337, 259] width 99 height 39
type input "[PHONE_NUMBER]"
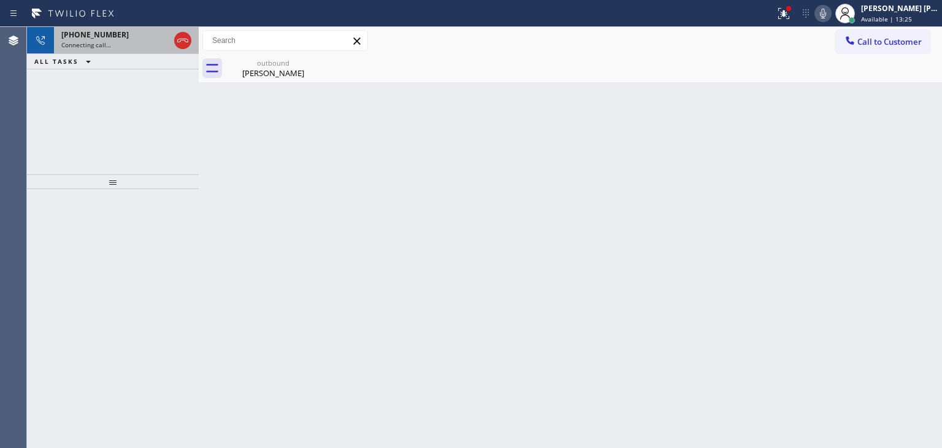
click at [120, 40] on div "Connecting call…" at bounding box center [115, 44] width 108 height 9
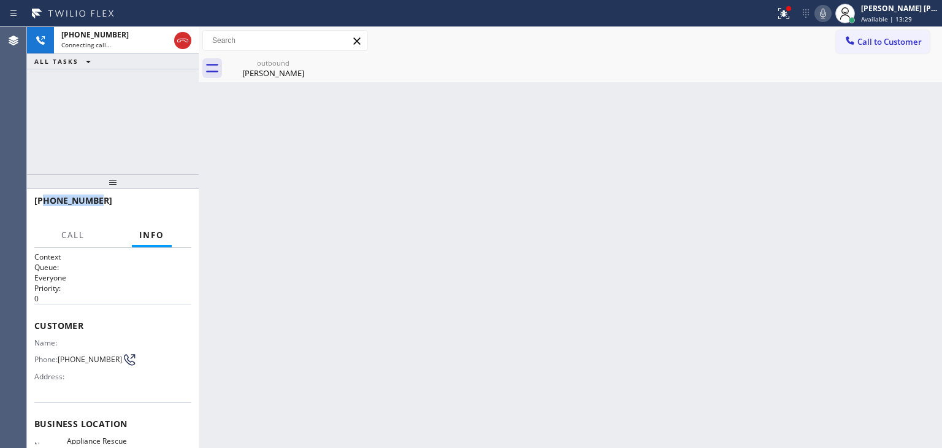
drag, startPoint x: 104, startPoint y: 204, endPoint x: 45, endPoint y: 199, distance: 58.5
click at [45, 199] on div "[PHONE_NUMBER]" at bounding box center [108, 200] width 148 height 12
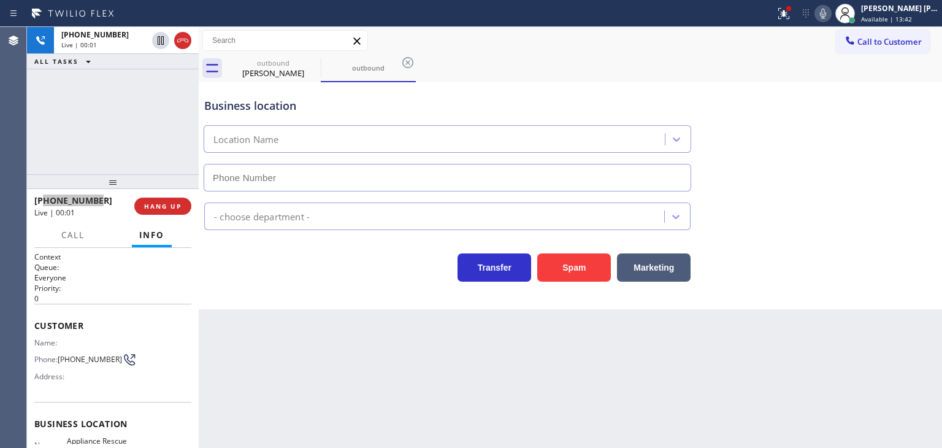
type input "[PHONE_NUMBER]"
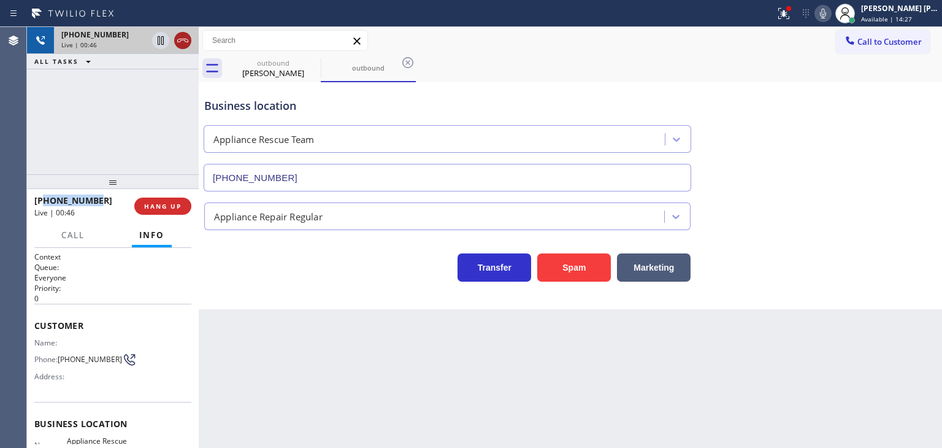
click at [184, 42] on icon at bounding box center [182, 40] width 15 height 15
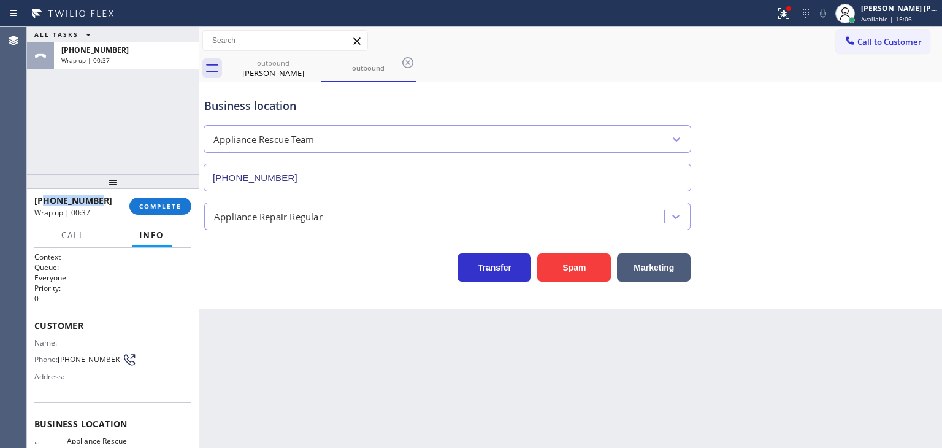
scroll to position [61, 0]
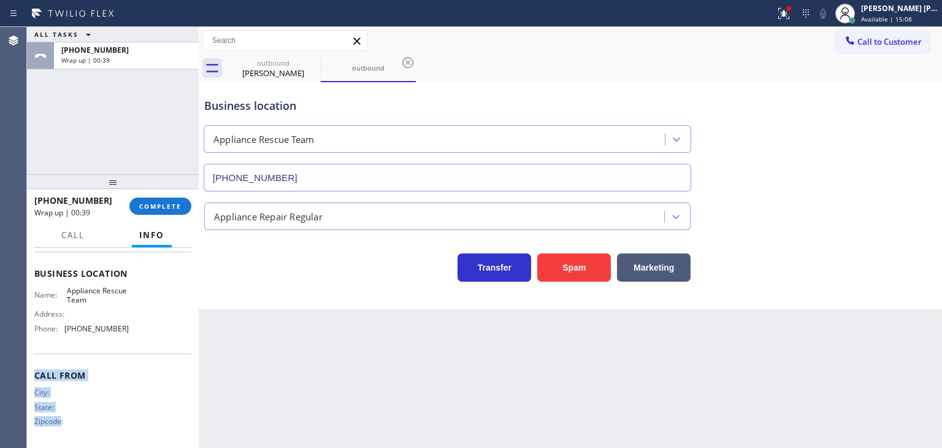
drag, startPoint x: 124, startPoint y: 420, endPoint x: 61, endPoint y: 438, distance: 65.0
click at [61, 438] on div "Context Queue: Everyone Priority: 0 Customer Name: Phone: [PHONE_NUMBER] Addres…" at bounding box center [112, 273] width 157 height 345
click at [129, 323] on div "Name: Appliance Rescue Team Address: Phone: [PHONE_NUMBER]" at bounding box center [112, 309] width 157 height 53
drag, startPoint x: 129, startPoint y: 323, endPoint x: 71, endPoint y: 330, distance: 58.0
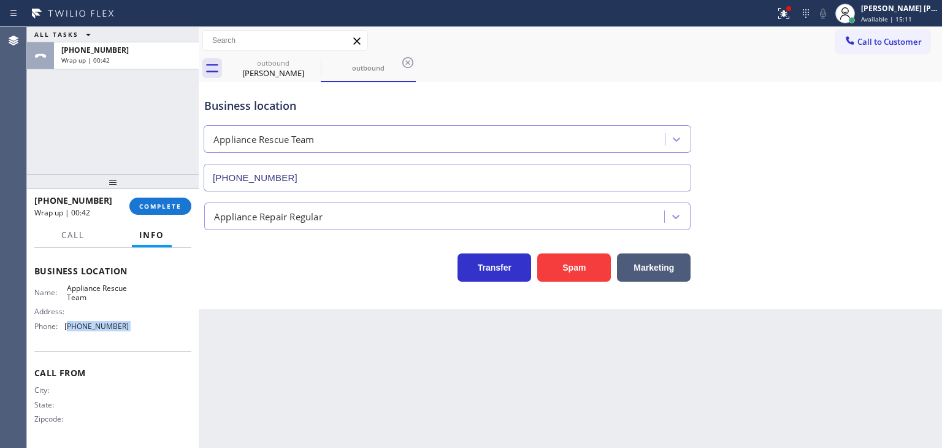
click at [71, 330] on div "Name: Appliance Rescue Team Address: Phone: [PHONE_NUMBER]" at bounding box center [112, 309] width 157 height 53
click at [172, 204] on span "COMPLETE" at bounding box center [160, 206] width 42 height 9
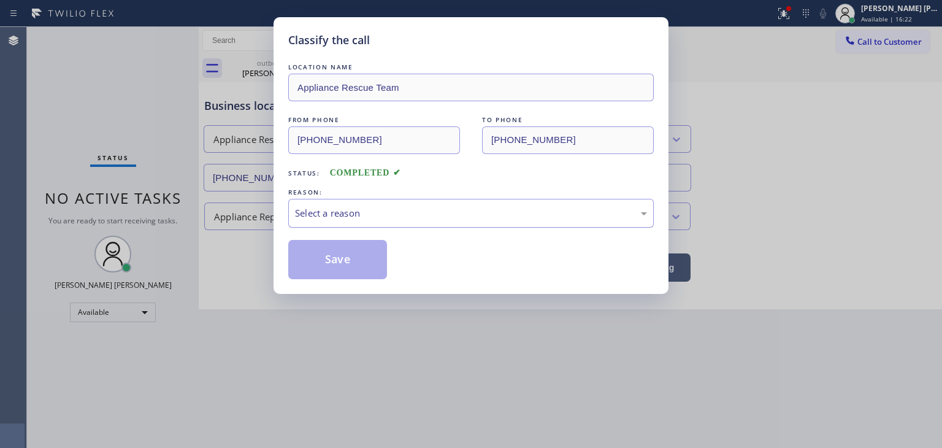
click at [374, 221] on div "Select a reason" at bounding box center [470, 213] width 365 height 29
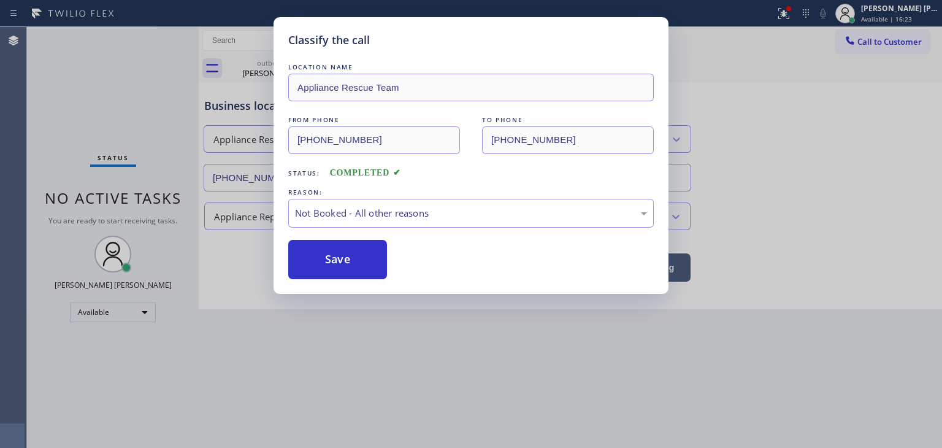
click at [351, 264] on button "Save" at bounding box center [337, 259] width 99 height 39
type input "[PHONE_NUMBER]"
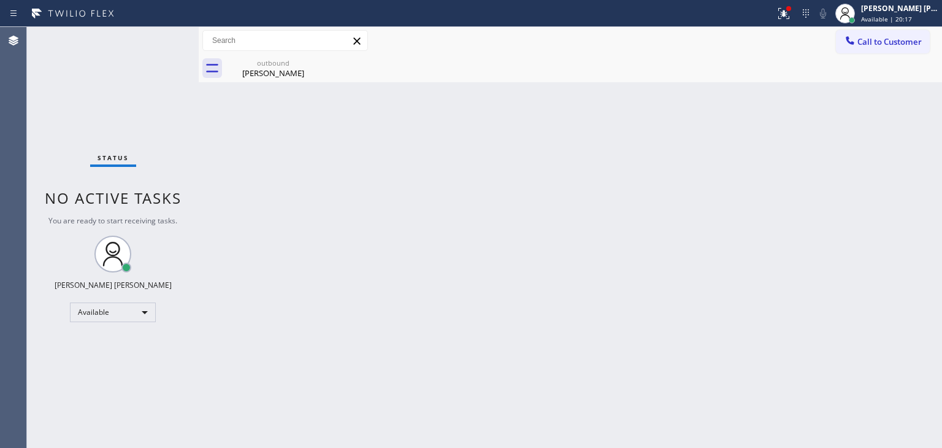
click at [159, 40] on div "Status No active tasks You are ready to start receiving tasks. [PERSON_NAME] [P…" at bounding box center [113, 237] width 172 height 421
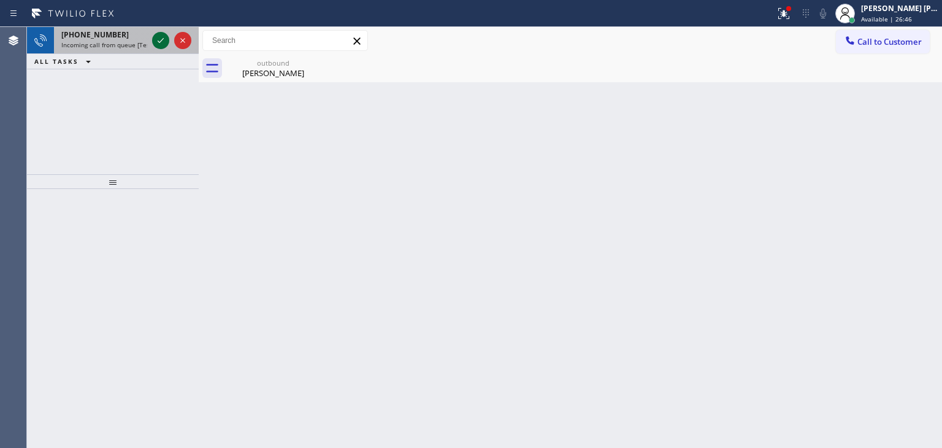
click at [163, 39] on icon at bounding box center [160, 40] width 15 height 15
click at [164, 45] on icon at bounding box center [160, 40] width 15 height 15
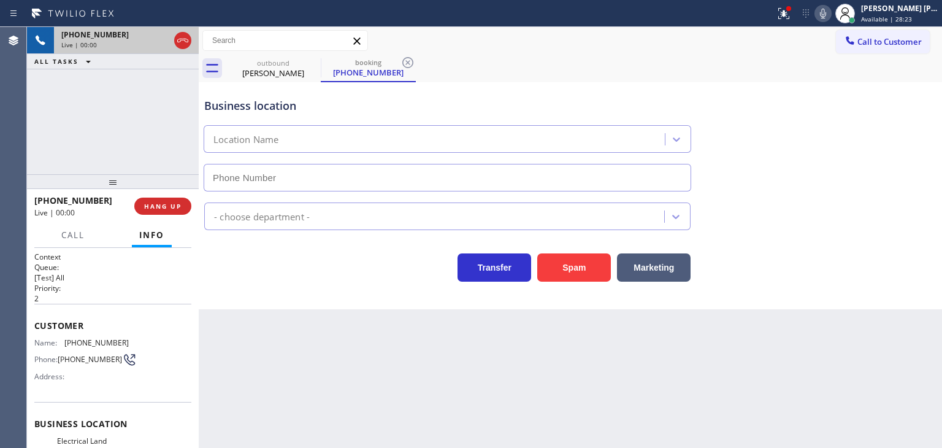
type input "[PHONE_NUMBER]"
click at [830, 13] on icon at bounding box center [823, 13] width 15 height 15
click at [830, 12] on icon at bounding box center [823, 13] width 15 height 15
click at [891, 259] on div "Transfer Spam Marketing" at bounding box center [570, 261] width 737 height 39
click at [830, 11] on icon at bounding box center [823, 13] width 15 height 15
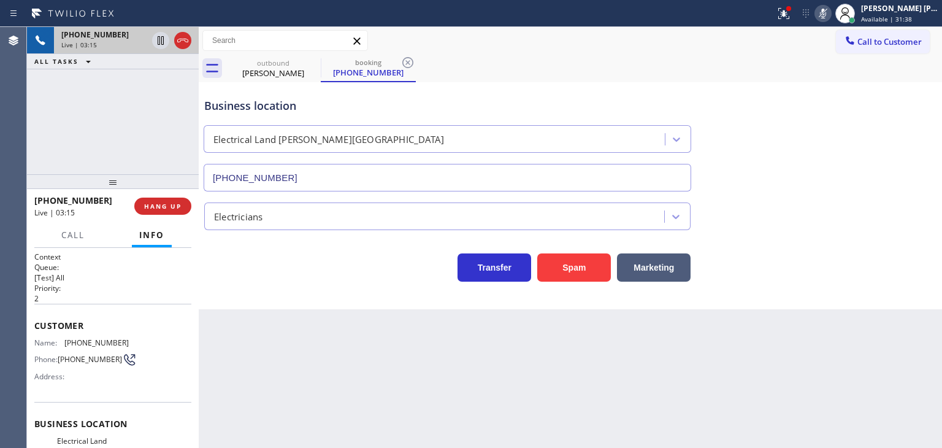
click at [830, 11] on icon at bounding box center [823, 13] width 15 height 15
drag, startPoint x: 103, startPoint y: 199, endPoint x: 46, endPoint y: 201, distance: 57.1
click at [46, 201] on div "[PHONE_NUMBER]" at bounding box center [79, 200] width 91 height 12
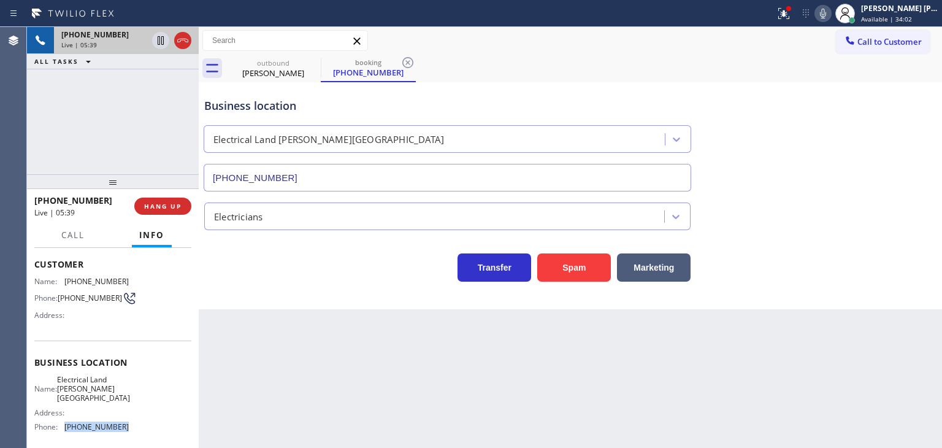
drag, startPoint x: 134, startPoint y: 417, endPoint x: 66, endPoint y: 418, distance: 68.1
click at [66, 418] on div "Name: Electrical Land [PERSON_NAME][GEOGRAPHIC_DATA] Address: Phone: [PHONE_NUM…" at bounding box center [112, 406] width 157 height 62
click at [830, 19] on icon at bounding box center [823, 13] width 15 height 15
click at [830, 18] on icon at bounding box center [823, 13] width 15 height 15
click at [830, 13] on icon at bounding box center [823, 13] width 15 height 15
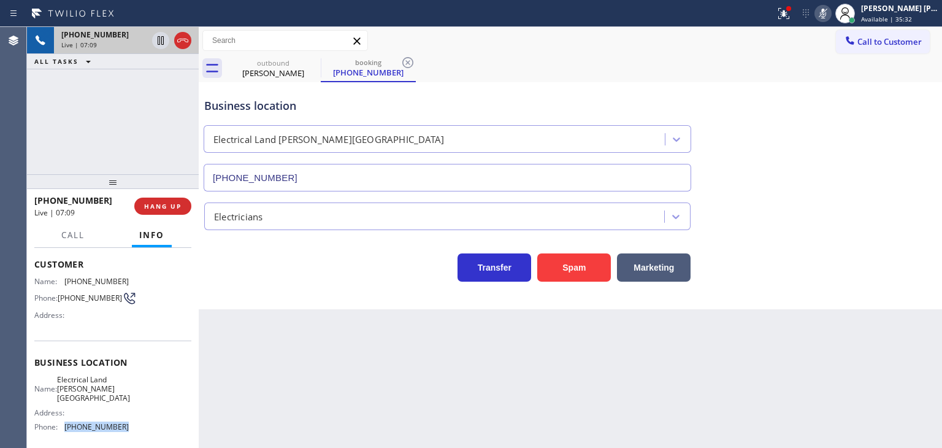
click at [827, 13] on rect at bounding box center [823, 12] width 9 height 9
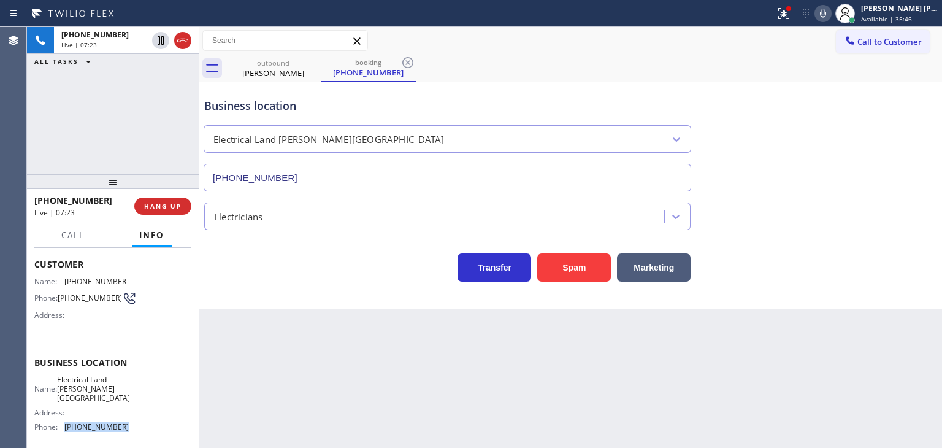
drag, startPoint x: 184, startPoint y: 42, endPoint x: 266, endPoint y: 15, distance: 86.5
click at [184, 42] on icon at bounding box center [182, 40] width 15 height 15
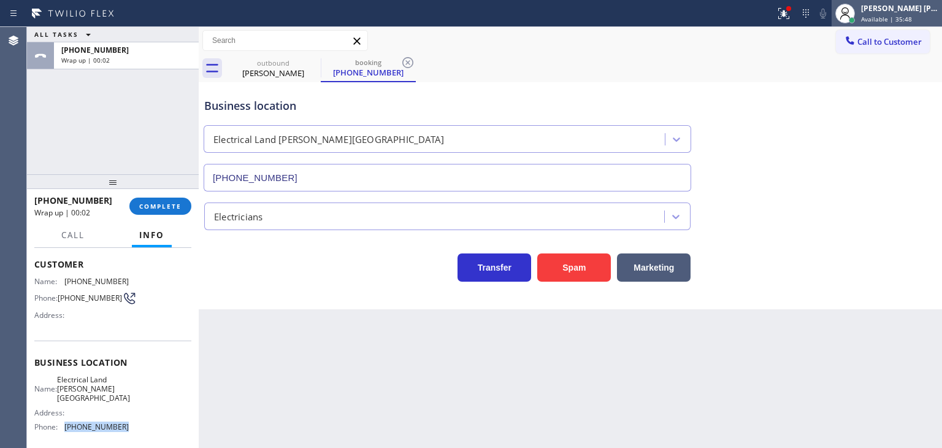
click at [912, 17] on span "Available | 35:48" at bounding box center [886, 19] width 51 height 9
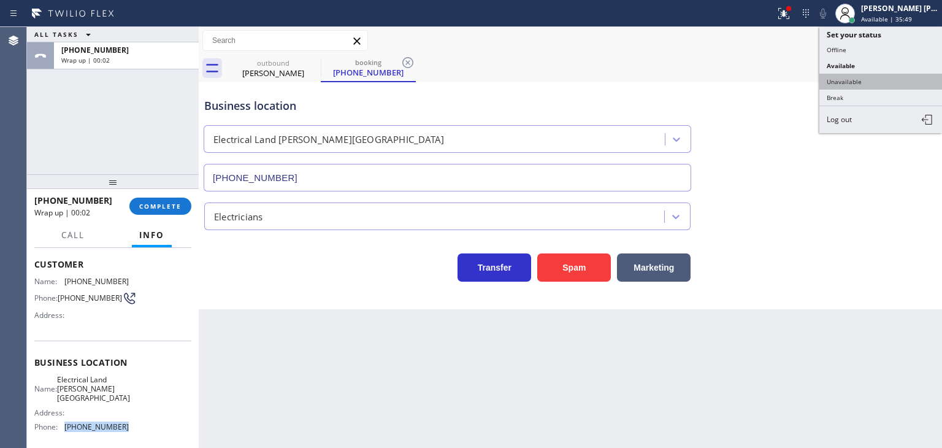
click at [864, 84] on button "Unavailable" at bounding box center [880, 82] width 123 height 16
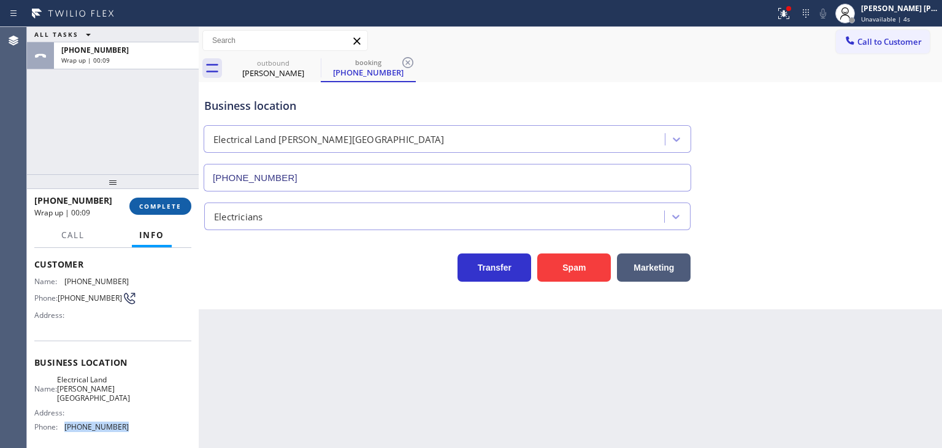
click at [151, 204] on span "COMPLETE" at bounding box center [160, 206] width 42 height 9
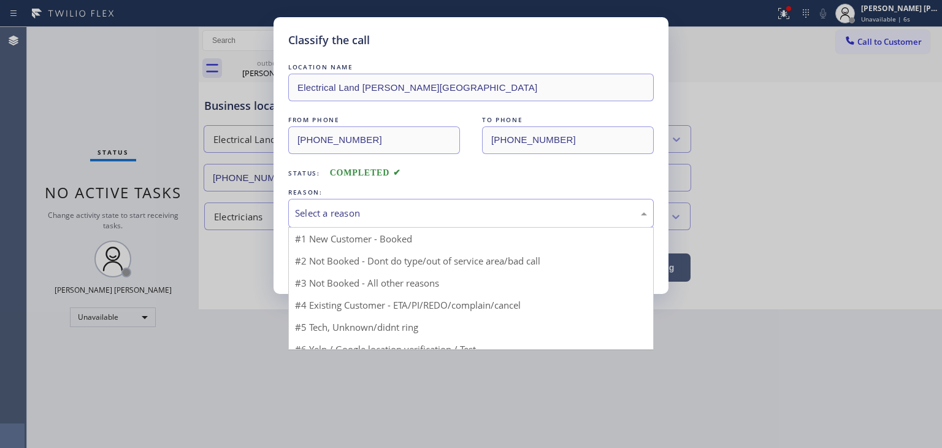
click at [300, 207] on div "Select a reason" at bounding box center [471, 213] width 352 height 14
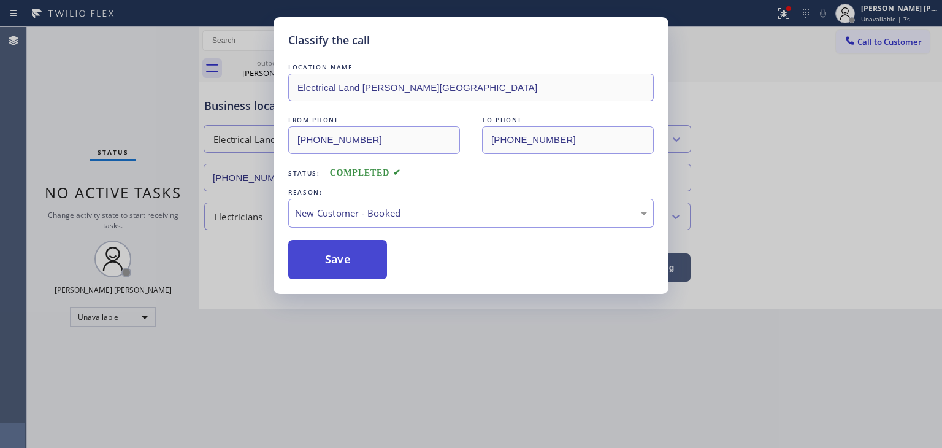
click at [324, 261] on button "Save" at bounding box center [337, 259] width 99 height 39
type input "[PHONE_NUMBER]"
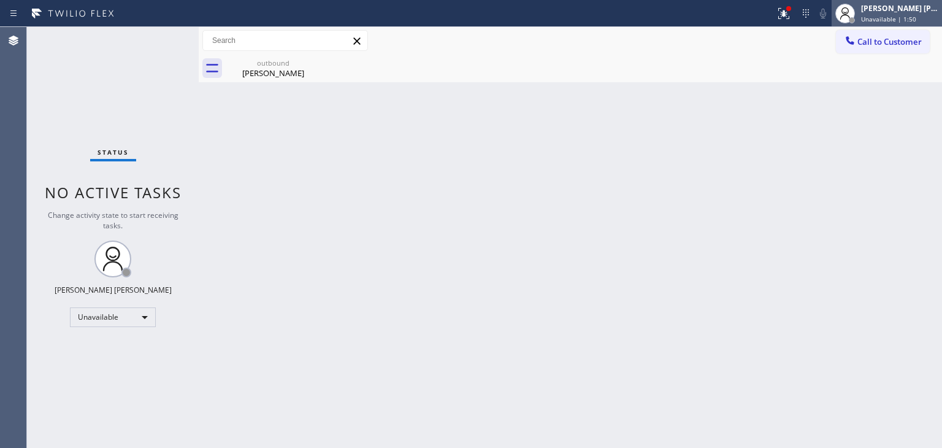
click at [900, 17] on span "Unavailable | 1:50" at bounding box center [888, 19] width 55 height 9
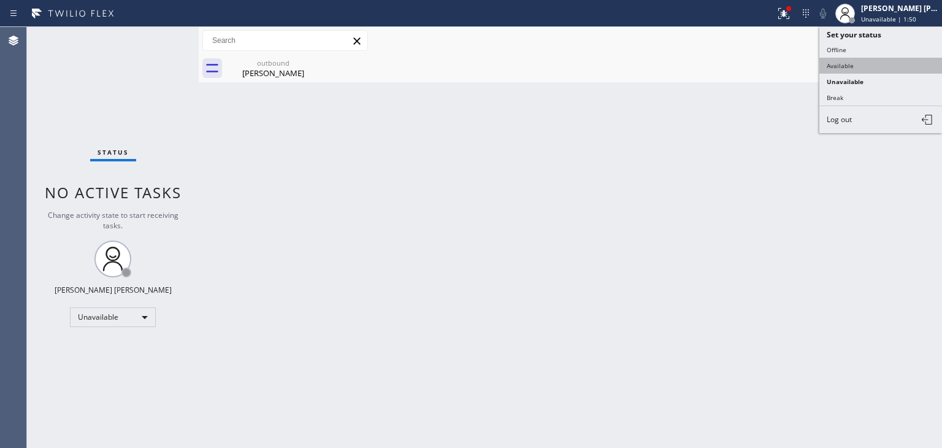
click at [870, 62] on button "Available" at bounding box center [880, 66] width 123 height 16
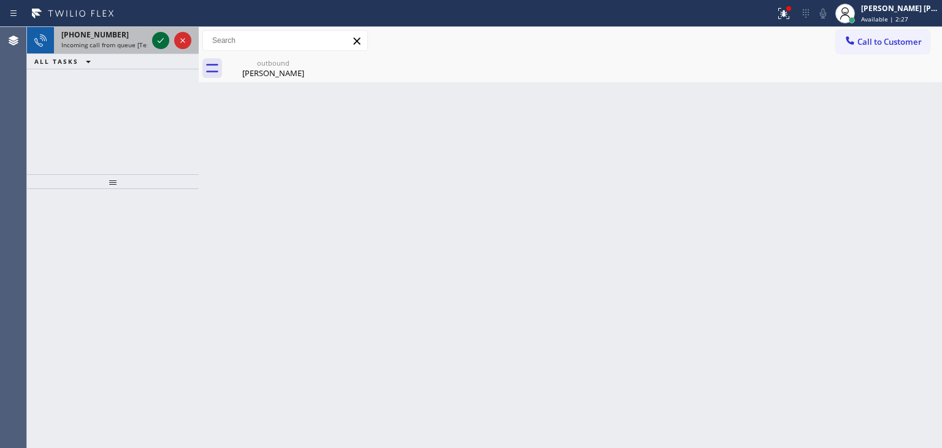
click at [156, 40] on icon at bounding box center [160, 40] width 15 height 15
click at [170, 50] on div at bounding box center [172, 40] width 44 height 27
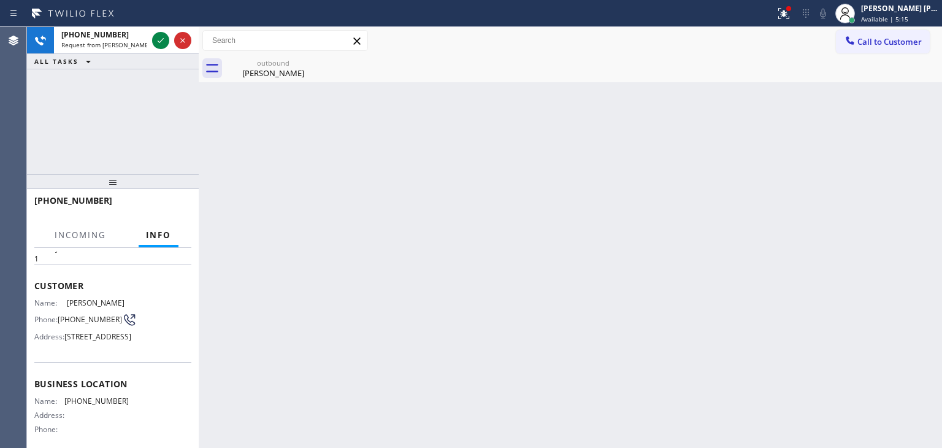
scroll to position [61, 0]
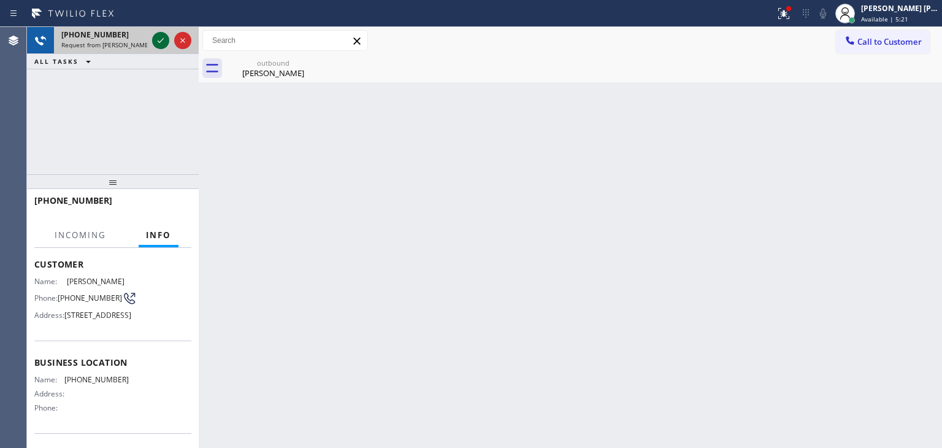
click at [162, 43] on icon at bounding box center [160, 40] width 15 height 15
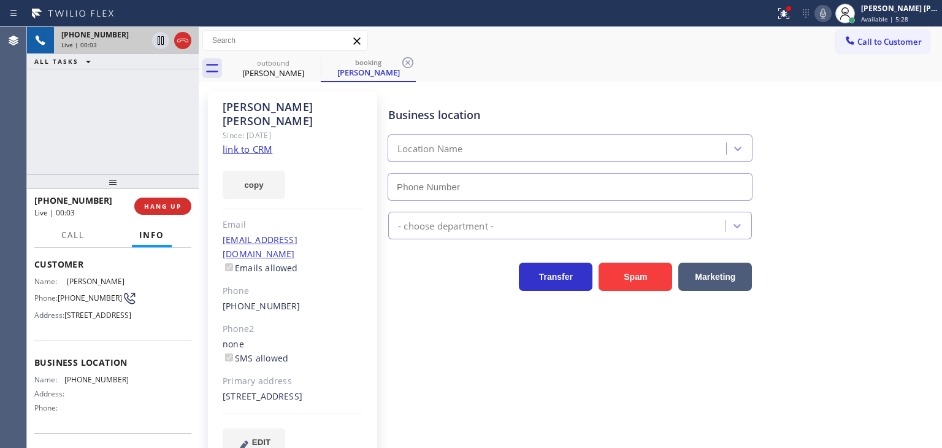
click at [242, 143] on link "link to CRM" at bounding box center [248, 149] width 50 height 12
click at [826, 18] on icon at bounding box center [823, 14] width 6 height 10
click at [830, 19] on icon at bounding box center [823, 13] width 15 height 15
click at [830, 12] on icon at bounding box center [823, 13] width 15 height 15
click at [162, 40] on icon at bounding box center [161, 40] width 6 height 9
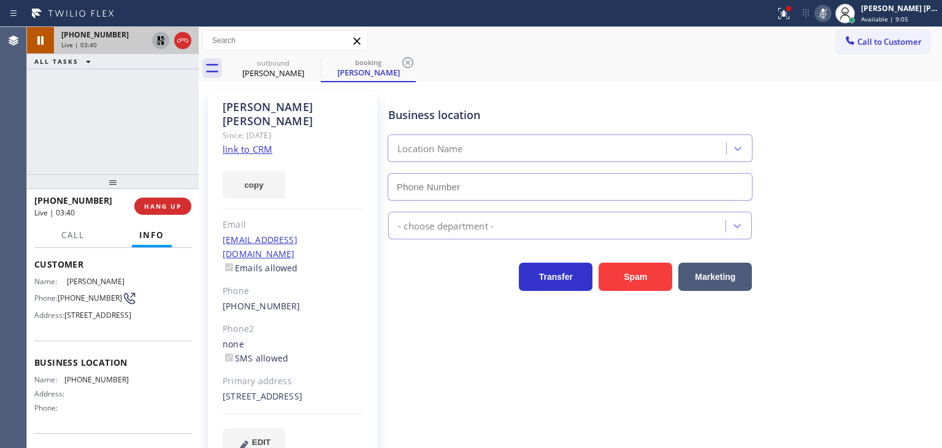
click at [830, 12] on icon at bounding box center [823, 13] width 15 height 15
click at [156, 35] on icon at bounding box center [160, 40] width 15 height 15
click at [830, 19] on icon at bounding box center [823, 13] width 15 height 15
click at [830, 16] on icon at bounding box center [823, 13] width 15 height 15
click at [842, 23] on div "Status report Issues detected These issues could affect your workflow. Please c…" at bounding box center [856, 13] width 172 height 27
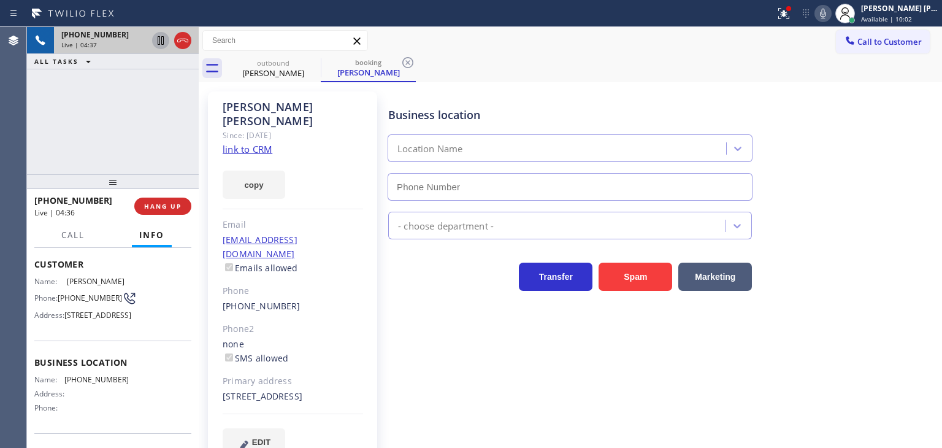
click at [826, 12] on icon at bounding box center [823, 14] width 6 height 10
drag, startPoint x: 841, startPoint y: 12, endPoint x: 824, endPoint y: 60, distance: 51.2
click at [830, 12] on icon at bounding box center [823, 13] width 15 height 15
click at [826, 13] on icon at bounding box center [823, 14] width 6 height 10
drag, startPoint x: 838, startPoint y: 13, endPoint x: 775, endPoint y: 1, distance: 64.2
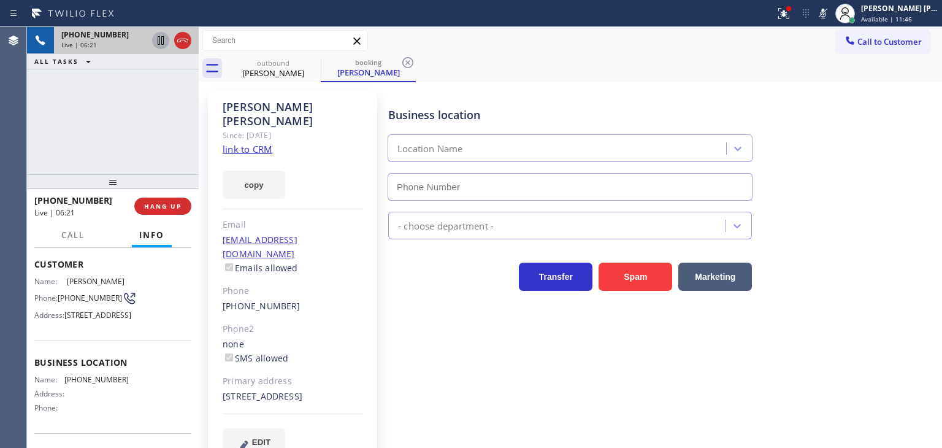
click at [830, 13] on icon at bounding box center [823, 13] width 15 height 15
click at [830, 12] on icon at bounding box center [823, 13] width 15 height 15
click at [830, 19] on icon at bounding box center [823, 13] width 15 height 15
click at [830, 11] on icon at bounding box center [823, 13] width 15 height 15
click at [827, 13] on rect at bounding box center [823, 12] width 9 height 9
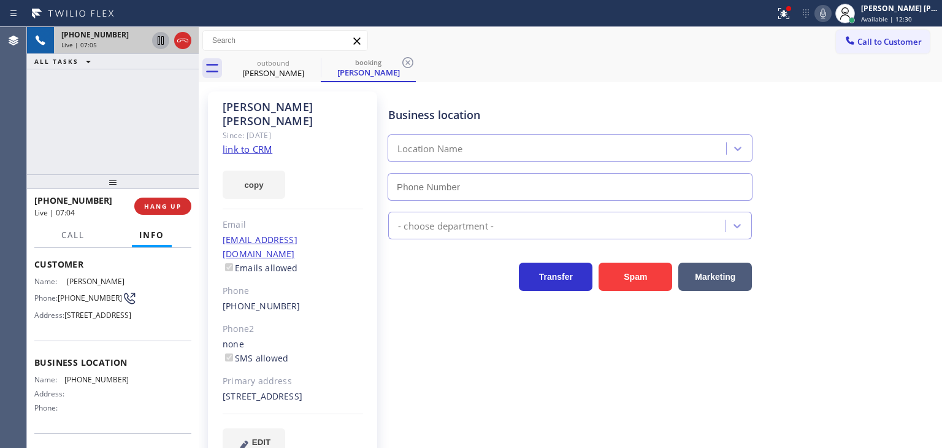
click at [830, 13] on icon at bounding box center [823, 13] width 15 height 15
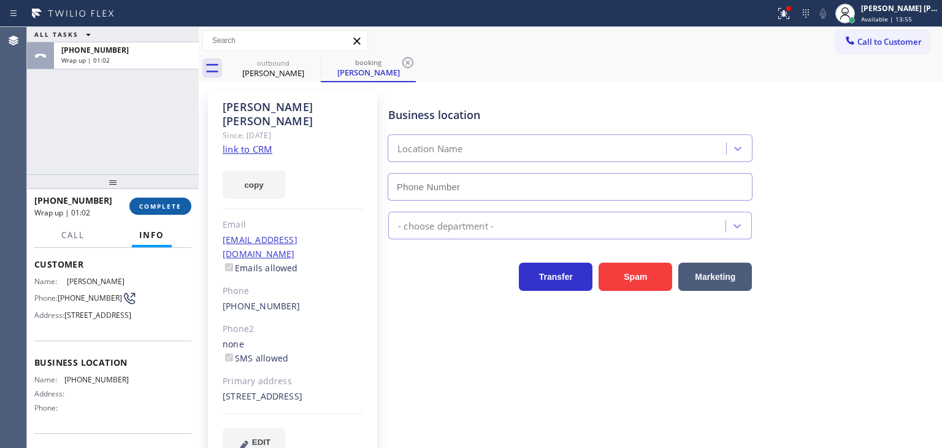
click at [154, 204] on span "COMPLETE" at bounding box center [160, 206] width 42 height 9
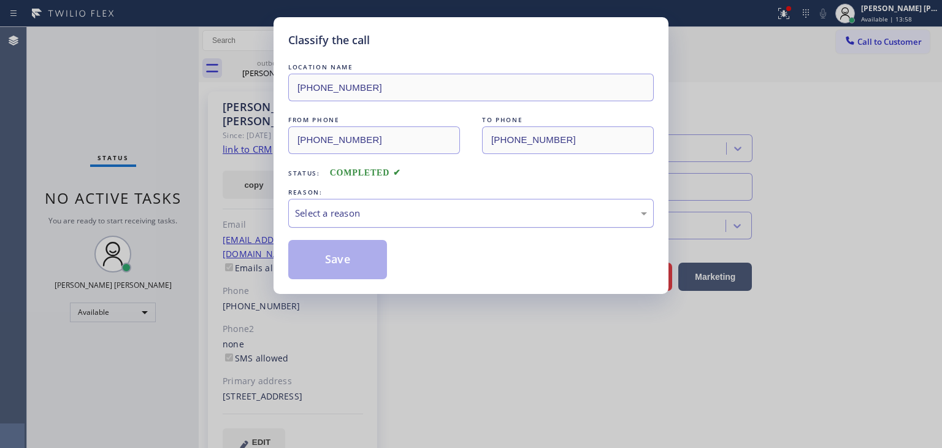
click at [324, 210] on div "Select a reason" at bounding box center [471, 213] width 352 height 14
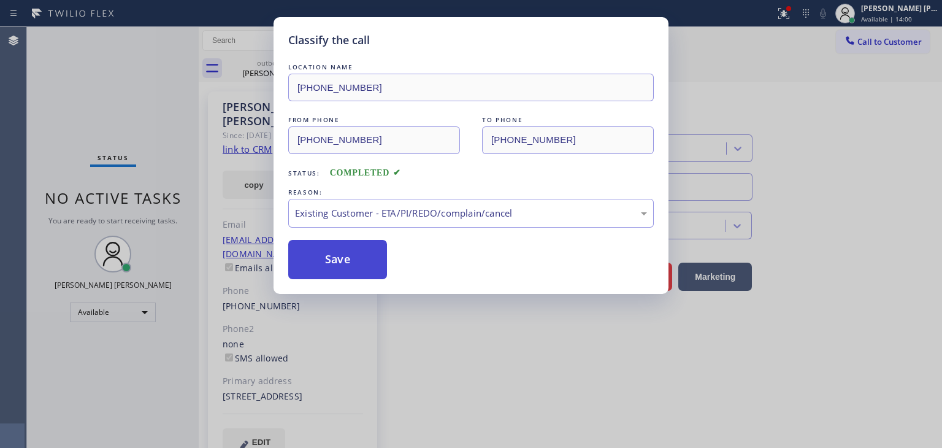
click at [345, 263] on button "Save" at bounding box center [337, 259] width 99 height 39
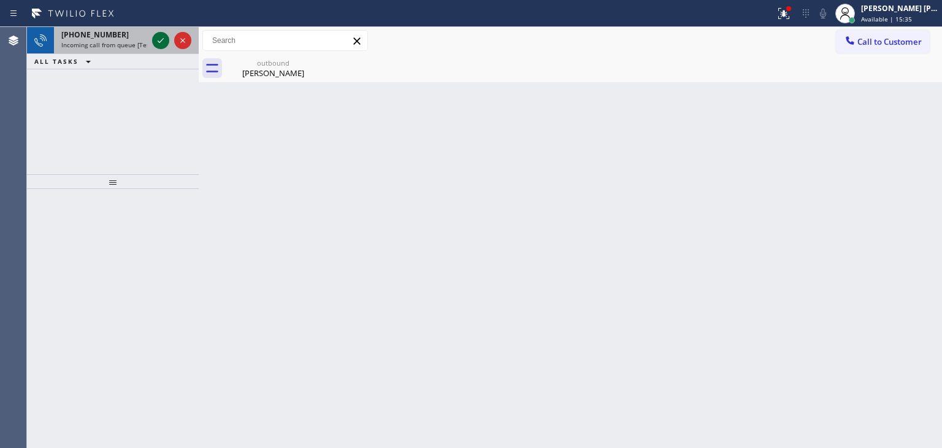
click at [163, 40] on icon at bounding box center [160, 40] width 15 height 15
click at [160, 42] on icon at bounding box center [160, 40] width 15 height 15
click at [158, 47] on icon at bounding box center [160, 40] width 15 height 15
click at [155, 41] on icon at bounding box center [160, 40] width 15 height 15
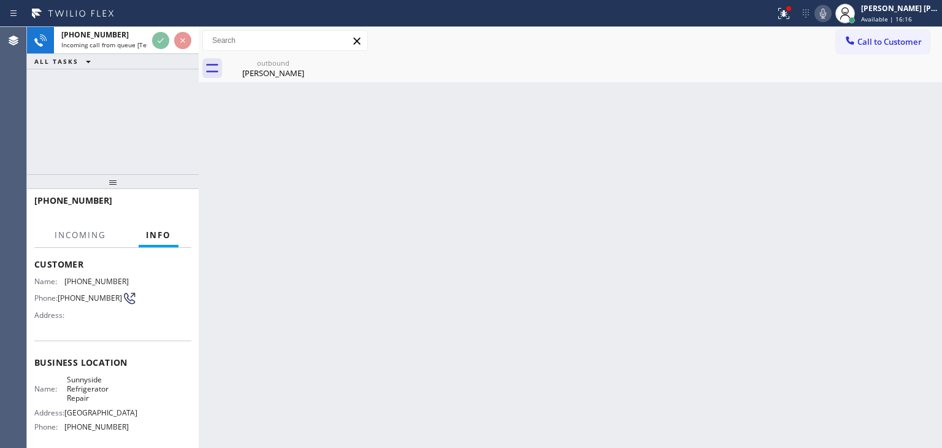
scroll to position [123, 0]
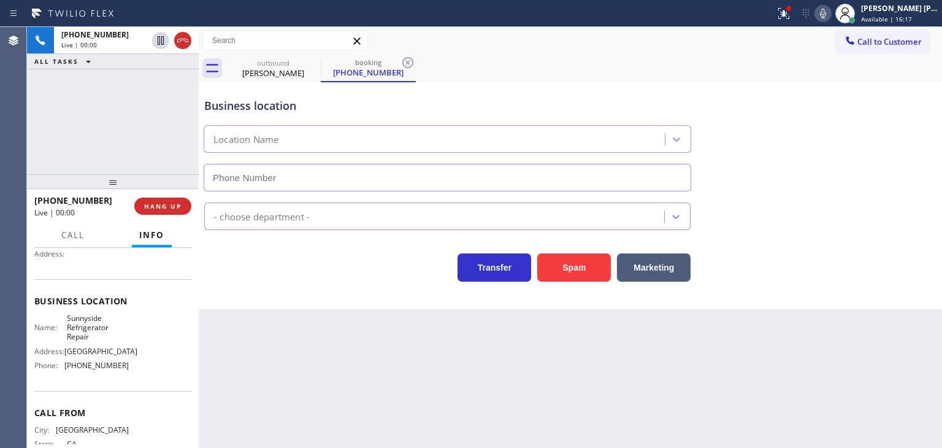
type input "[PHONE_NUMBER]"
click at [830, 10] on icon at bounding box center [823, 13] width 15 height 15
click at [826, 13] on icon at bounding box center [823, 14] width 6 height 10
click at [830, 18] on icon at bounding box center [823, 13] width 15 height 15
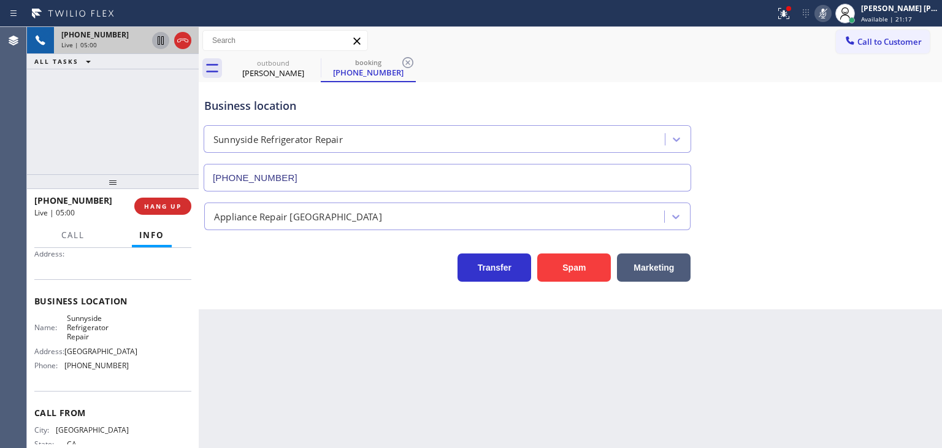
click at [159, 45] on icon at bounding box center [160, 40] width 15 height 15
click at [830, 20] on icon at bounding box center [823, 13] width 15 height 15
click at [164, 44] on icon at bounding box center [160, 40] width 15 height 15
click at [830, 15] on icon at bounding box center [823, 13] width 15 height 15
click at [160, 88] on icon at bounding box center [160, 82] width 15 height 15
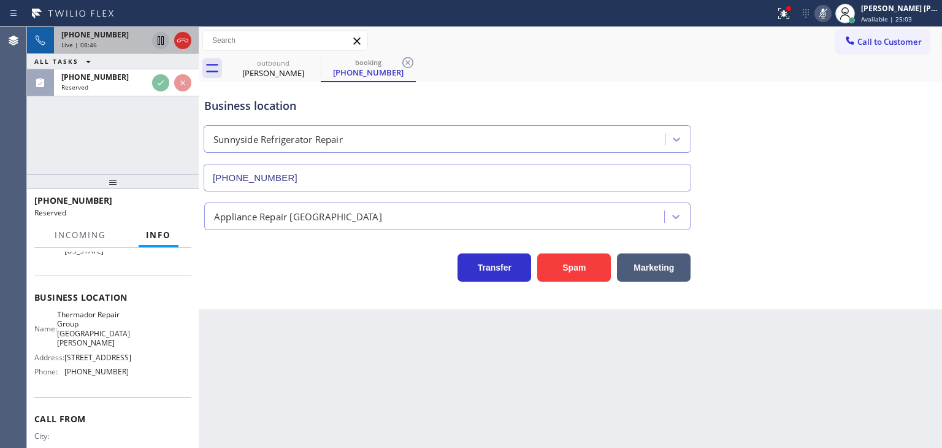
scroll to position [147, 0]
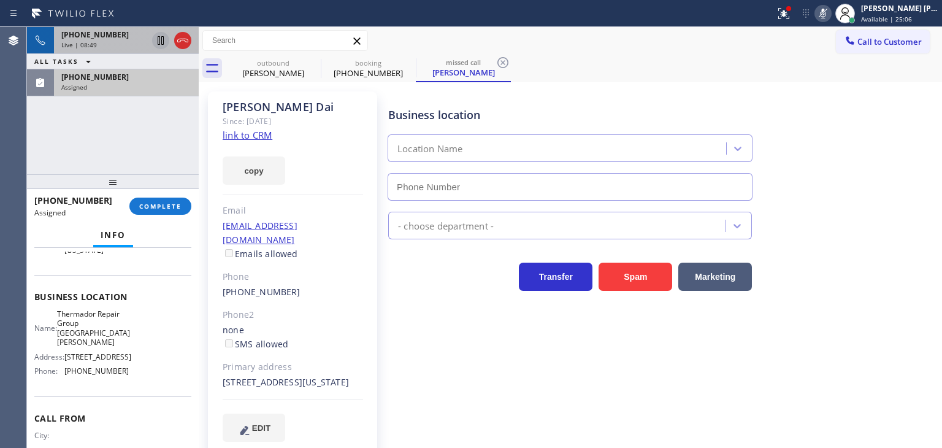
click at [118, 90] on div "[PHONE_NUMBER] Assigned" at bounding box center [124, 82] width 140 height 27
type input "[PHONE_NUMBER]"
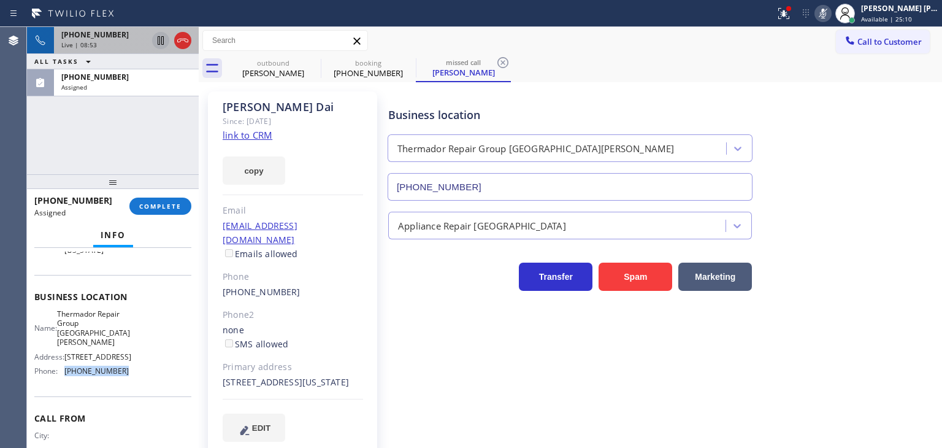
scroll to position [85, 0]
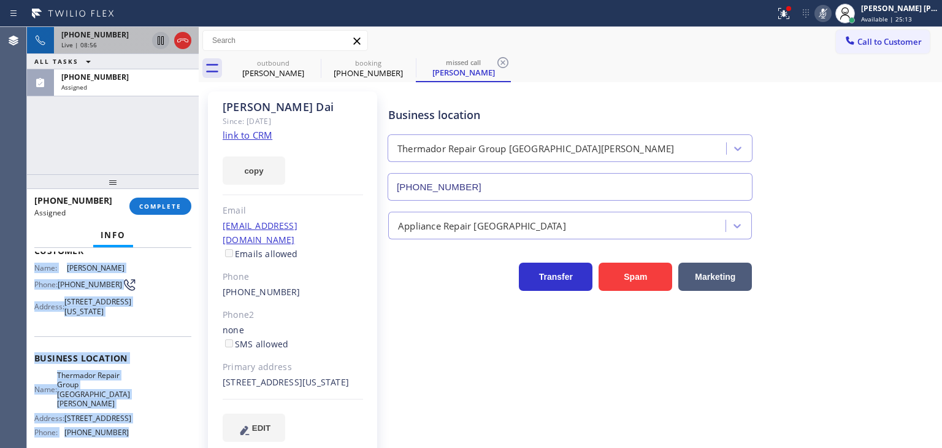
drag, startPoint x: 127, startPoint y: 385, endPoint x: 33, endPoint y: 266, distance: 152.0
click at [33, 266] on div "Context Queue: Appliance Repair High End Priority: 0 Task Age: Customer Name: […" at bounding box center [113, 348] width 172 height 200
click at [86, 84] on span "Assigned" at bounding box center [74, 87] width 26 height 9
click at [118, 88] on div "Assigned" at bounding box center [126, 87] width 130 height 9
click at [162, 208] on span "COMPLETE" at bounding box center [160, 206] width 42 height 9
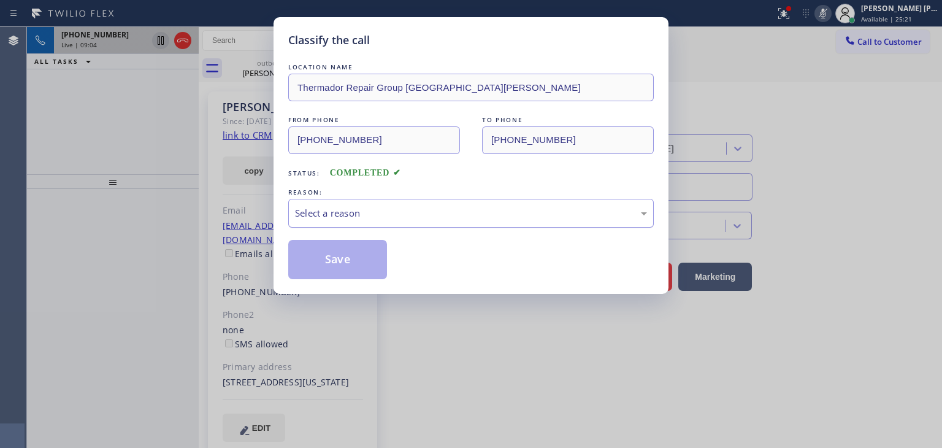
click at [297, 208] on div "Select a reason" at bounding box center [471, 213] width 352 height 14
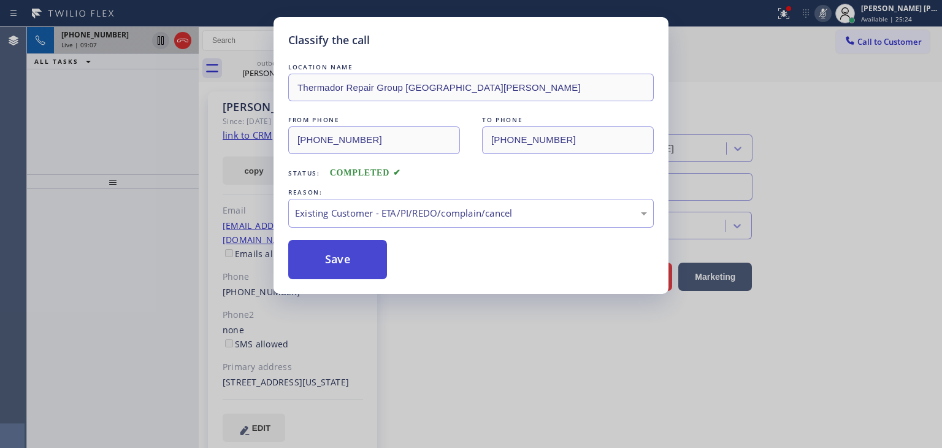
click at [348, 259] on button "Save" at bounding box center [337, 259] width 99 height 39
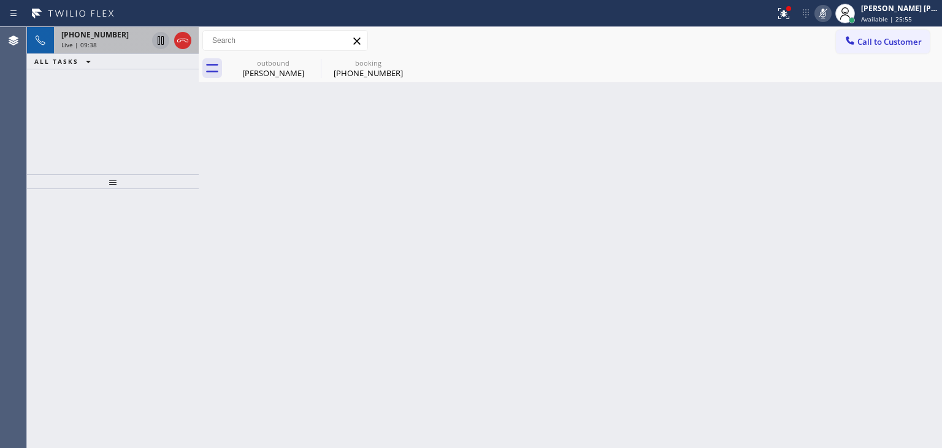
click at [830, 12] on icon at bounding box center [823, 13] width 15 height 15
click at [160, 83] on icon at bounding box center [161, 82] width 6 height 5
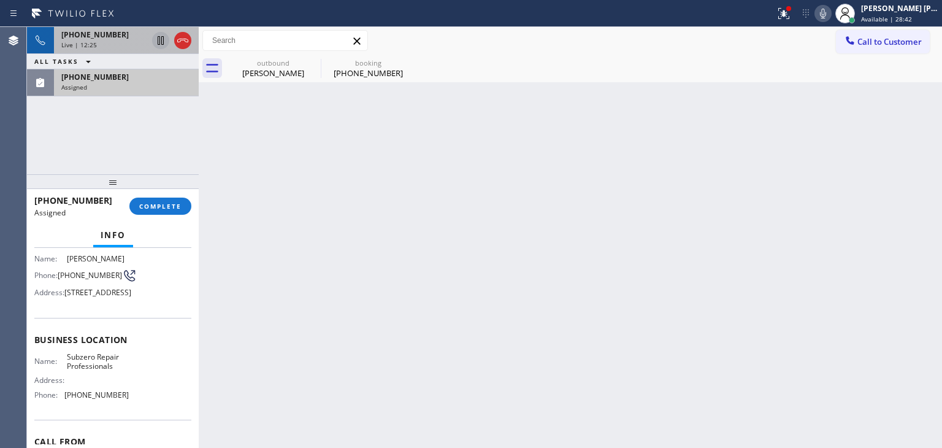
scroll to position [123, 0]
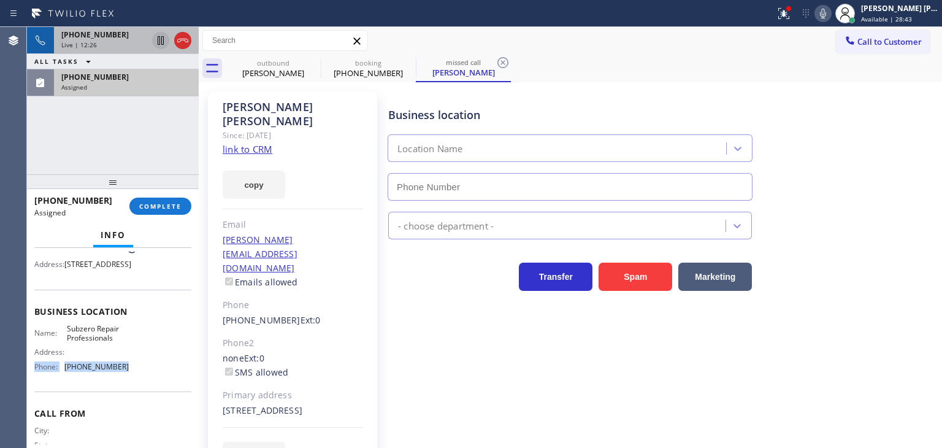
type input "[PHONE_NUMBER]"
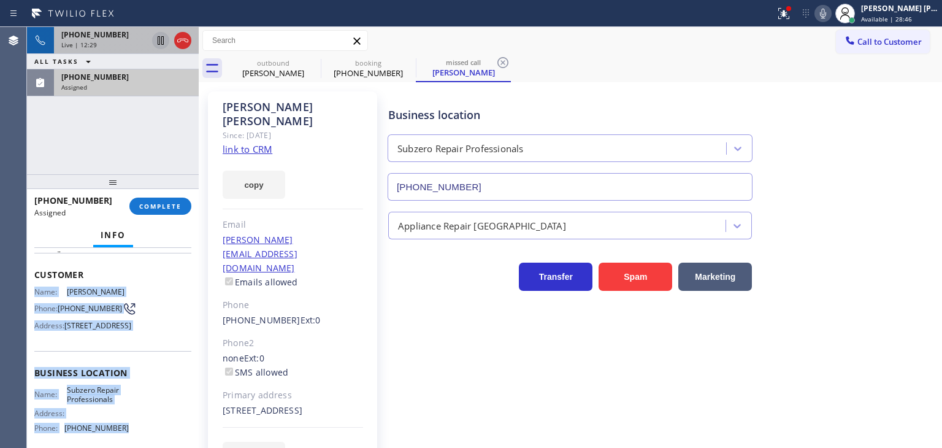
drag, startPoint x: 130, startPoint y: 393, endPoint x: 31, endPoint y: 283, distance: 148.1
click at [31, 283] on div "Context Queue: Appliance Repair High End Priority: 0 Task Age: Customer Name: […" at bounding box center [113, 348] width 172 height 200
click at [155, 208] on span "COMPLETE" at bounding box center [160, 206] width 42 height 9
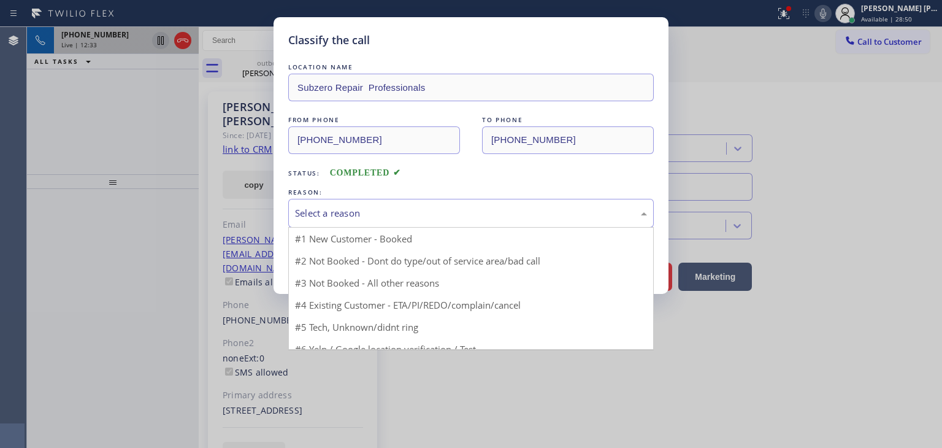
click at [363, 212] on div "Select a reason" at bounding box center [471, 213] width 352 height 14
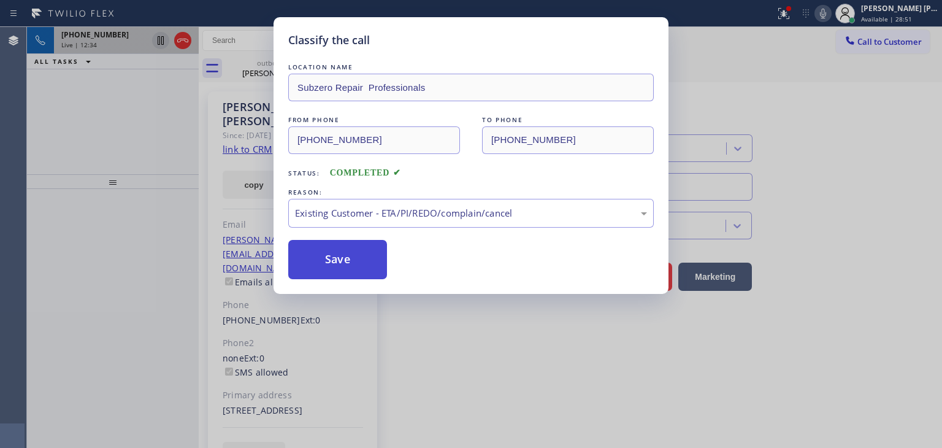
click at [363, 270] on button "Save" at bounding box center [337, 259] width 99 height 39
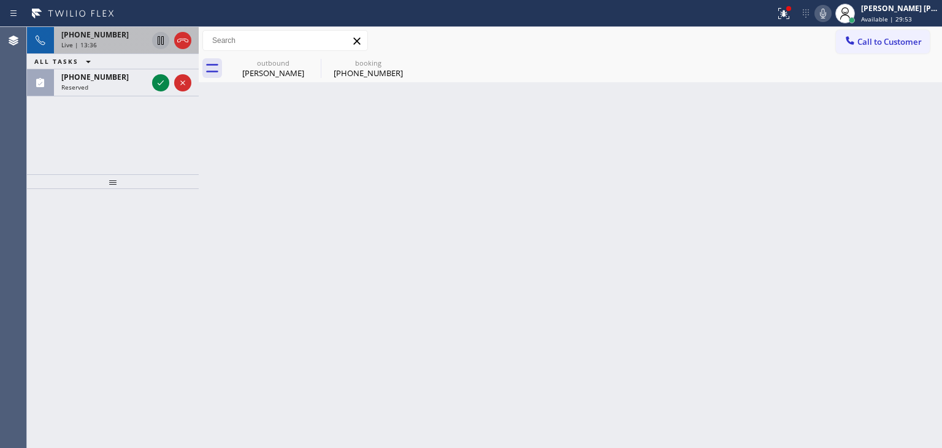
drag, startPoint x: 158, startPoint y: 80, endPoint x: 152, endPoint y: 138, distance: 57.9
click at [158, 80] on icon at bounding box center [160, 82] width 15 height 15
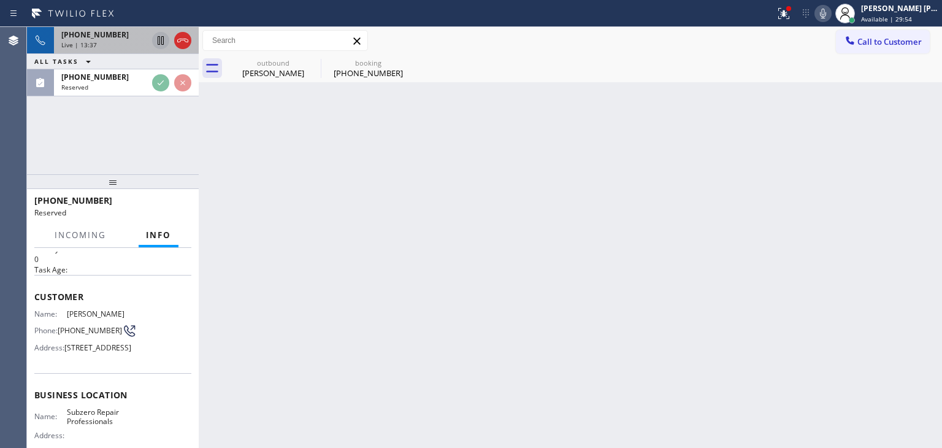
scroll to position [61, 0]
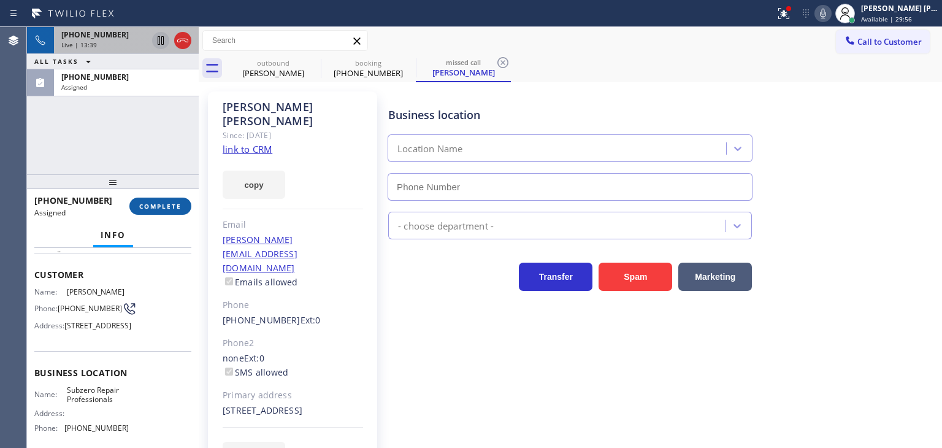
click at [165, 202] on span "COMPLETE" at bounding box center [160, 206] width 42 height 9
type input "[PHONE_NUMBER]"
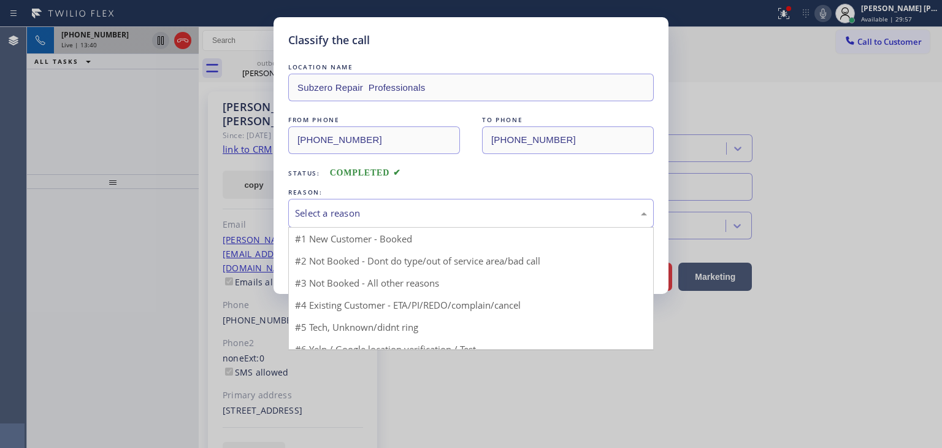
click at [316, 215] on div "Select a reason" at bounding box center [471, 213] width 352 height 14
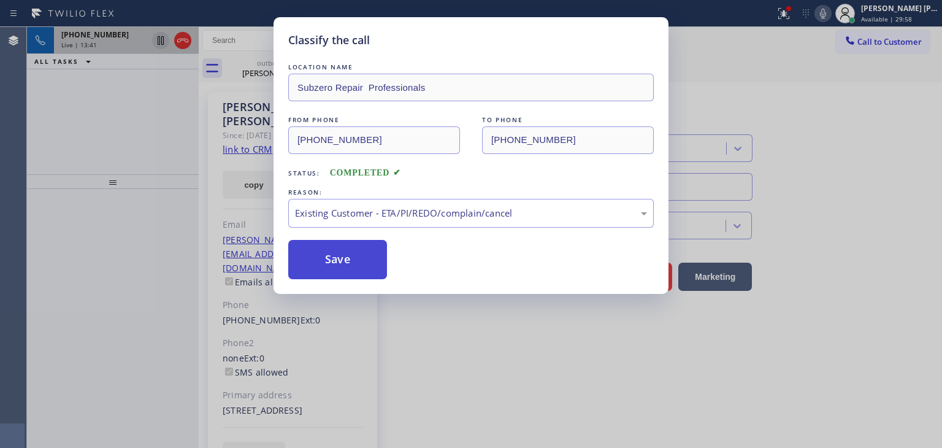
click at [344, 256] on button "Save" at bounding box center [337, 259] width 99 height 39
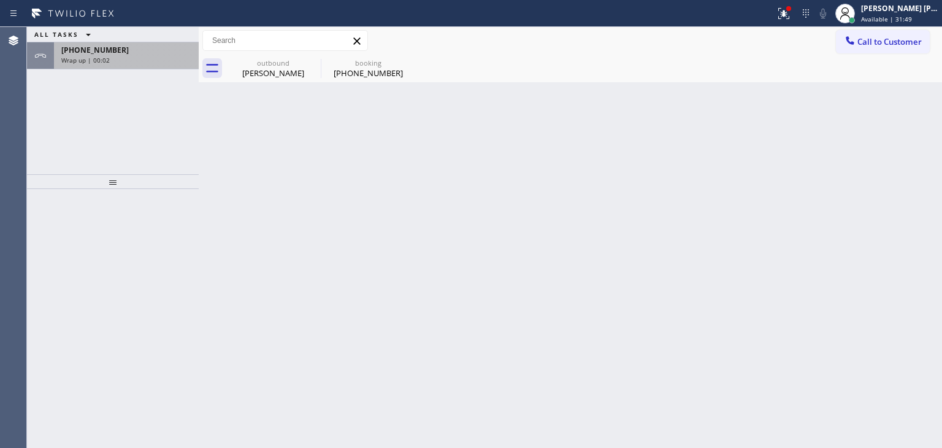
click at [107, 57] on span "Wrap up | 00:02" at bounding box center [85, 60] width 48 height 9
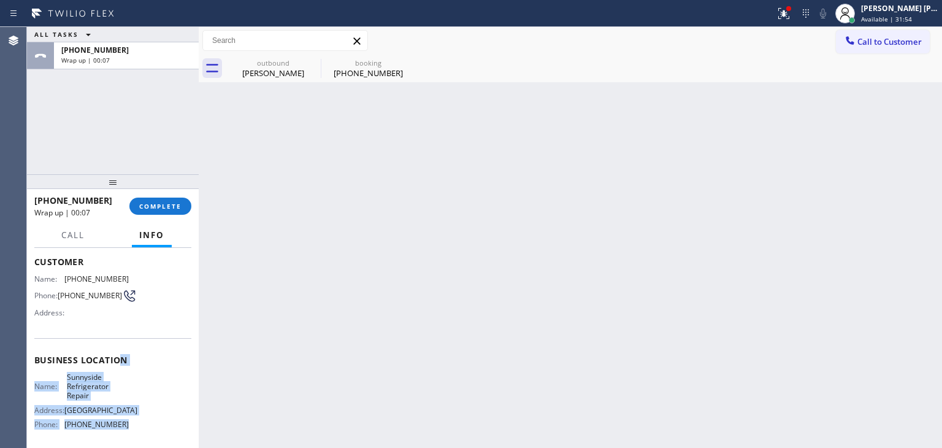
scroll to position [61, 0]
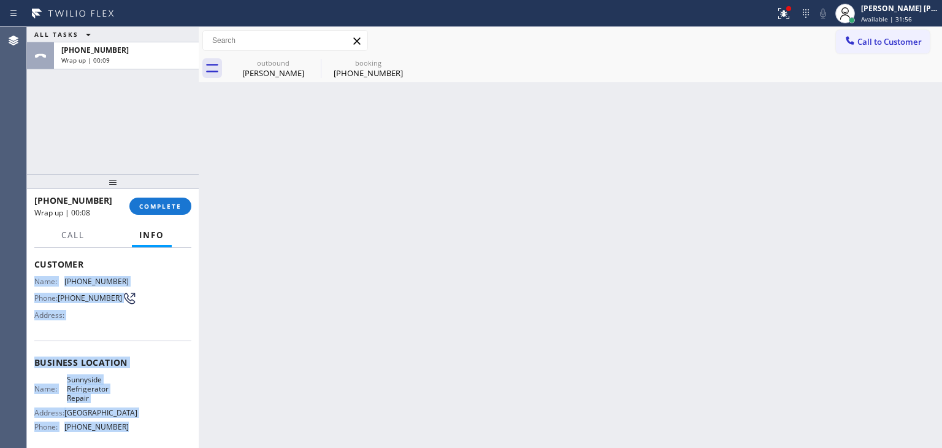
drag, startPoint x: 132, startPoint y: 383, endPoint x: 31, endPoint y: 278, distance: 146.6
click at [31, 278] on div "Context Queue: [Test] All Priority: 2 Customer Name: [PHONE_NUMBER] Phone: [PHO…" at bounding box center [113, 348] width 172 height 200
click at [902, 13] on div "[PERSON_NAME] [PERSON_NAME] Available | 31:59" at bounding box center [899, 12] width 83 height 21
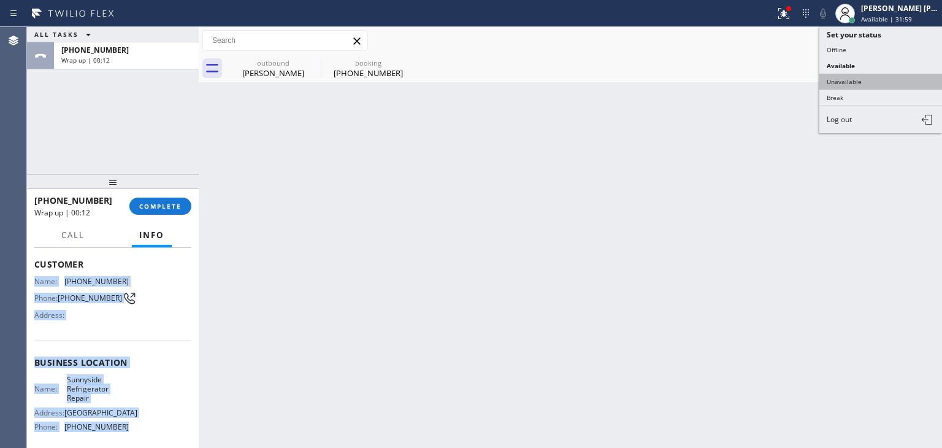
click at [862, 83] on button "Unavailable" at bounding box center [880, 82] width 123 height 16
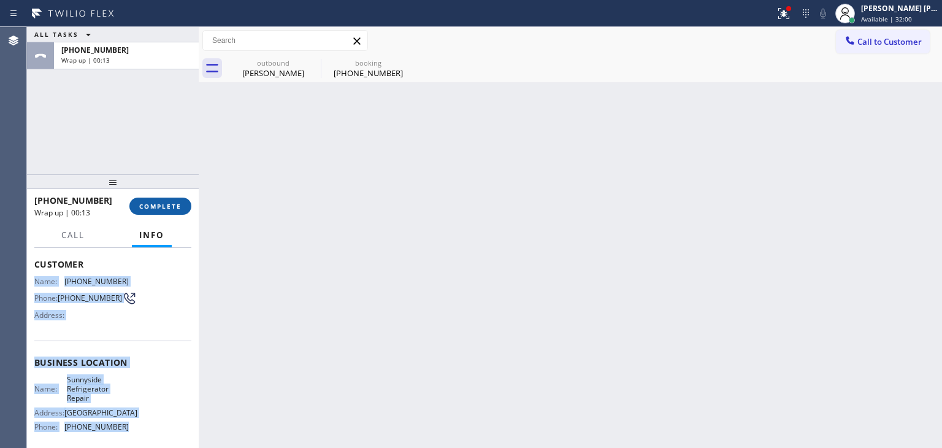
click at [158, 205] on span "COMPLETE" at bounding box center [160, 206] width 42 height 9
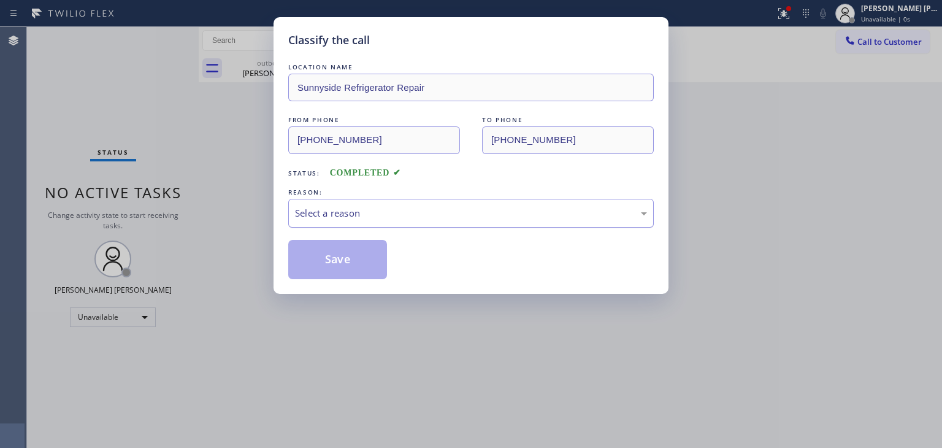
click at [383, 207] on div "Select a reason" at bounding box center [471, 213] width 352 height 14
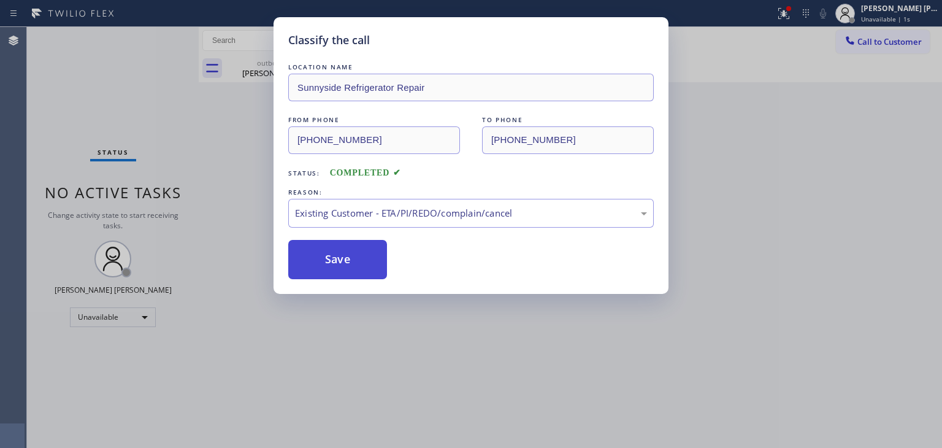
click at [342, 246] on button "Save" at bounding box center [337, 259] width 99 height 39
type input "[PHONE_NUMBER]"
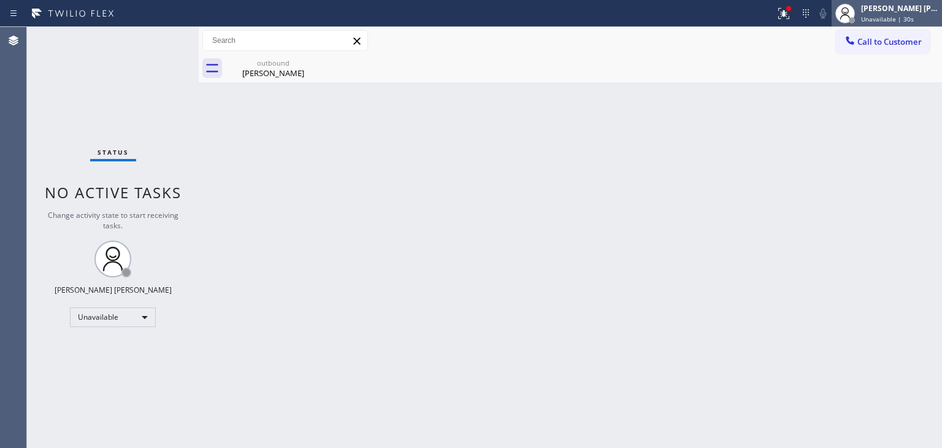
click at [894, 10] on div "[PERSON_NAME] [PERSON_NAME]" at bounding box center [899, 8] width 77 height 10
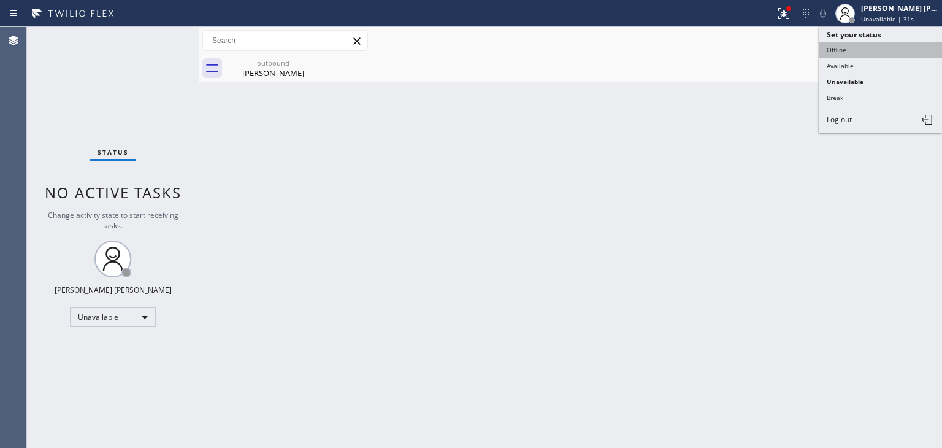
click at [869, 55] on button "Offline" at bounding box center [880, 50] width 123 height 16
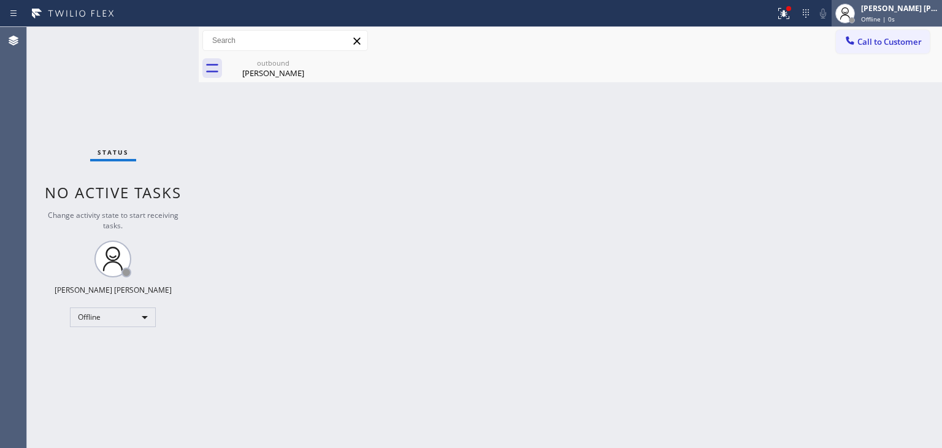
click at [935, 15] on div "Offline | 0s" at bounding box center [899, 19] width 77 height 9
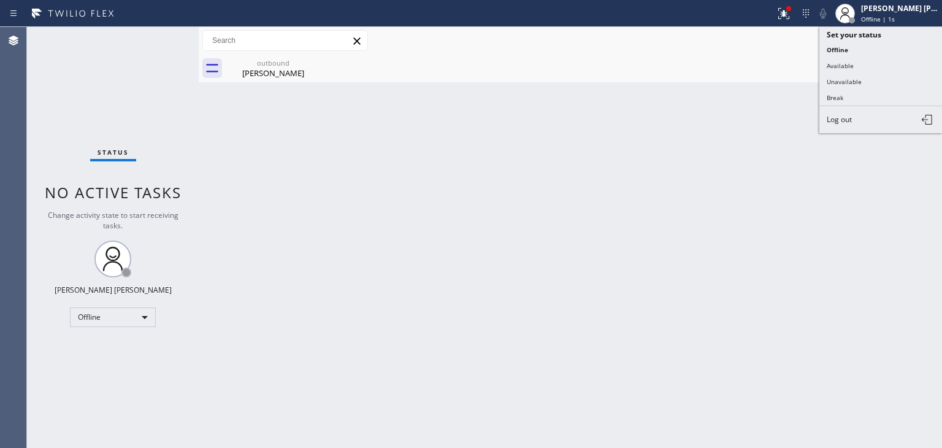
click at [876, 115] on button "Log out" at bounding box center [880, 119] width 123 height 27
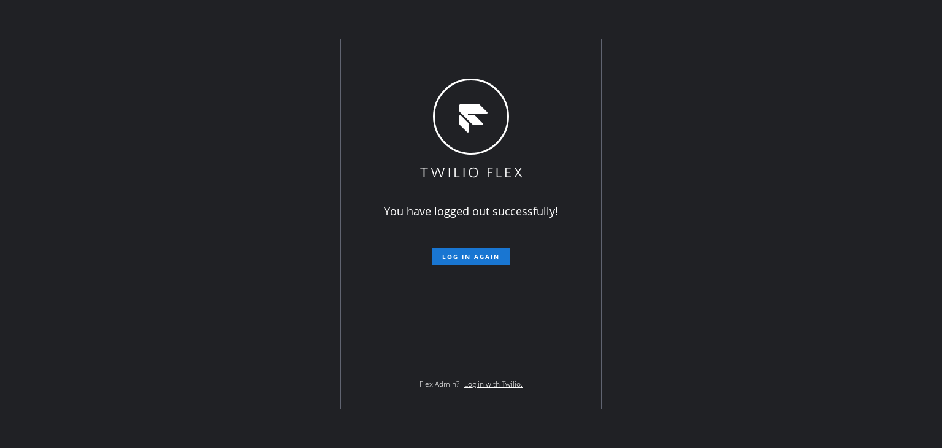
click at [861, 186] on div "You have logged out successfully! Log in again Flex Admin? Log in with Twilio." at bounding box center [471, 224] width 942 height 448
click at [920, 154] on div "You have logged out successfully! Log in again Flex Admin? Log in with Twilio." at bounding box center [471, 224] width 942 height 448
click at [923, 270] on div "You have logged out successfully! Log in again Flex Admin? Log in with Twilio." at bounding box center [471, 224] width 942 height 448
